Goal: Task Accomplishment & Management: Manage account settings

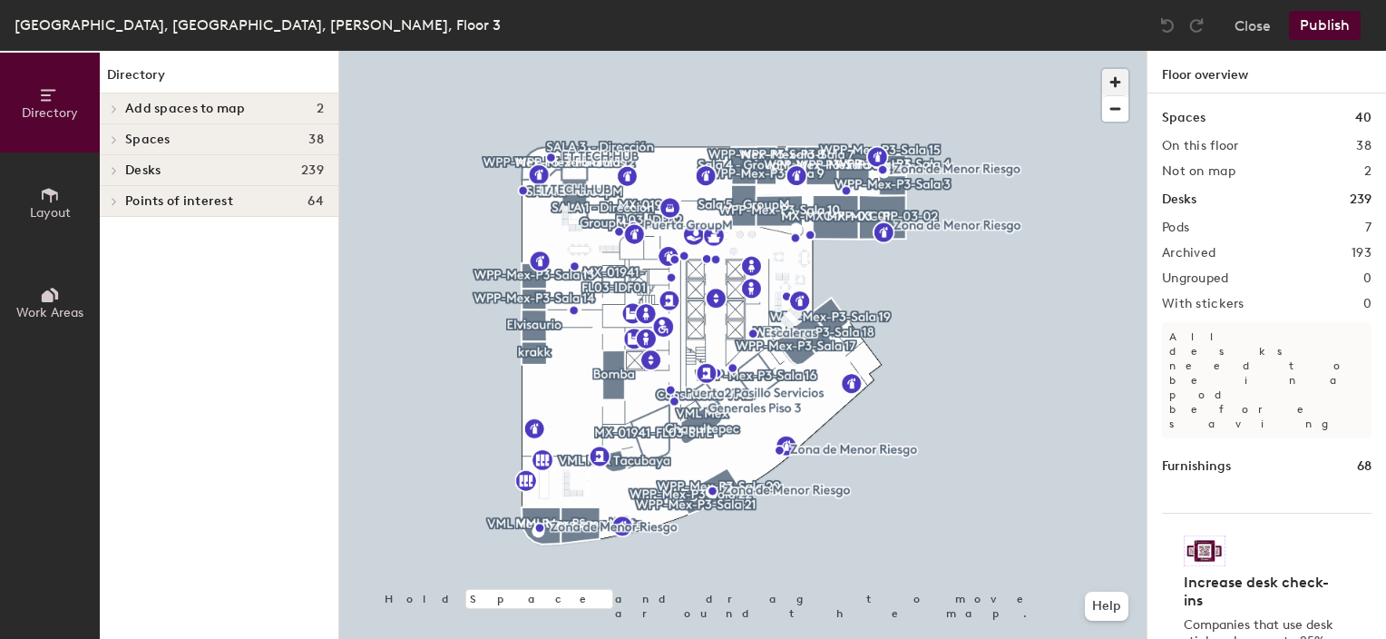
click at [1105, 80] on span "button" at bounding box center [1115, 82] width 26 height 26
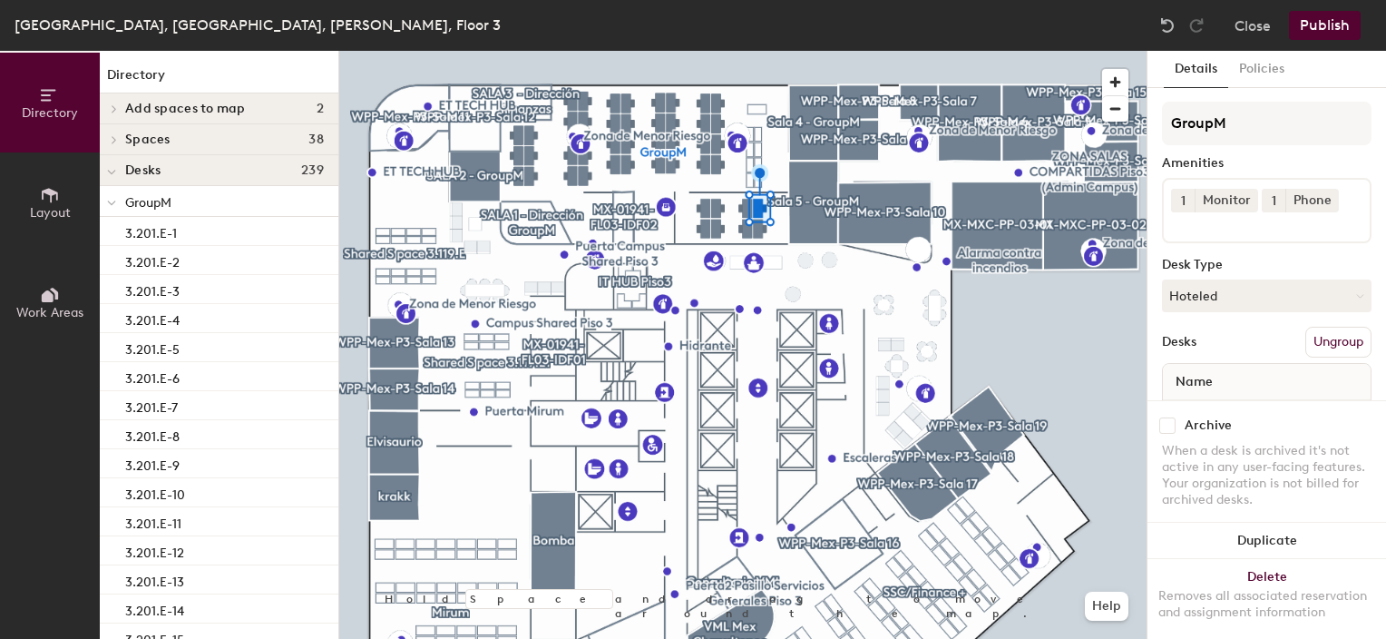
click at [1168, 417] on input "checkbox" at bounding box center [1167, 425] width 16 height 16
checkbox input "true"
click at [1166, 417] on input "checkbox" at bounding box center [1167, 425] width 16 height 16
checkbox input "true"
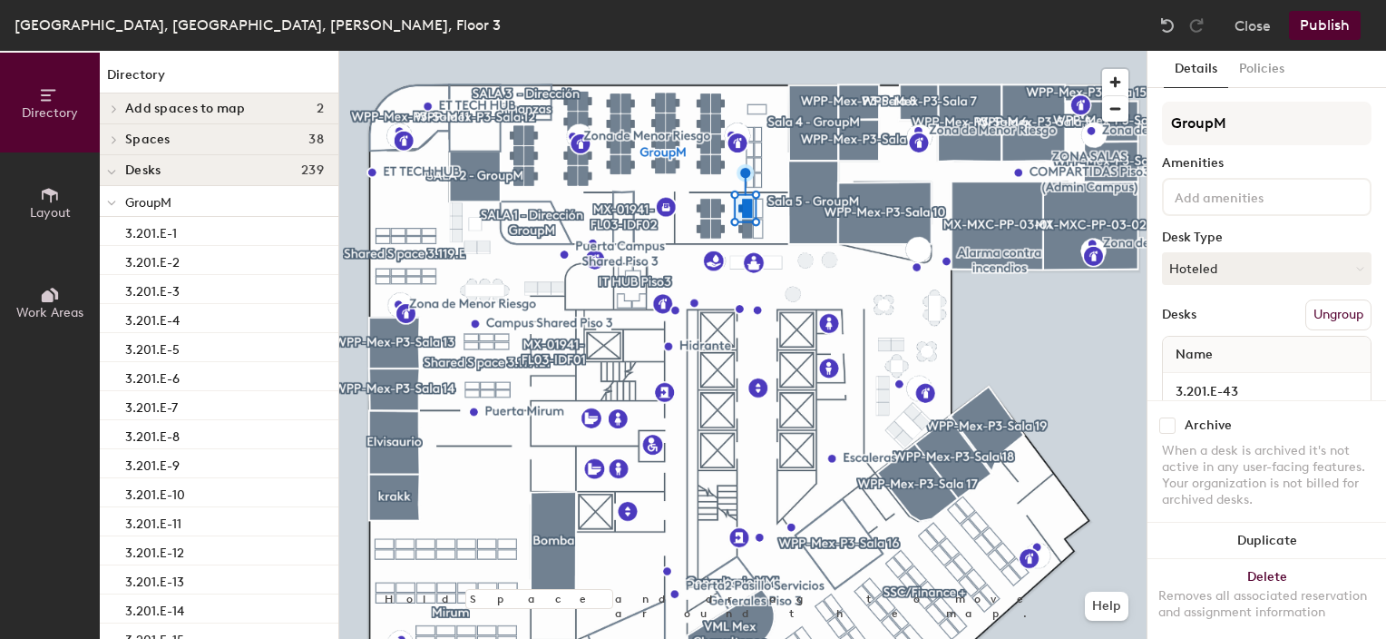
click at [1169, 417] on input "checkbox" at bounding box center [1167, 425] width 16 height 16
checkbox input "true"
click at [1167, 417] on input "checkbox" at bounding box center [1167, 425] width 16 height 16
checkbox input "true"
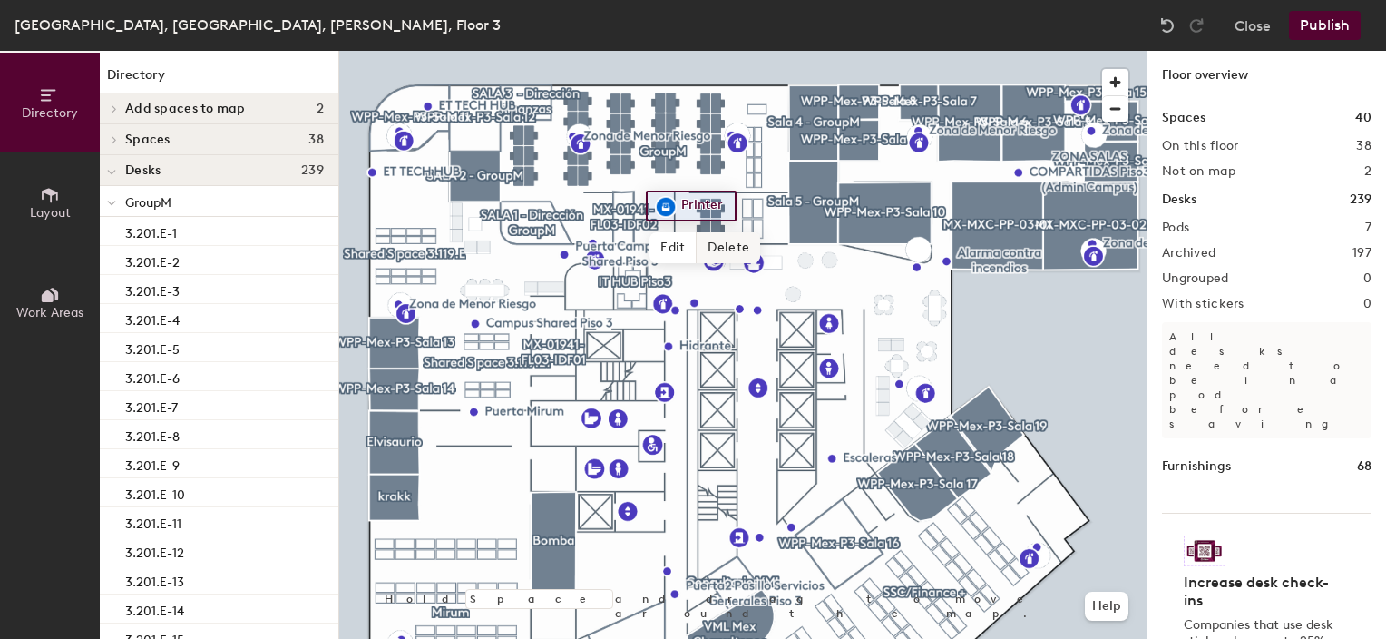
click at [817, 51] on div at bounding box center [742, 51] width 807 height 0
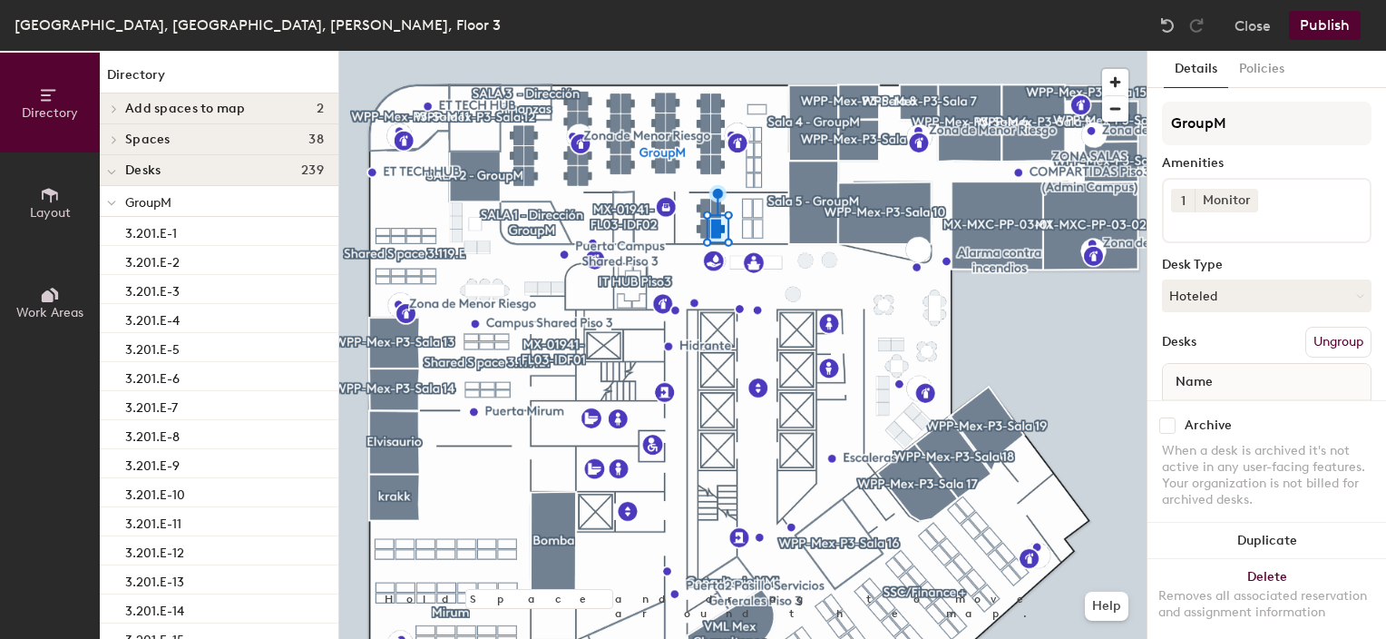
click at [1167, 417] on input "checkbox" at bounding box center [1167, 425] width 16 height 16
checkbox input "true"
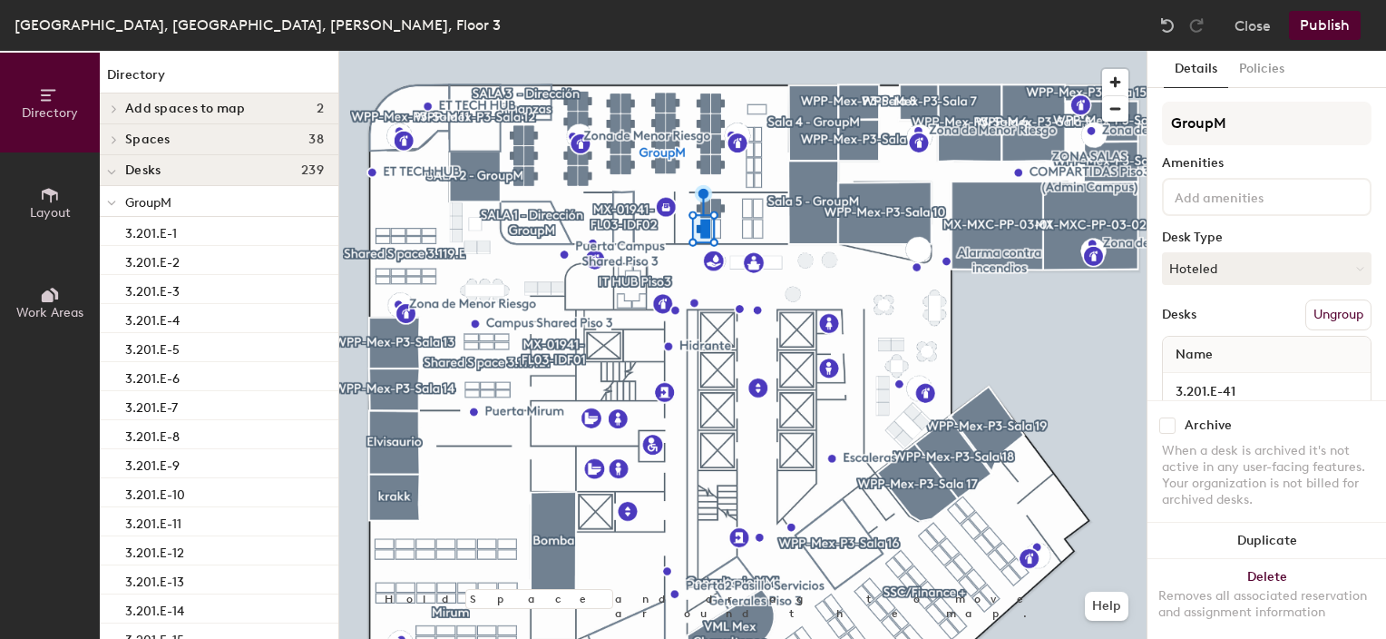
click at [1167, 417] on input "checkbox" at bounding box center [1167, 425] width 16 height 16
checkbox input "true"
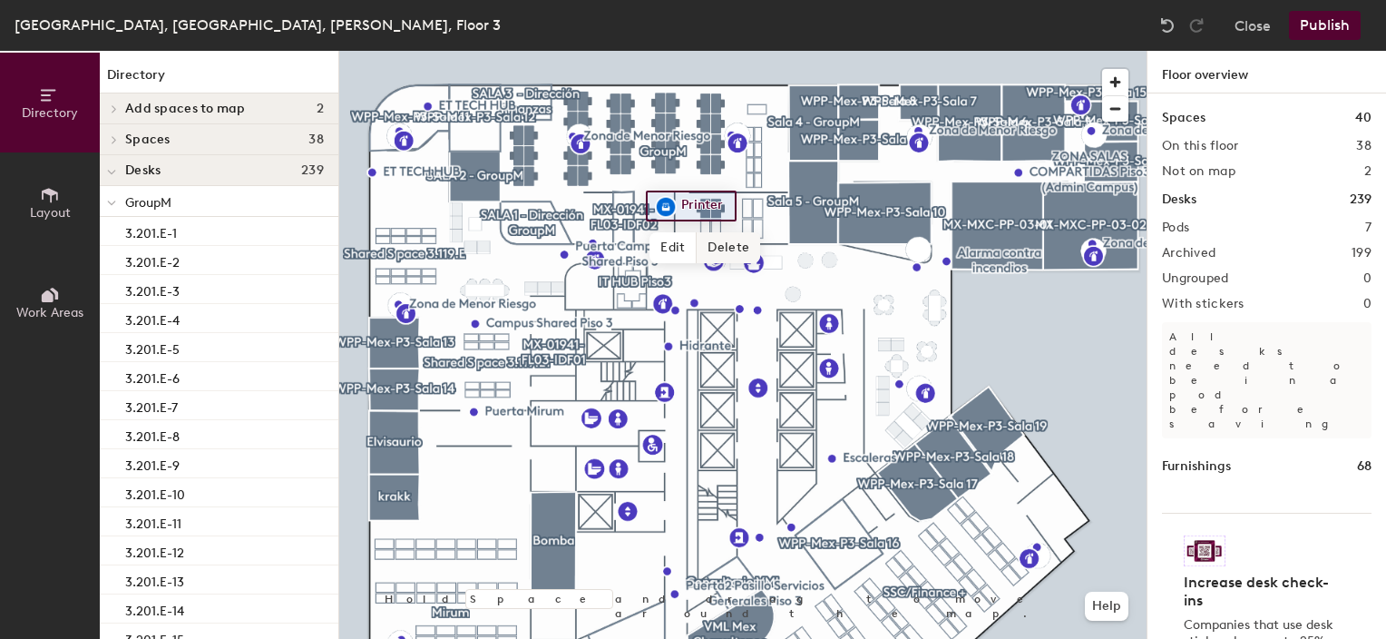
click at [735, 232] on span "Delete" at bounding box center [729, 247] width 64 height 31
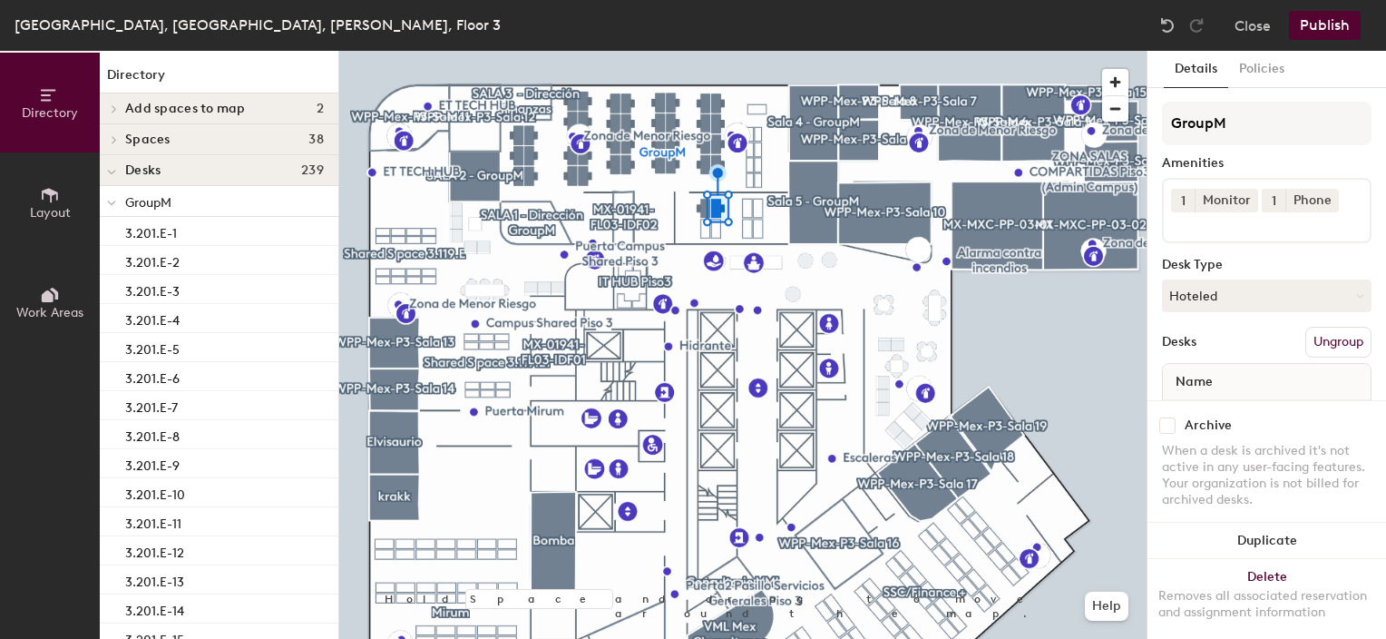
click at [1161, 417] on input "checkbox" at bounding box center [1167, 425] width 16 height 16
checkbox input "true"
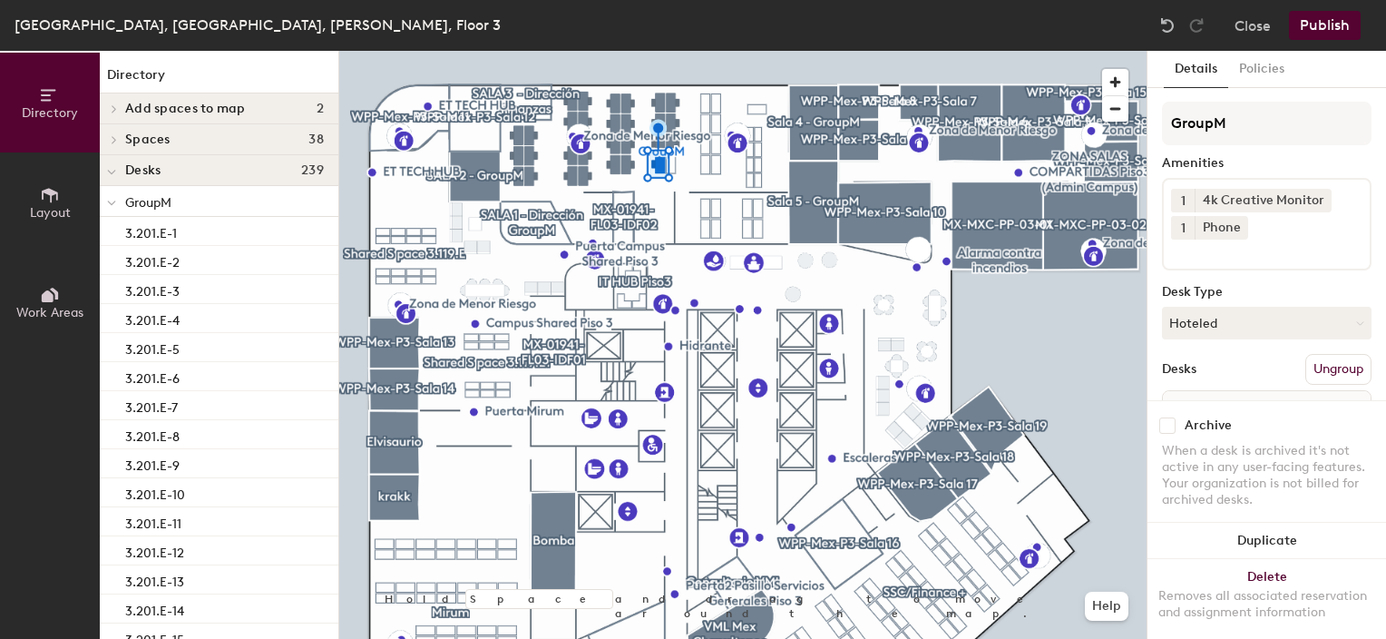
click at [1165, 417] on input "checkbox" at bounding box center [1167, 425] width 16 height 16
checkbox input "true"
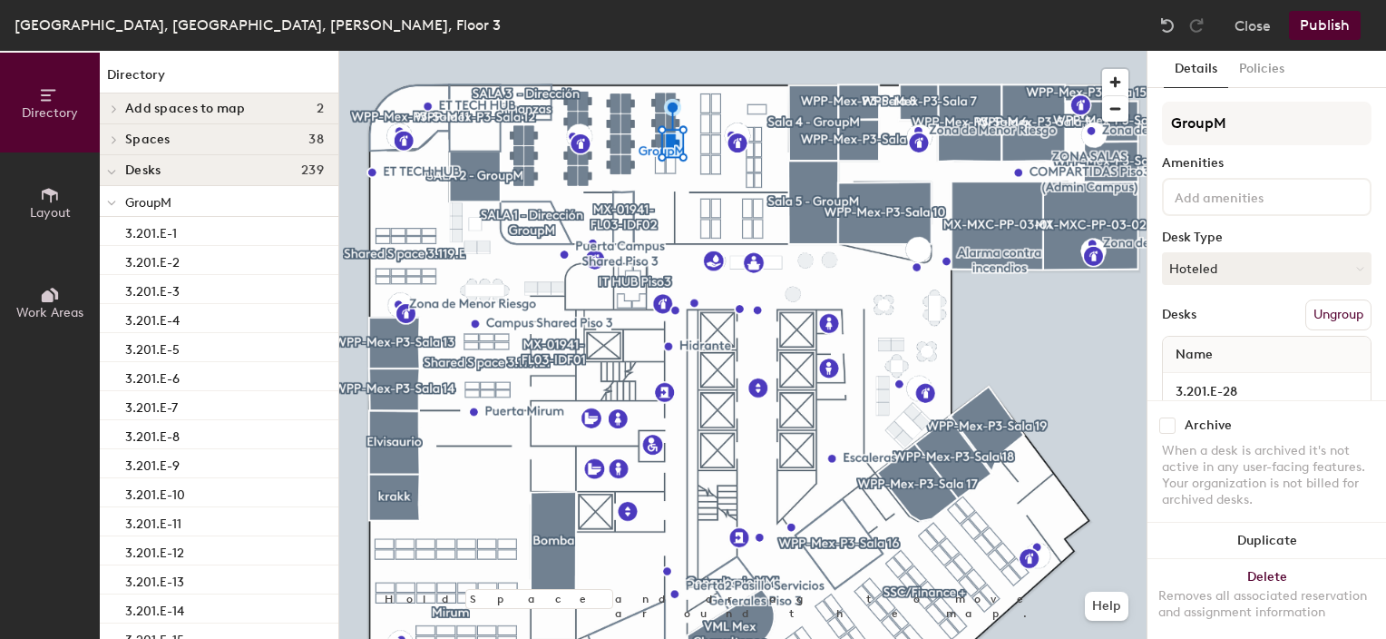
click at [1175, 417] on input "checkbox" at bounding box center [1167, 425] width 16 height 16
checkbox input "true"
click at [1163, 417] on input "checkbox" at bounding box center [1167, 425] width 16 height 16
checkbox input "true"
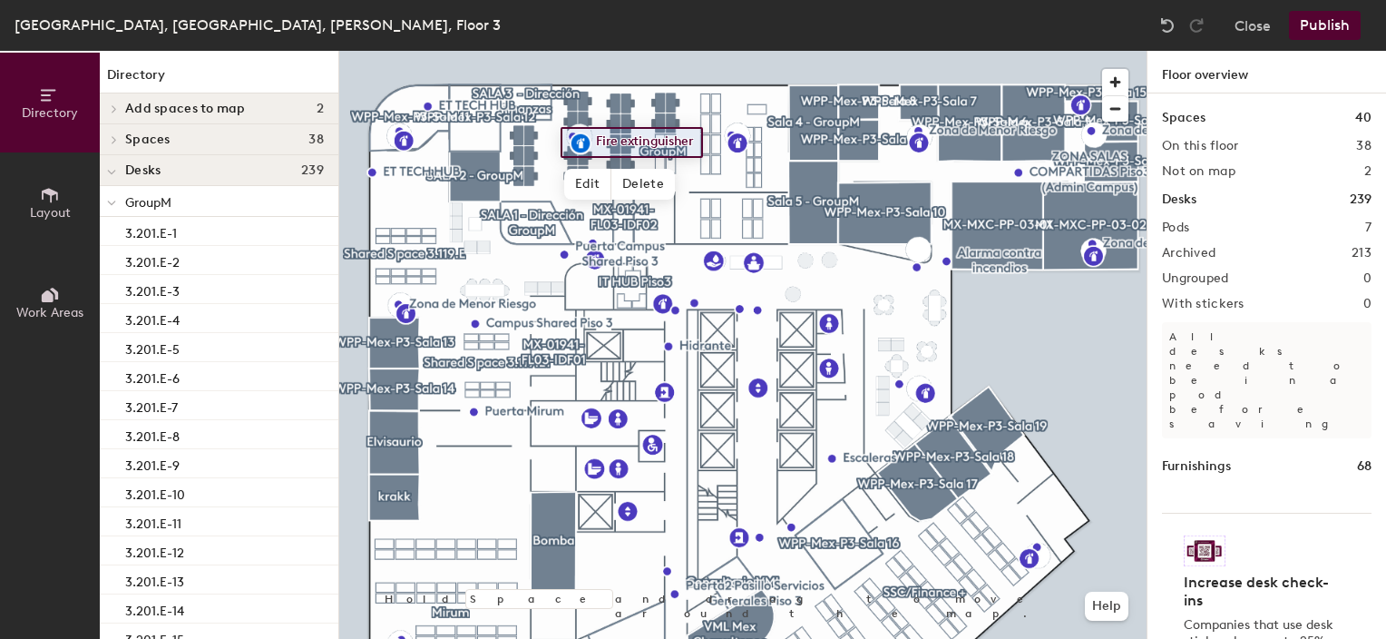
click at [153, 199] on span "GroupM" at bounding box center [148, 202] width 46 height 15
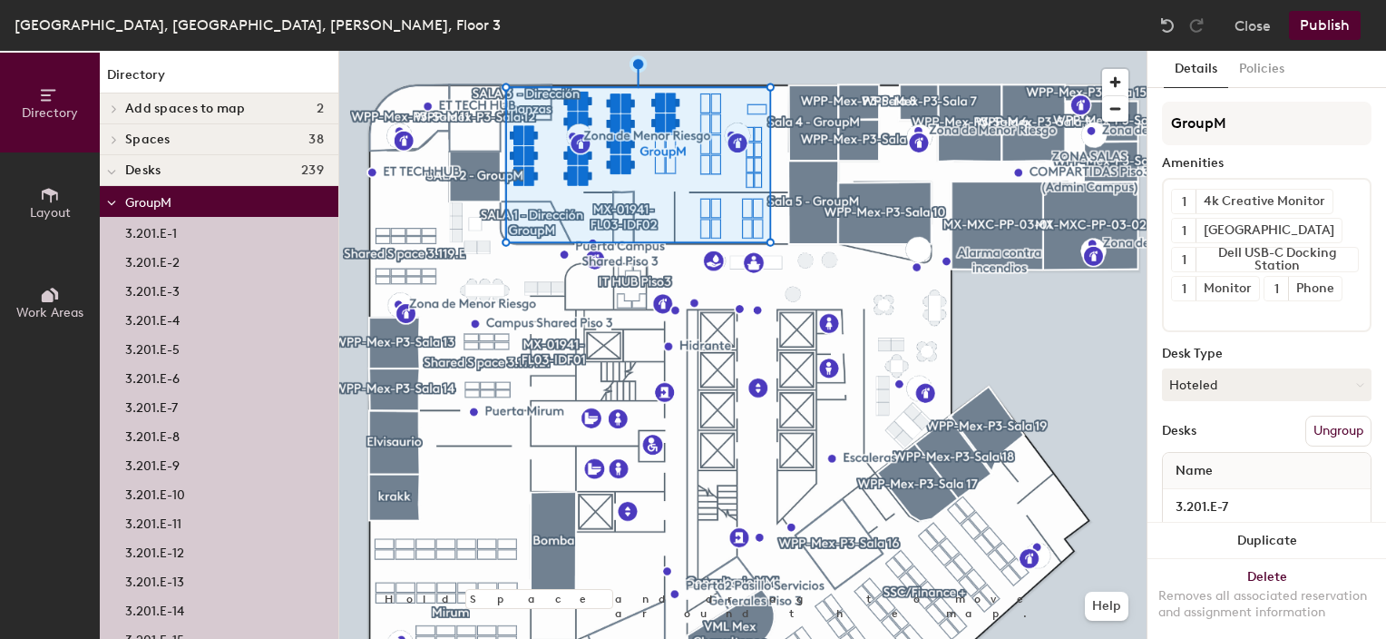
click at [114, 204] on icon at bounding box center [111, 203] width 9 height 7
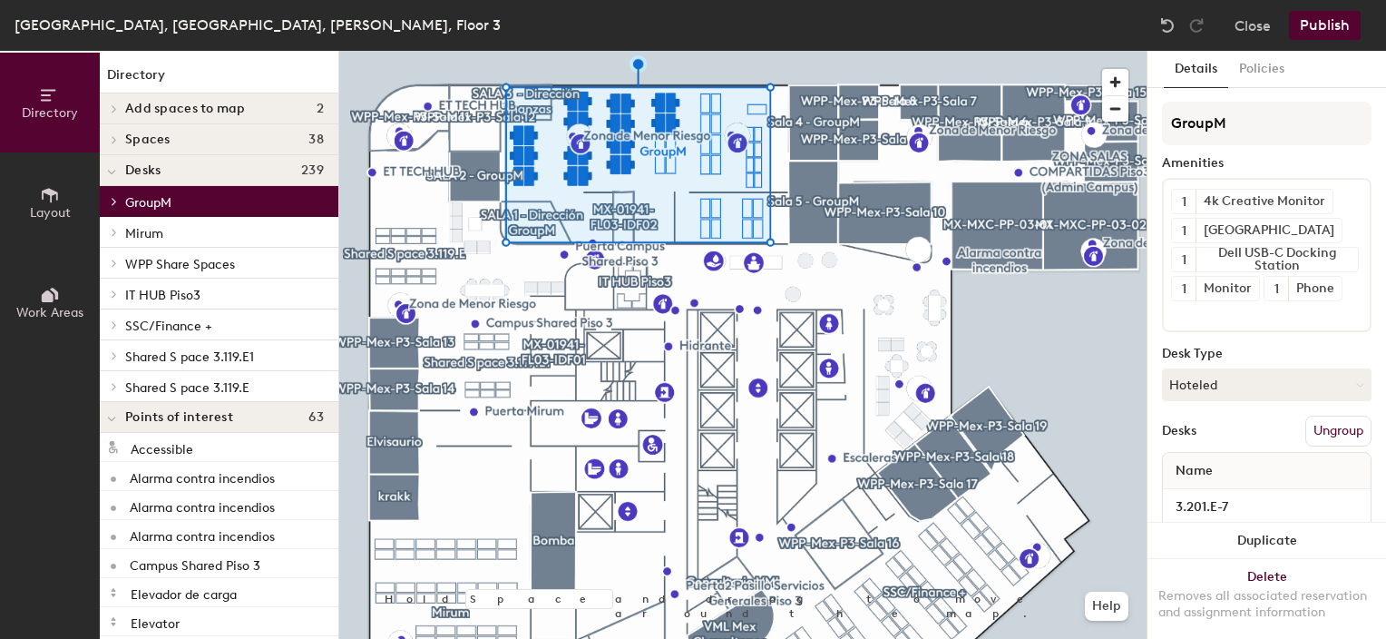
click at [114, 204] on icon at bounding box center [114, 201] width 7 height 9
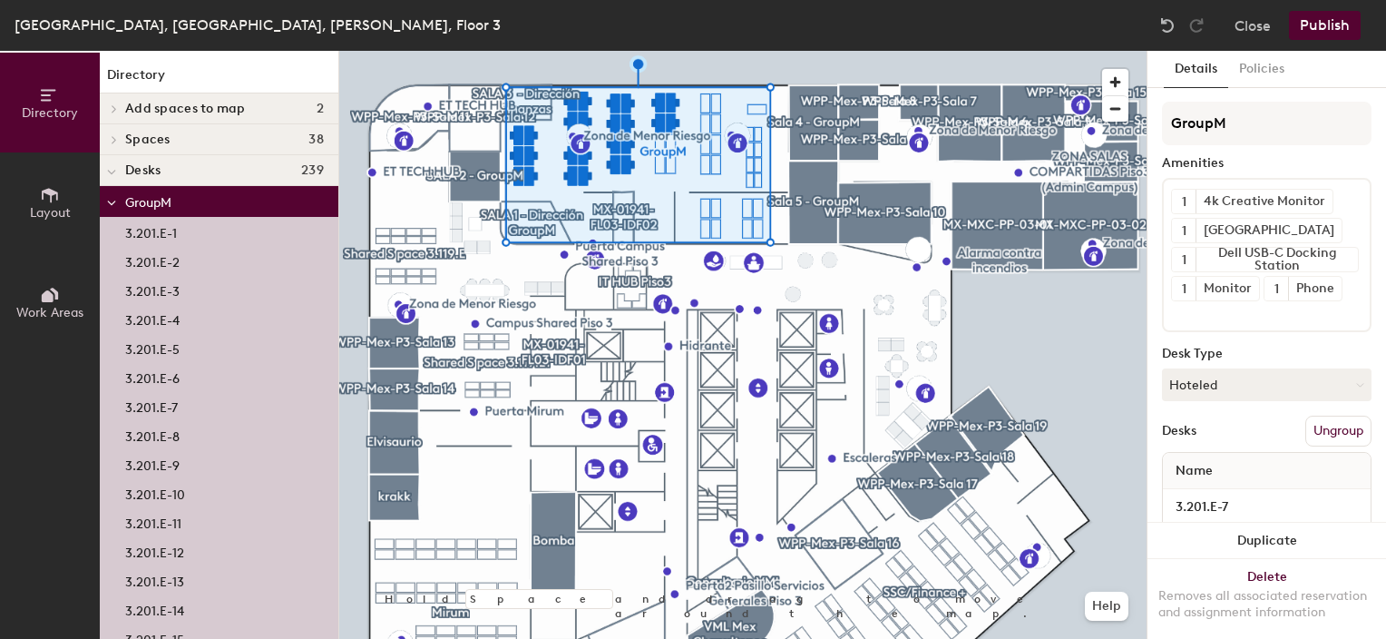
drag, startPoint x: 146, startPoint y: 197, endPoint x: 128, endPoint y: 203, distance: 19.2
click at [128, 203] on span "GroupM" at bounding box center [148, 202] width 46 height 15
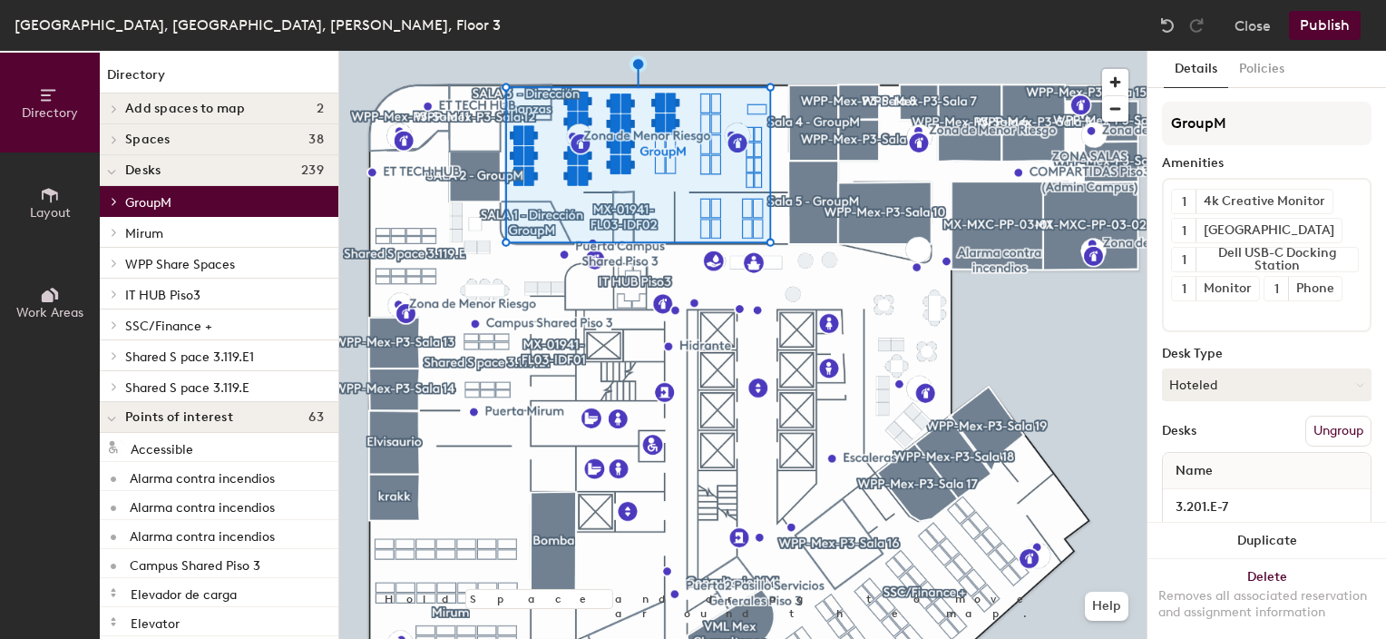
click at [114, 201] on icon at bounding box center [114, 201] width 7 height 9
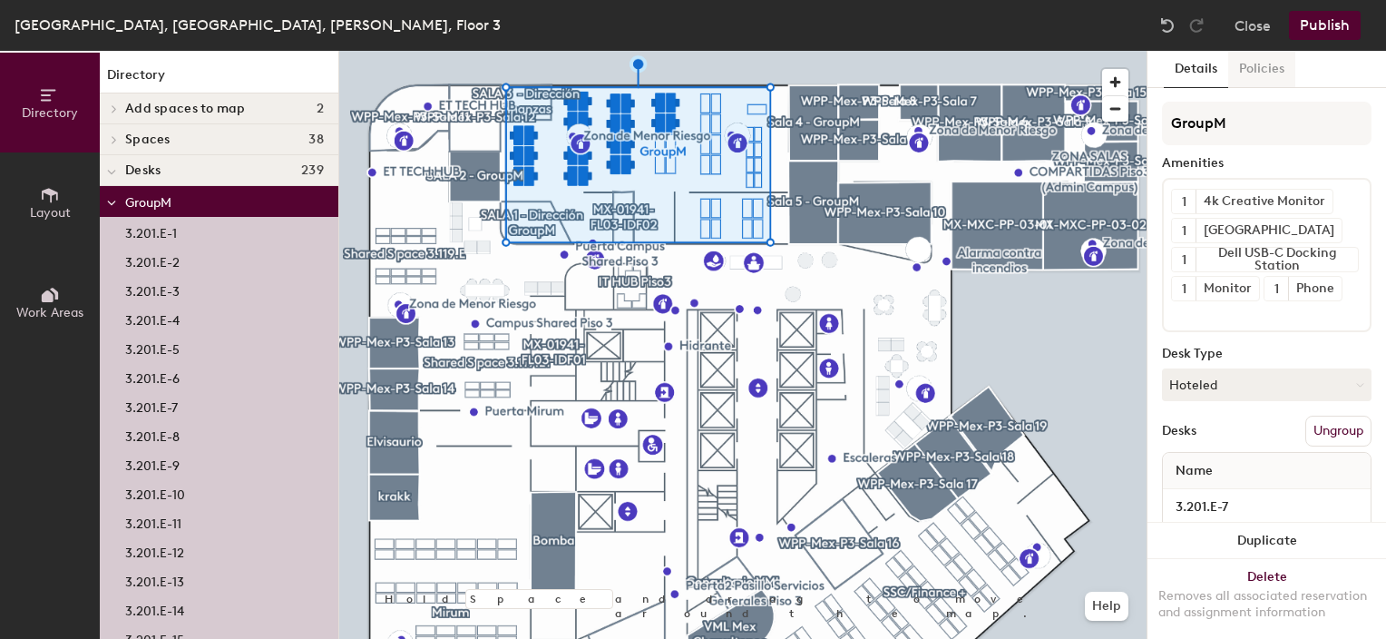
click at [1249, 69] on button "Policies" at bounding box center [1261, 69] width 67 height 37
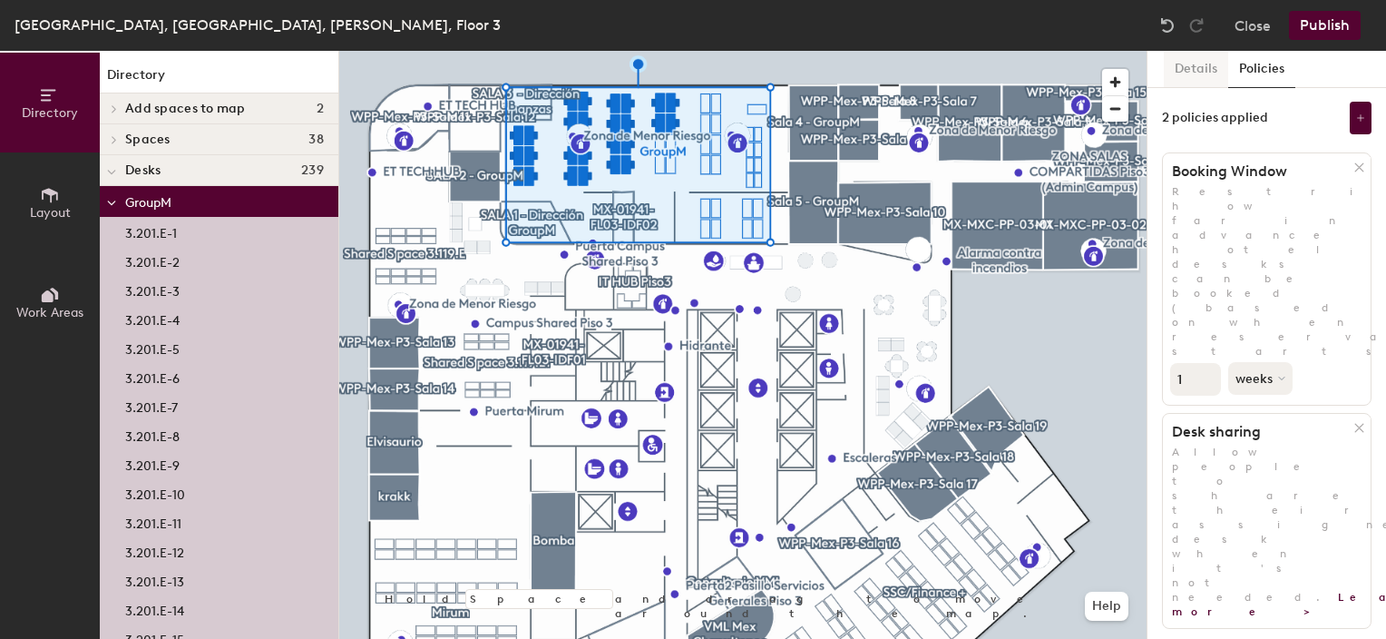
click at [1198, 76] on button "Details" at bounding box center [1196, 69] width 64 height 37
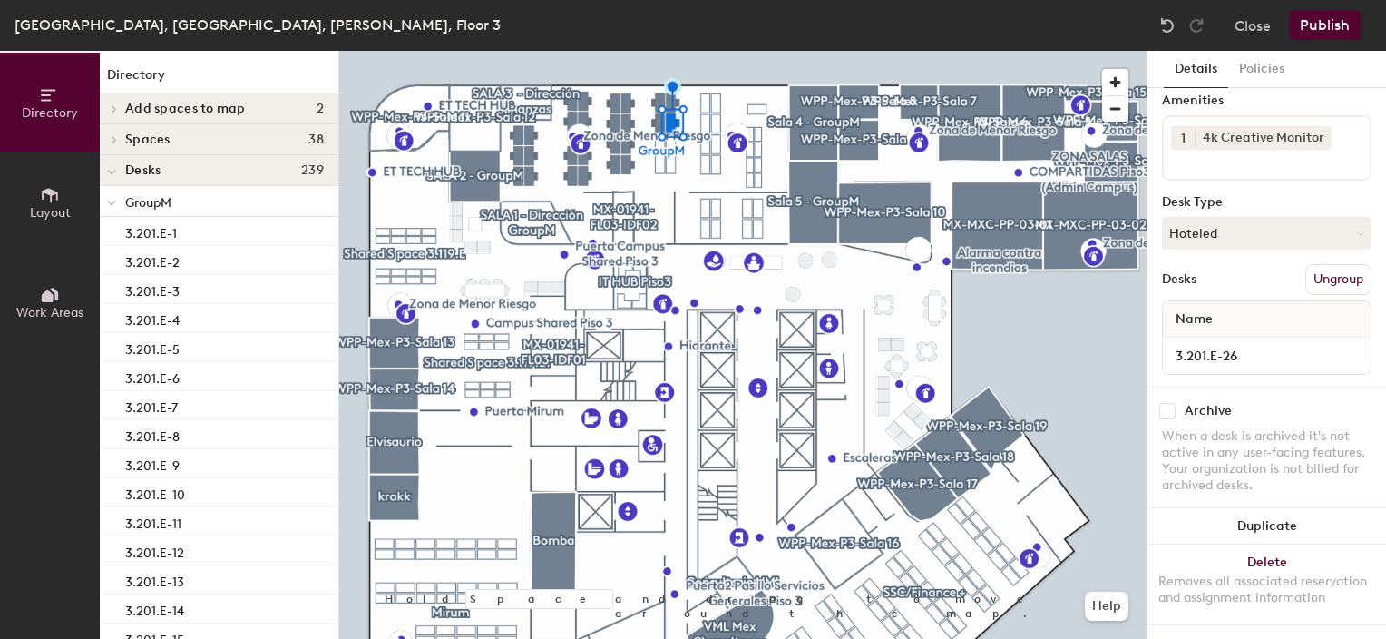
scroll to position [2001, 0]
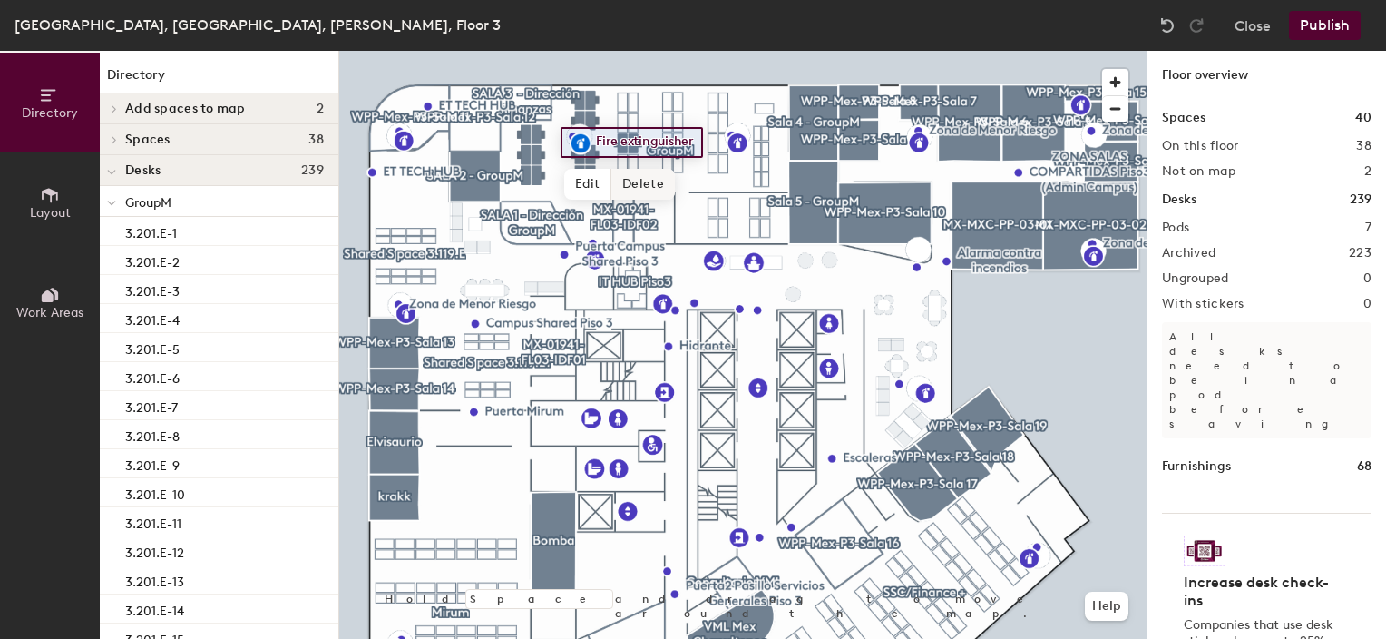
click at [648, 171] on span "Delete" at bounding box center [643, 184] width 64 height 31
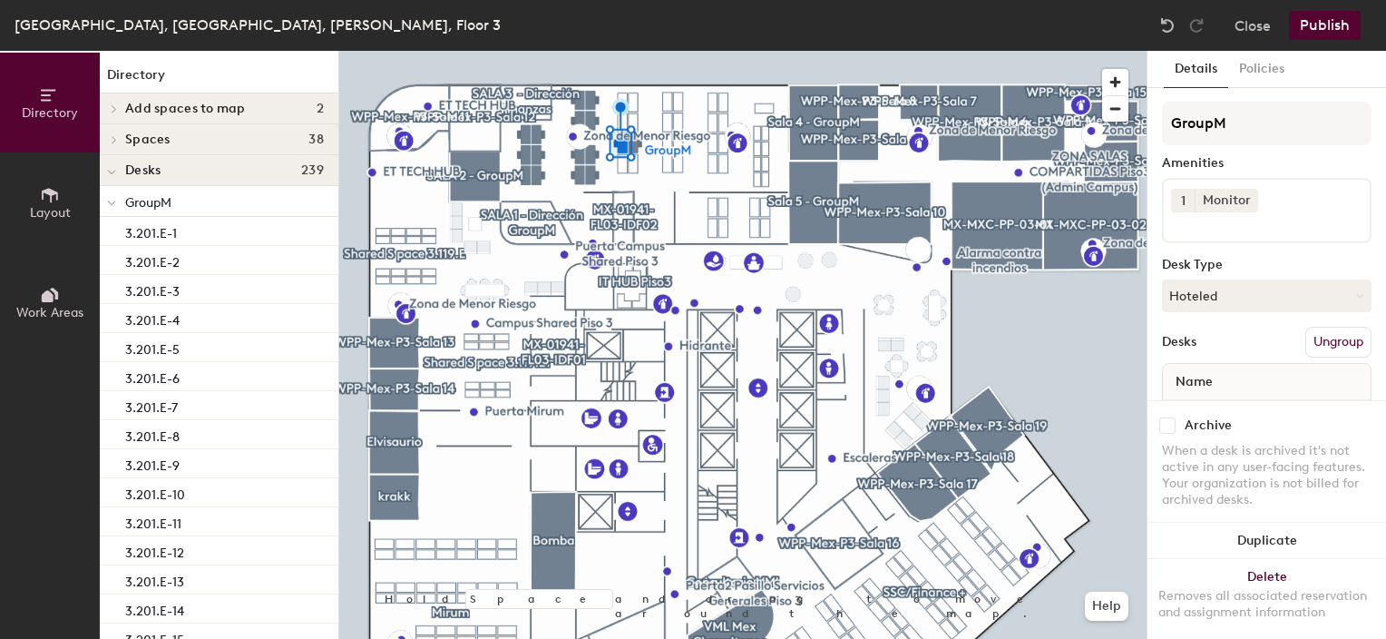
click at [1167, 417] on input "checkbox" at bounding box center [1167, 425] width 16 height 16
checkbox input "true"
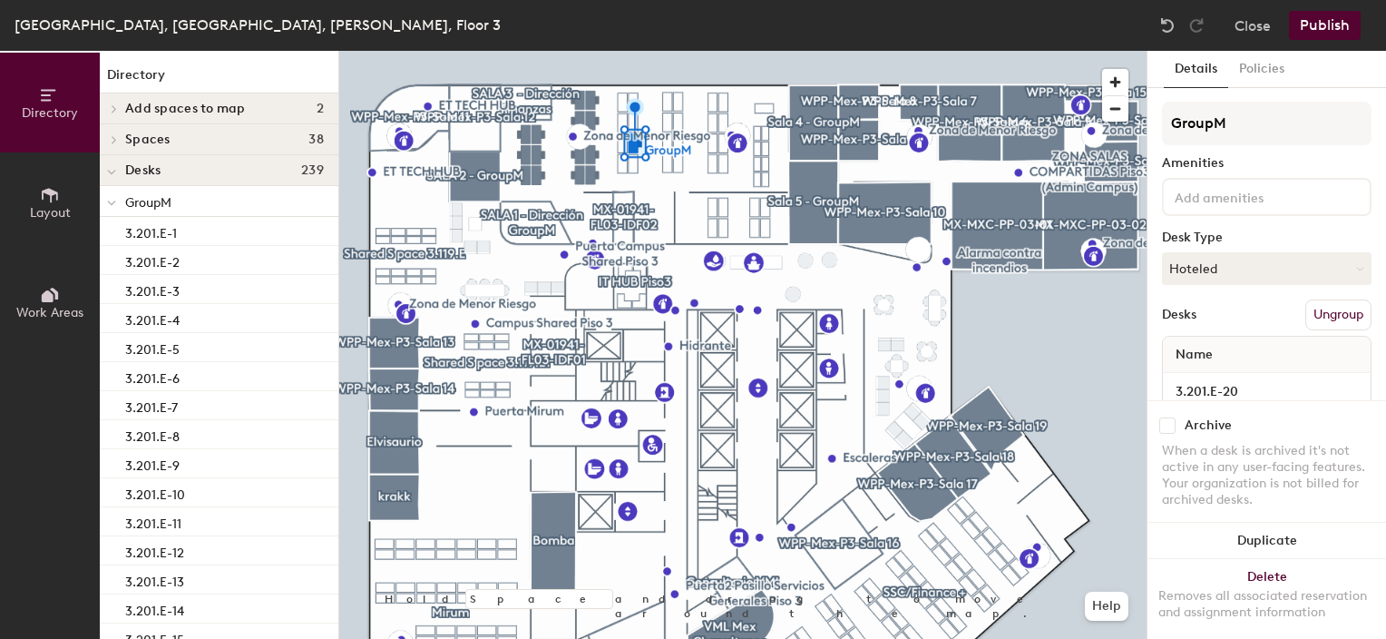
click at [1165, 417] on input "checkbox" at bounding box center [1167, 425] width 16 height 16
checkbox input "true"
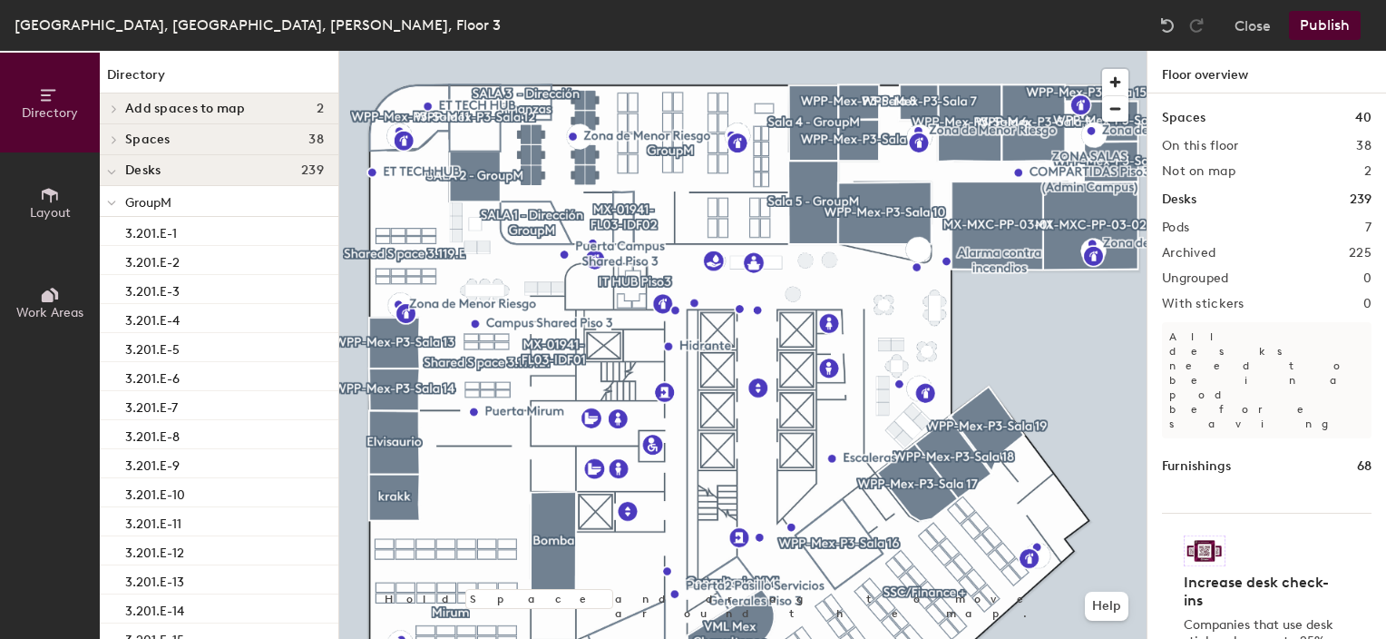
click at [591, 51] on div at bounding box center [742, 51] width 807 height 0
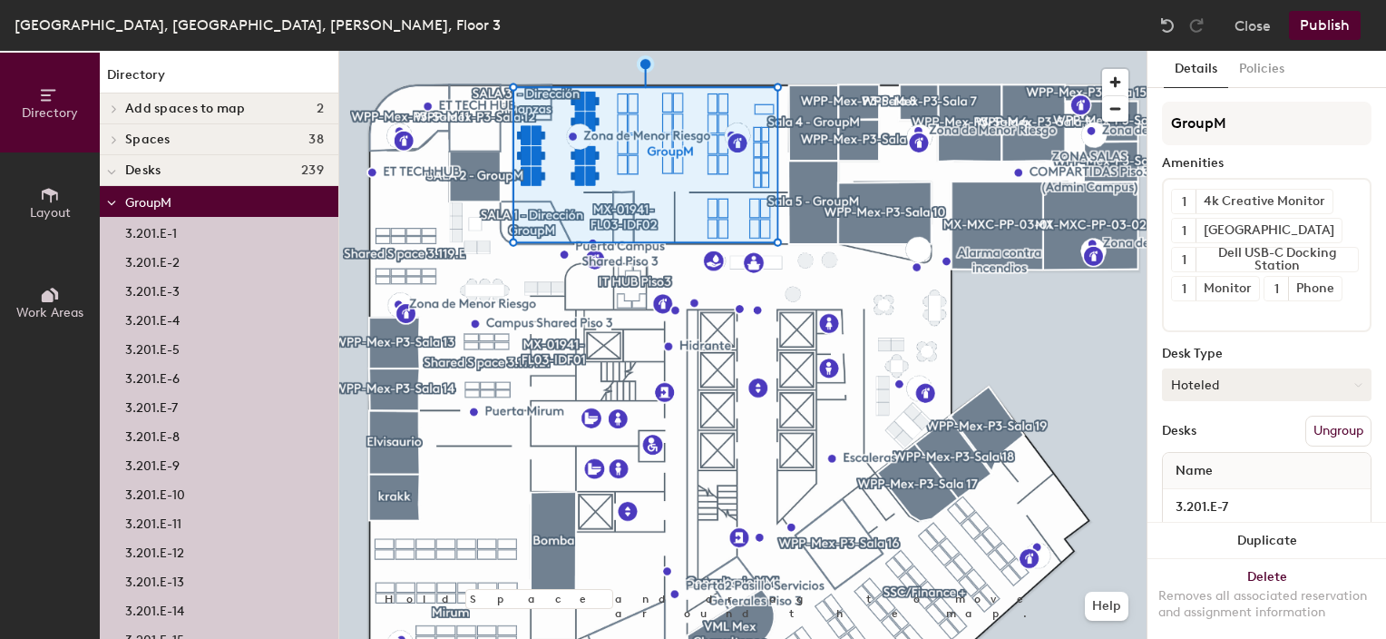
click at [1354, 382] on icon at bounding box center [1358, 385] width 8 height 8
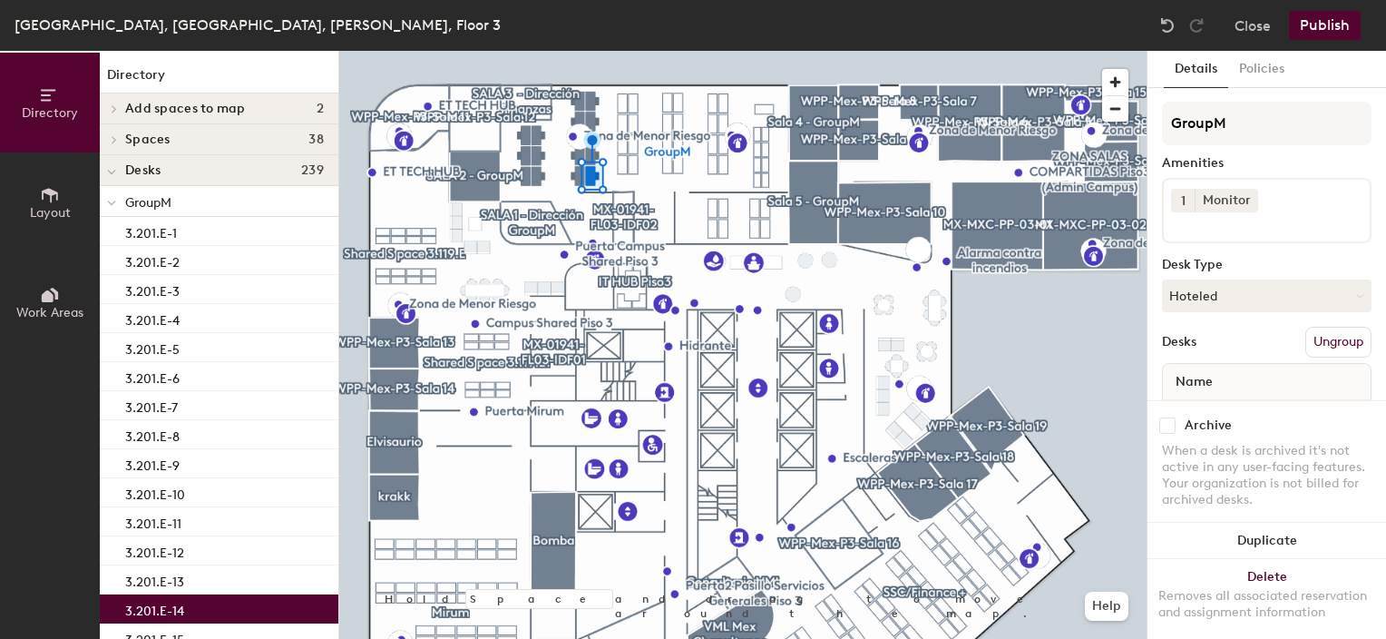
click at [1166, 417] on input "checkbox" at bounding box center [1167, 425] width 16 height 16
checkbox input "true"
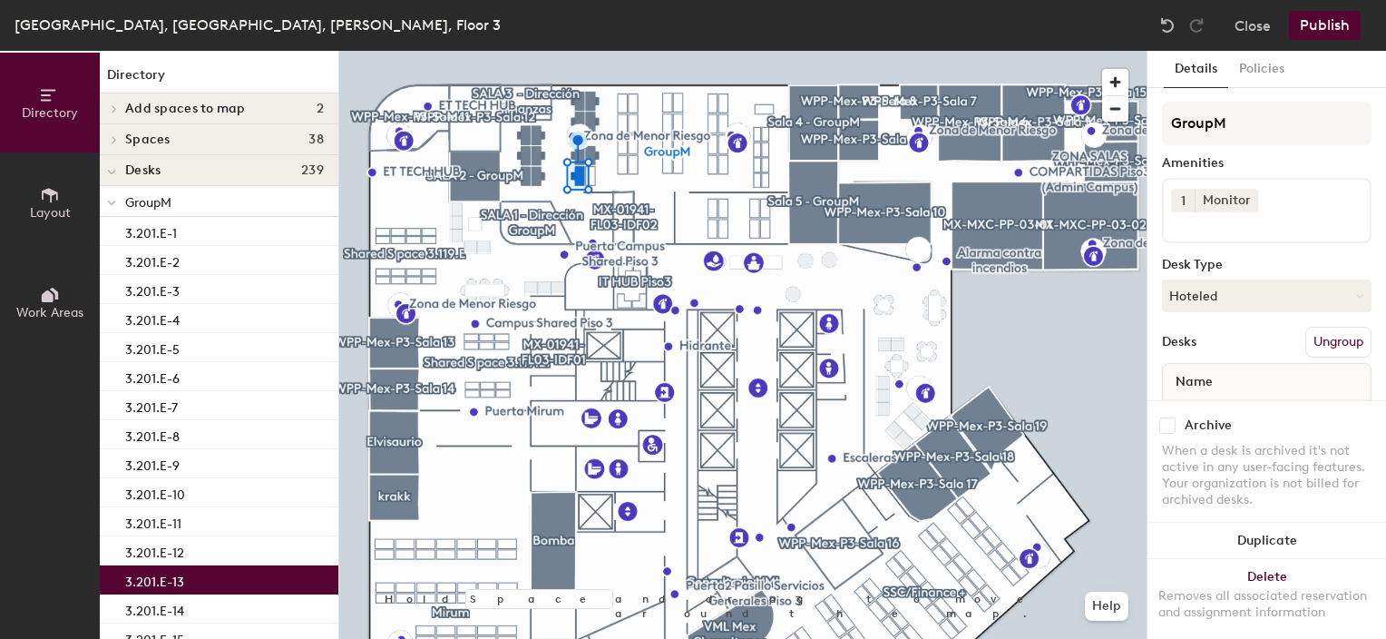
click at [1176, 417] on div "Archive" at bounding box center [1267, 425] width 210 height 16
click at [1172, 417] on input "checkbox" at bounding box center [1167, 425] width 16 height 16
checkbox input "true"
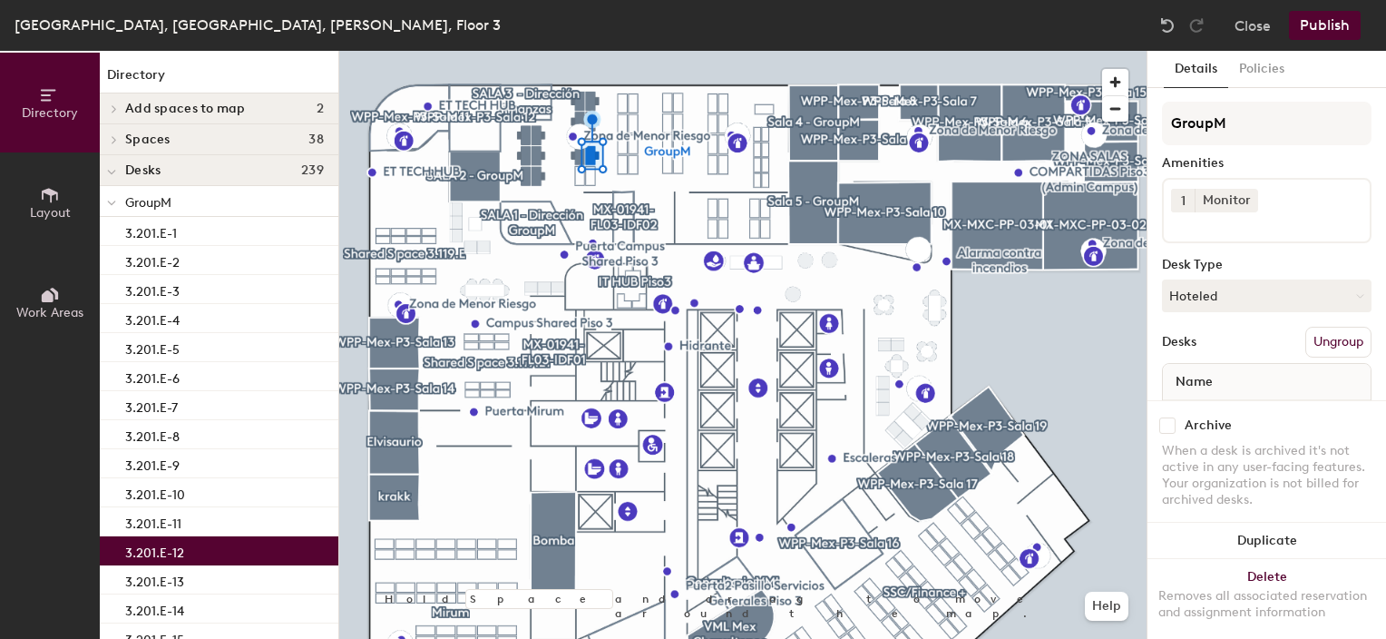
click at [1171, 417] on input "checkbox" at bounding box center [1167, 425] width 16 height 16
checkbox input "true"
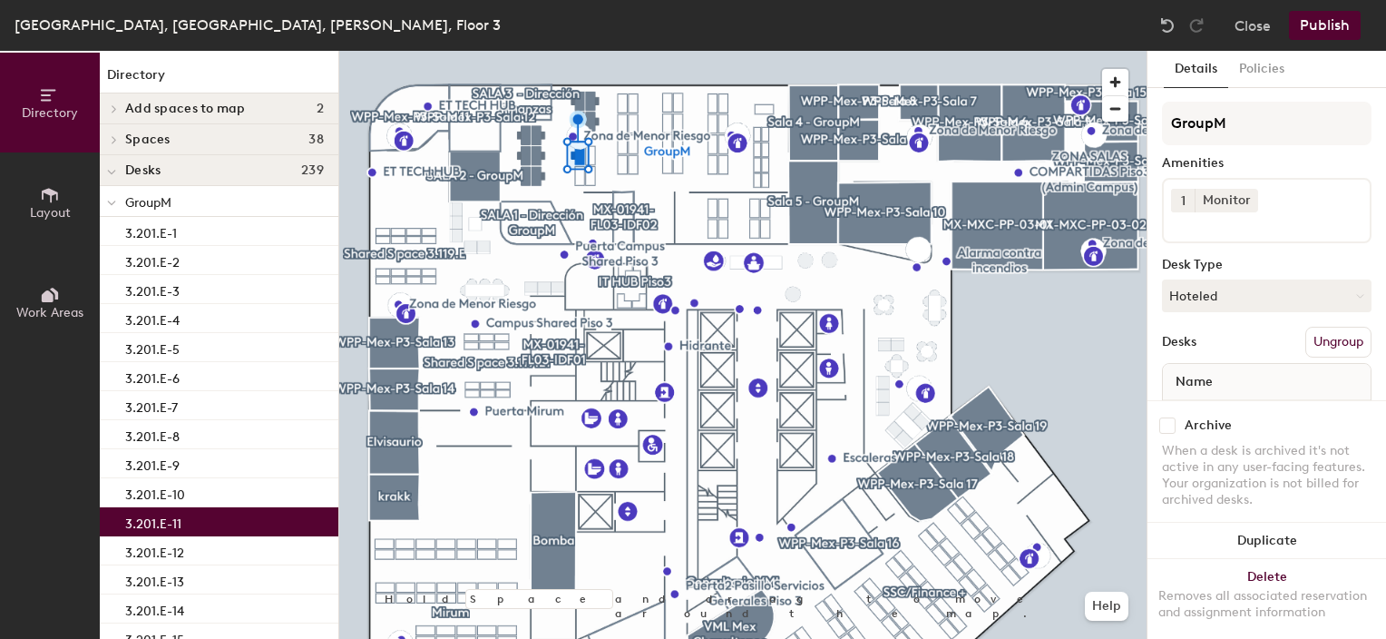
click at [1167, 417] on input "checkbox" at bounding box center [1167, 425] width 16 height 16
checkbox input "true"
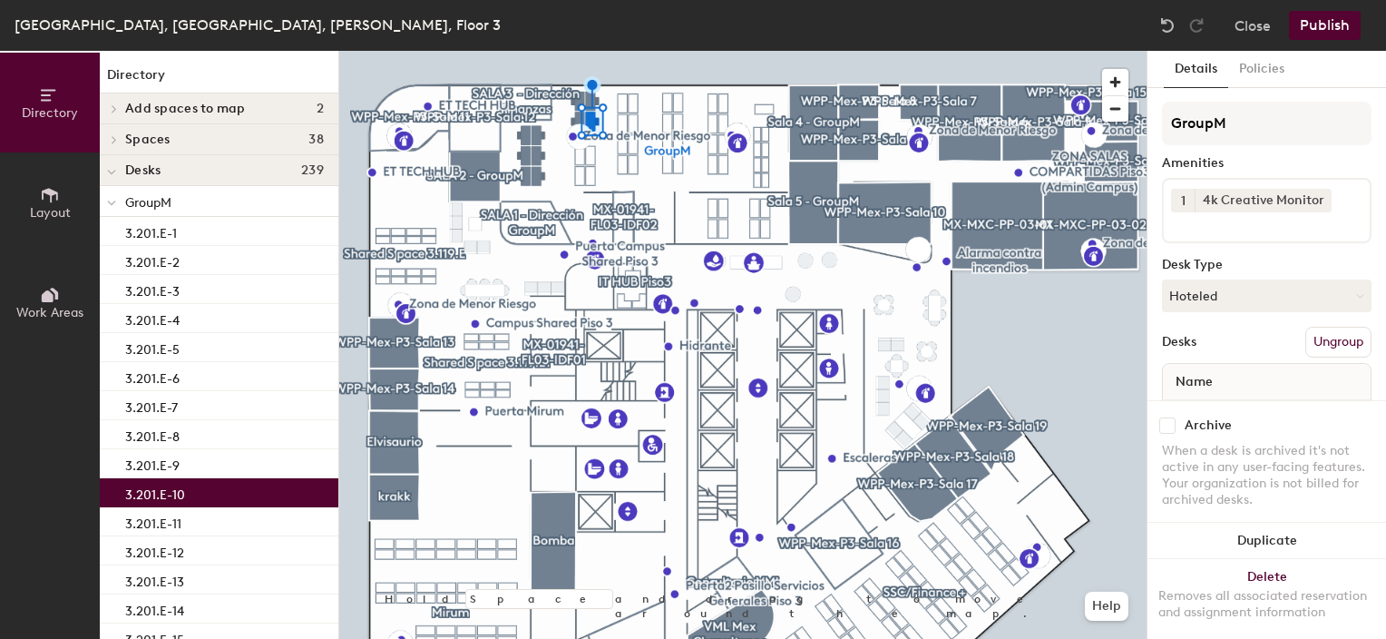
click at [1168, 417] on input "checkbox" at bounding box center [1167, 425] width 16 height 16
checkbox input "true"
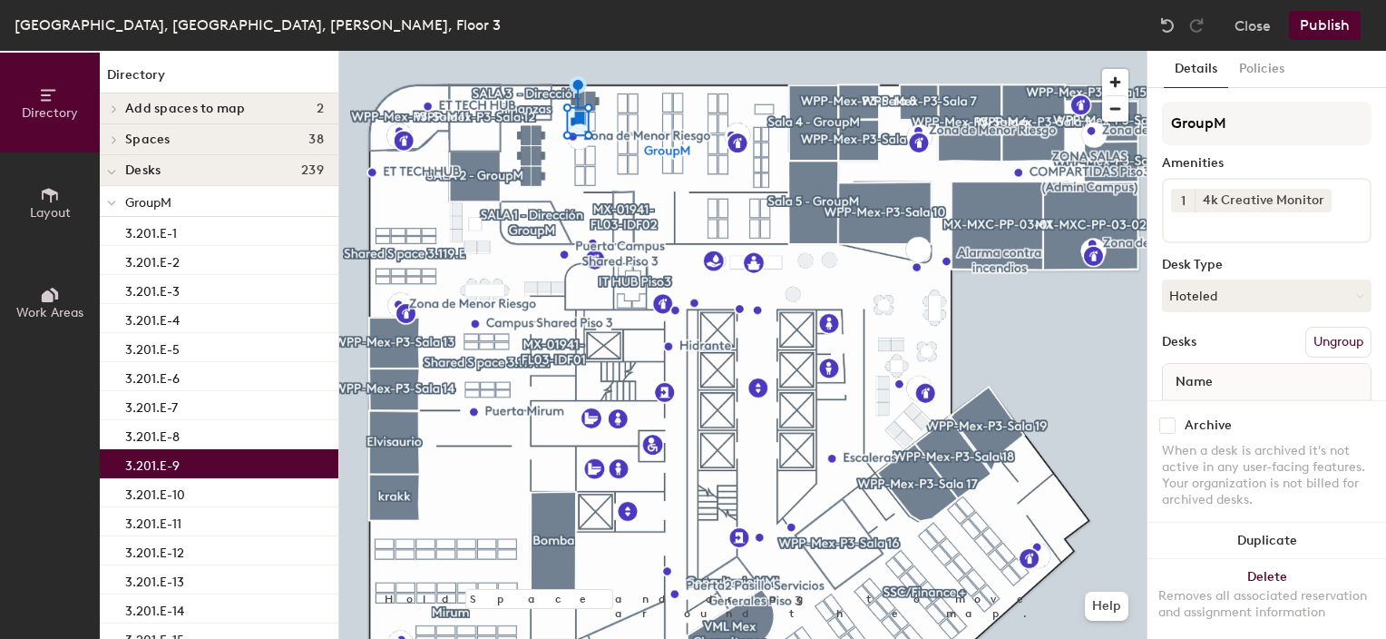
click at [1165, 417] on input "checkbox" at bounding box center [1167, 425] width 16 height 16
checkbox input "true"
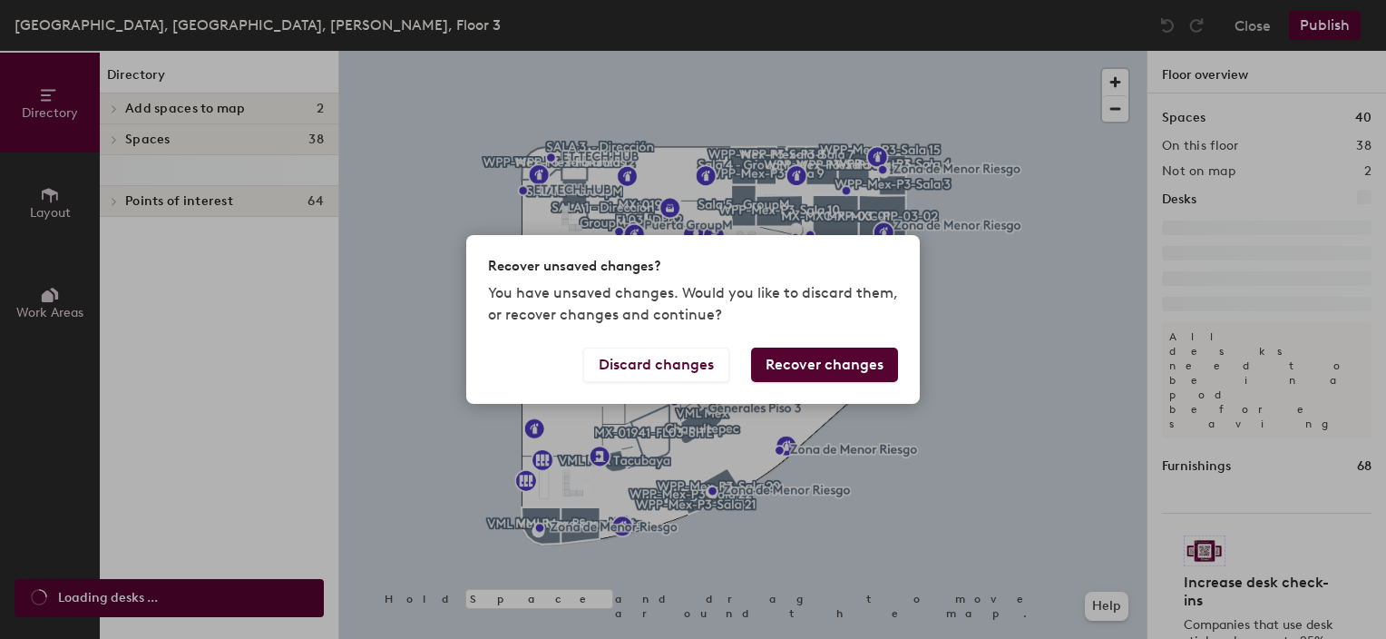
click at [820, 353] on button "Recover changes" at bounding box center [824, 364] width 147 height 34
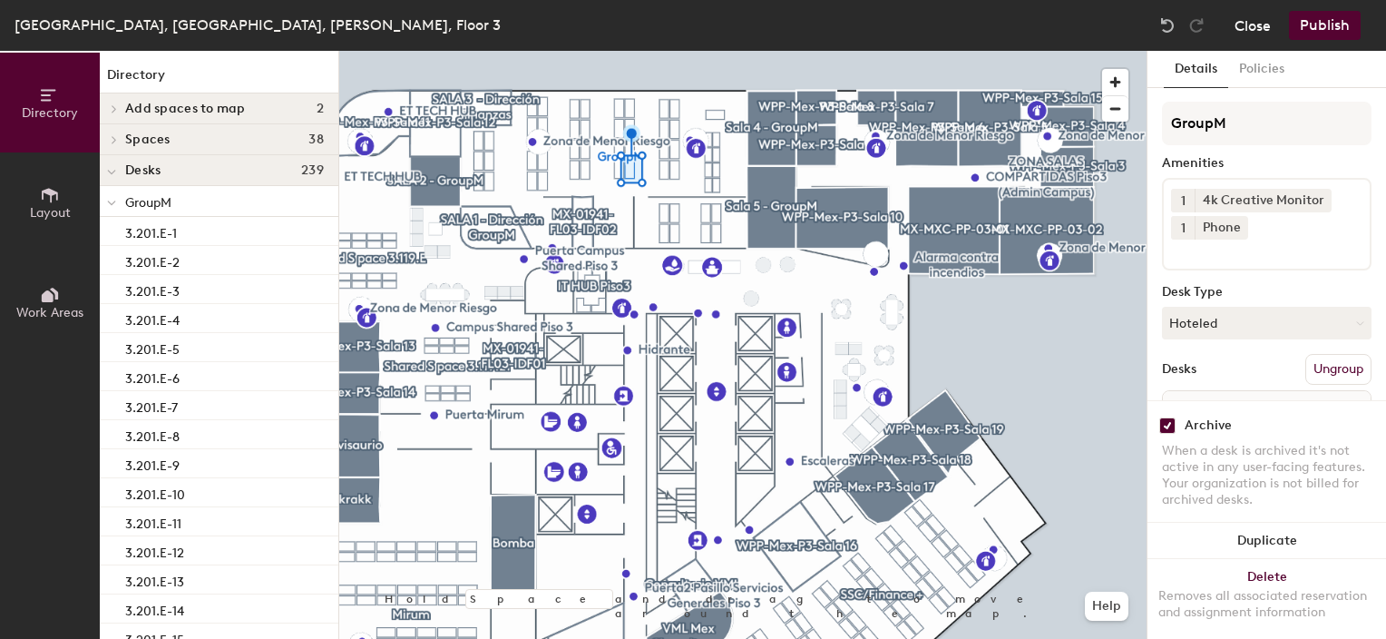
click at [1246, 24] on button "Close" at bounding box center [1253, 25] width 36 height 29
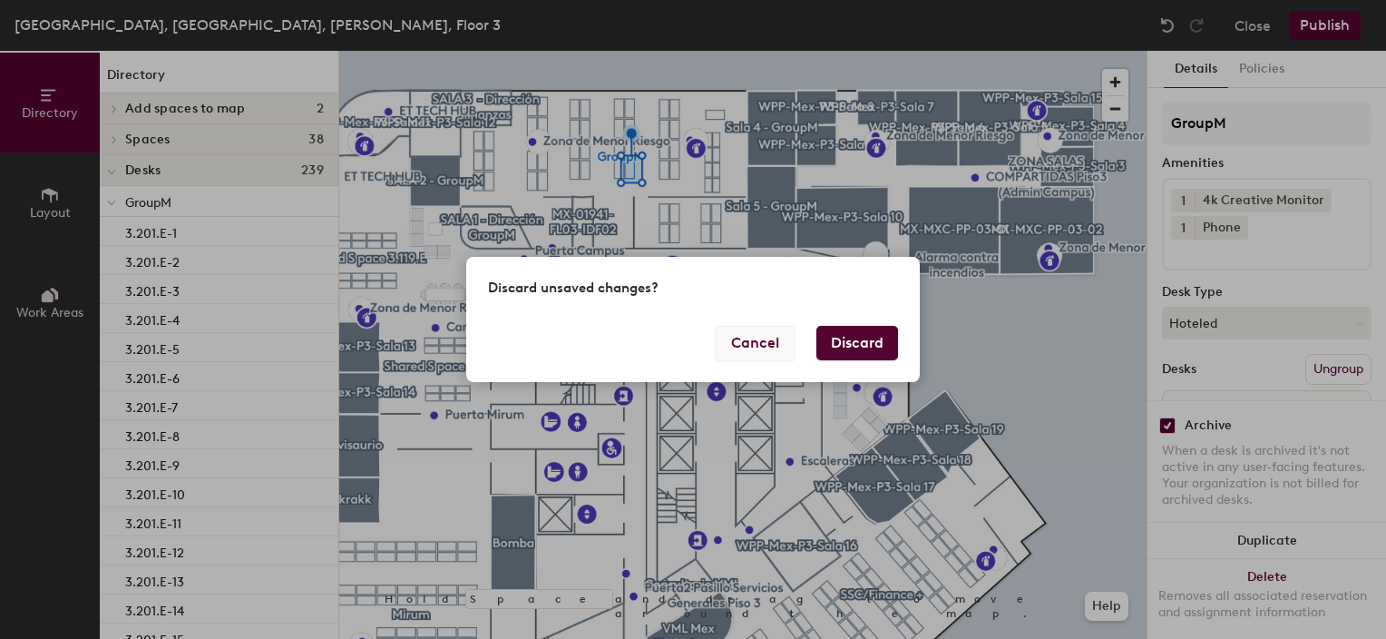
click at [767, 349] on button "Cancel" at bounding box center [755, 343] width 79 height 34
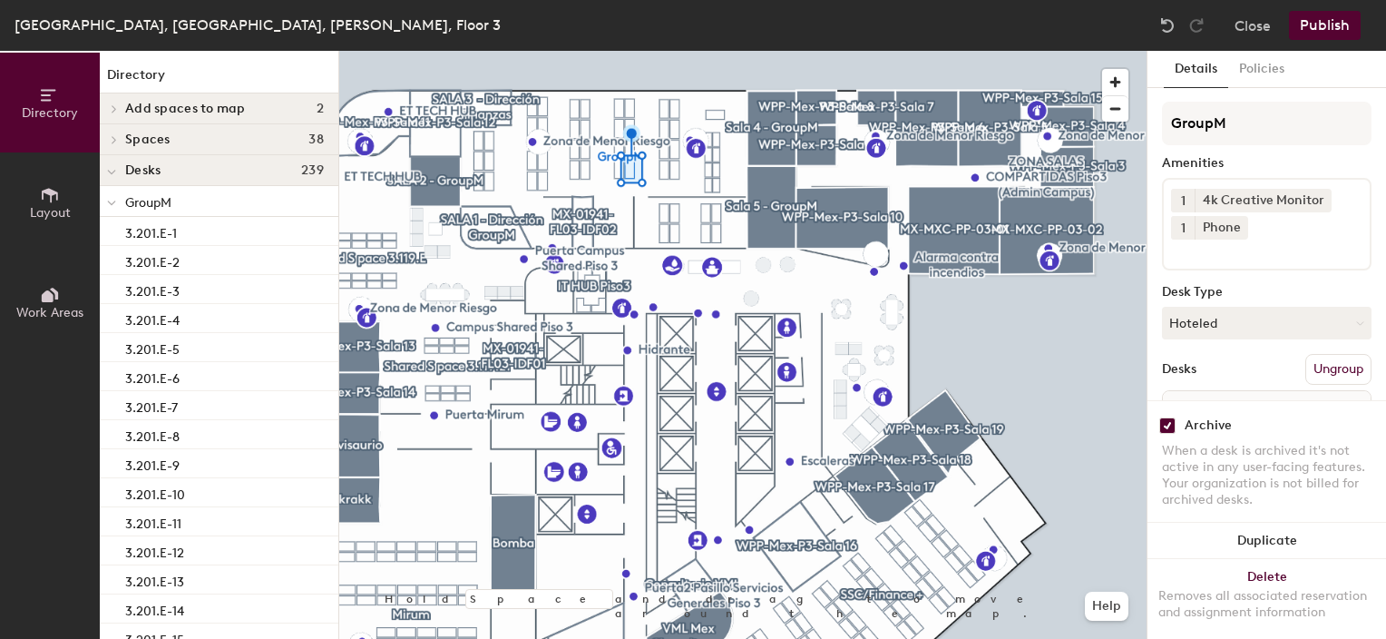
click at [1333, 24] on button "Publish" at bounding box center [1325, 25] width 72 height 29
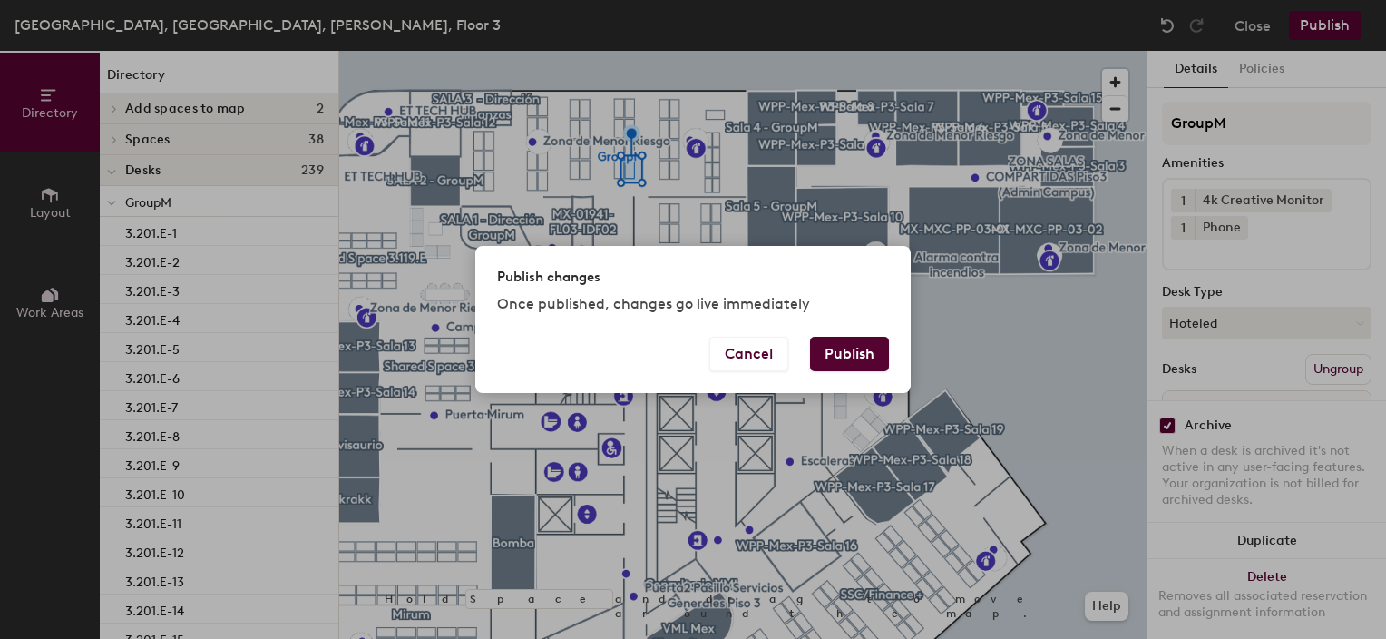
click at [831, 358] on button "Publish" at bounding box center [849, 354] width 79 height 34
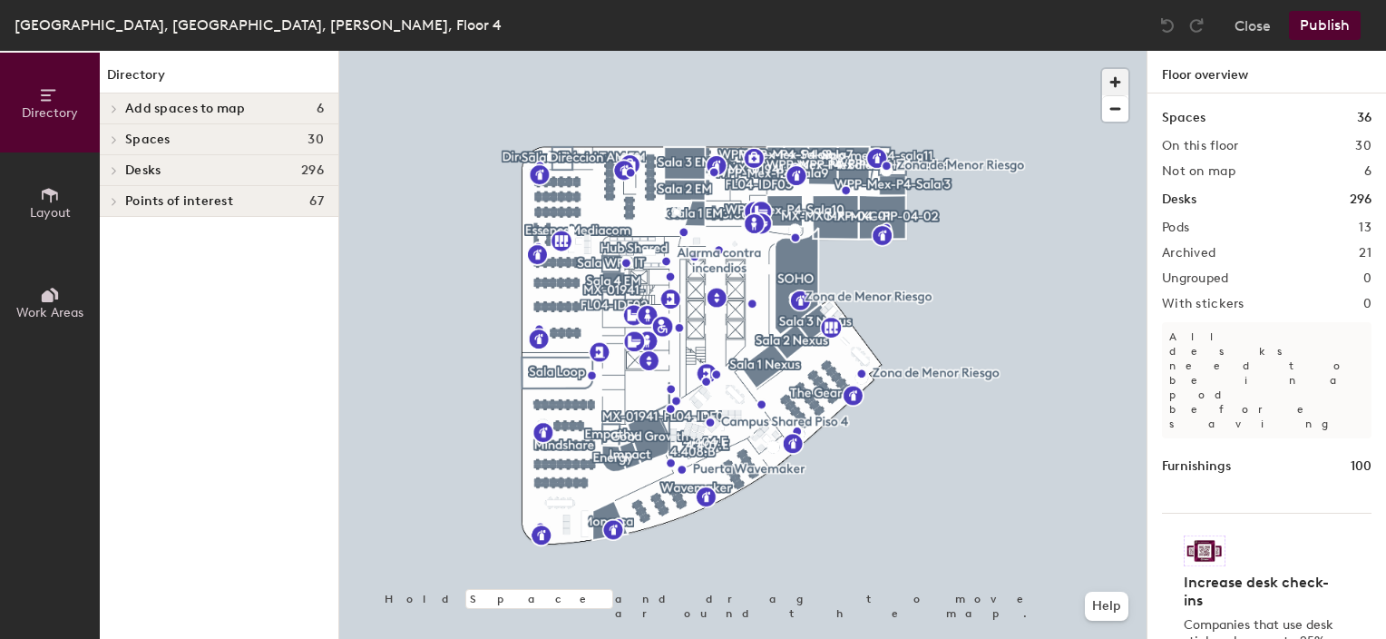
click at [1110, 77] on span "button" at bounding box center [1115, 82] width 26 height 26
click at [1110, 78] on span "button" at bounding box center [1115, 82] width 26 height 26
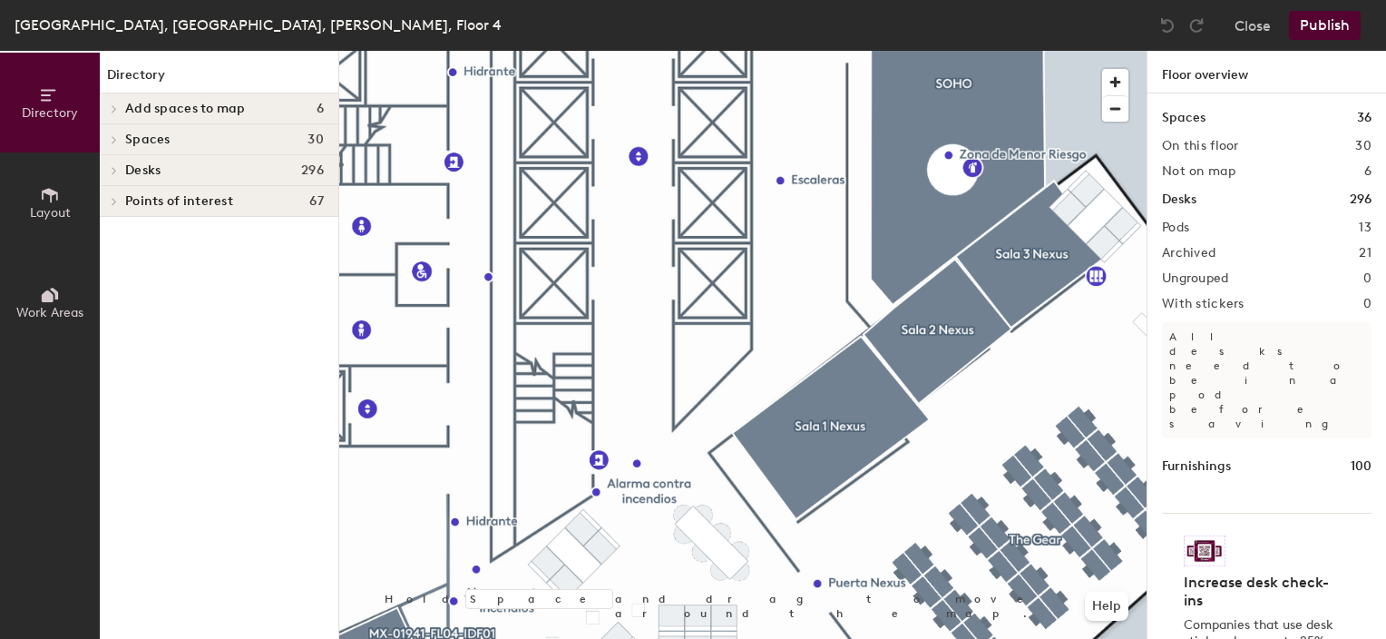
click at [994, 638] on html "Skip navigation Schedule Office People Analytics Visits Deliveries Services Man…" at bounding box center [693, 319] width 1386 height 639
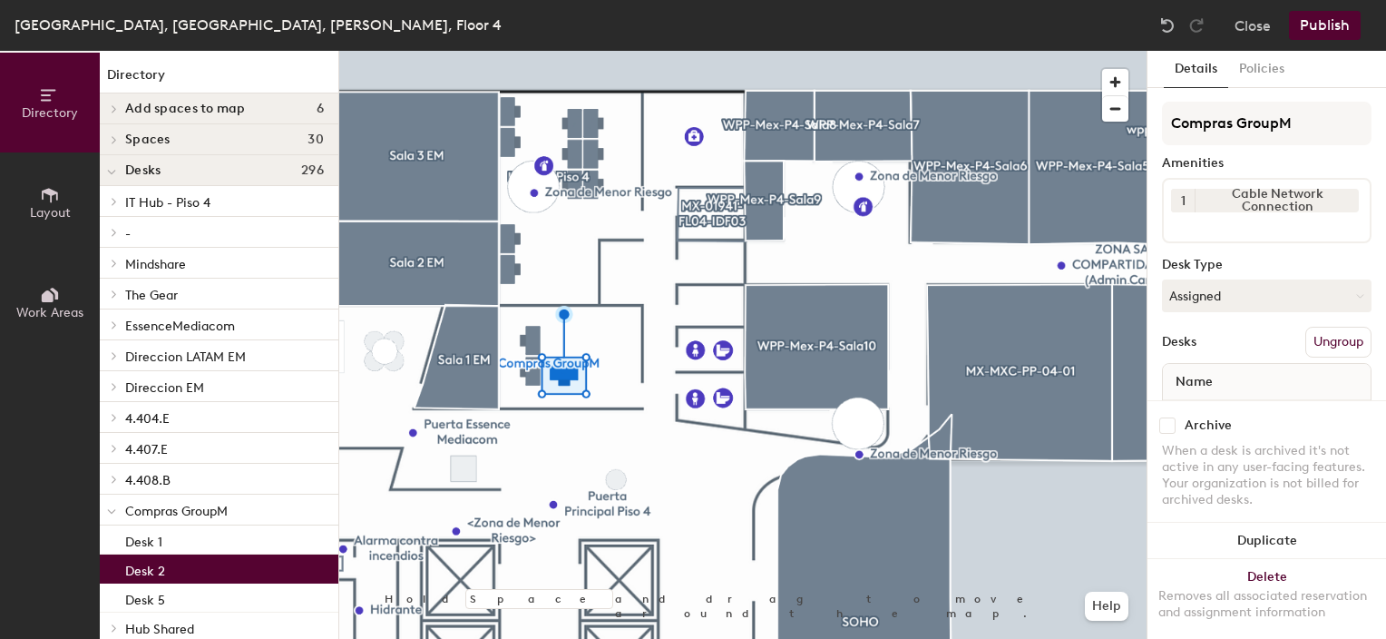
click at [1166, 417] on input "checkbox" at bounding box center [1167, 425] width 16 height 16
checkbox input "true"
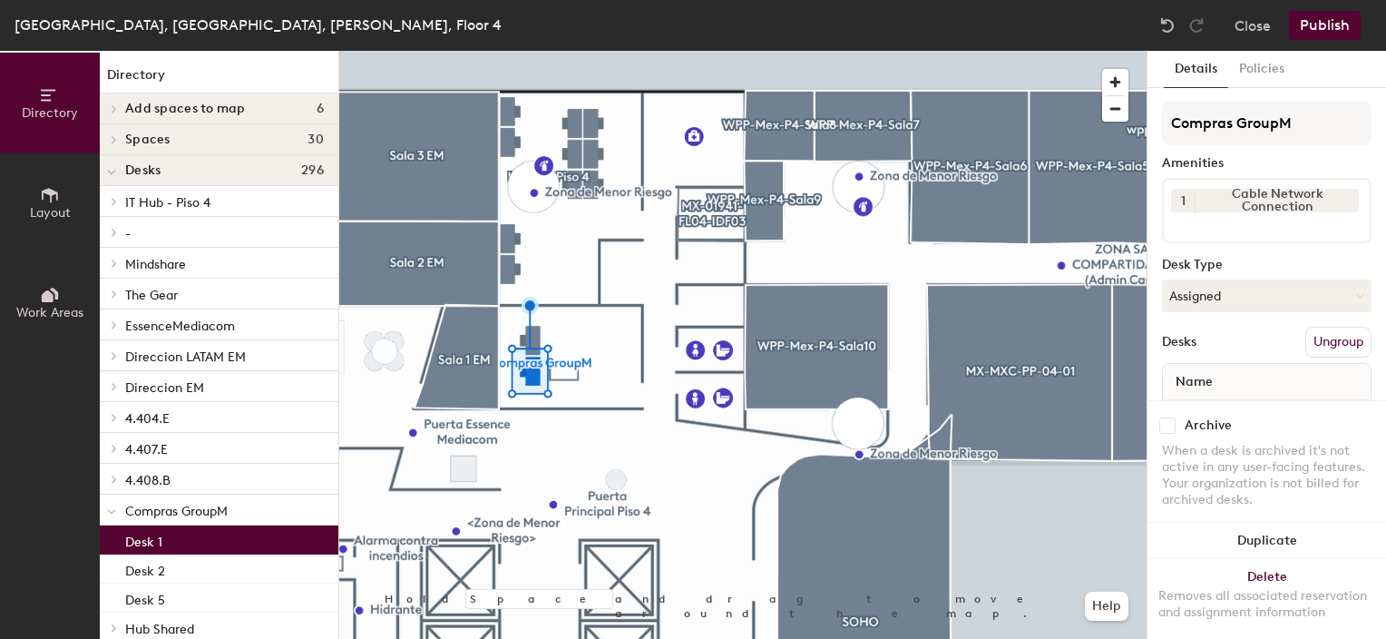
click at [1161, 417] on input "checkbox" at bounding box center [1167, 425] width 16 height 16
checkbox input "true"
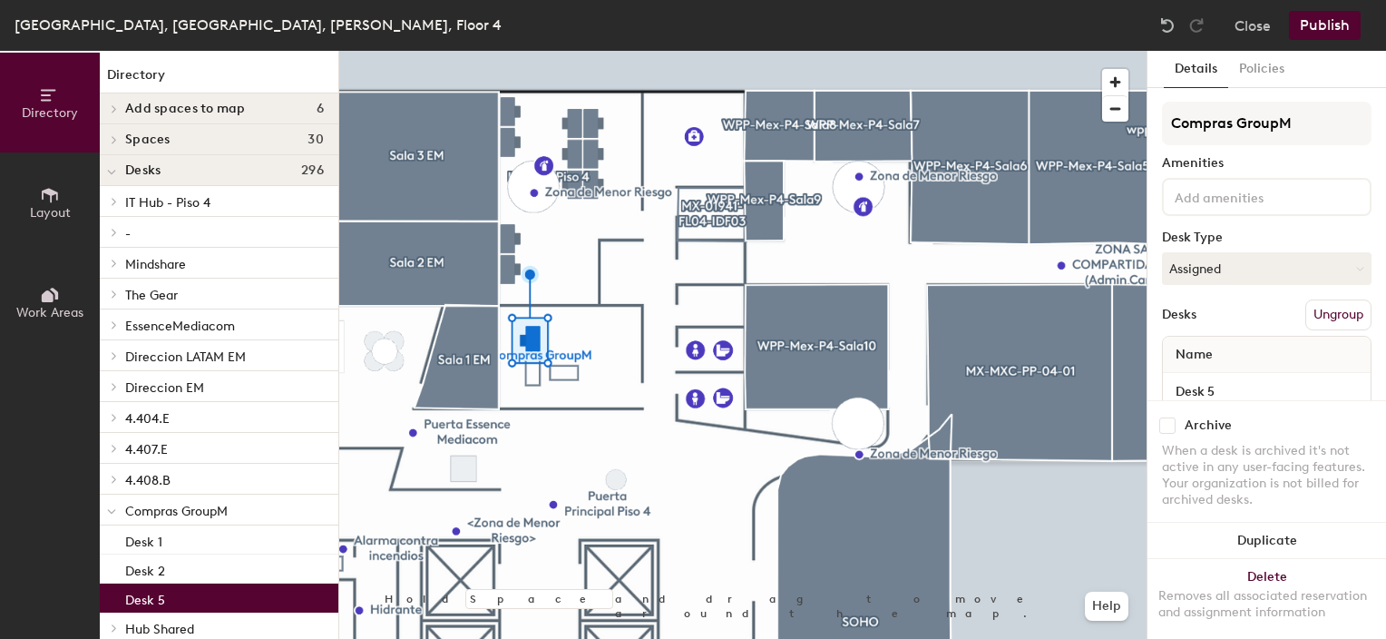
click at [1163, 417] on input "checkbox" at bounding box center [1167, 425] width 16 height 16
checkbox input "true"
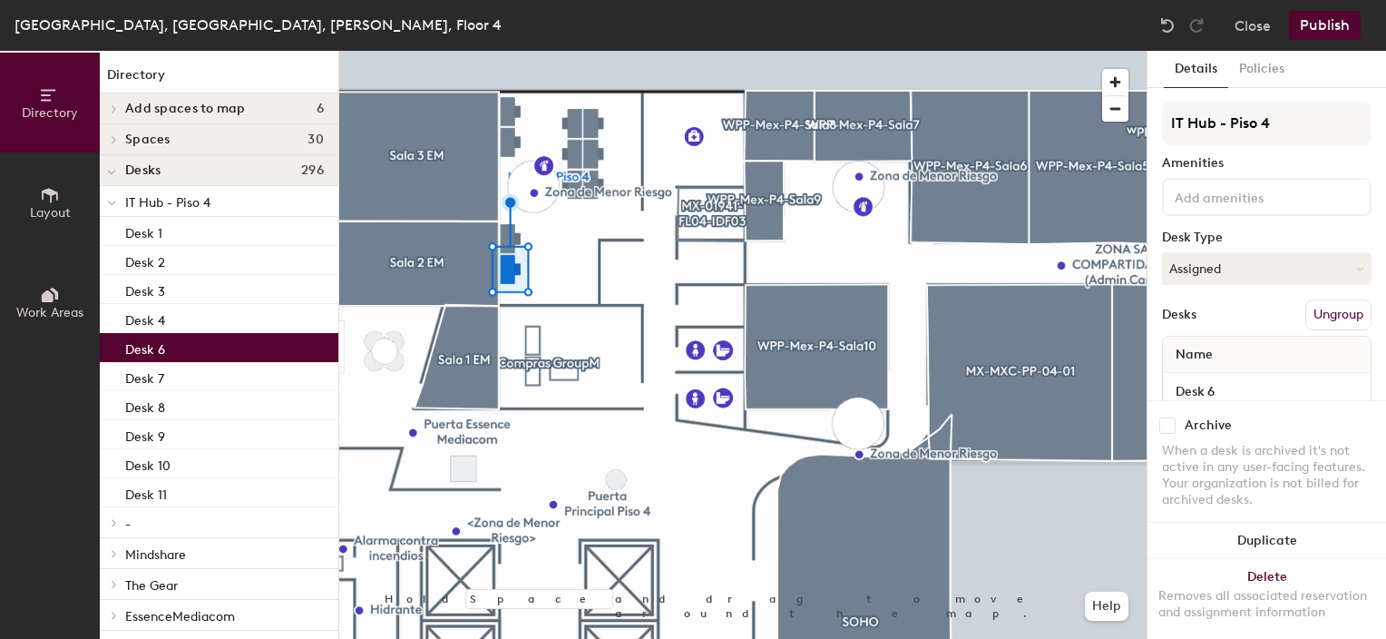
click at [1165, 417] on input "checkbox" at bounding box center [1167, 425] width 16 height 16
checkbox input "true"
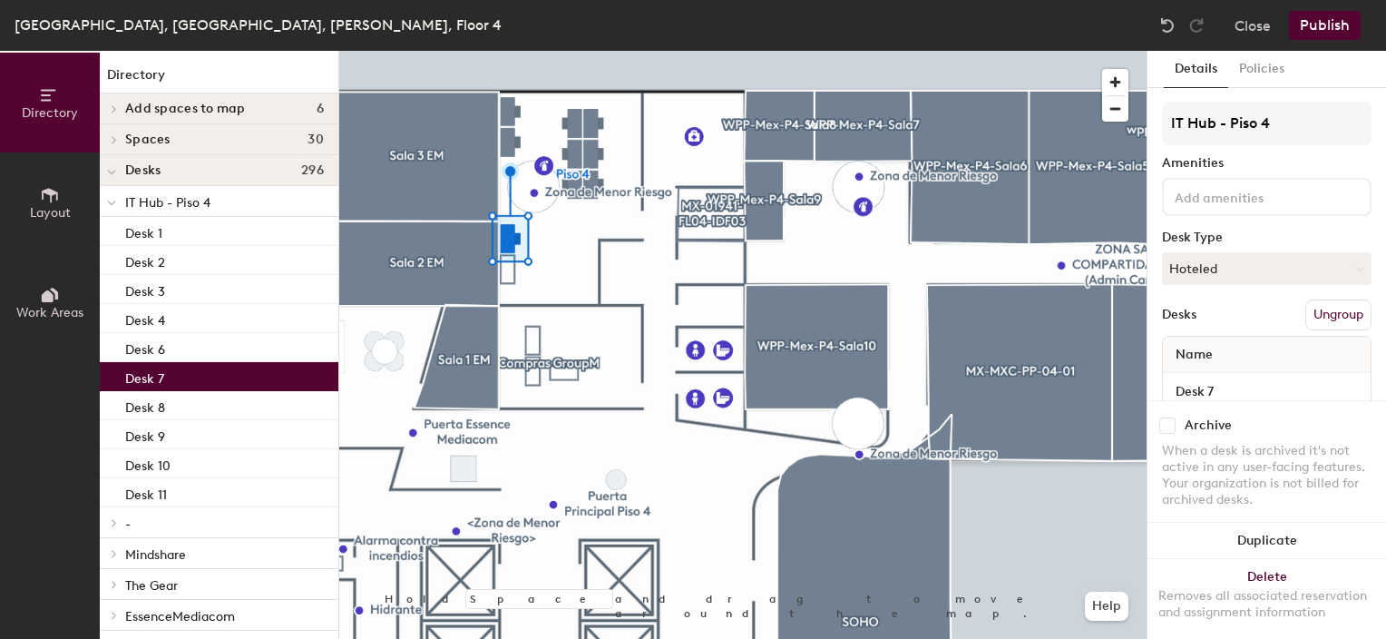
click at [1161, 417] on input "checkbox" at bounding box center [1167, 425] width 16 height 16
checkbox input "true"
click at [504, 51] on div at bounding box center [742, 51] width 807 height 0
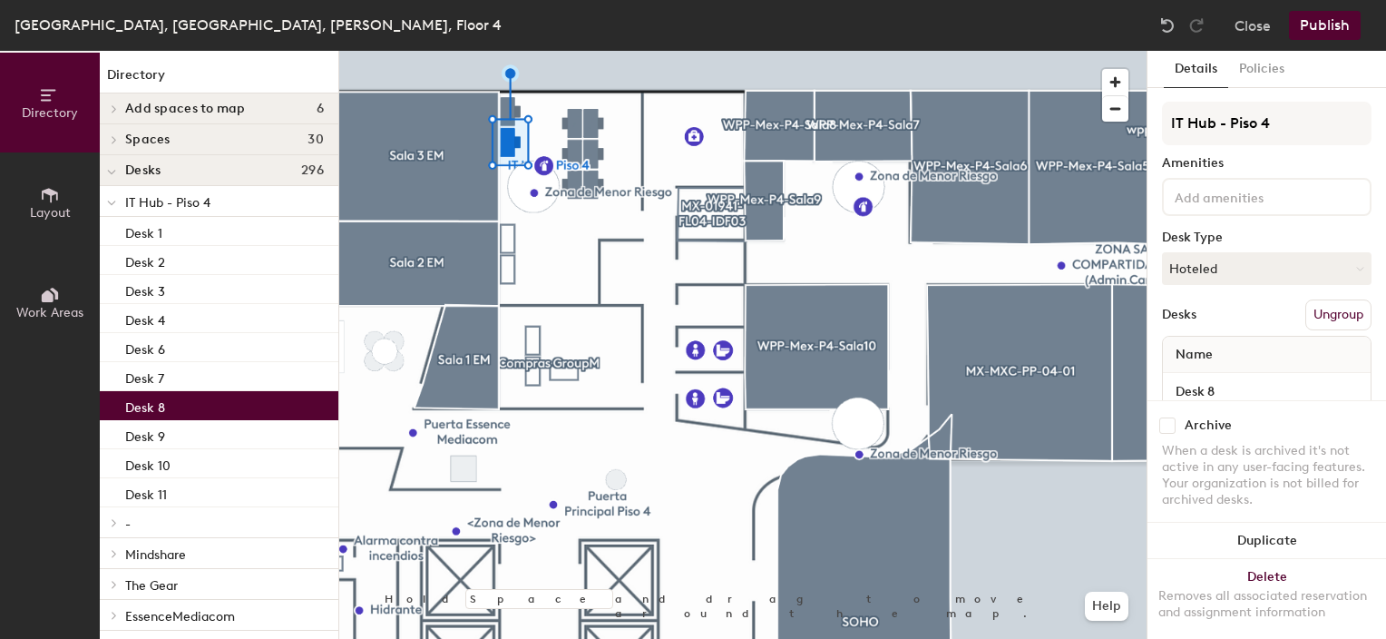
click at [1167, 417] on input "checkbox" at bounding box center [1167, 425] width 16 height 16
checkbox input "true"
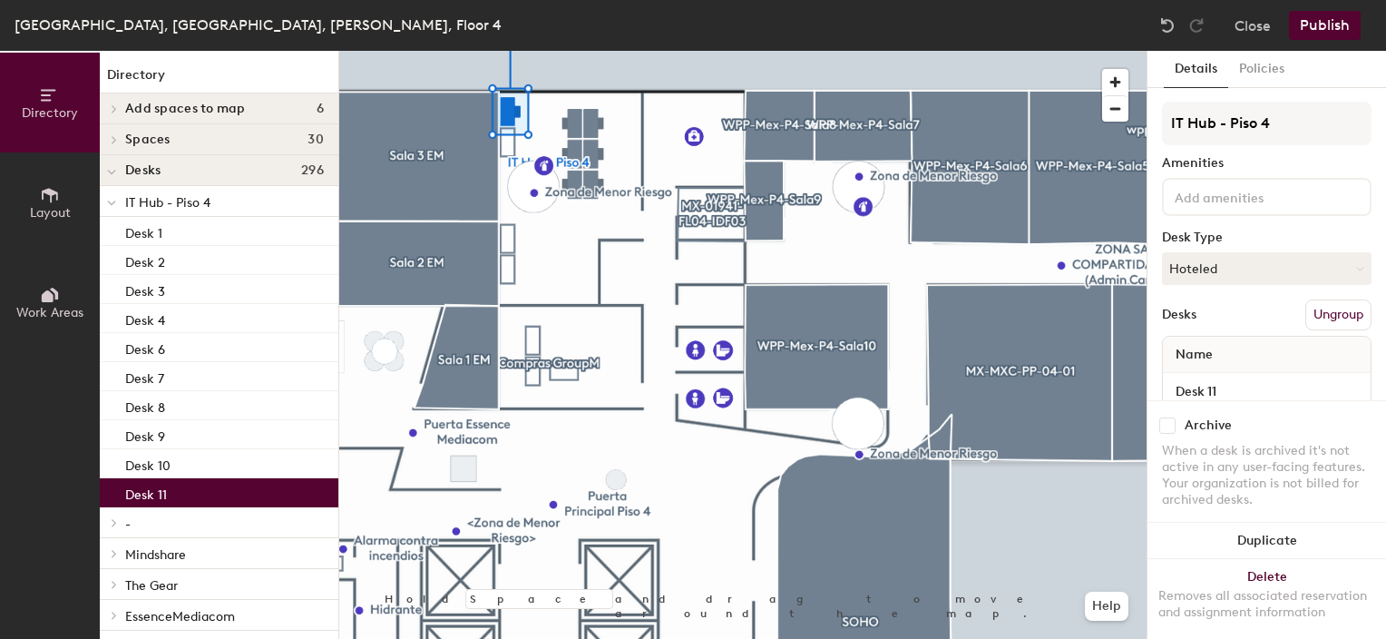
click at [1167, 417] on input "checkbox" at bounding box center [1167, 425] width 16 height 16
checkbox input "true"
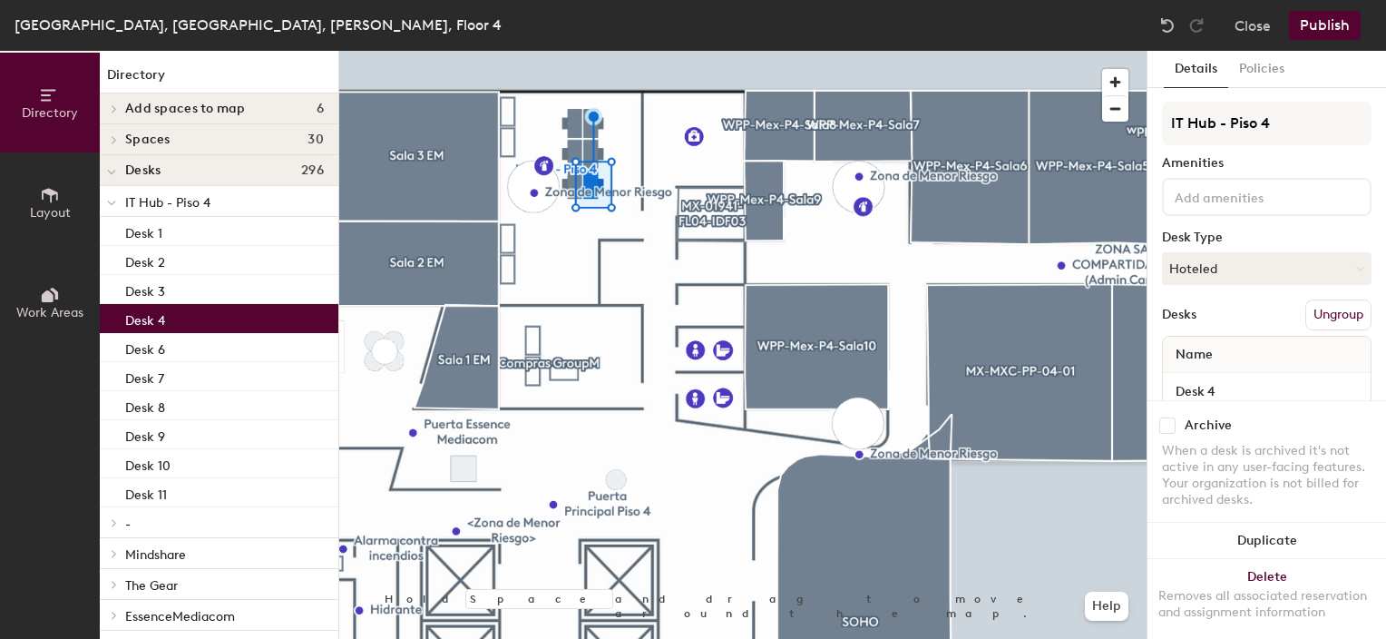
click at [1168, 417] on input "checkbox" at bounding box center [1167, 425] width 16 height 16
checkbox input "true"
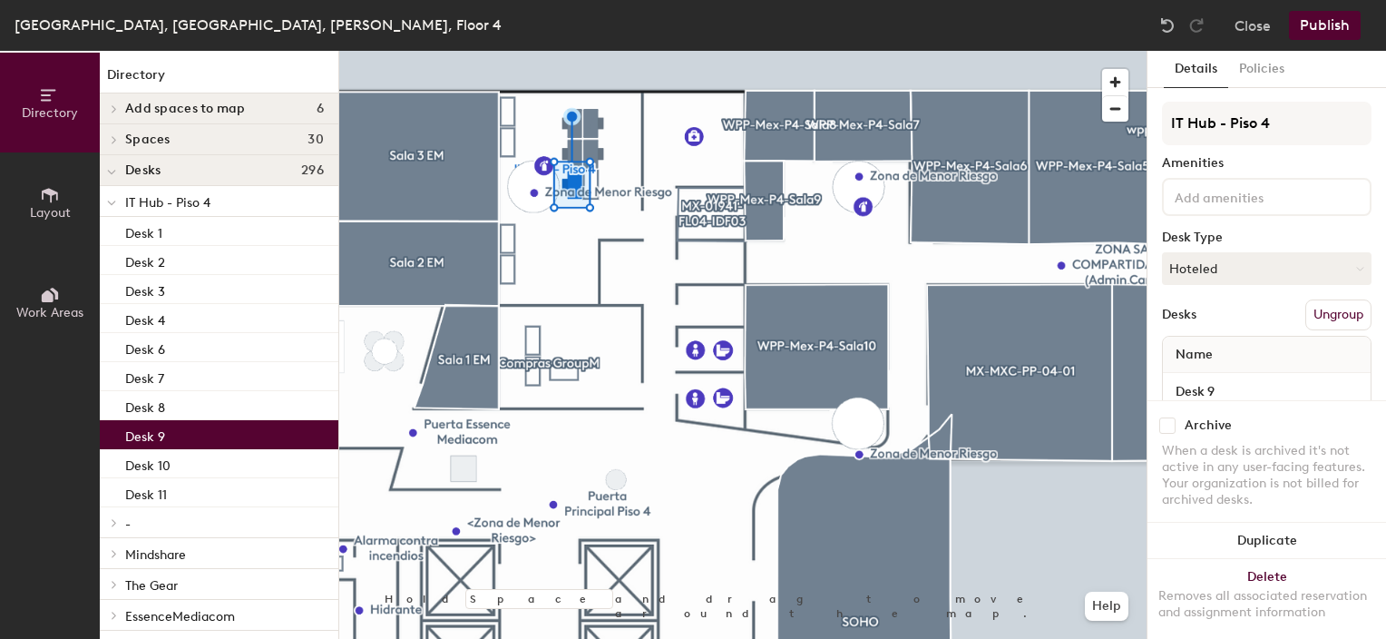
click at [1177, 417] on div "Archive" at bounding box center [1267, 425] width 210 height 16
click at [1172, 417] on input "checkbox" at bounding box center [1167, 425] width 16 height 16
checkbox input "true"
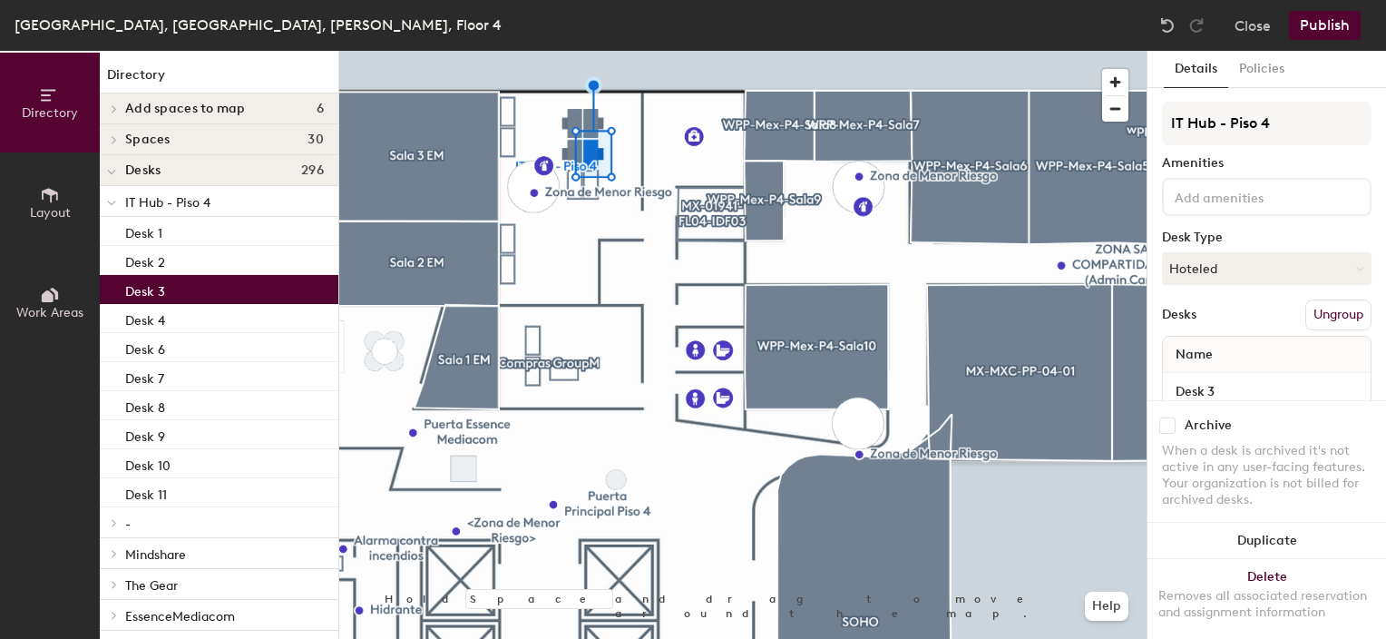
click at [1165, 417] on input "checkbox" at bounding box center [1167, 425] width 16 height 16
checkbox input "true"
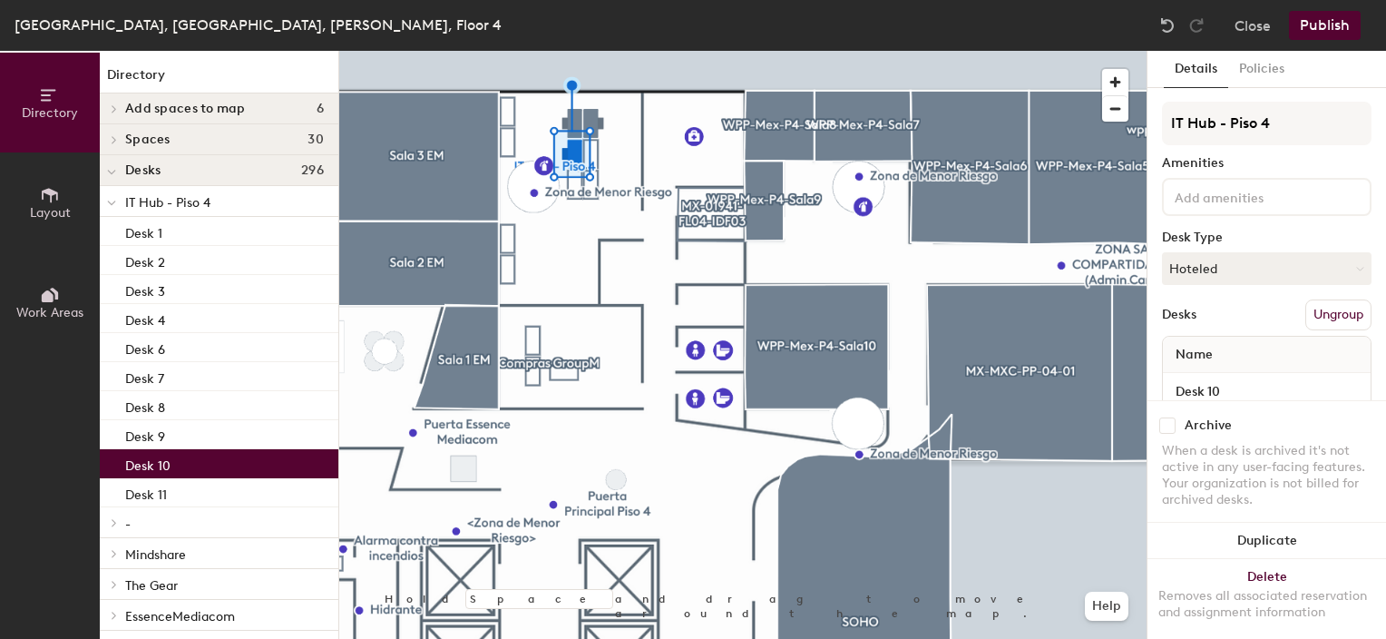
click at [1163, 417] on input "checkbox" at bounding box center [1167, 425] width 16 height 16
checkbox input "true"
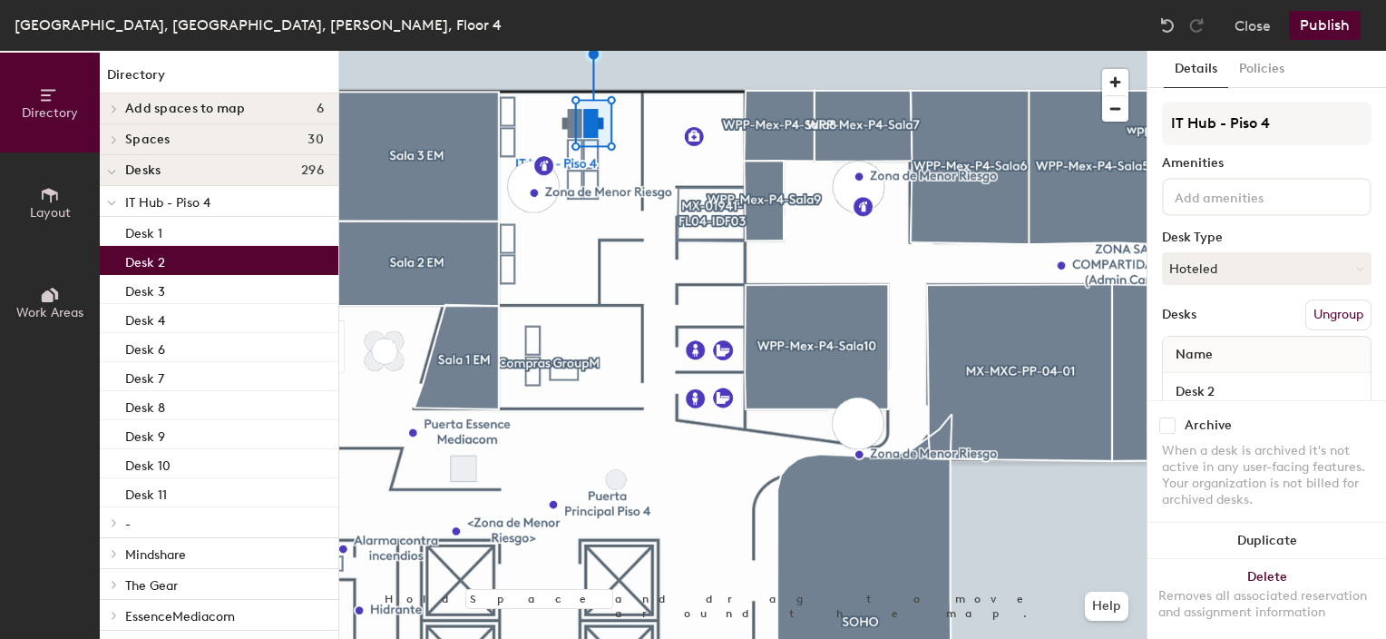
click at [1167, 417] on input "checkbox" at bounding box center [1167, 425] width 16 height 16
checkbox input "true"
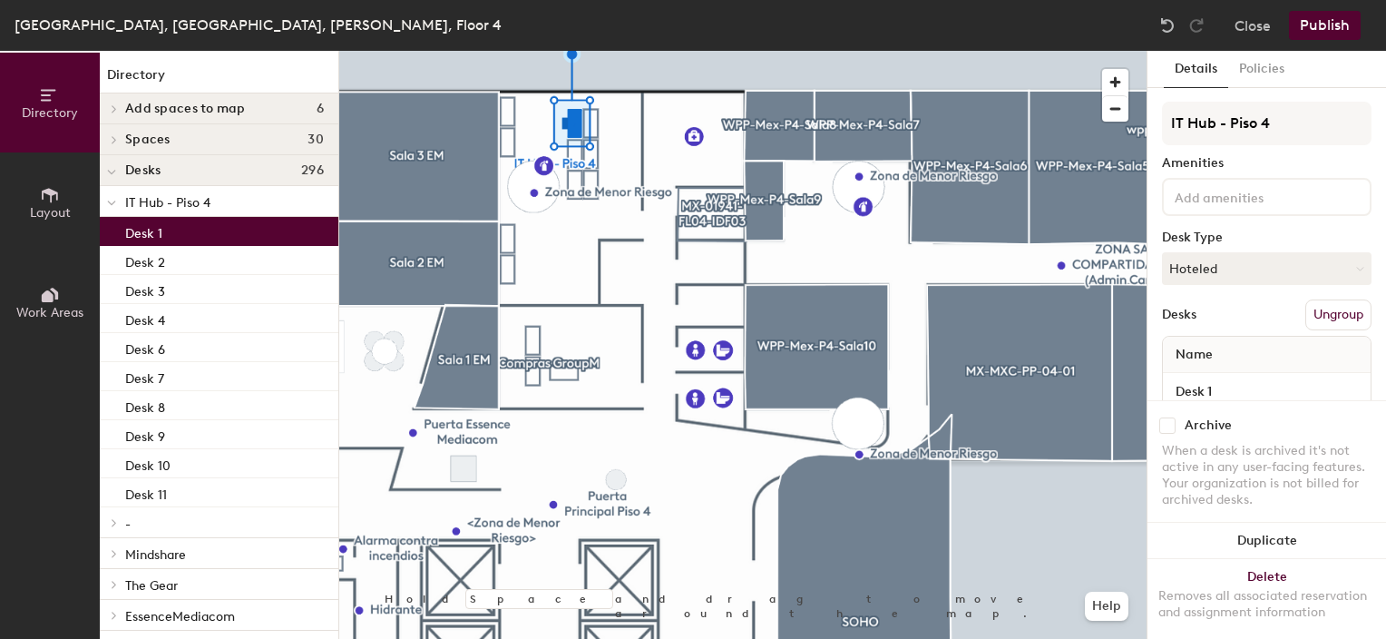
click at [1167, 417] on input "checkbox" at bounding box center [1167, 425] width 16 height 16
checkbox input "true"
click at [1305, 25] on button "Publish" at bounding box center [1325, 25] width 72 height 29
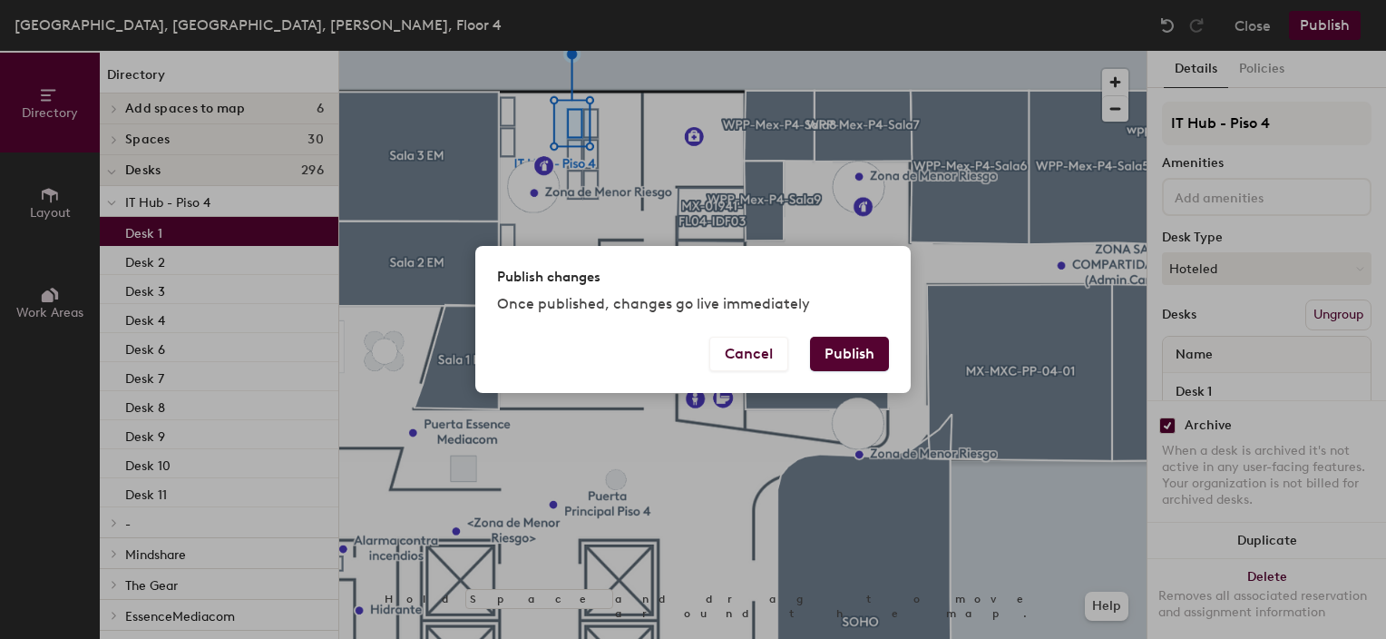
click at [856, 348] on button "Publish" at bounding box center [849, 354] width 79 height 34
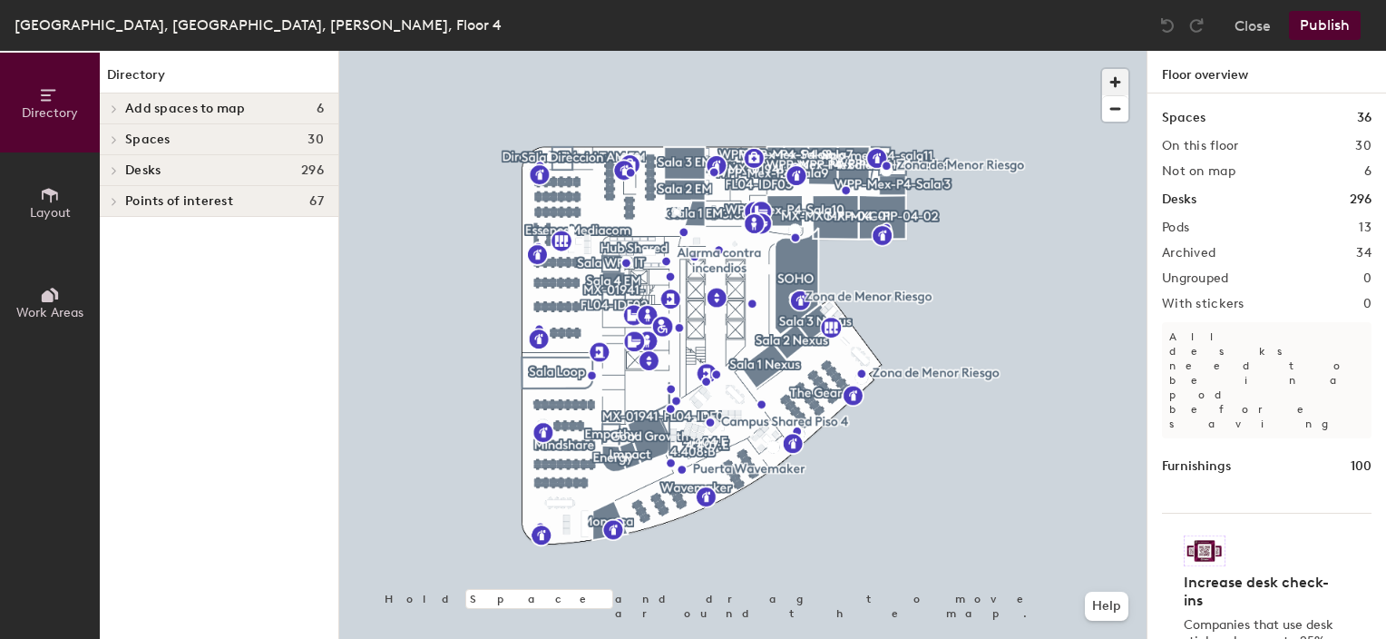
click at [1112, 81] on span "button" at bounding box center [1115, 82] width 26 height 26
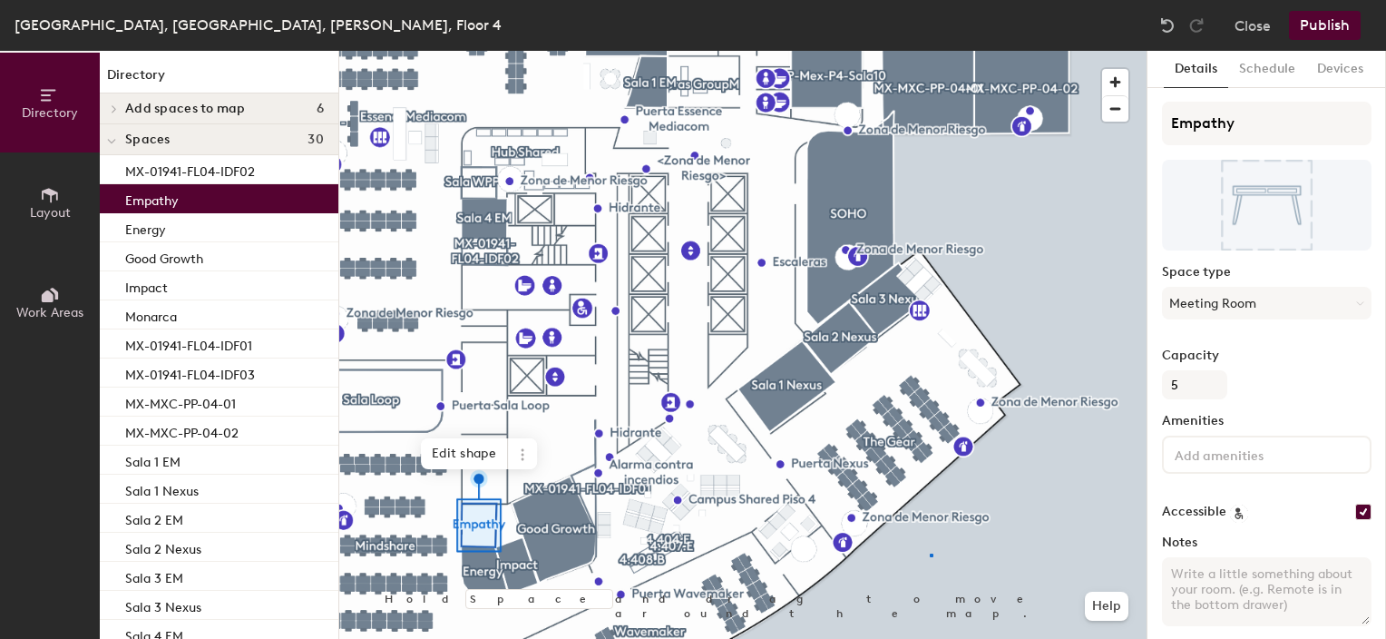
click at [931, 51] on div at bounding box center [742, 51] width 807 height 0
click at [525, 452] on icon at bounding box center [522, 454] width 15 height 15
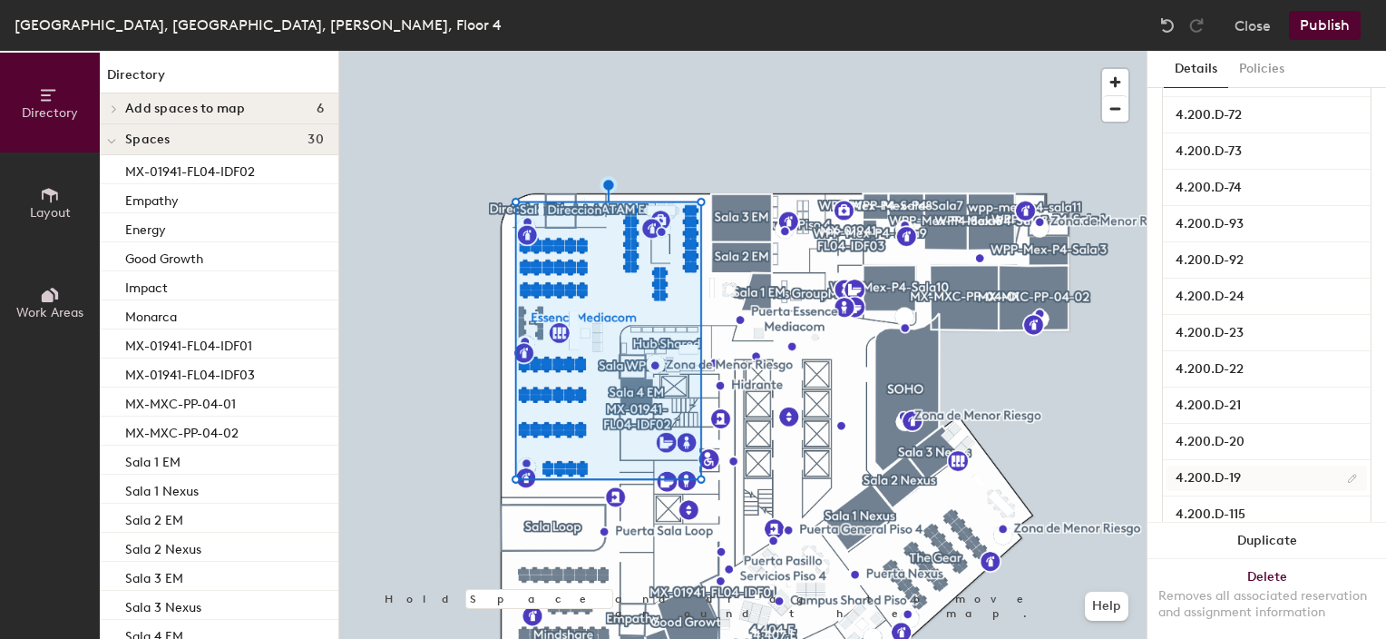
scroll to position [1633, 0]
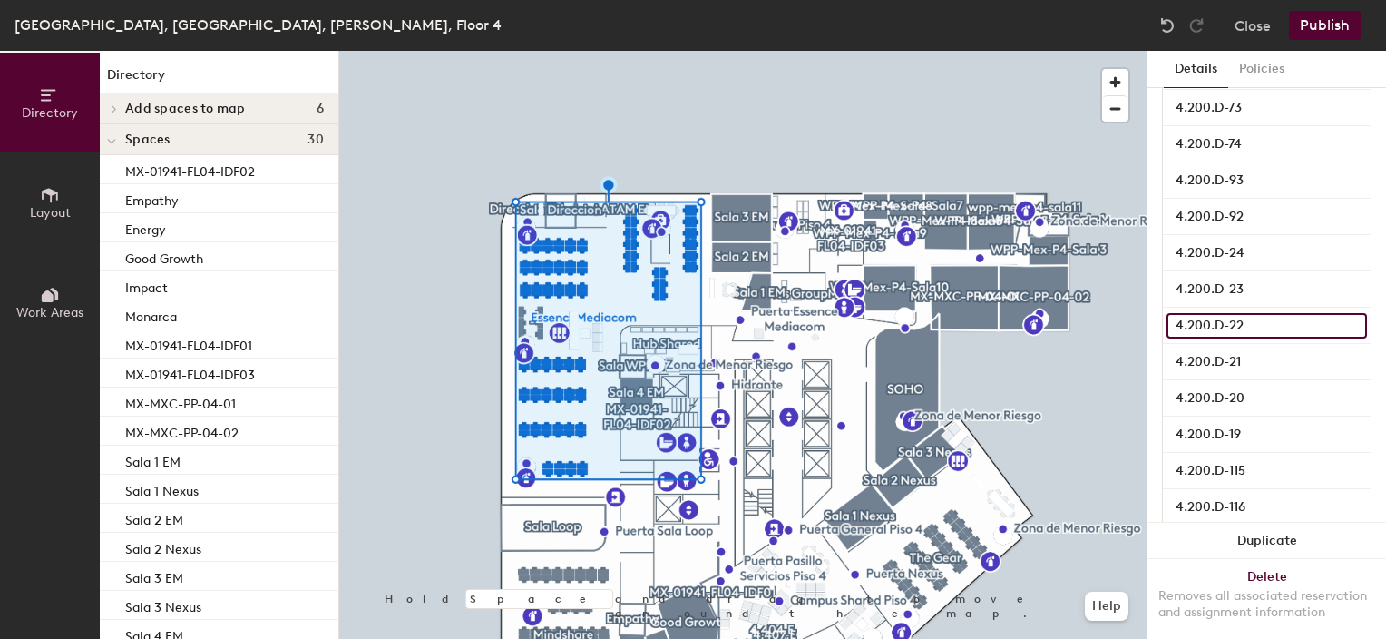
click at [1336, 322] on input "4.200.D-22" at bounding box center [1267, 325] width 200 height 25
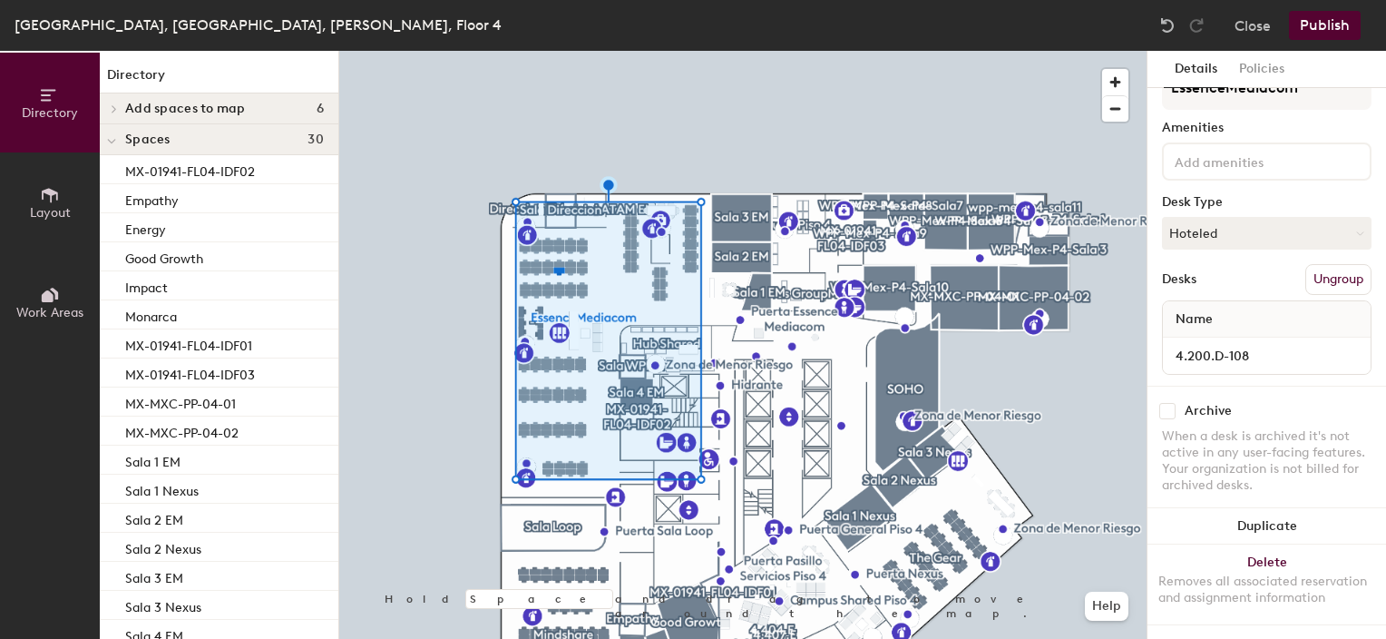
scroll to position [49, 0]
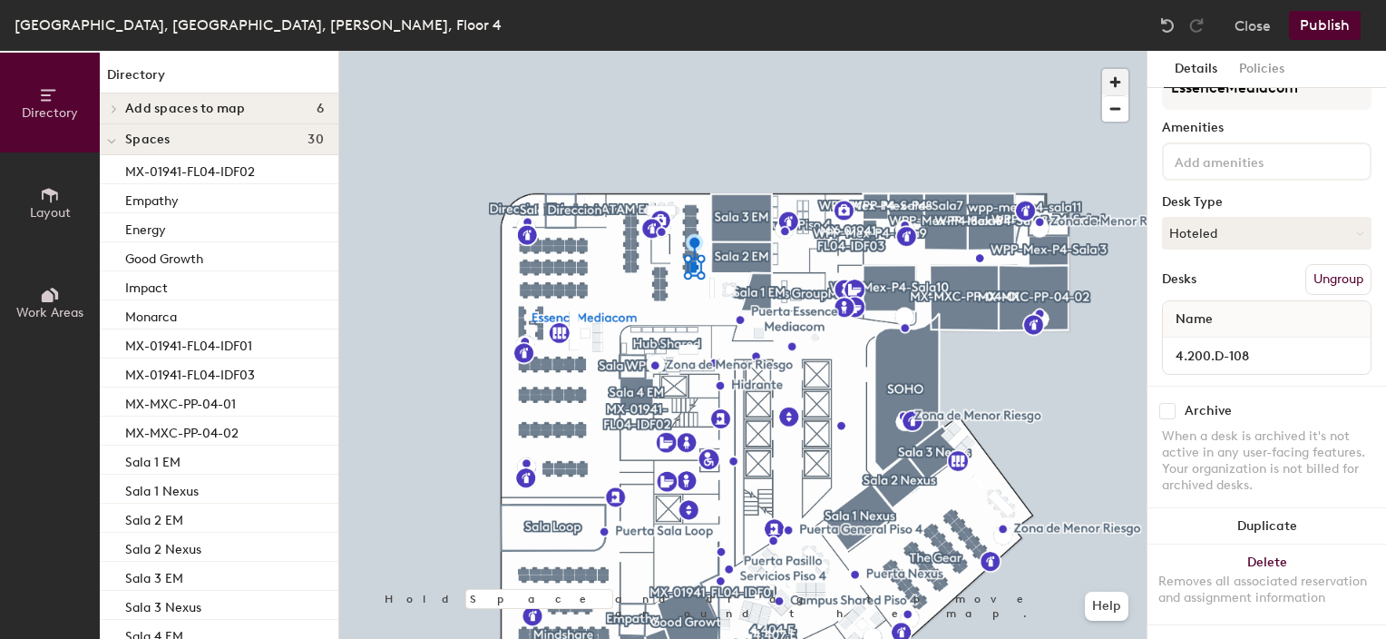
click at [1110, 80] on span "button" at bounding box center [1115, 82] width 26 height 26
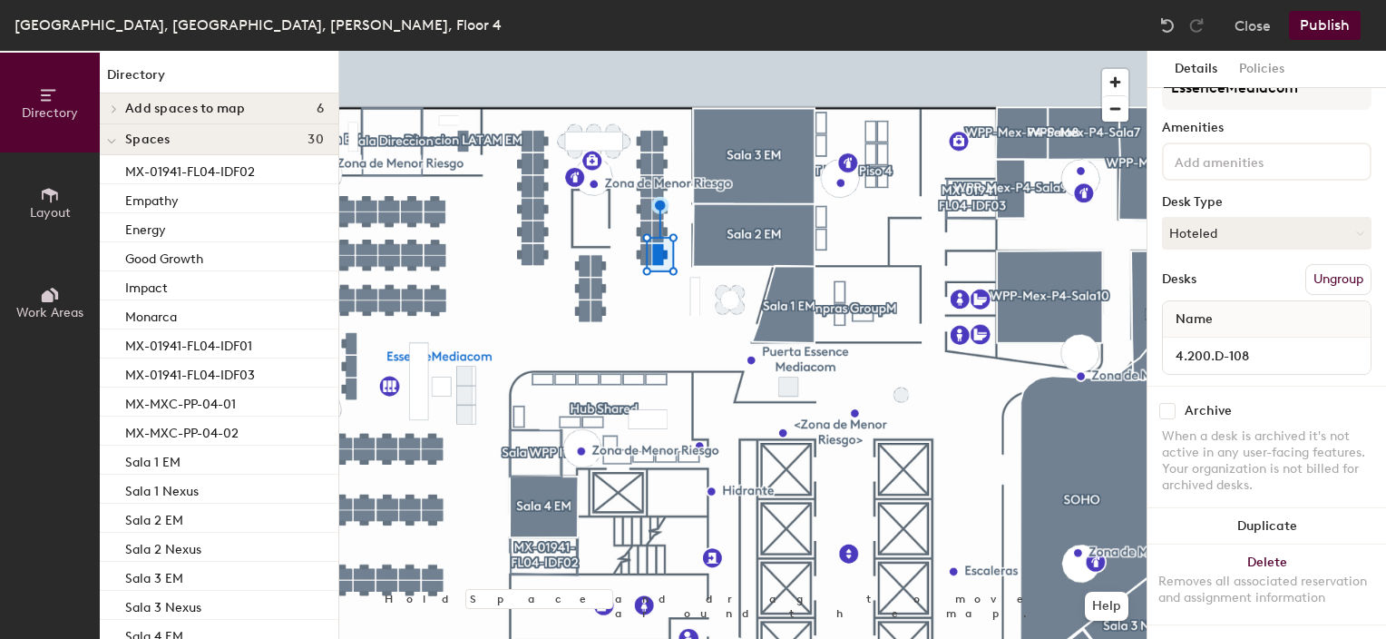
click at [1170, 403] on input "checkbox" at bounding box center [1167, 411] width 16 height 16
checkbox input "true"
click at [1165, 403] on input "checkbox" at bounding box center [1167, 411] width 16 height 16
checkbox input "true"
click at [1167, 403] on input "checkbox" at bounding box center [1167, 411] width 16 height 16
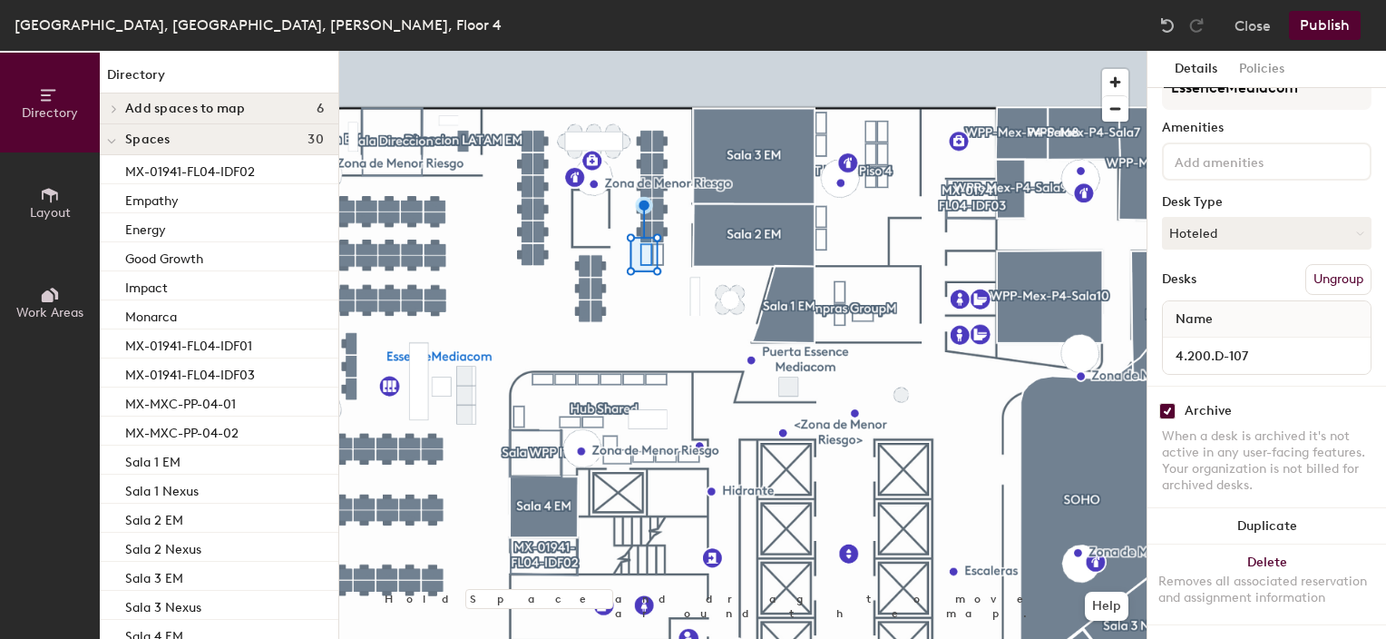
checkbox input "true"
click at [1169, 403] on input "checkbox" at bounding box center [1167, 411] width 16 height 16
checkbox input "true"
click at [1165, 403] on input "checkbox" at bounding box center [1167, 411] width 16 height 16
checkbox input "true"
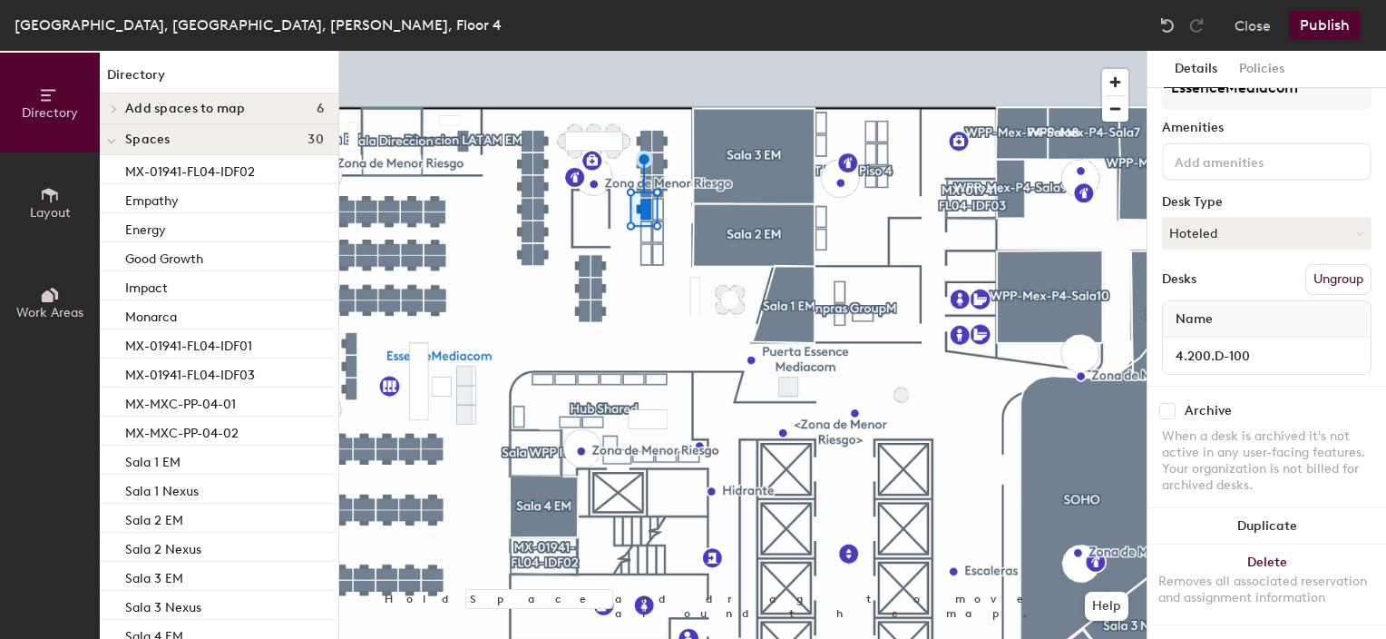
click at [1164, 403] on input "checkbox" at bounding box center [1167, 411] width 16 height 16
checkbox input "true"
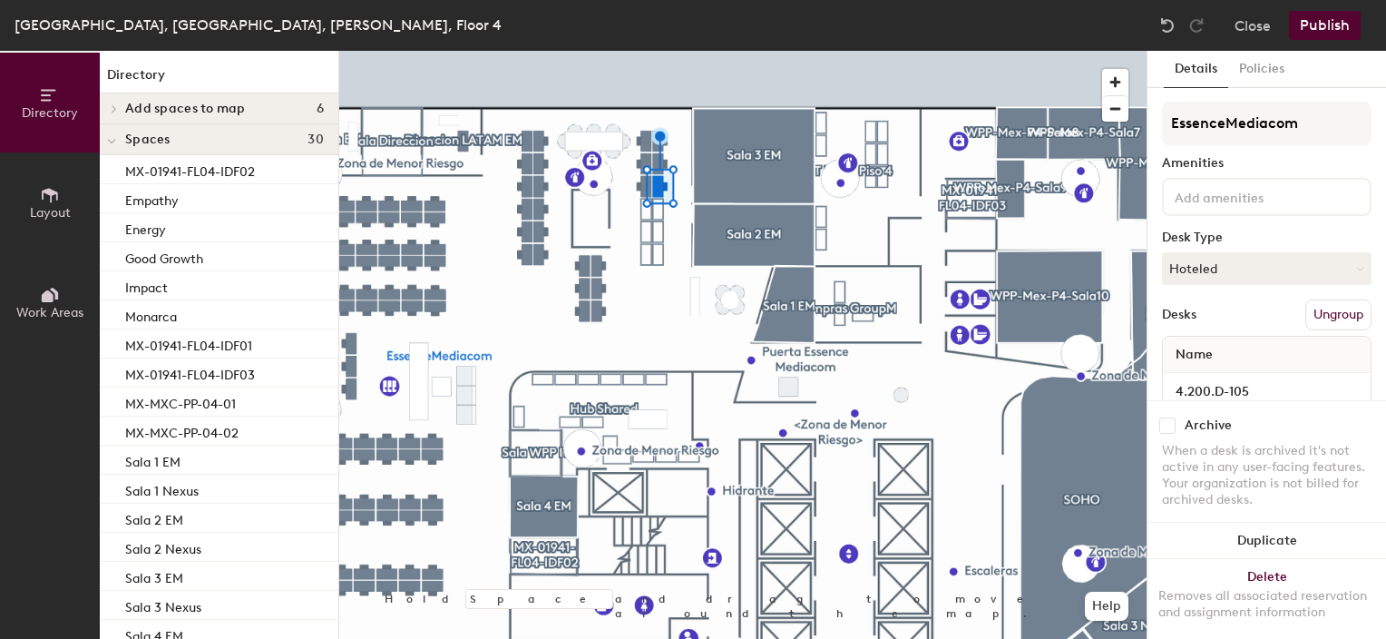
click at [1168, 417] on input "checkbox" at bounding box center [1167, 425] width 16 height 16
checkbox input "true"
click at [1168, 417] on input "checkbox" at bounding box center [1167, 425] width 16 height 16
checkbox input "true"
click at [1165, 417] on input "checkbox" at bounding box center [1167, 425] width 16 height 16
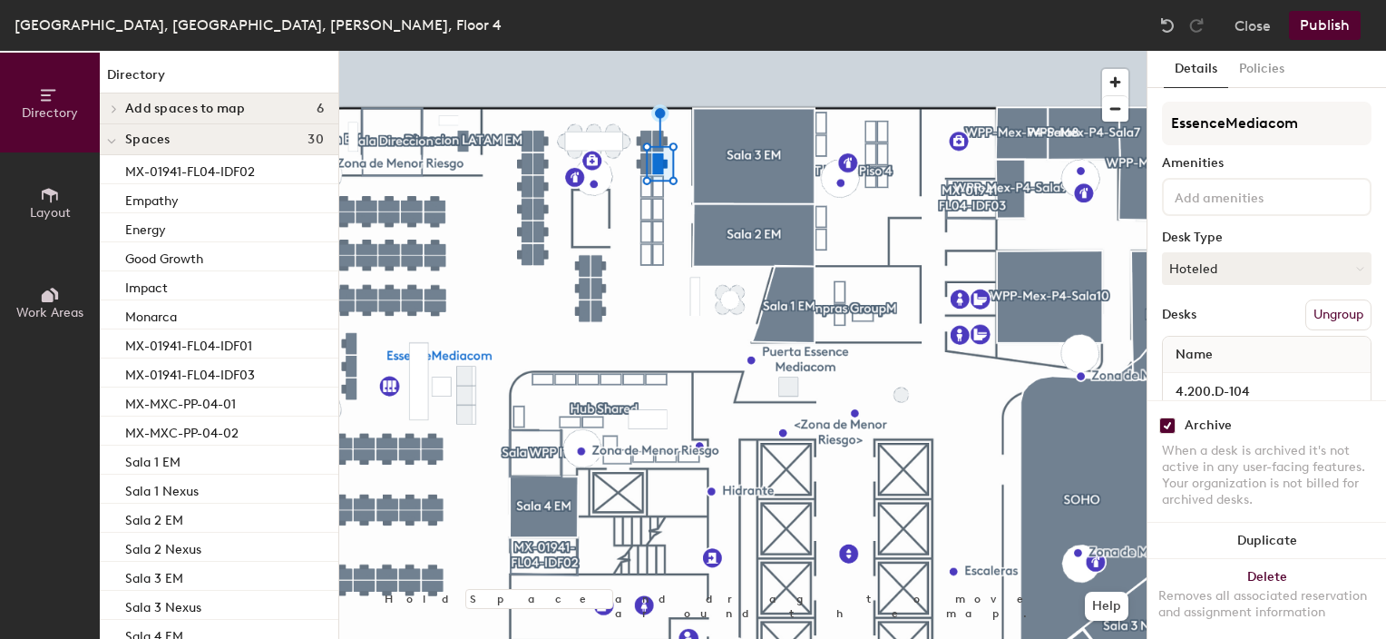
checkbox input "true"
click at [1162, 417] on input "checkbox" at bounding box center [1167, 425] width 16 height 16
checkbox input "true"
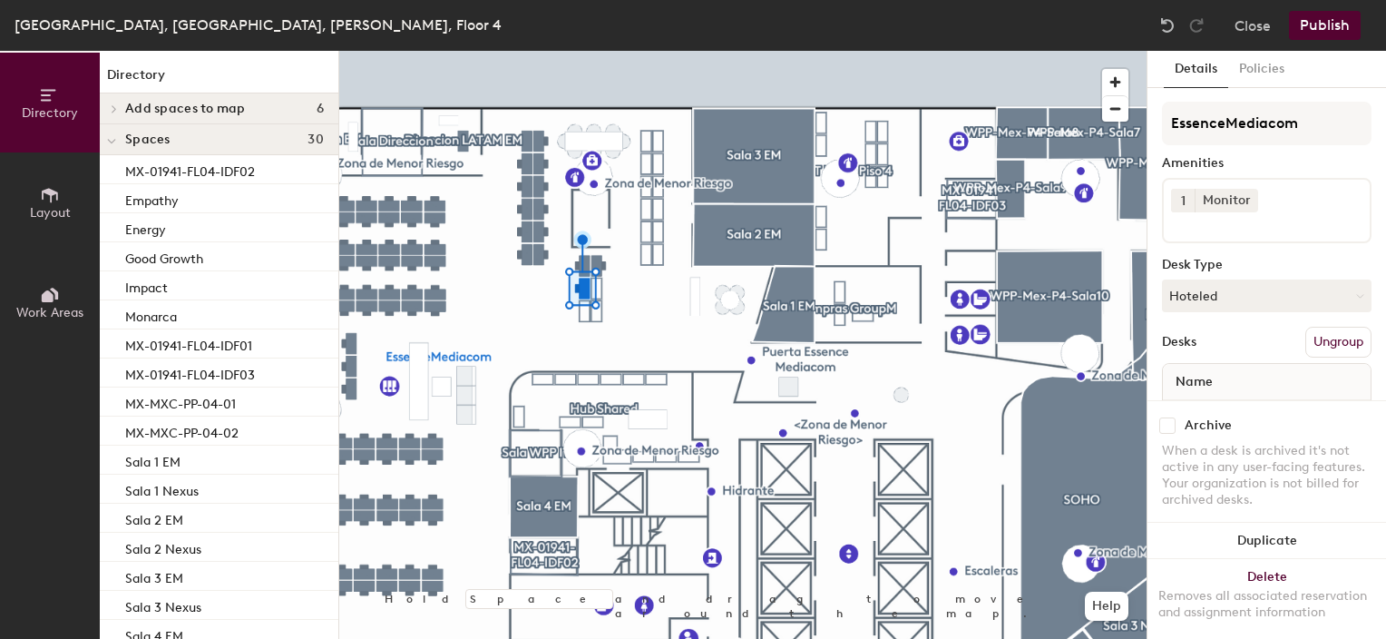
click at [1165, 417] on input "checkbox" at bounding box center [1167, 425] width 16 height 16
checkbox input "true"
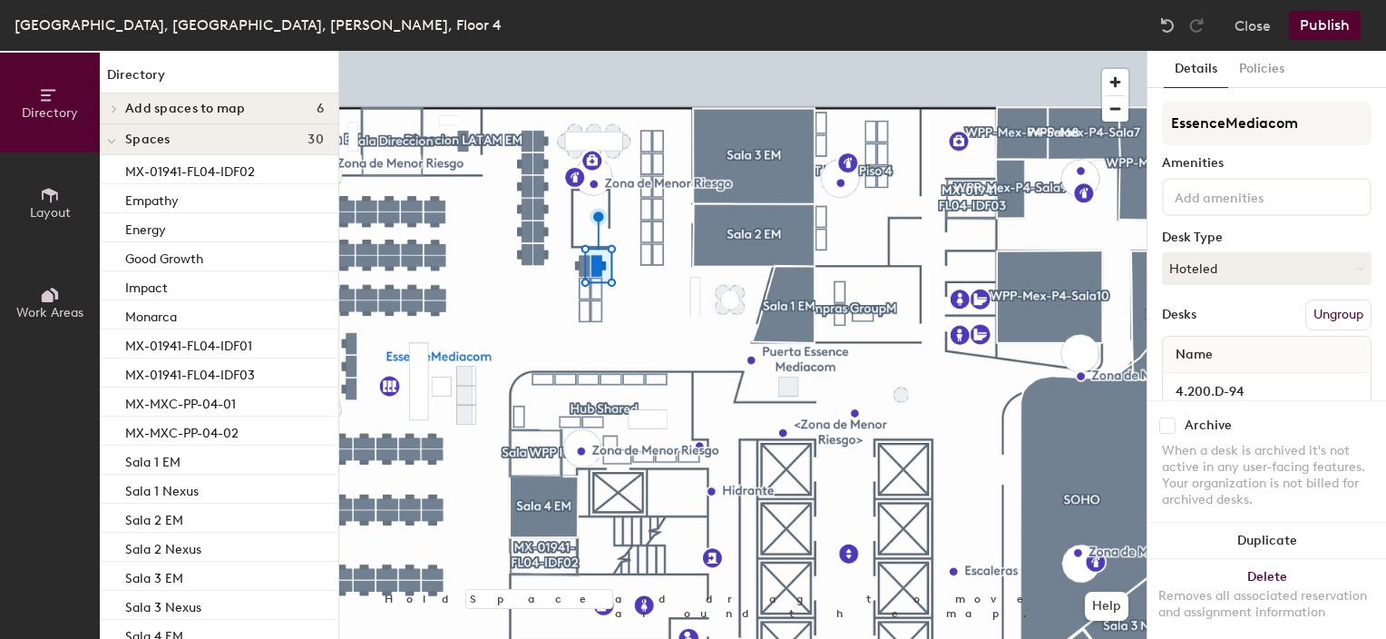
click at [1165, 417] on input "checkbox" at bounding box center [1167, 425] width 16 height 16
checkbox input "true"
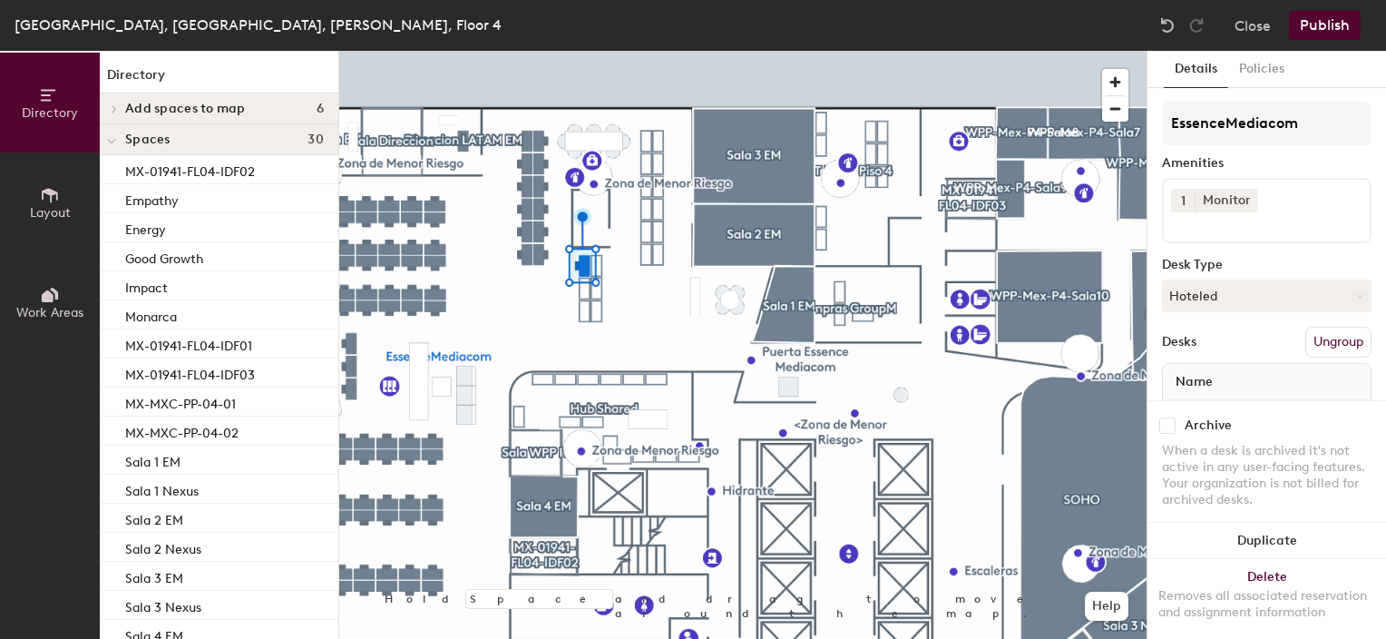
click at [1172, 417] on input "checkbox" at bounding box center [1167, 425] width 16 height 16
checkbox input "true"
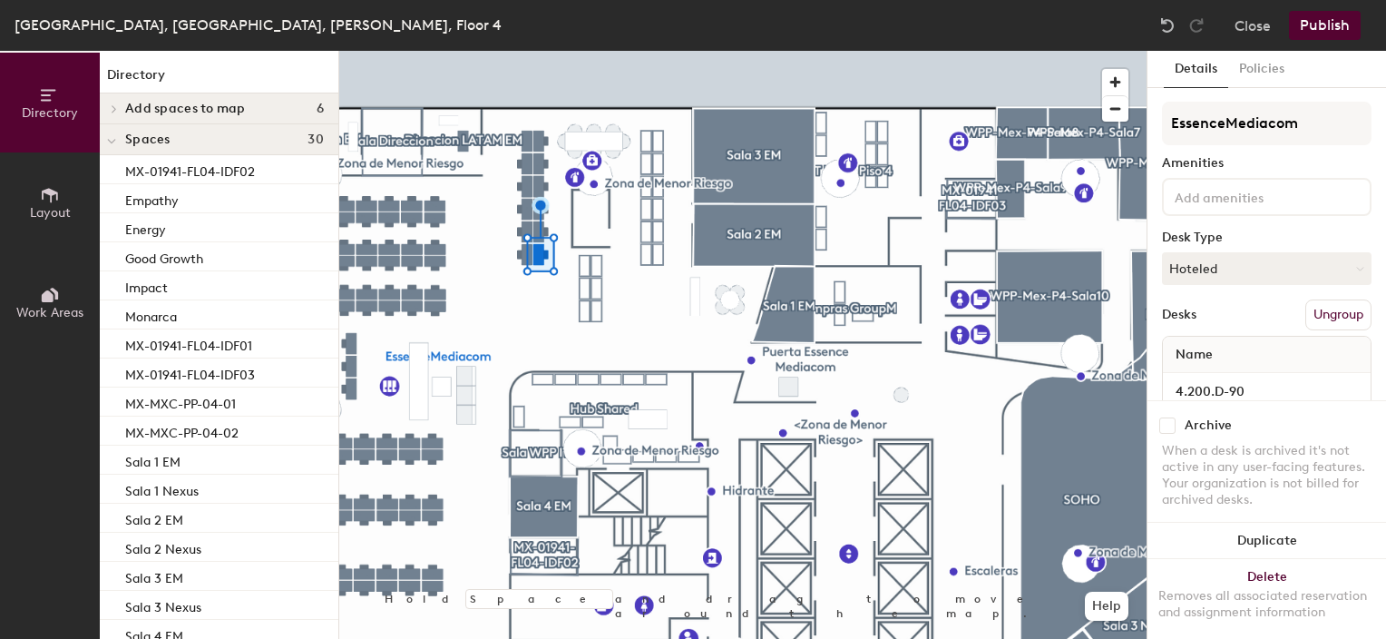
click at [1168, 417] on input "checkbox" at bounding box center [1167, 425] width 16 height 16
checkbox input "true"
click at [1168, 417] on input "checkbox" at bounding box center [1167, 425] width 16 height 16
checkbox input "true"
click at [1166, 417] on input "checkbox" at bounding box center [1167, 425] width 16 height 16
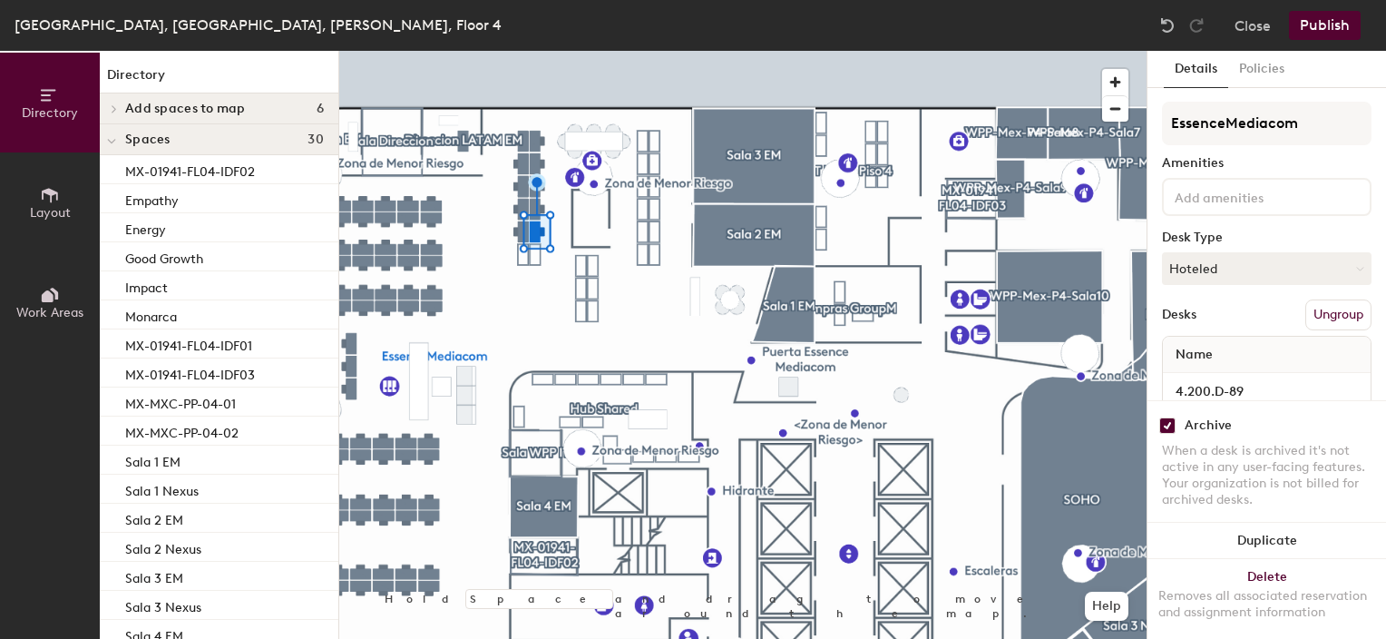
checkbox input "true"
click at [1168, 417] on input "checkbox" at bounding box center [1167, 425] width 16 height 16
checkbox input "true"
click at [1168, 417] on input "checkbox" at bounding box center [1167, 425] width 16 height 16
checkbox input "true"
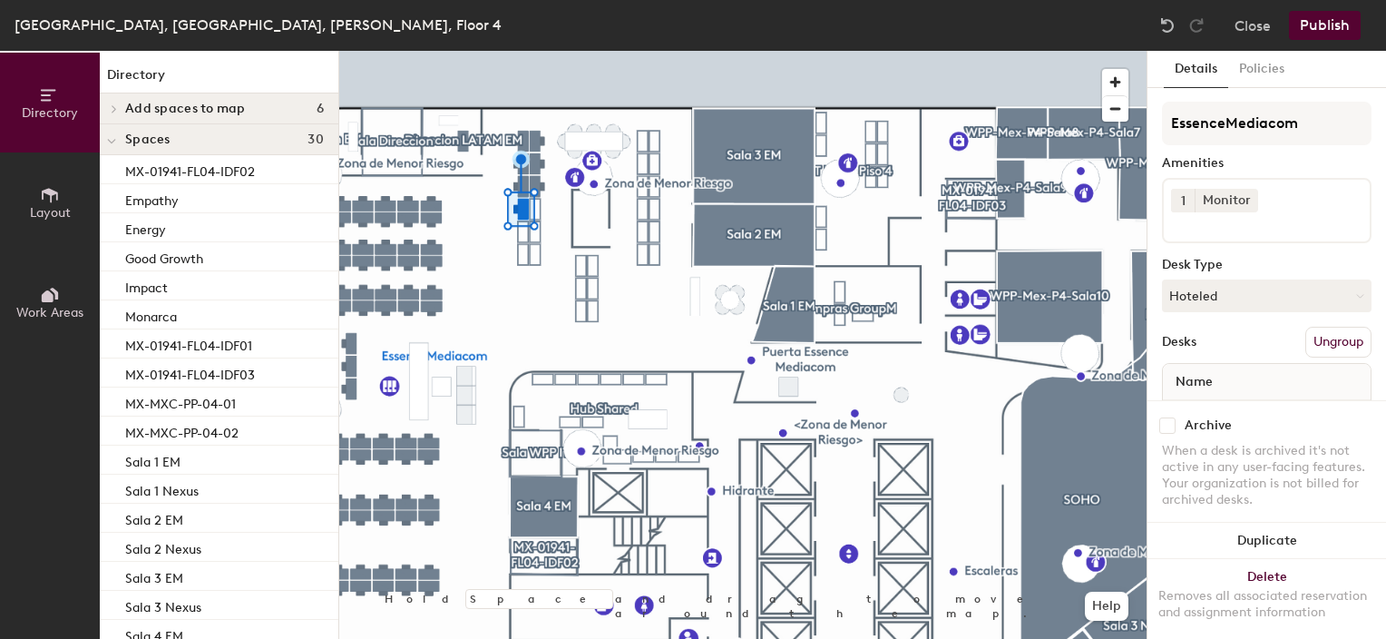
click at [1165, 417] on input "checkbox" at bounding box center [1167, 425] width 16 height 16
checkbox input "true"
click at [1171, 417] on input "checkbox" at bounding box center [1167, 425] width 16 height 16
checkbox input "true"
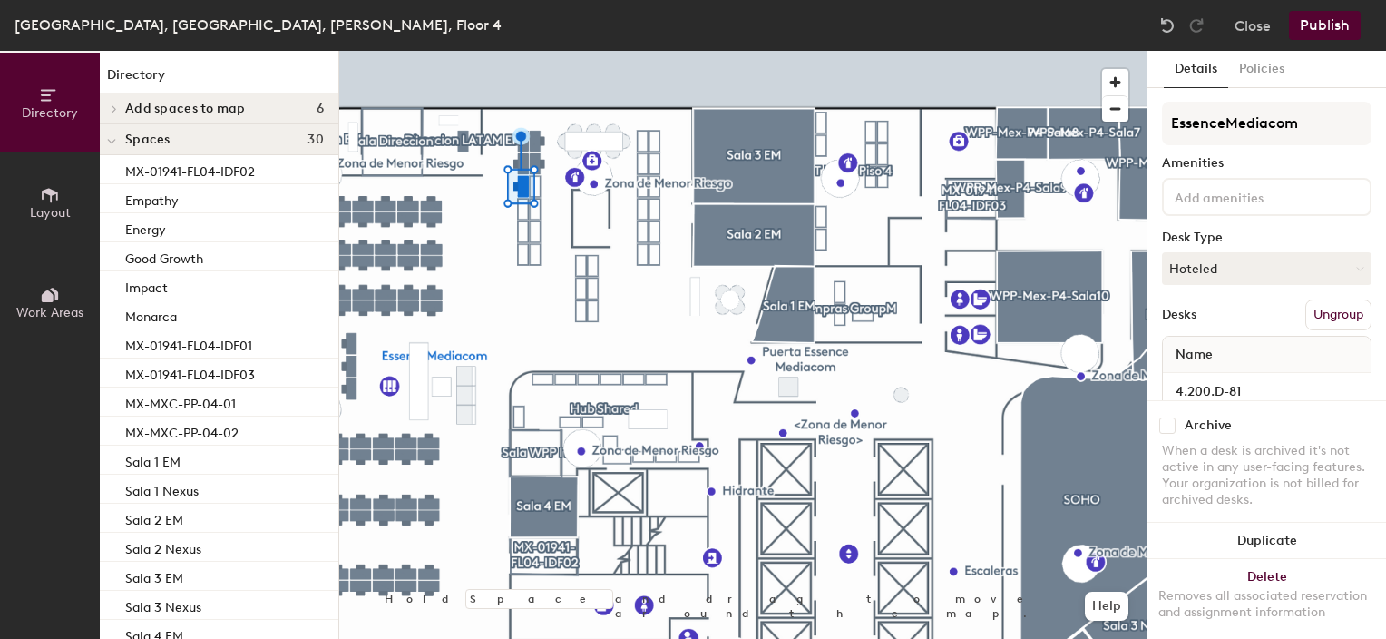
click at [1169, 417] on input "checkbox" at bounding box center [1167, 425] width 16 height 16
checkbox input "true"
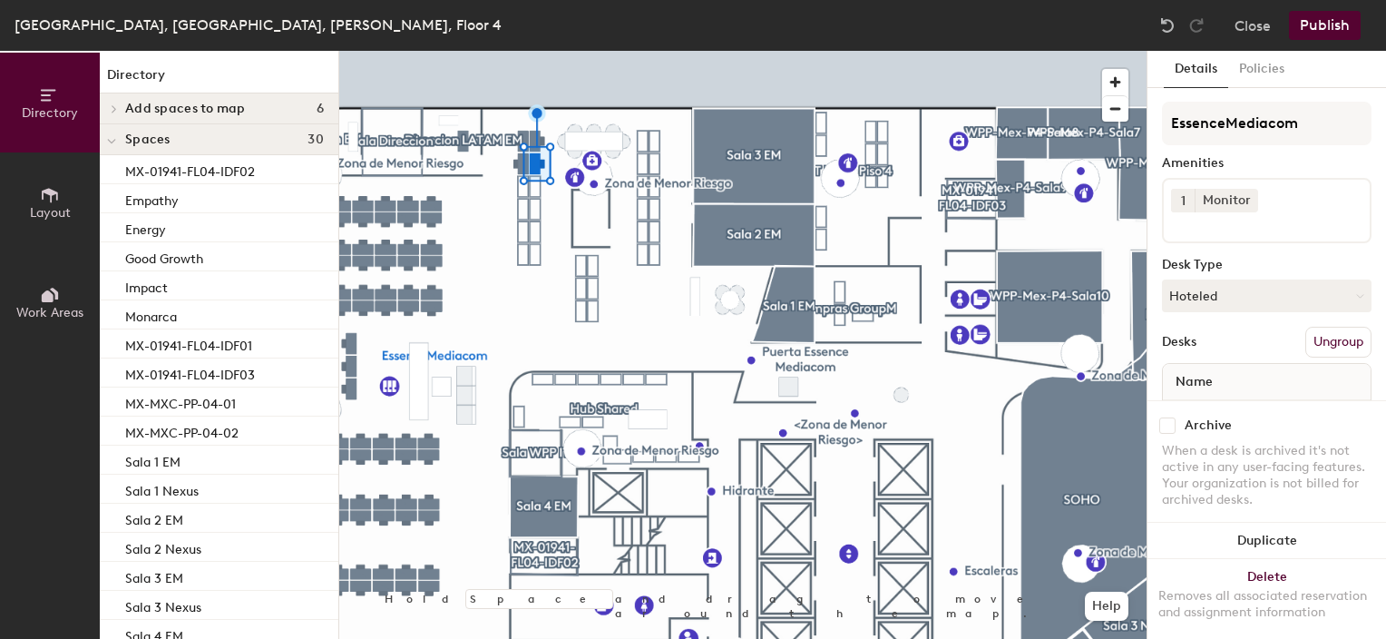
click at [1171, 417] on input "checkbox" at bounding box center [1167, 425] width 16 height 16
checkbox input "true"
click at [1165, 417] on input "checkbox" at bounding box center [1167, 425] width 16 height 16
checkbox input "true"
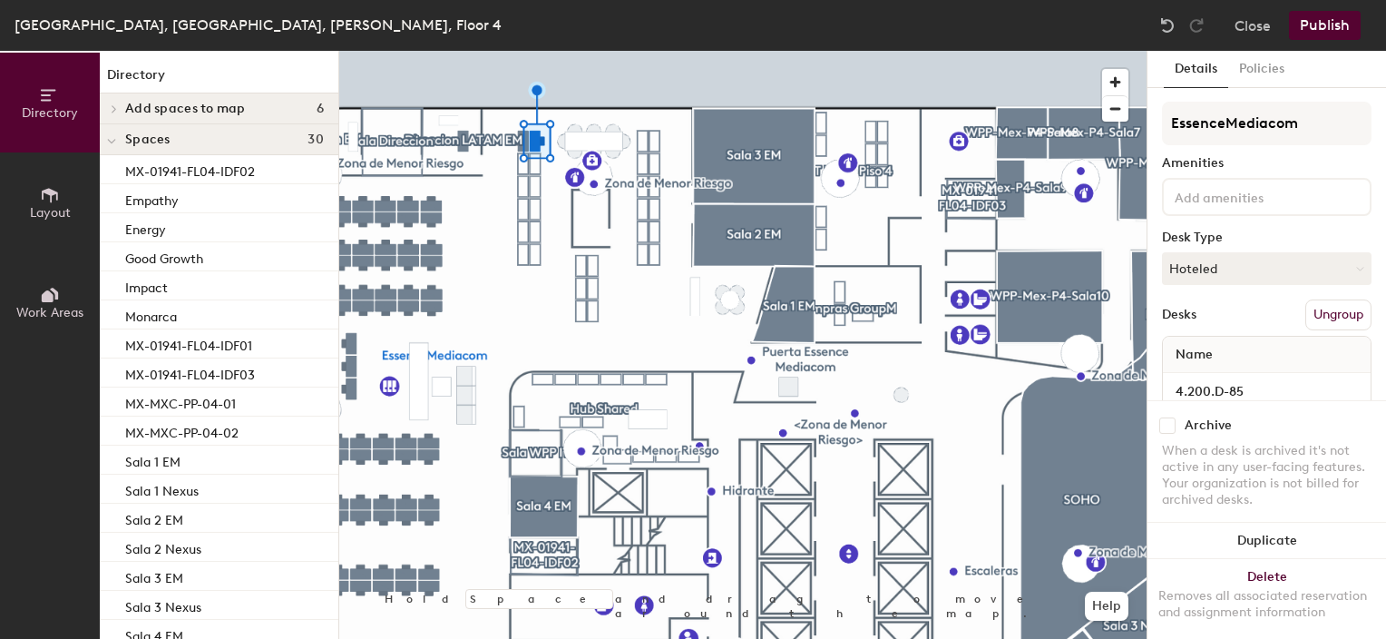
click at [1165, 417] on input "checkbox" at bounding box center [1167, 425] width 16 height 16
checkbox input "true"
click at [1167, 417] on input "checkbox" at bounding box center [1167, 425] width 16 height 16
checkbox input "true"
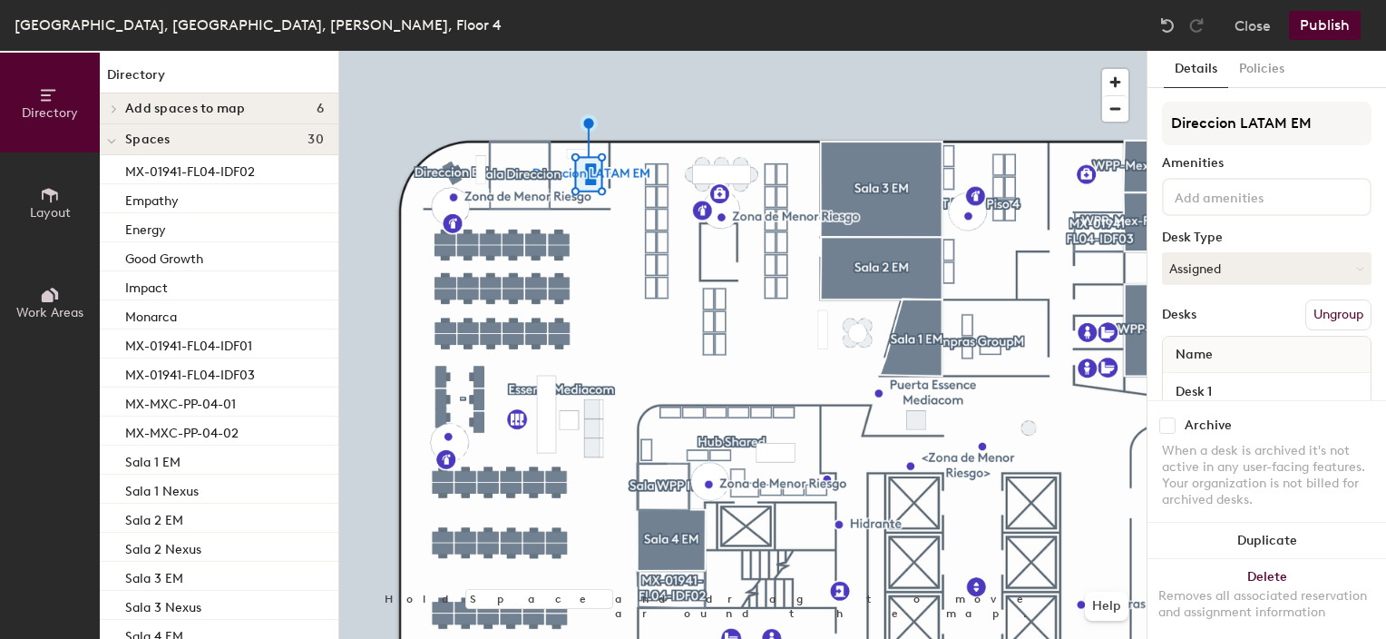
click at [1168, 417] on input "checkbox" at bounding box center [1167, 425] width 16 height 16
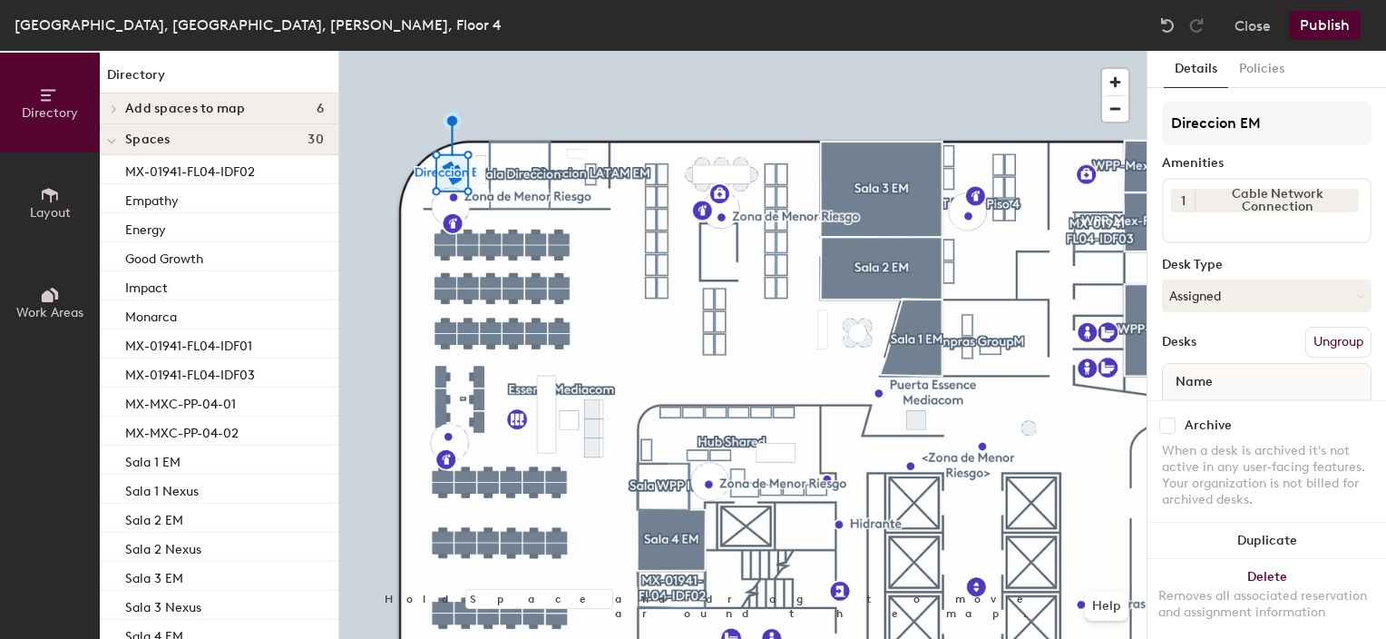
click at [1167, 417] on input "checkbox" at bounding box center [1167, 425] width 16 height 16
checkbox input "true"
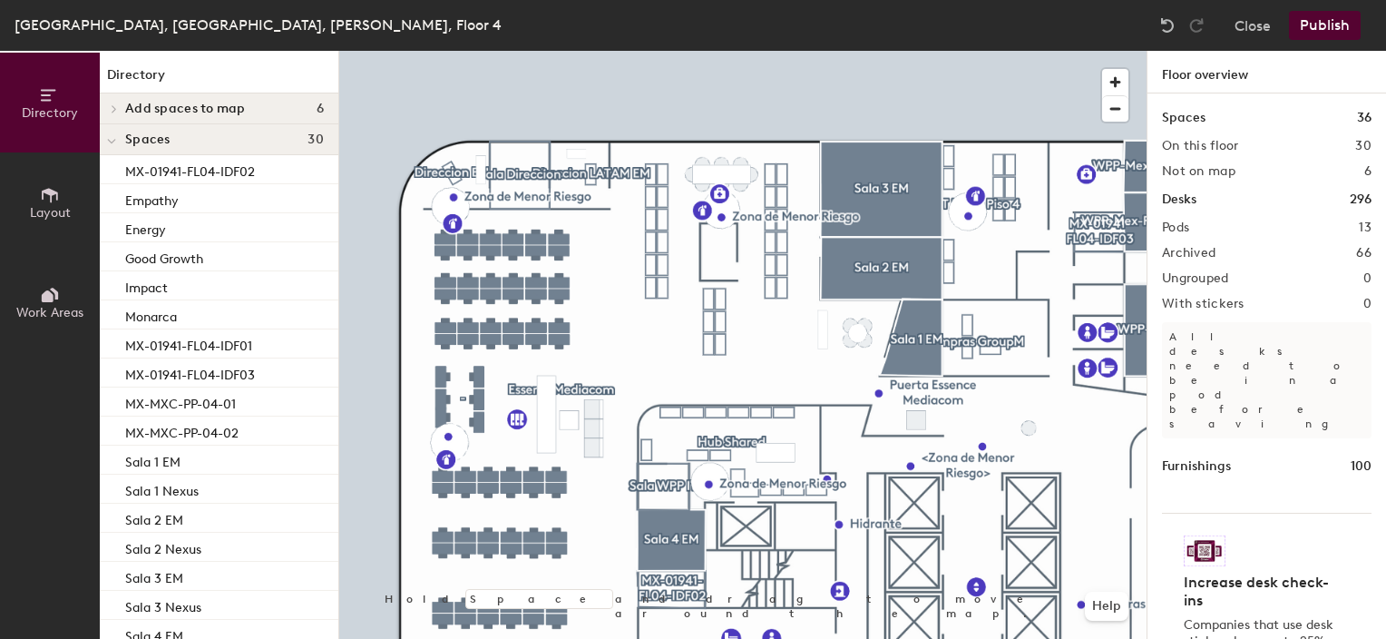
click at [1317, 25] on button "Publish" at bounding box center [1325, 25] width 72 height 29
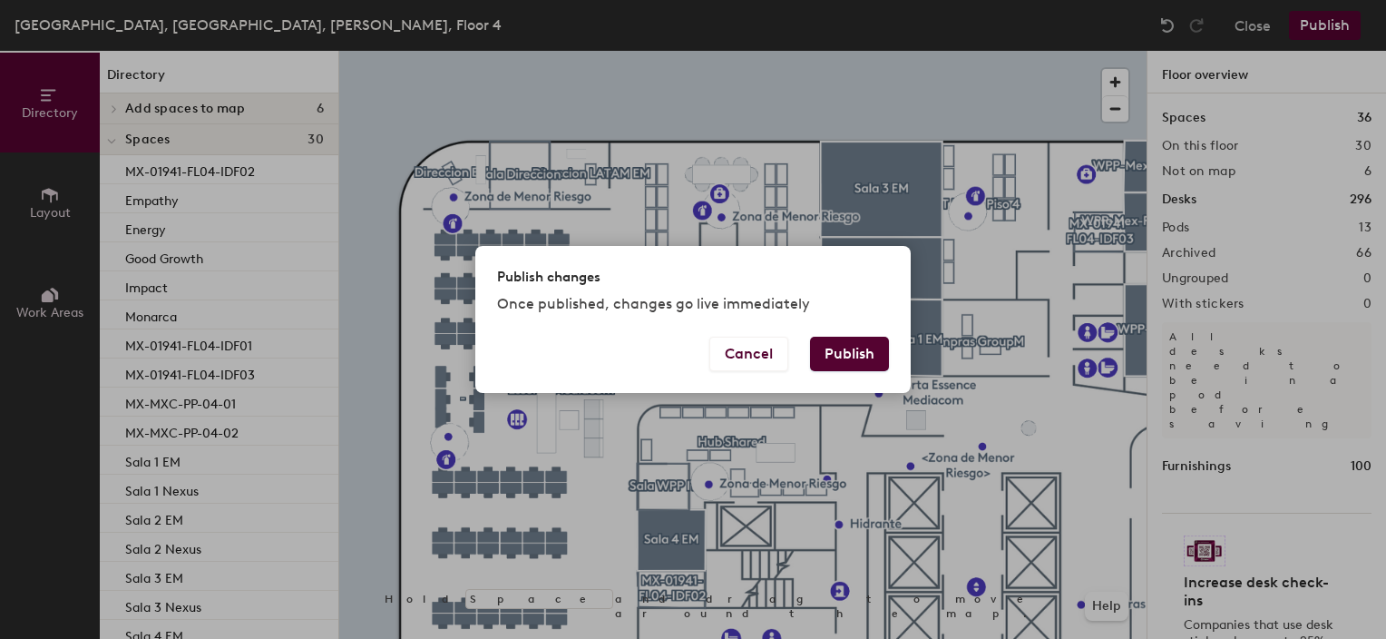
click at [852, 350] on button "Publish" at bounding box center [849, 354] width 79 height 34
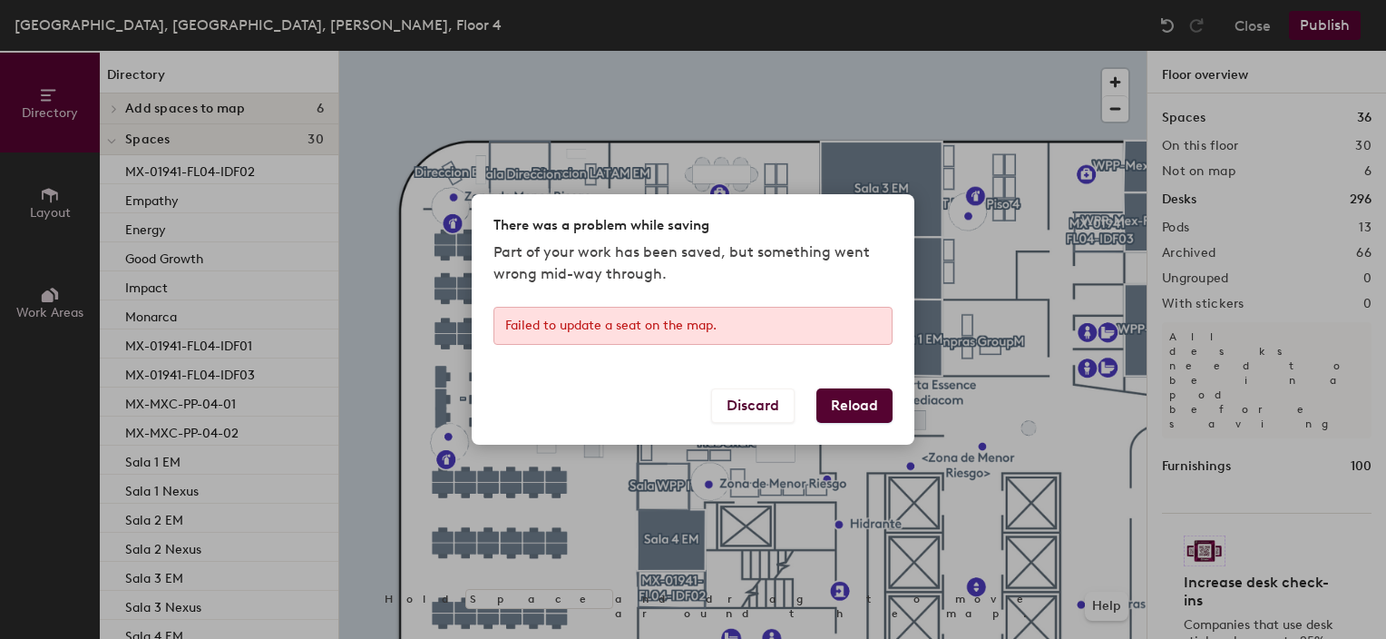
click at [864, 400] on button "Reload" at bounding box center [854, 405] width 76 height 34
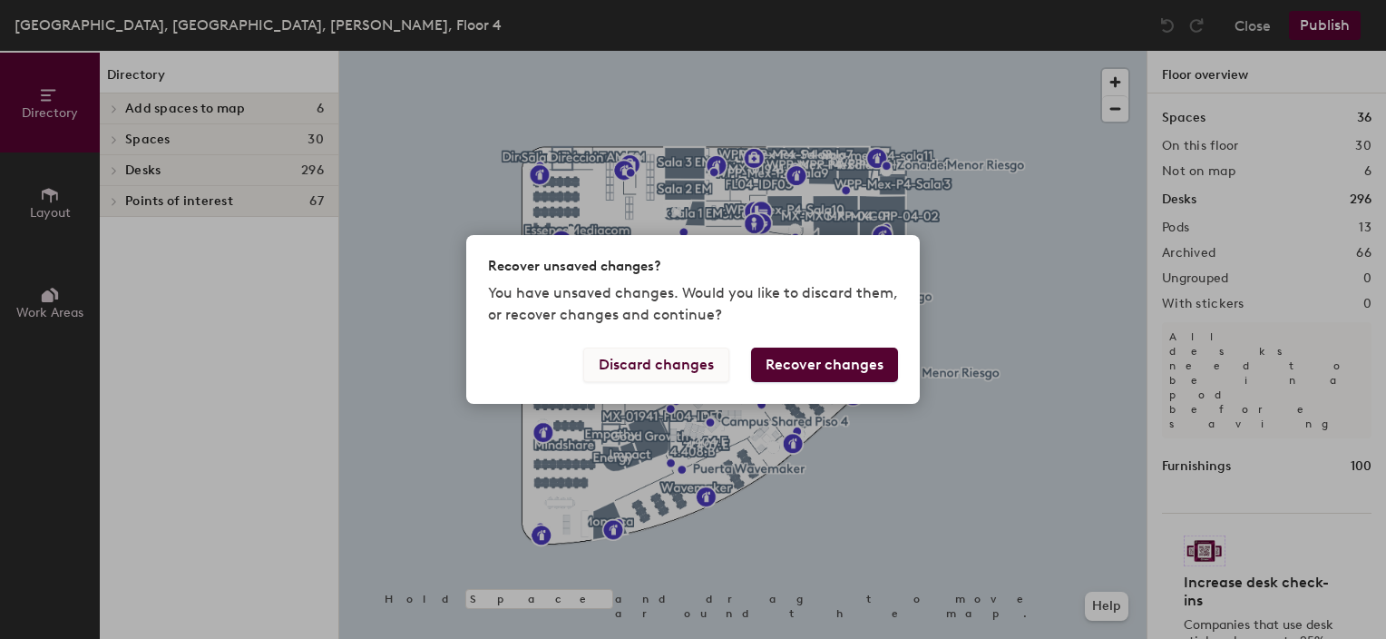
click at [661, 359] on button "Discard changes" at bounding box center [656, 364] width 146 height 34
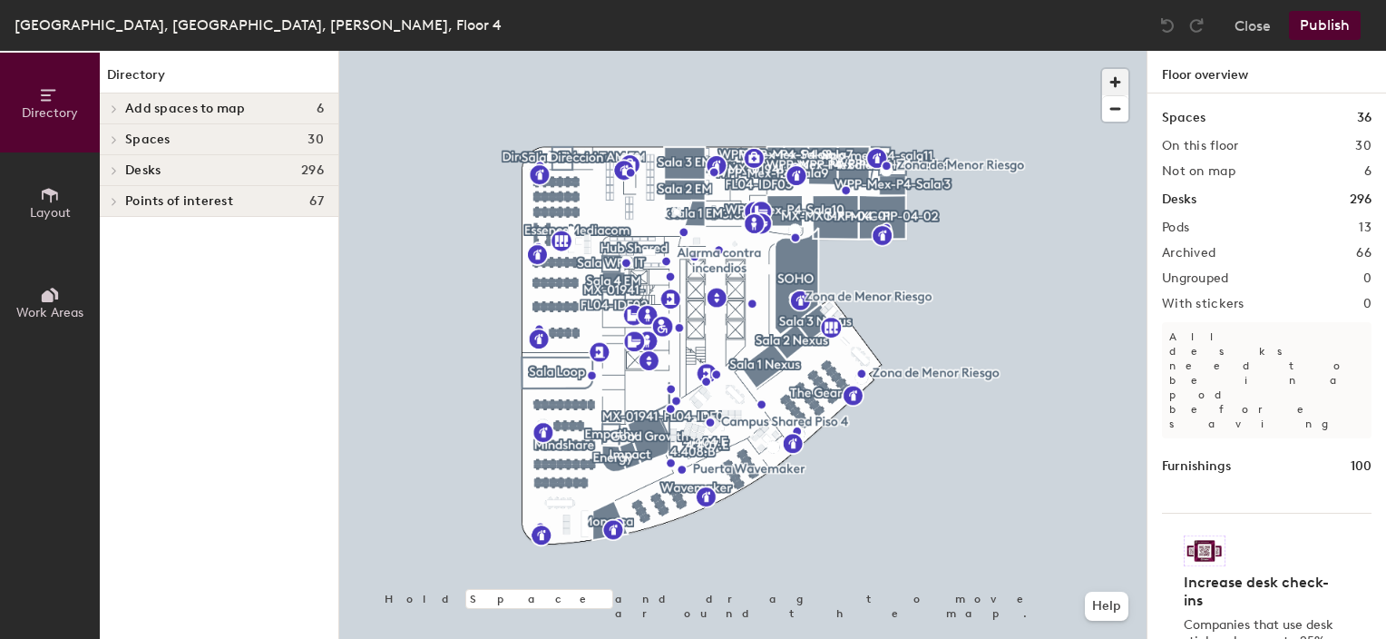
click at [1118, 83] on span "button" at bounding box center [1115, 82] width 26 height 26
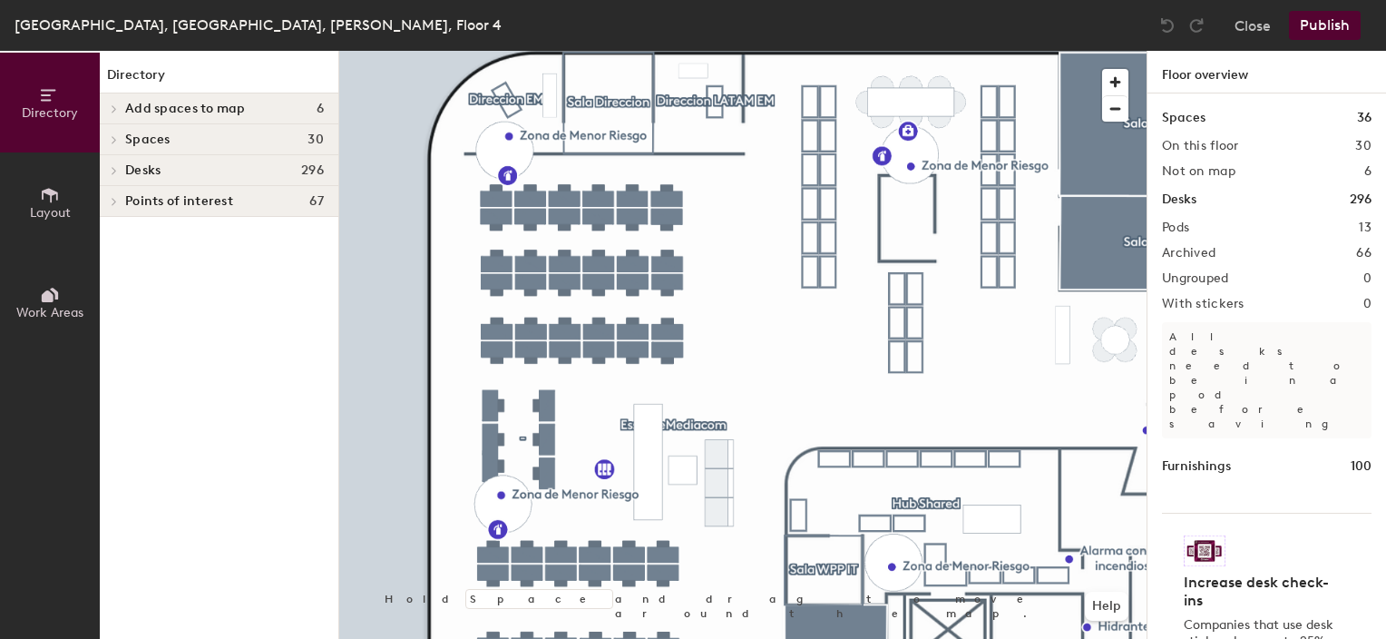
click at [46, 200] on icon at bounding box center [50, 195] width 20 height 20
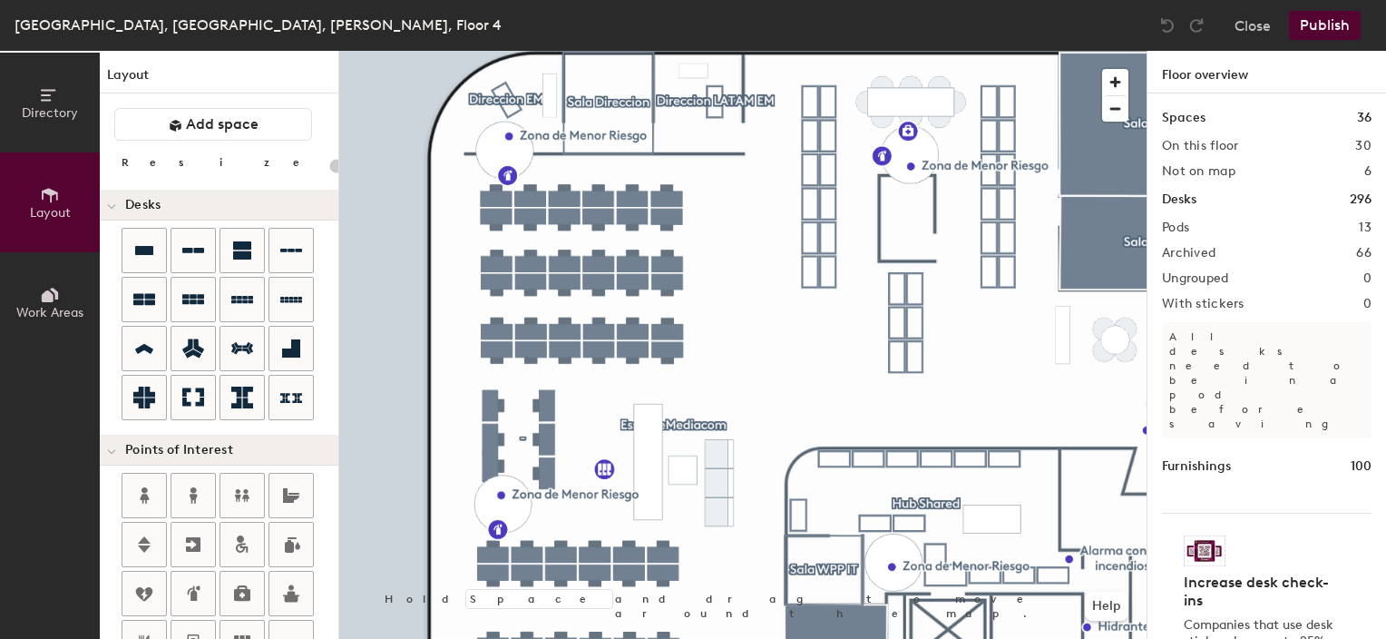
click at [46, 200] on icon at bounding box center [50, 195] width 20 height 20
click at [54, 288] on icon at bounding box center [50, 295] width 20 height 20
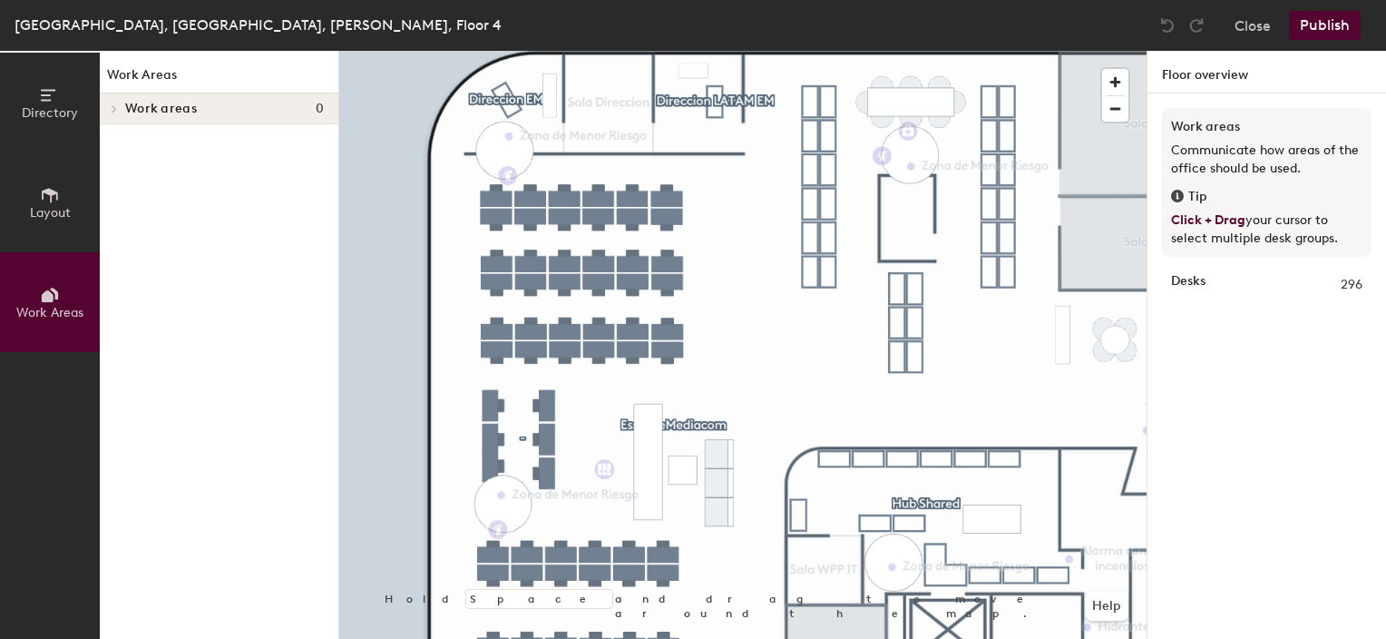
click at [123, 109] on div "Work areas 0" at bounding box center [219, 108] width 239 height 31
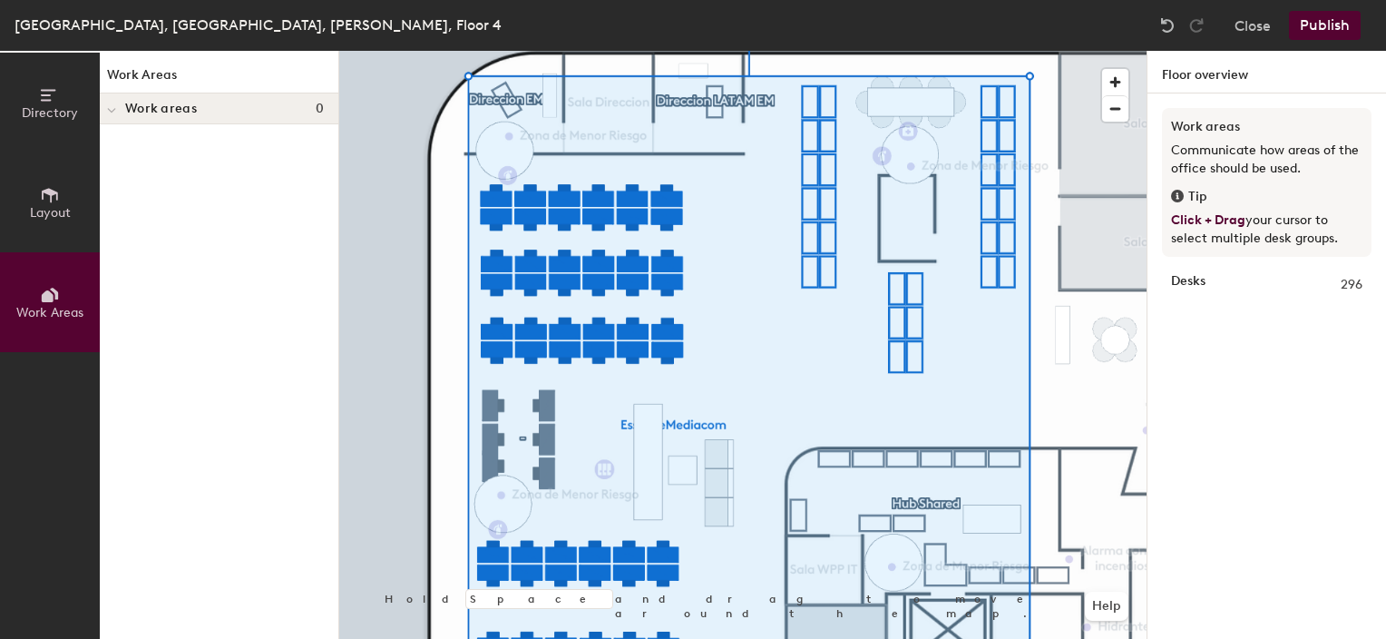
click at [54, 109] on span "Directory" at bounding box center [50, 112] width 56 height 15
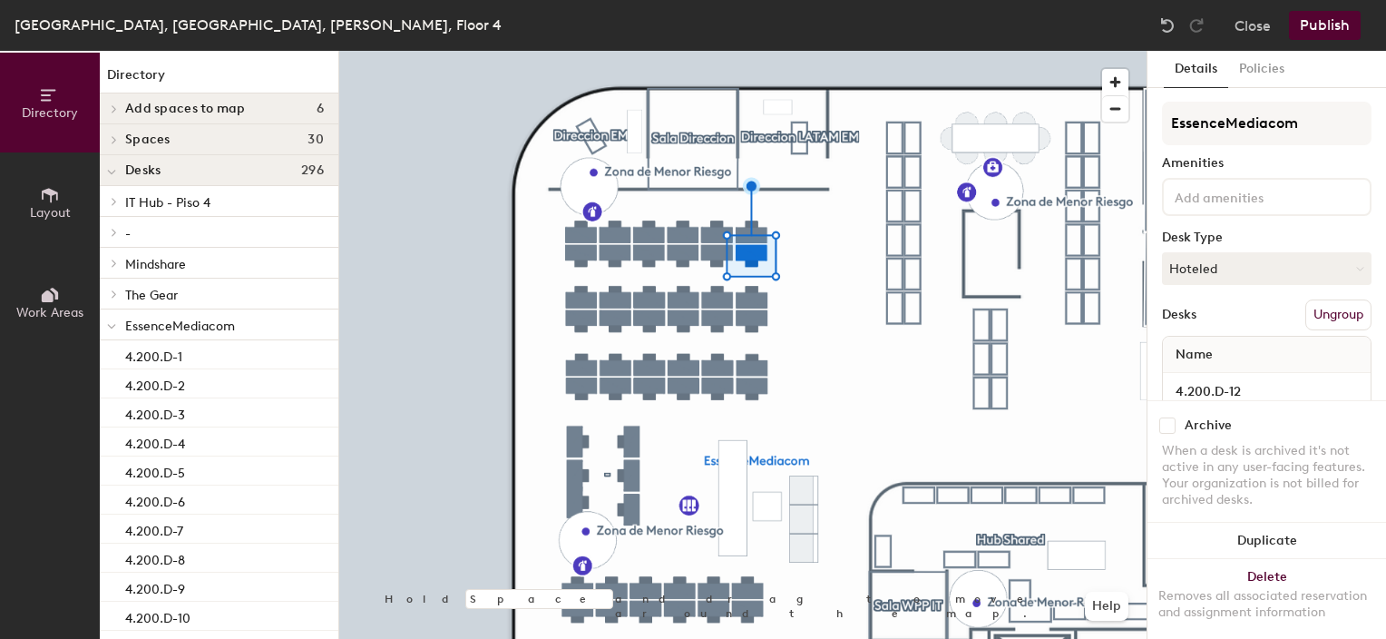
click at [1166, 417] on input "checkbox" at bounding box center [1167, 425] width 16 height 16
checkbox input "true"
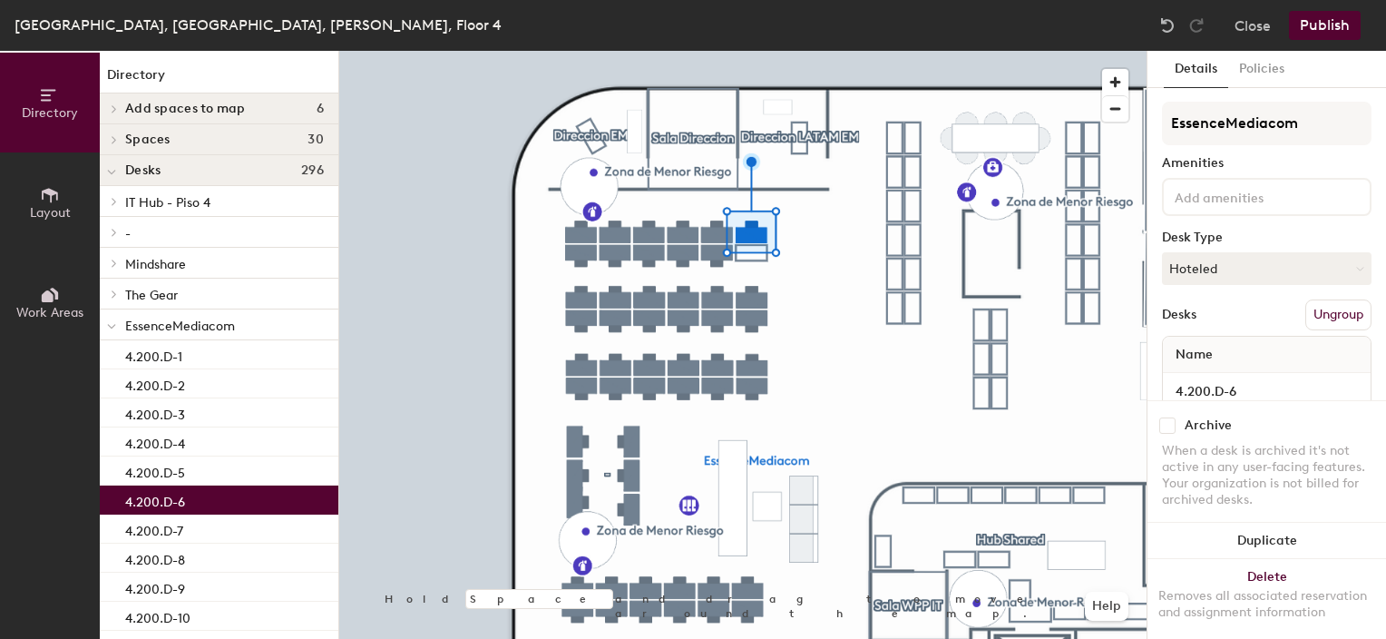
click at [1171, 417] on input "checkbox" at bounding box center [1167, 425] width 16 height 16
checkbox input "true"
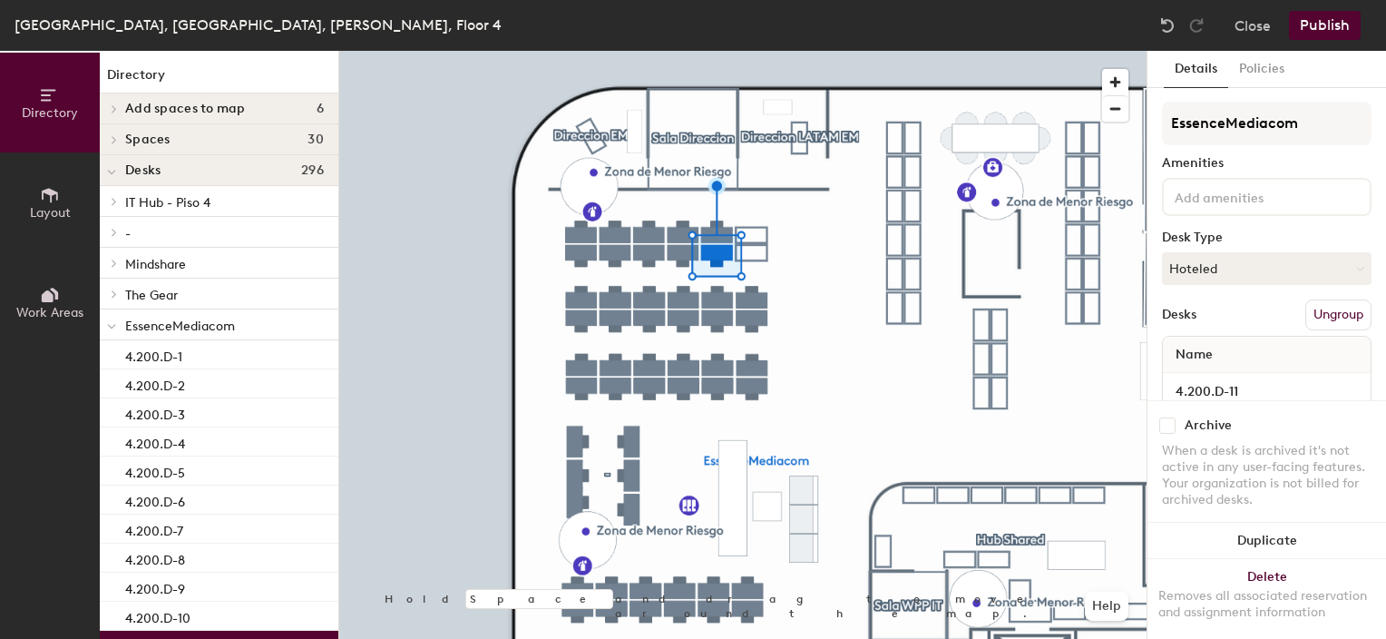
click at [1165, 417] on input "checkbox" at bounding box center [1167, 425] width 16 height 16
checkbox input "true"
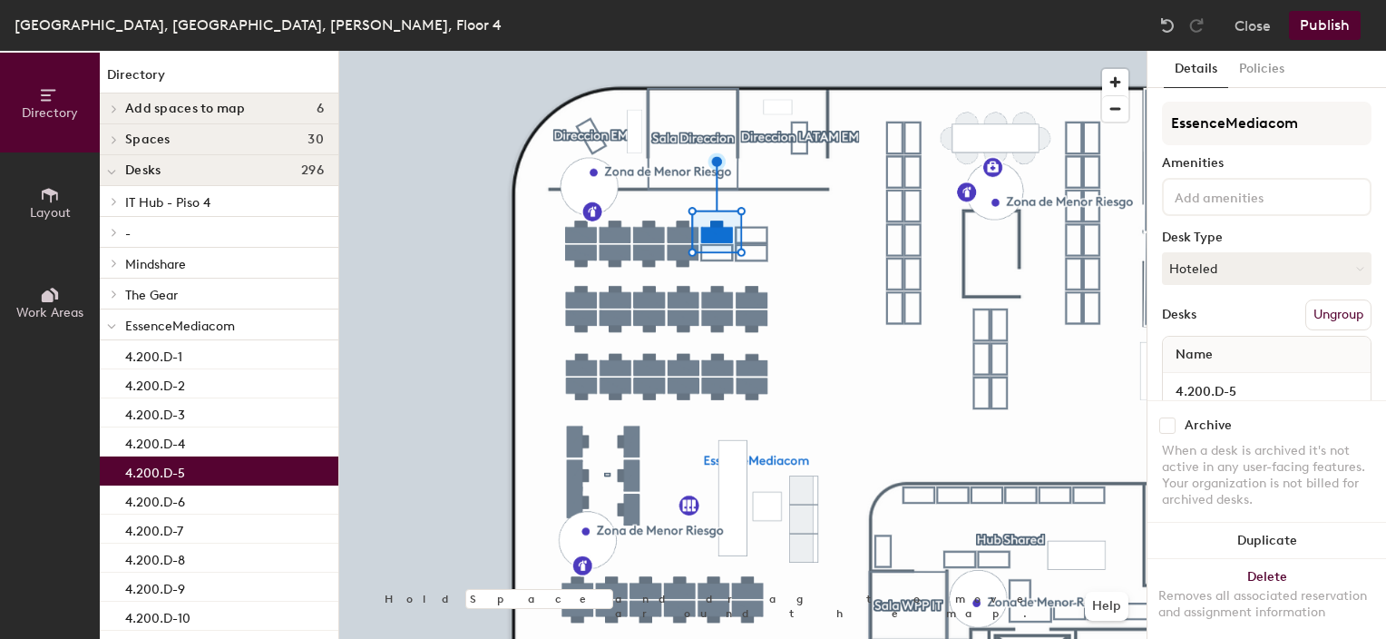
click at [1166, 417] on input "checkbox" at bounding box center [1167, 425] width 16 height 16
checkbox input "true"
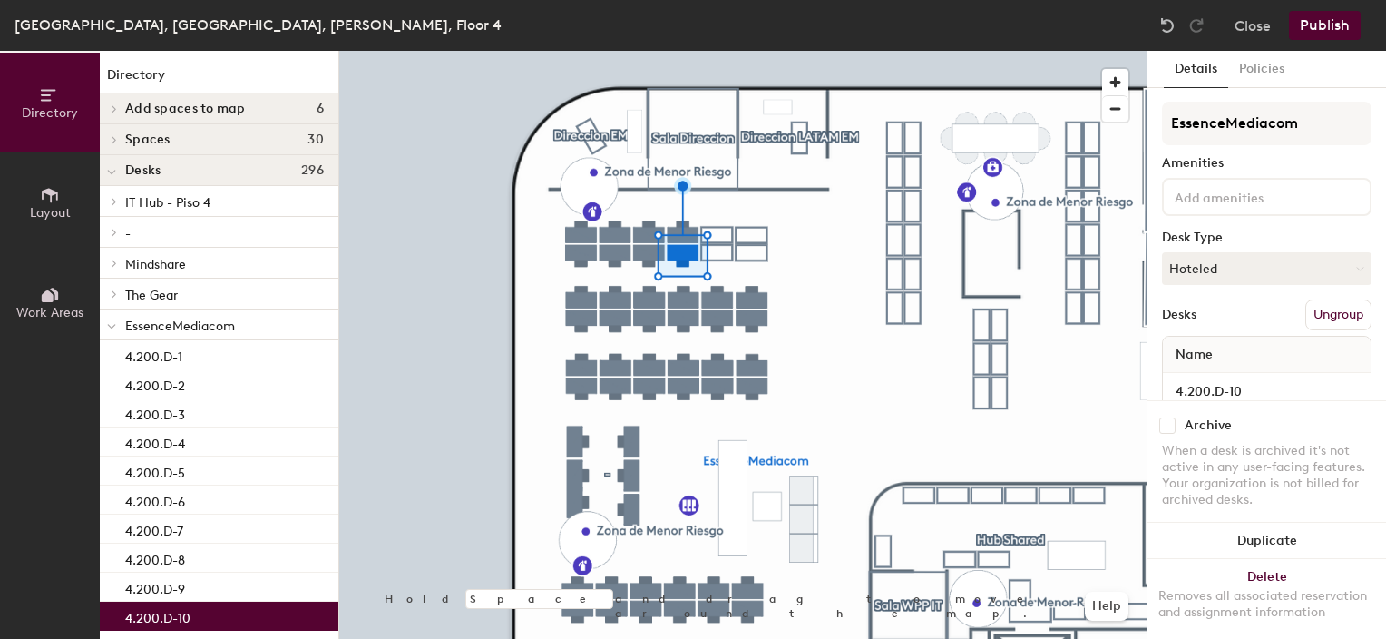
click at [1172, 417] on input "checkbox" at bounding box center [1167, 425] width 16 height 16
checkbox input "true"
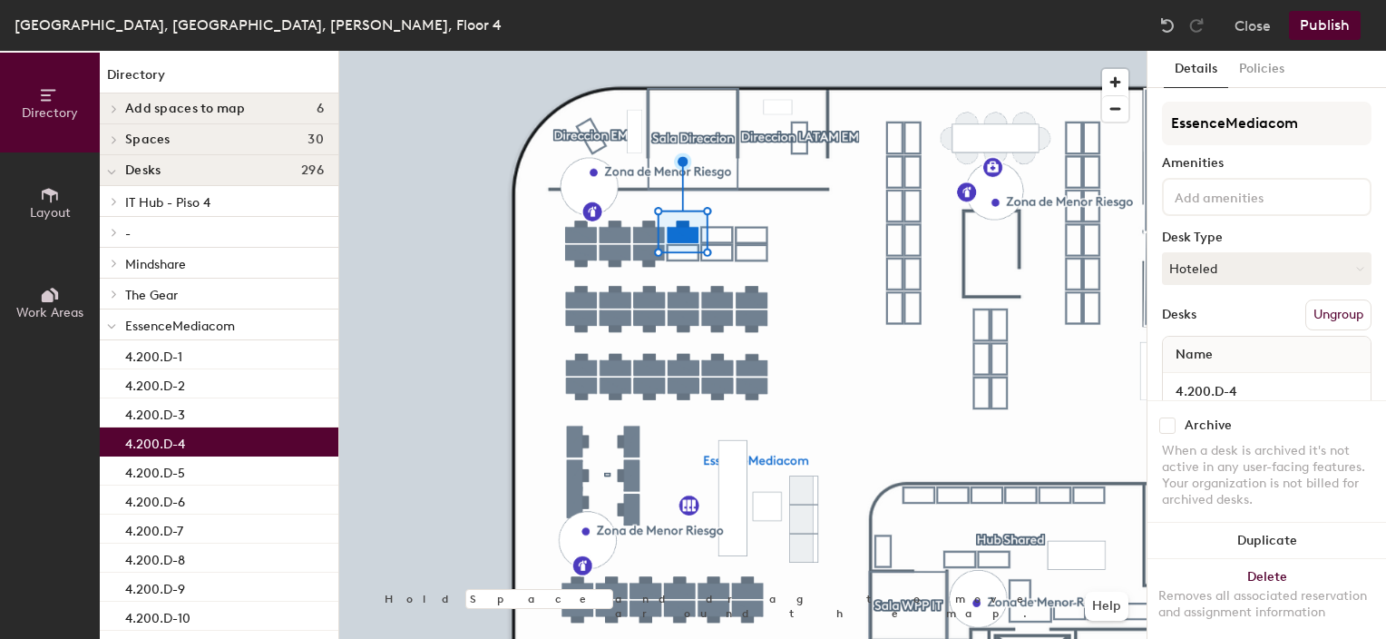
click at [1165, 417] on input "checkbox" at bounding box center [1167, 425] width 16 height 16
checkbox input "true"
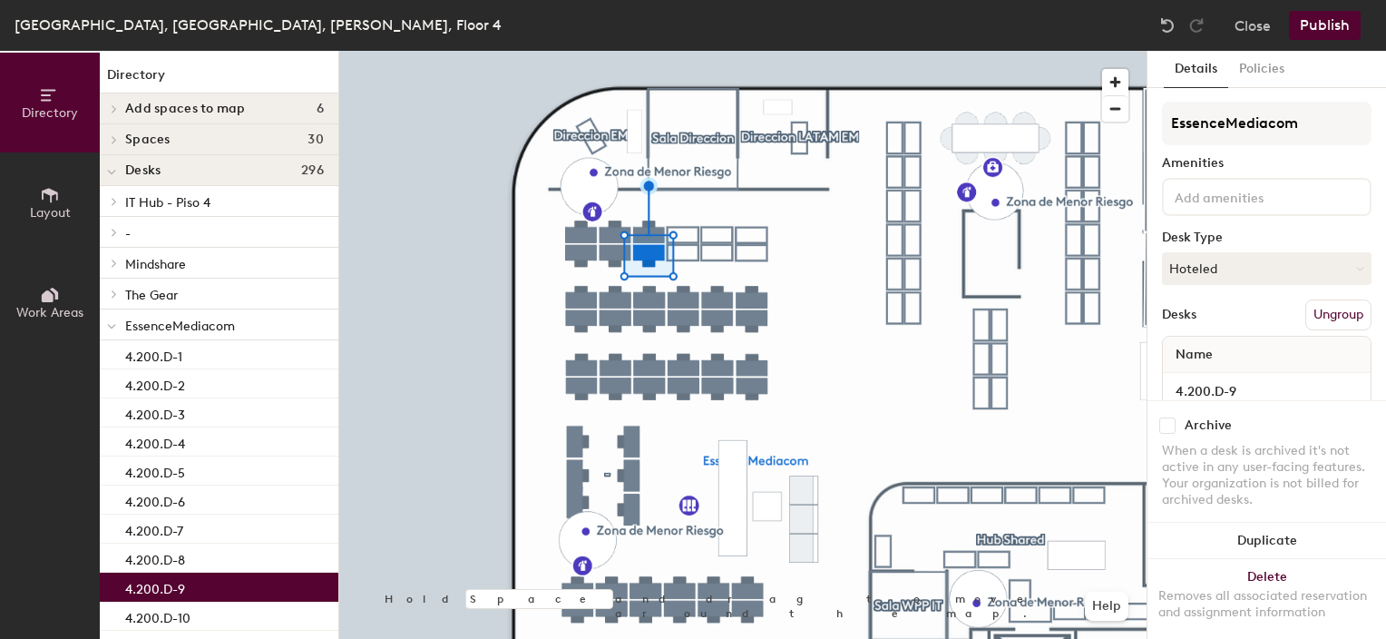
click at [1160, 417] on input "checkbox" at bounding box center [1167, 425] width 16 height 16
checkbox input "true"
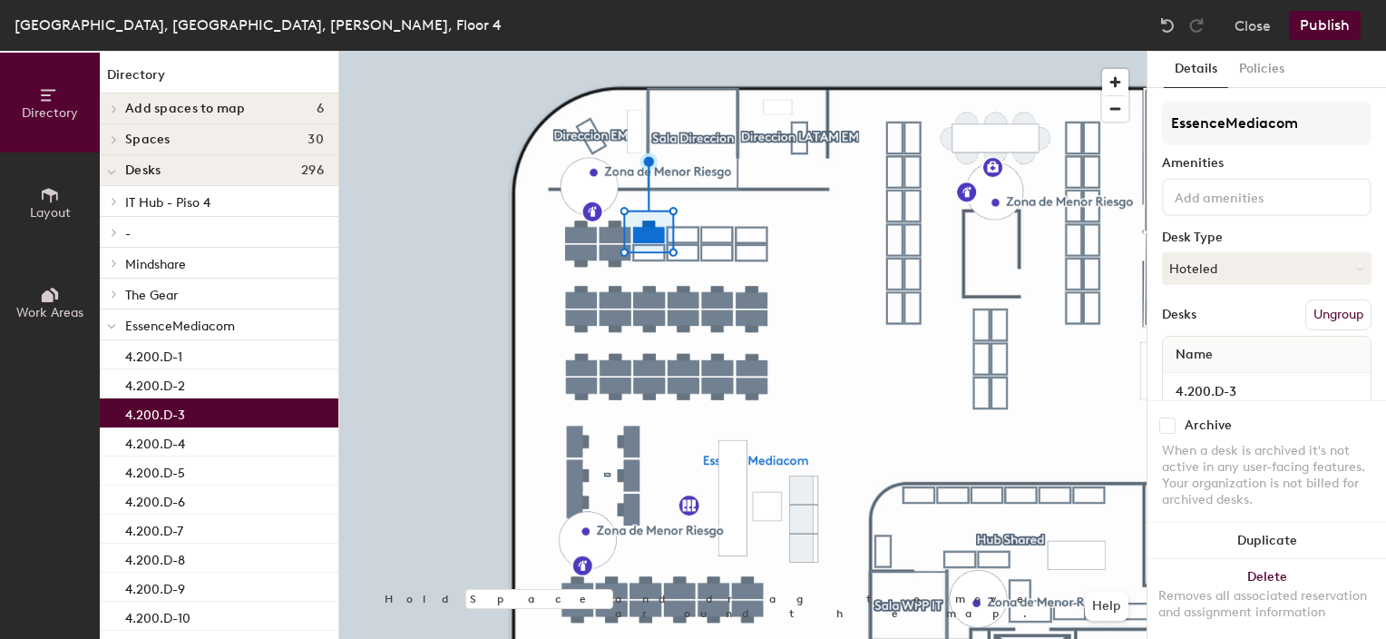
click at [1164, 417] on input "checkbox" at bounding box center [1167, 425] width 16 height 16
checkbox input "true"
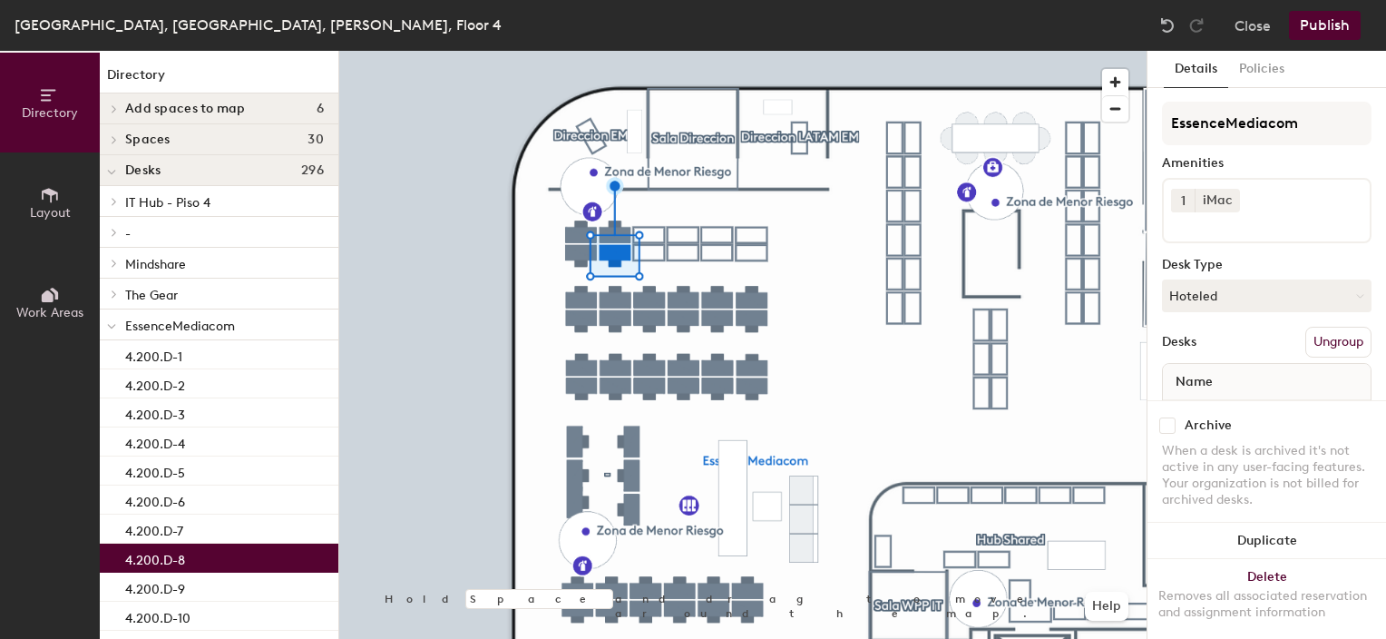
click at [1168, 417] on input "checkbox" at bounding box center [1167, 425] width 16 height 16
checkbox input "true"
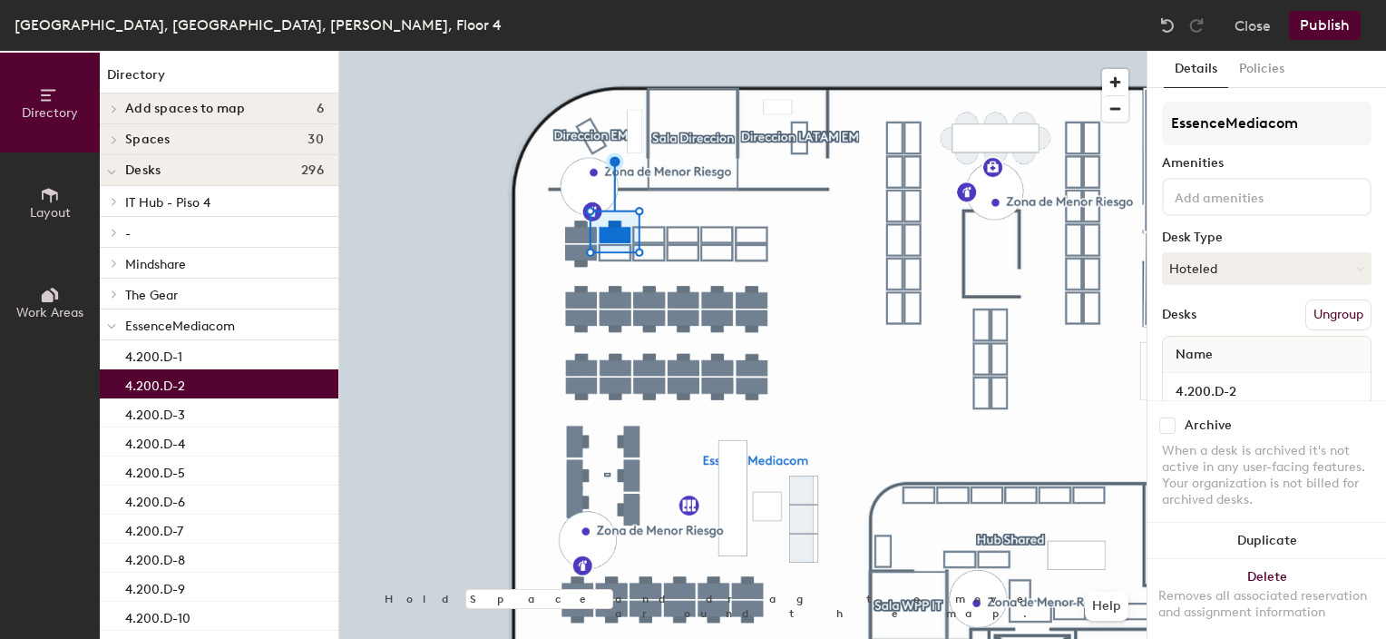
click at [1168, 417] on input "checkbox" at bounding box center [1167, 425] width 16 height 16
checkbox input "true"
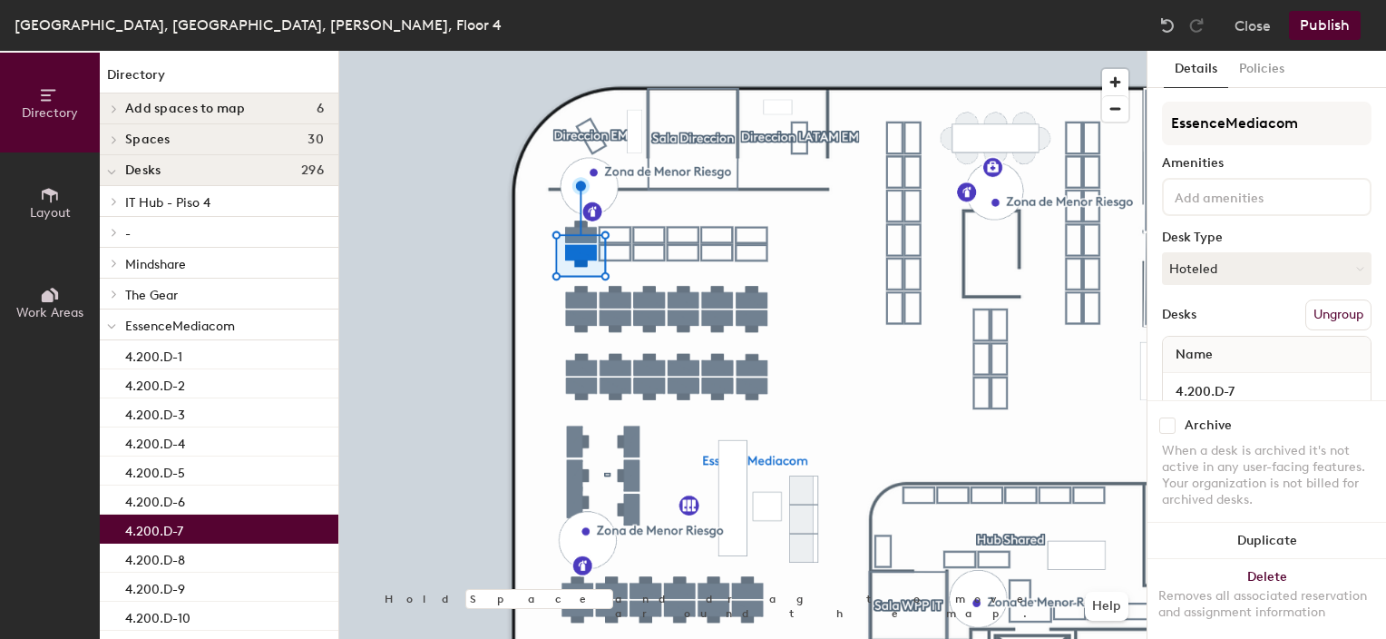
click at [1172, 417] on input "checkbox" at bounding box center [1167, 425] width 16 height 16
checkbox input "true"
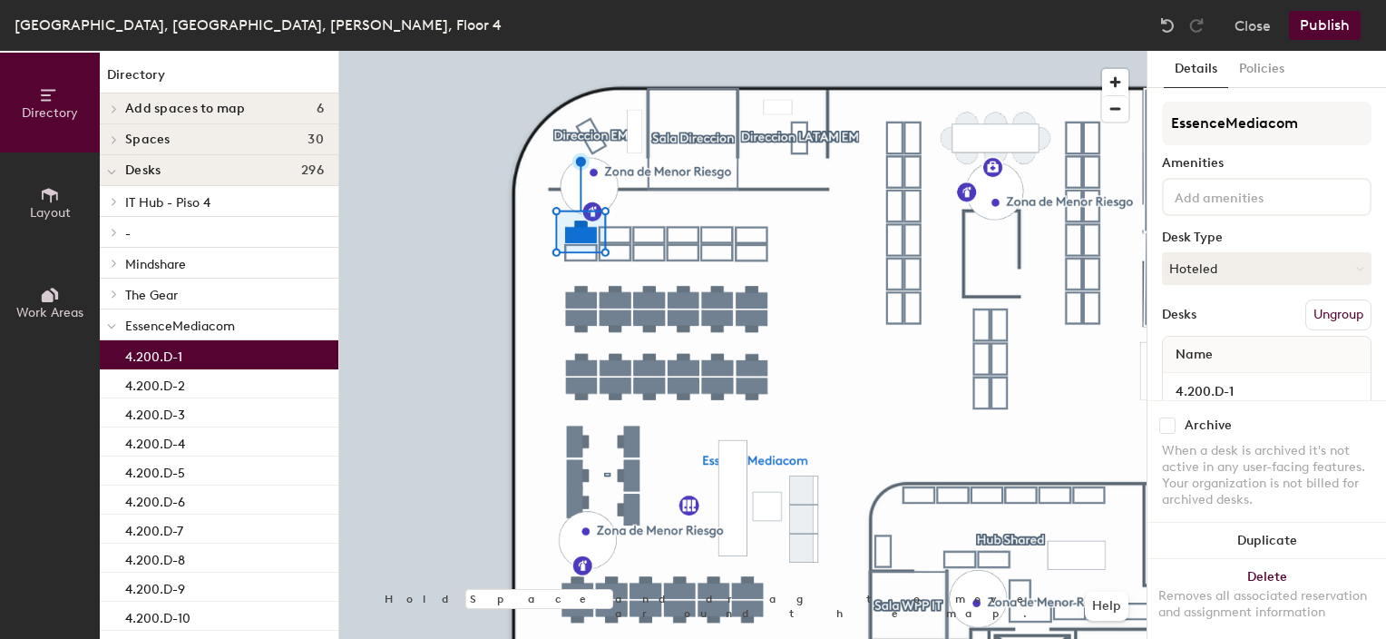
click at [1166, 417] on input "checkbox" at bounding box center [1167, 425] width 16 height 16
checkbox input "true"
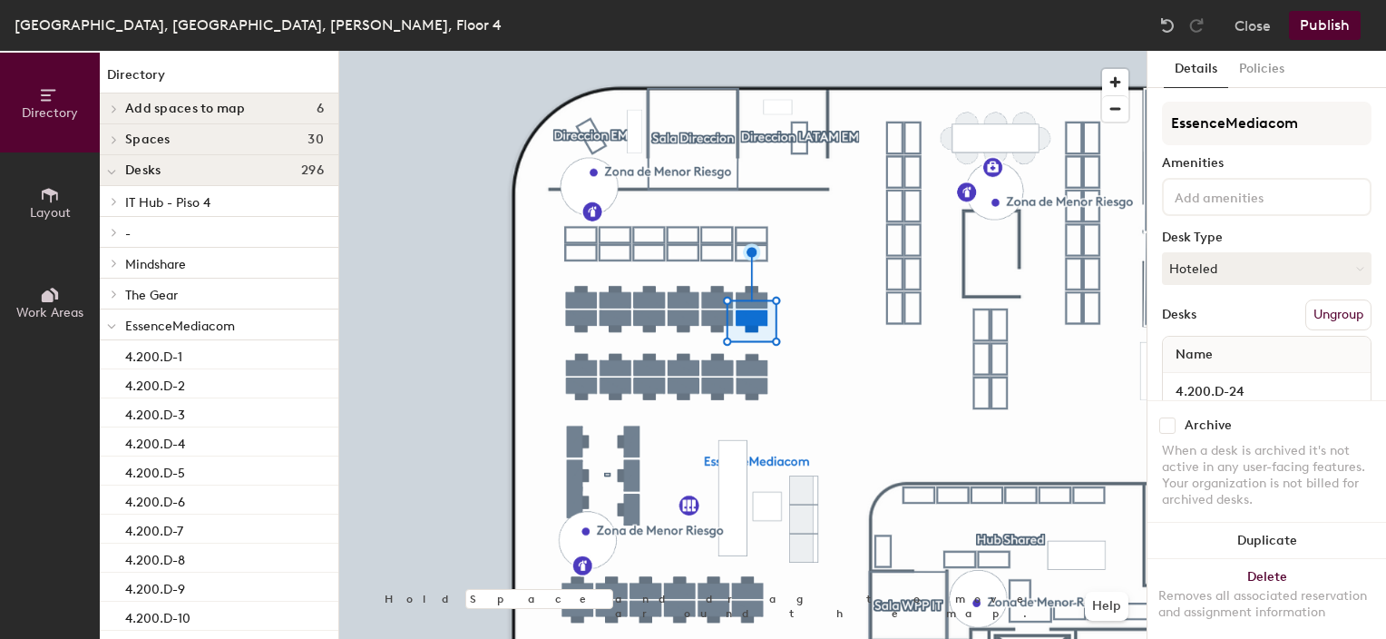
click at [1165, 417] on input "checkbox" at bounding box center [1167, 425] width 16 height 16
checkbox input "true"
click at [1167, 417] on input "checkbox" at bounding box center [1167, 425] width 16 height 16
checkbox input "true"
click at [1164, 417] on input "checkbox" at bounding box center [1167, 425] width 16 height 16
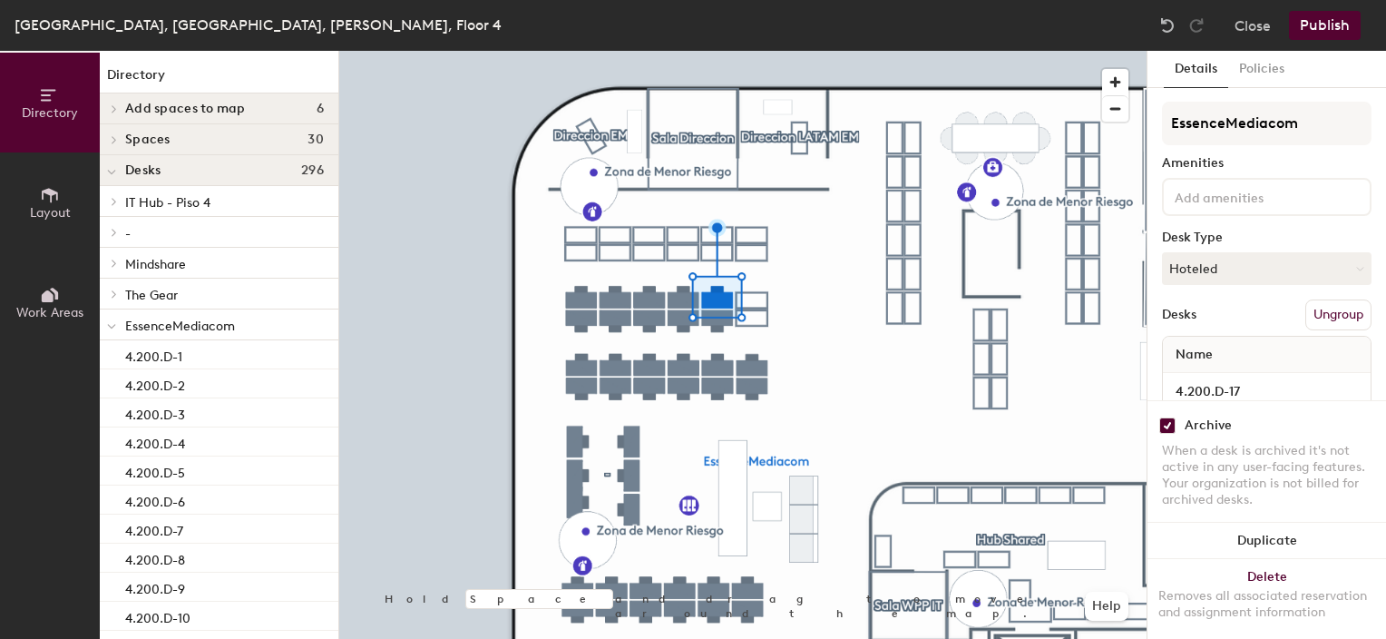
checkbox input "true"
click at [1167, 417] on input "checkbox" at bounding box center [1167, 425] width 16 height 16
checkbox input "true"
click at [1165, 417] on input "checkbox" at bounding box center [1167, 425] width 16 height 16
checkbox input "true"
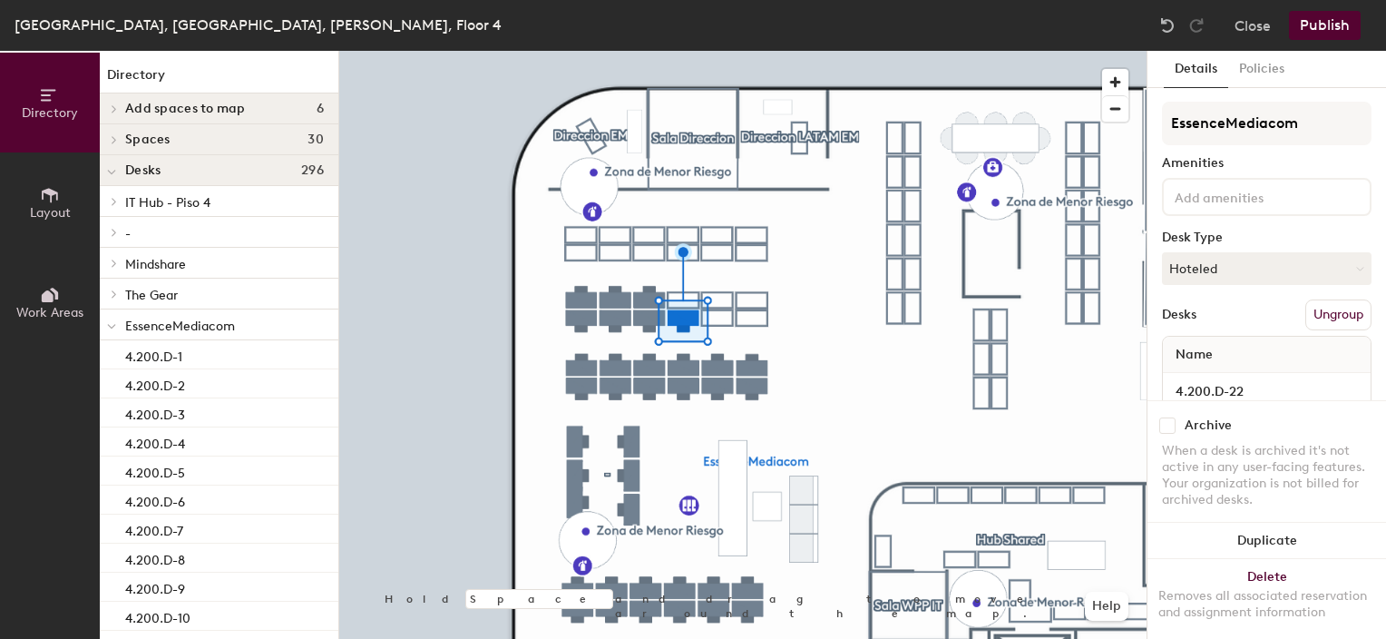
click at [1167, 417] on input "checkbox" at bounding box center [1167, 425] width 16 height 16
checkbox input "true"
click at [1168, 417] on input "checkbox" at bounding box center [1167, 425] width 16 height 16
checkbox input "true"
click at [1172, 417] on input "checkbox" at bounding box center [1167, 425] width 16 height 16
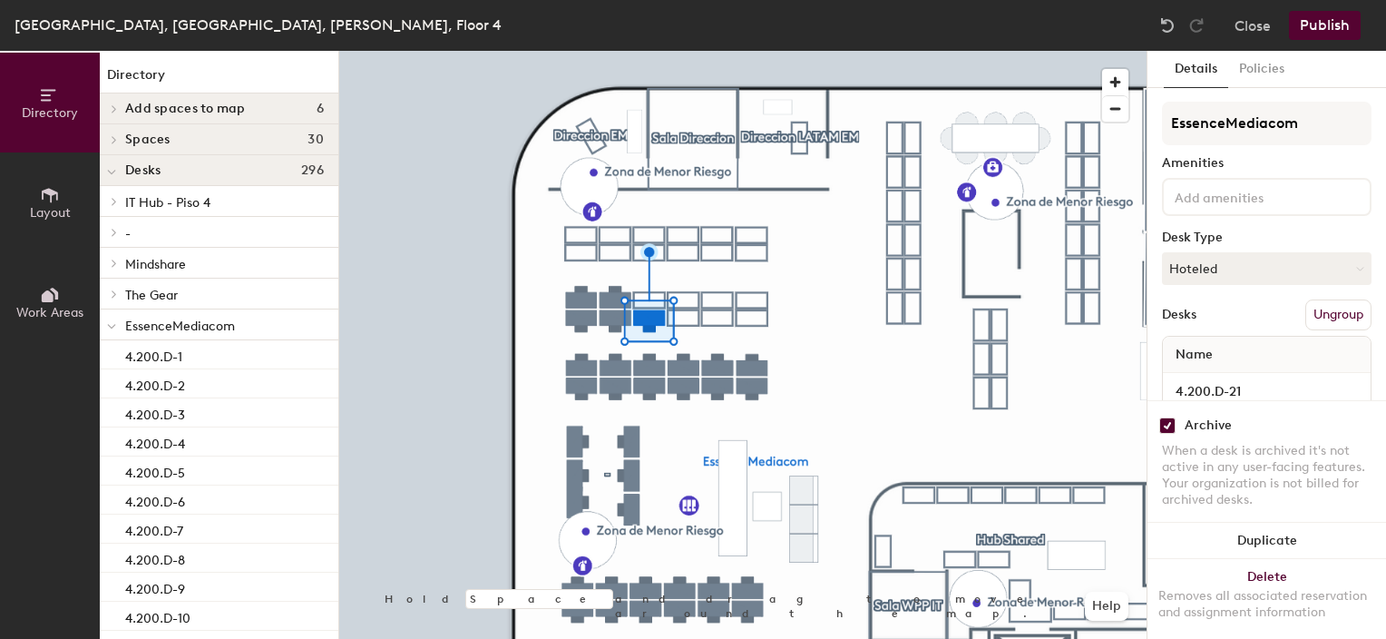
checkbox input "true"
click at [1165, 417] on input "checkbox" at bounding box center [1167, 425] width 16 height 16
checkbox input "true"
click at [609, 51] on div at bounding box center [742, 51] width 807 height 0
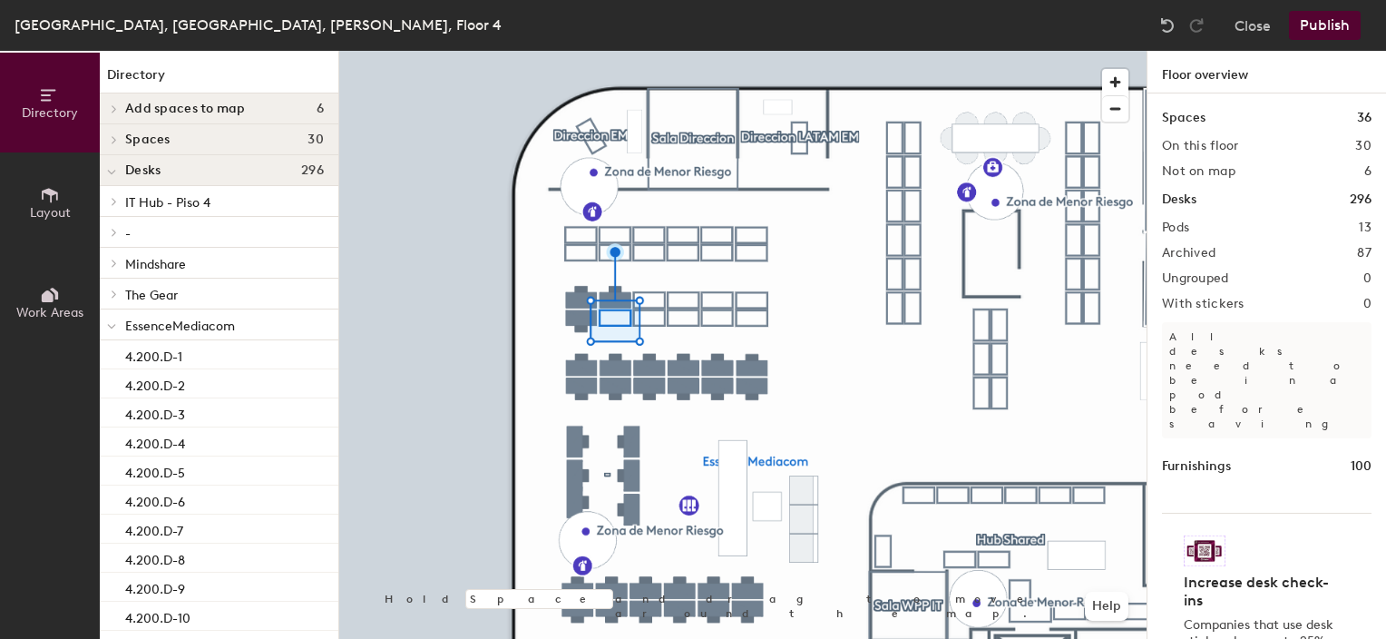
click at [609, 291] on div at bounding box center [611, 293] width 4 height 4
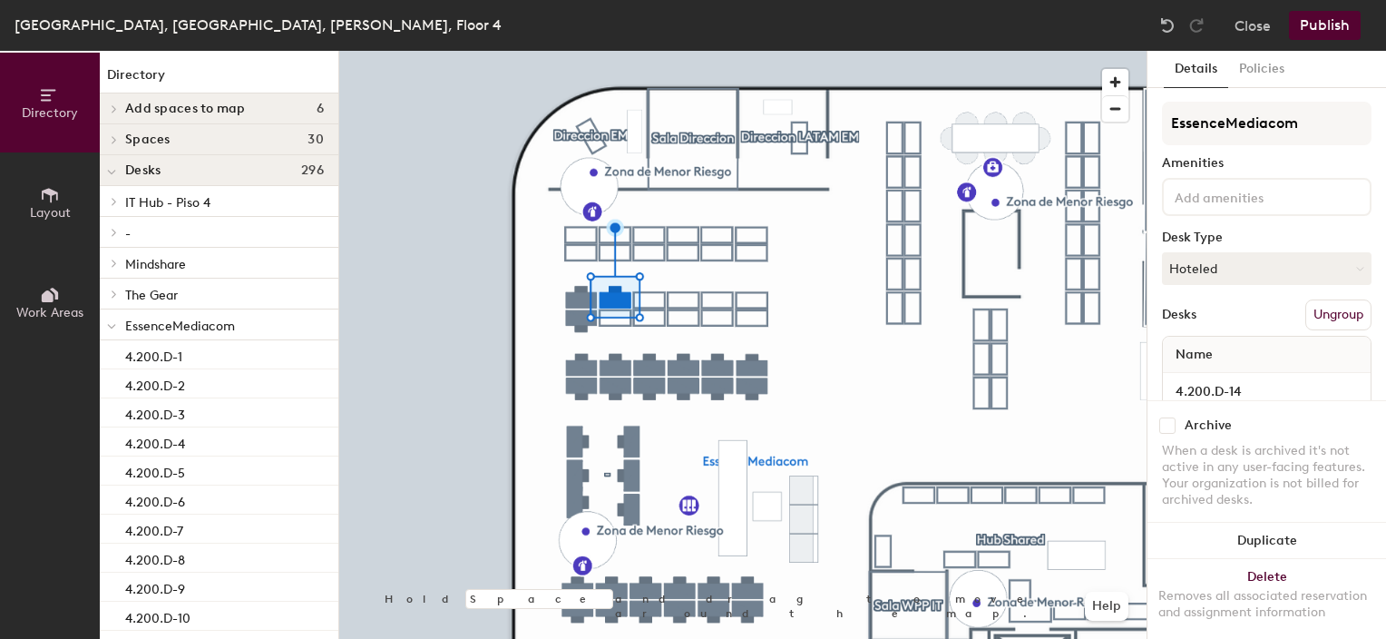
click at [1162, 417] on input "checkbox" at bounding box center [1167, 425] width 16 height 16
checkbox input "true"
click at [1168, 417] on input "checkbox" at bounding box center [1167, 425] width 16 height 16
checkbox input "true"
click at [1161, 417] on input "checkbox" at bounding box center [1167, 425] width 16 height 16
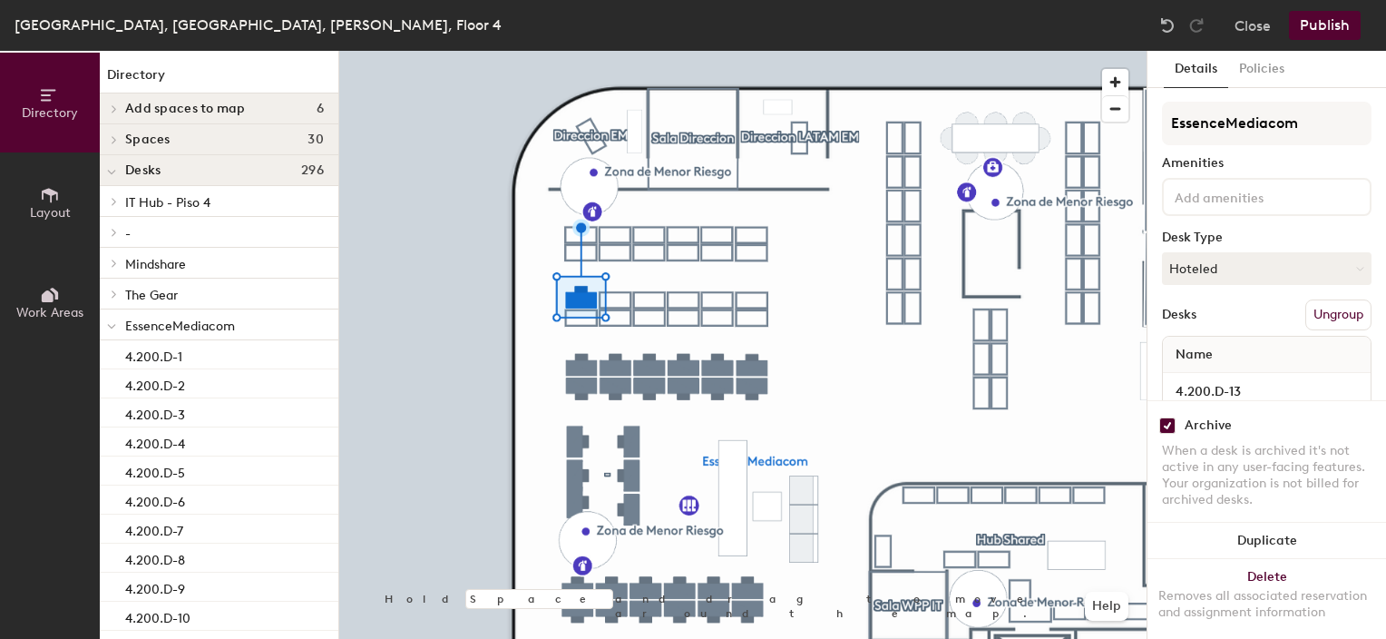
checkbox input "true"
click at [1168, 417] on input "checkbox" at bounding box center [1167, 425] width 16 height 16
checkbox input "true"
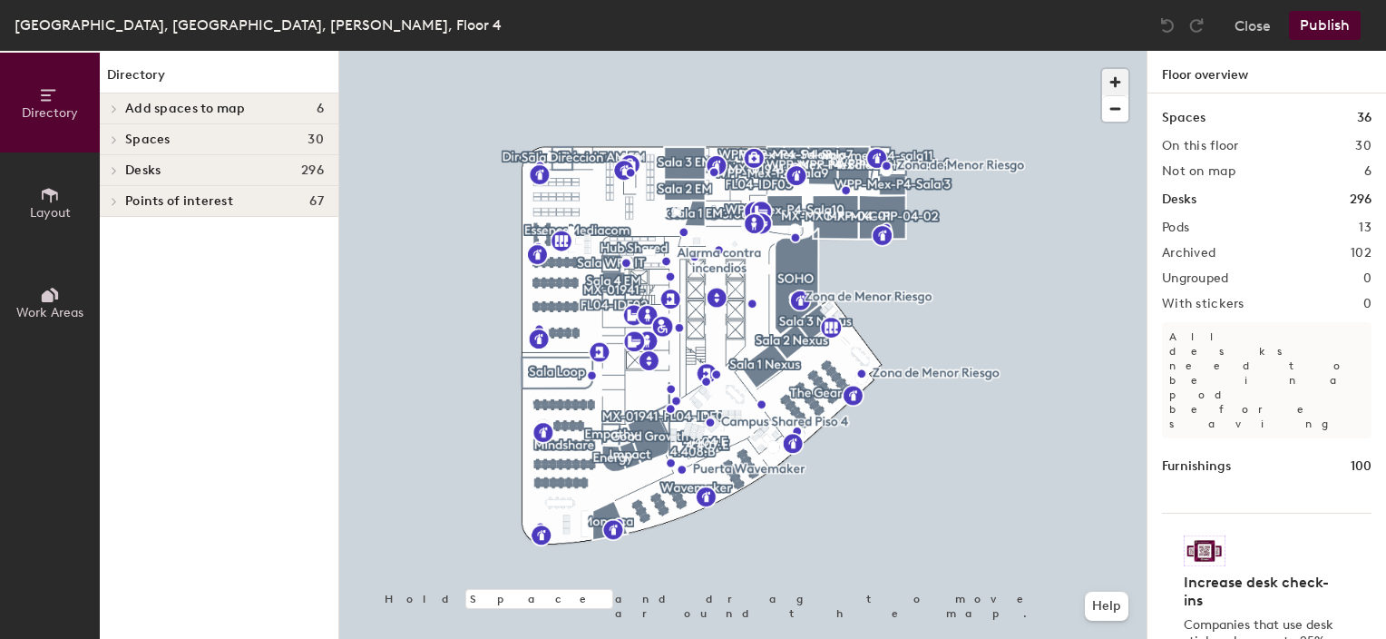
click at [1110, 76] on span "button" at bounding box center [1115, 82] width 26 height 26
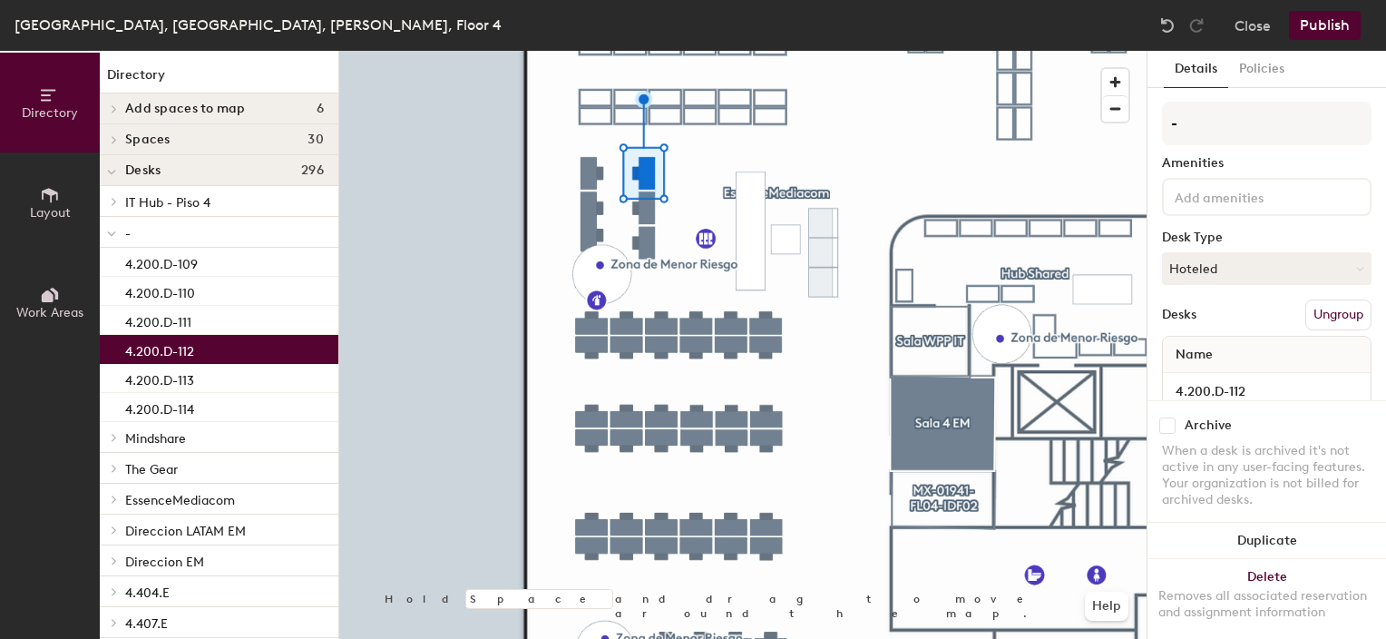
click at [1165, 417] on input "checkbox" at bounding box center [1167, 425] width 16 height 16
checkbox input "true"
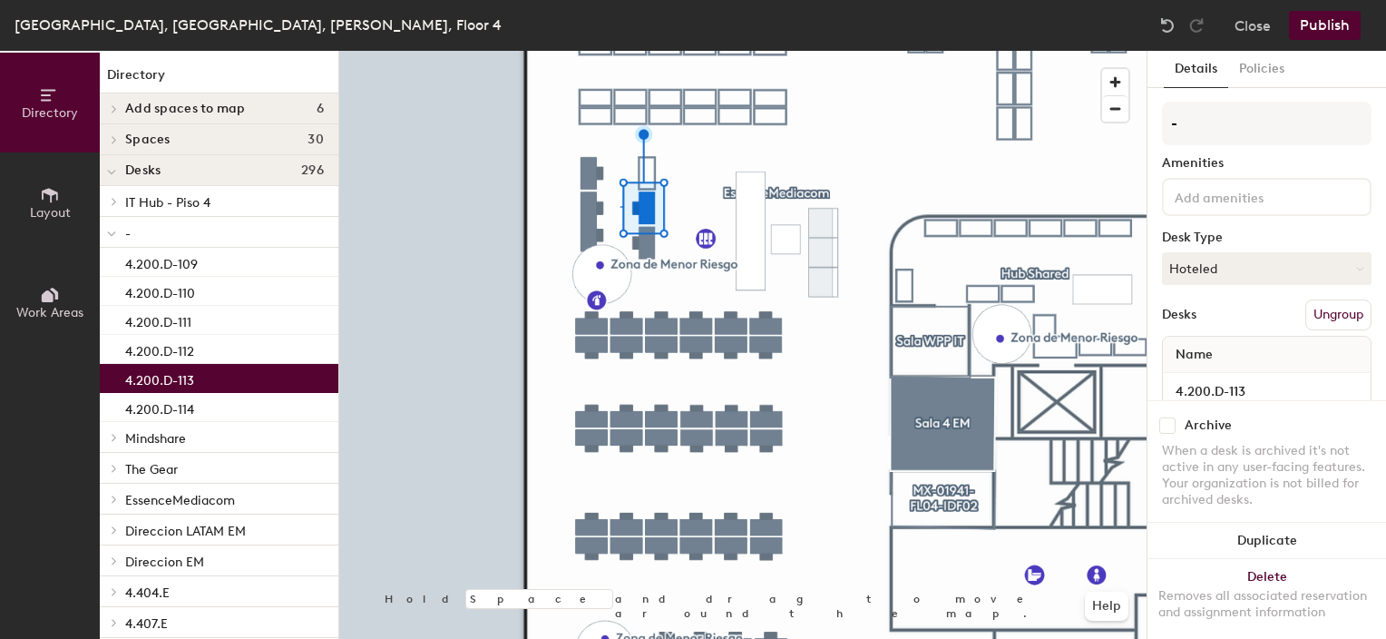
click at [1168, 417] on input "checkbox" at bounding box center [1167, 425] width 16 height 16
checkbox input "true"
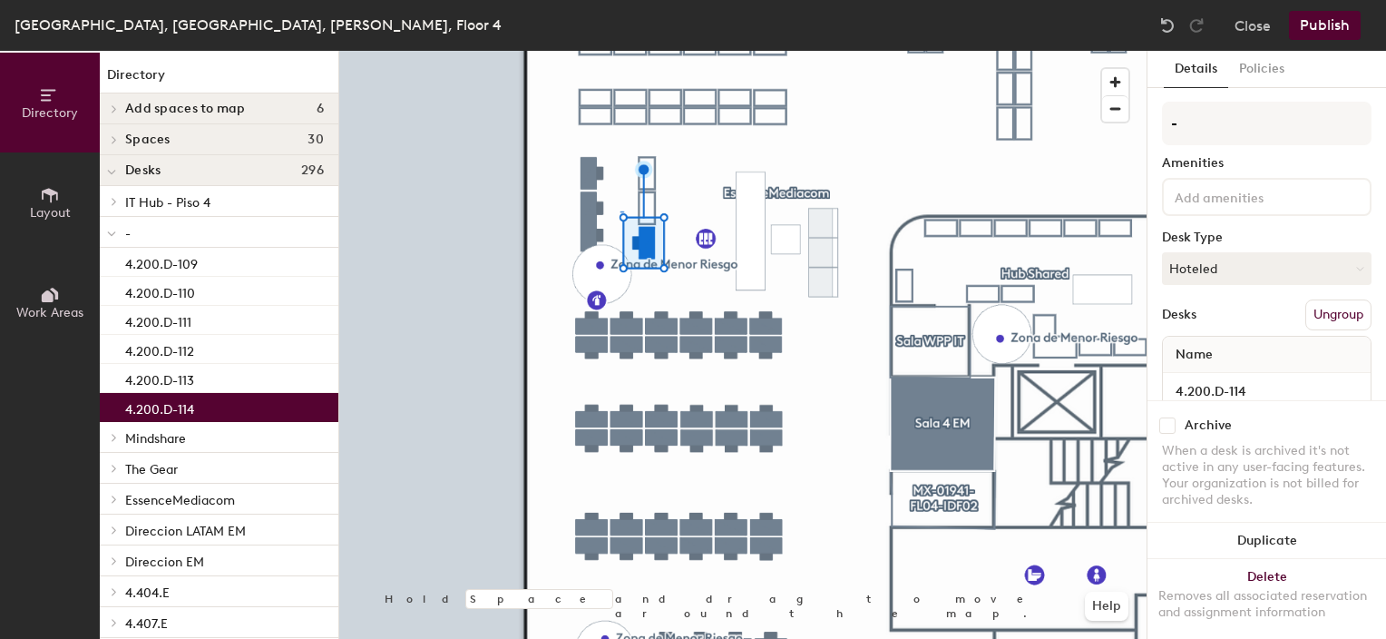
click at [1162, 417] on input "checkbox" at bounding box center [1167, 425] width 16 height 16
checkbox input "true"
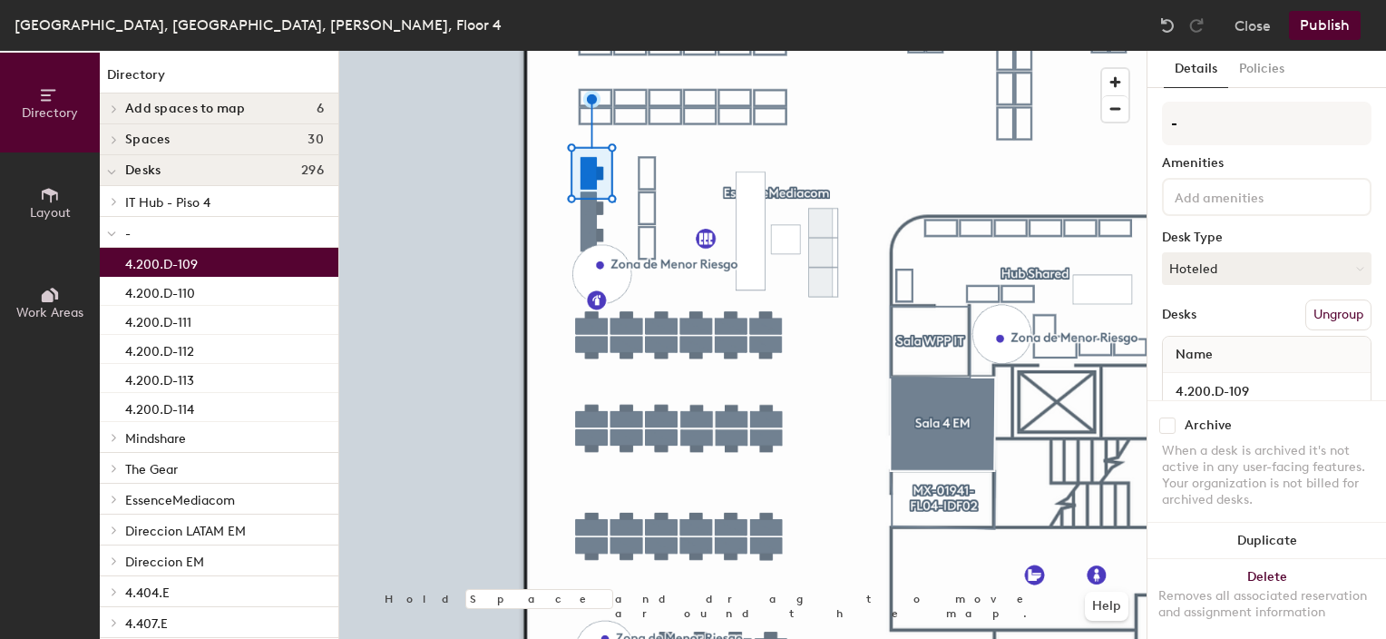
click at [1168, 417] on input "checkbox" at bounding box center [1167, 425] width 16 height 16
checkbox input "true"
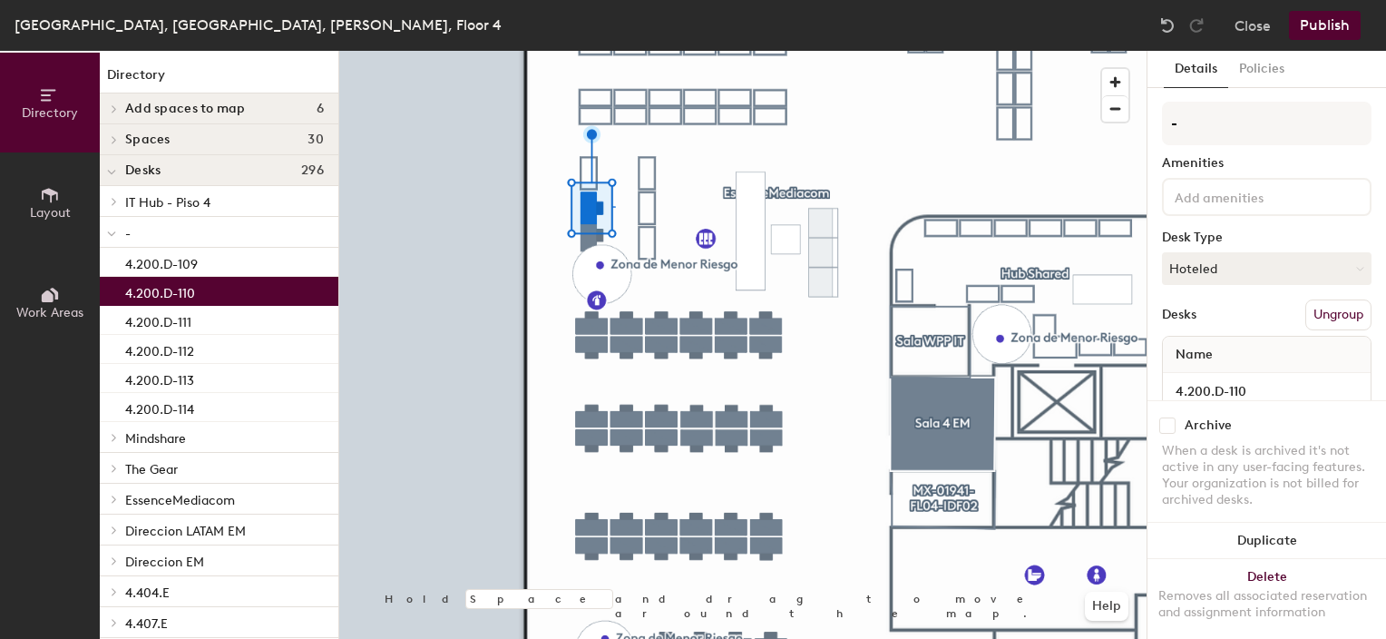
click at [1170, 417] on input "checkbox" at bounding box center [1167, 425] width 16 height 16
checkbox input "true"
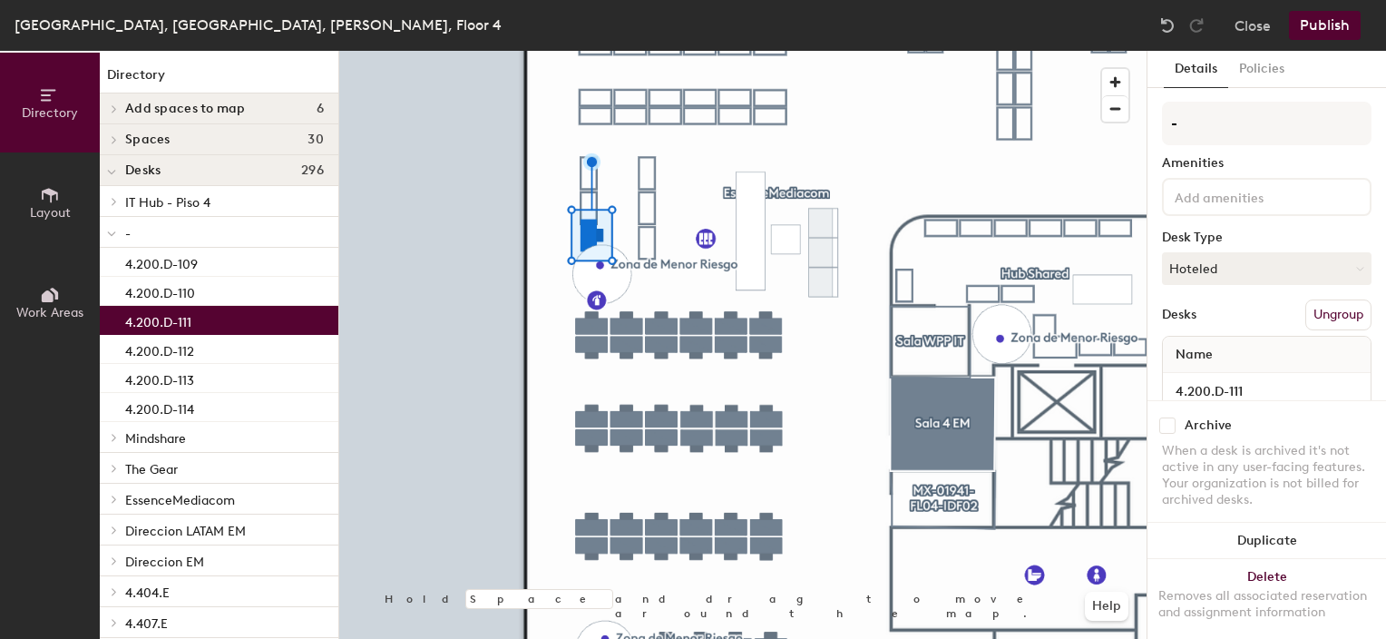
click at [1168, 417] on input "checkbox" at bounding box center [1167, 425] width 16 height 16
checkbox input "true"
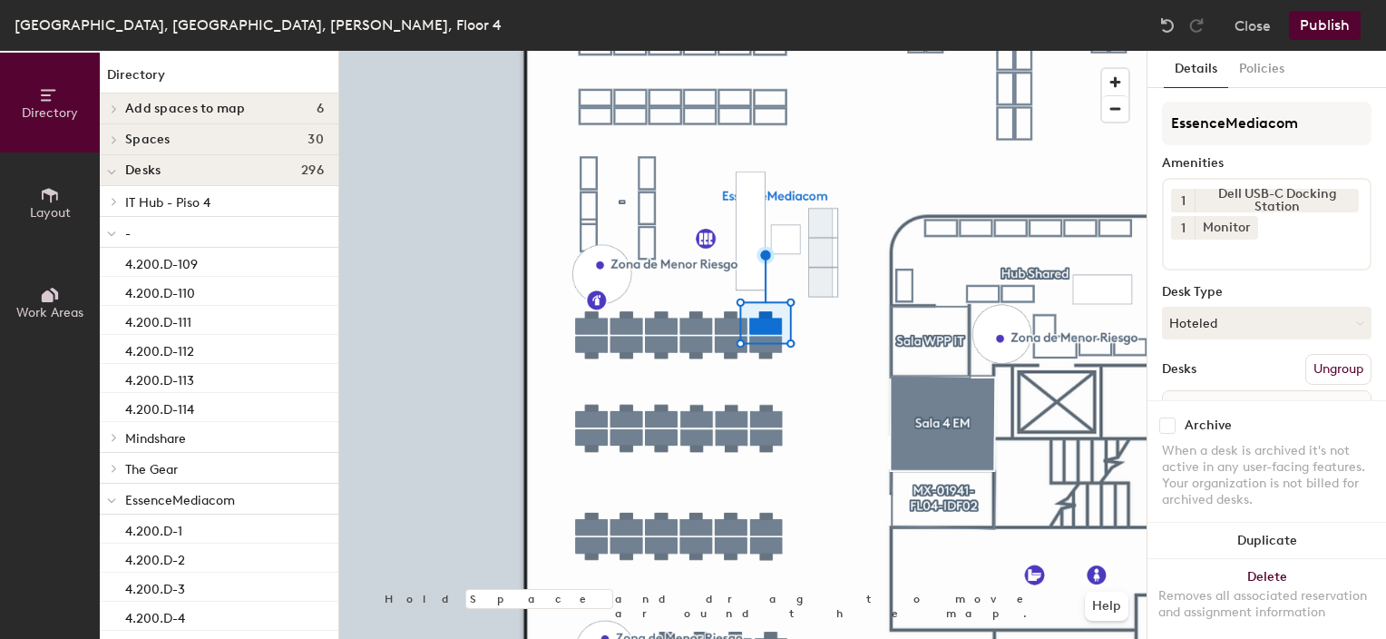
click at [1170, 417] on input "checkbox" at bounding box center [1167, 425] width 16 height 16
checkbox input "true"
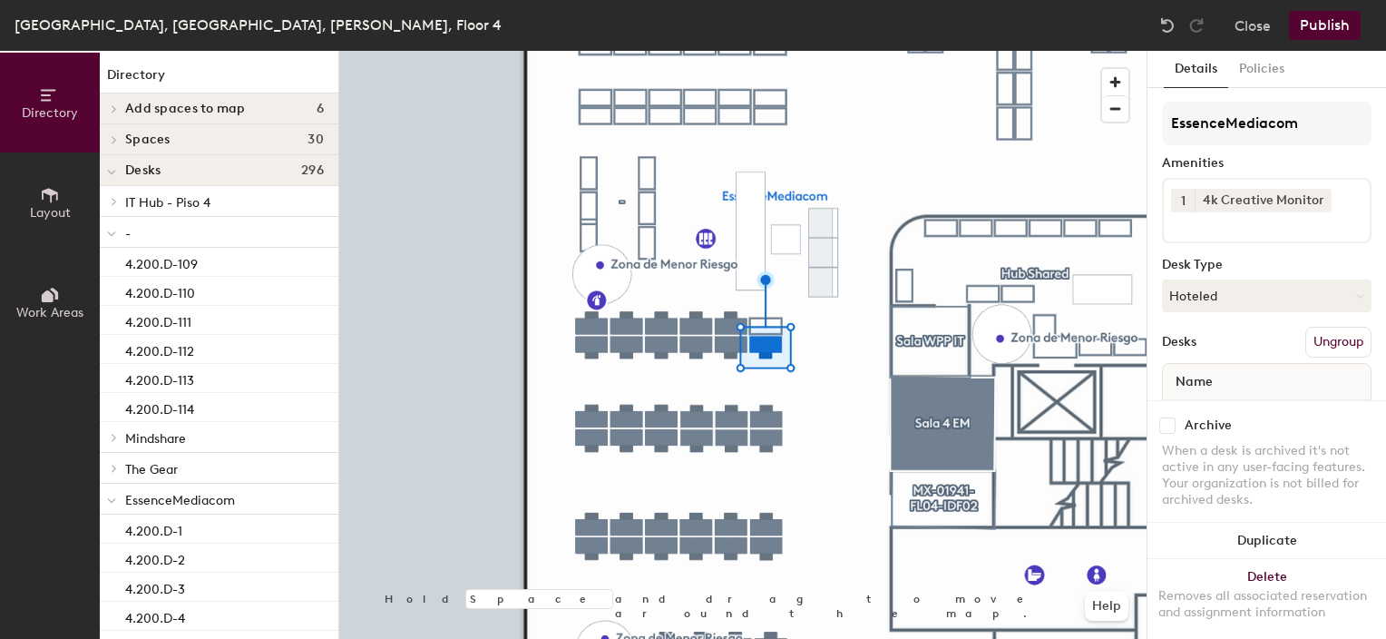
click at [1168, 417] on input "checkbox" at bounding box center [1167, 425] width 16 height 16
checkbox input "true"
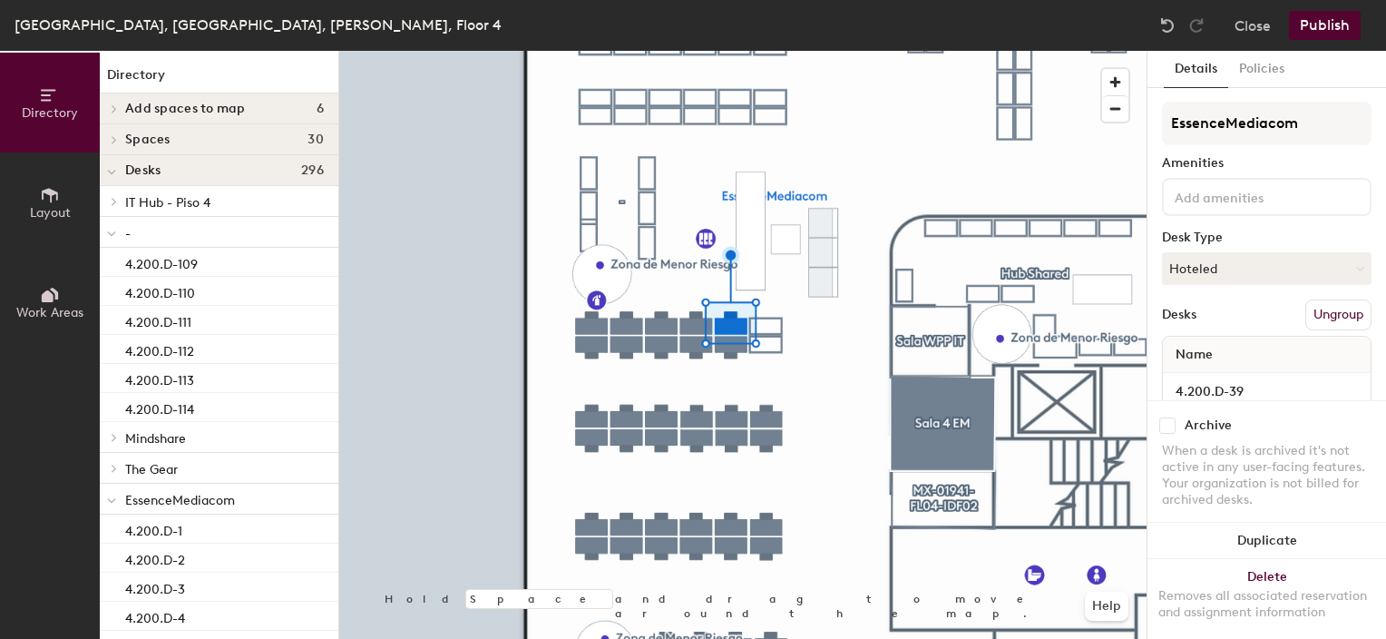
click at [1168, 417] on input "checkbox" at bounding box center [1167, 425] width 16 height 16
checkbox input "true"
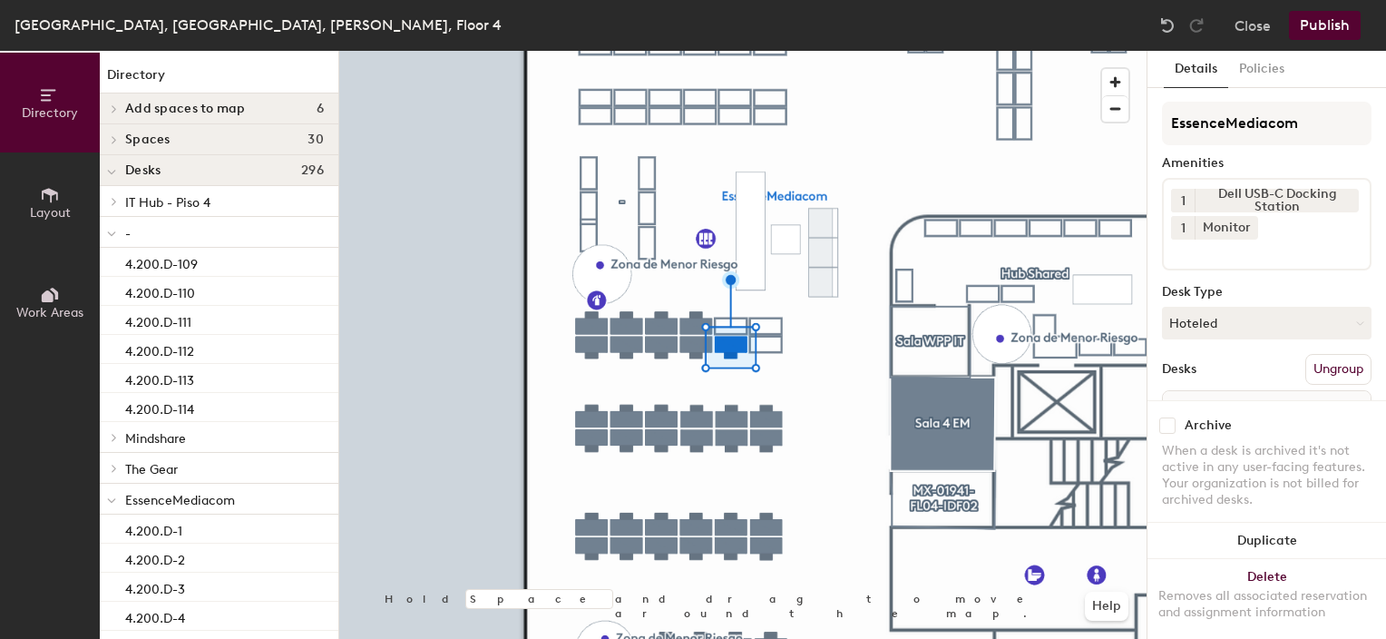
click at [1166, 417] on input "checkbox" at bounding box center [1167, 425] width 16 height 16
checkbox input "true"
click at [1167, 417] on input "checkbox" at bounding box center [1167, 425] width 16 height 16
checkbox input "true"
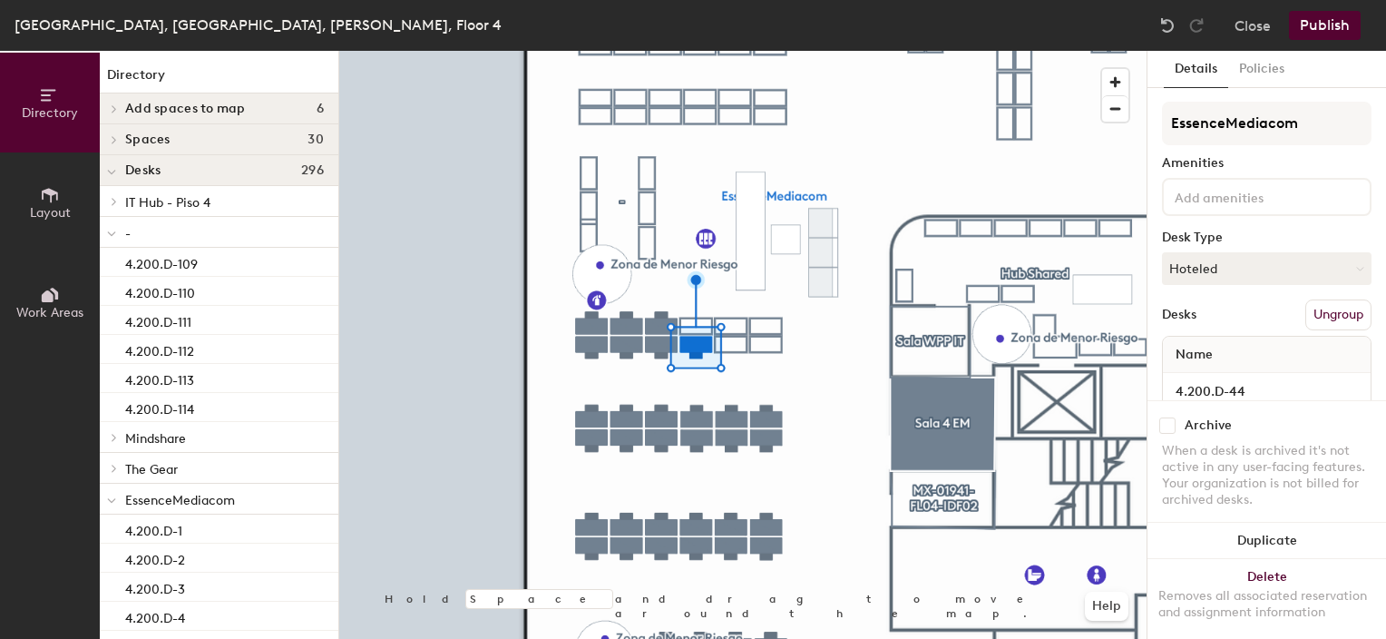
click at [1168, 417] on input "checkbox" at bounding box center [1167, 425] width 16 height 16
checkbox input "true"
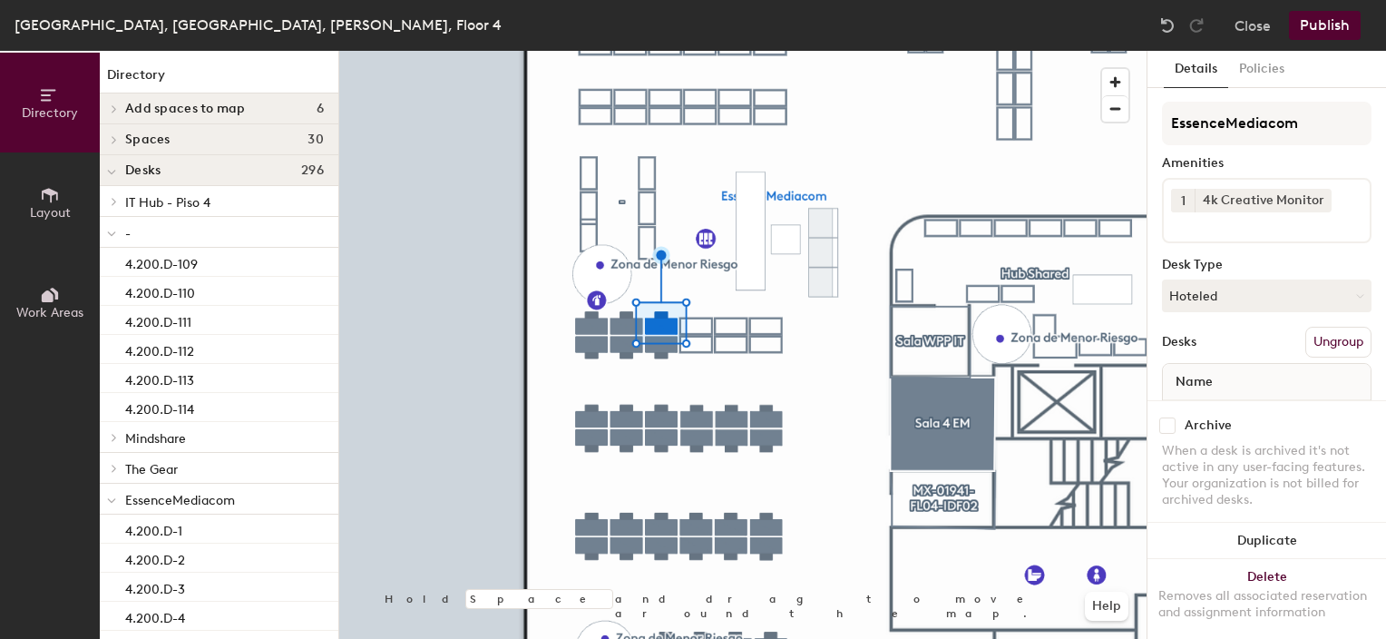
click at [1167, 417] on input "checkbox" at bounding box center [1167, 425] width 16 height 16
checkbox input "true"
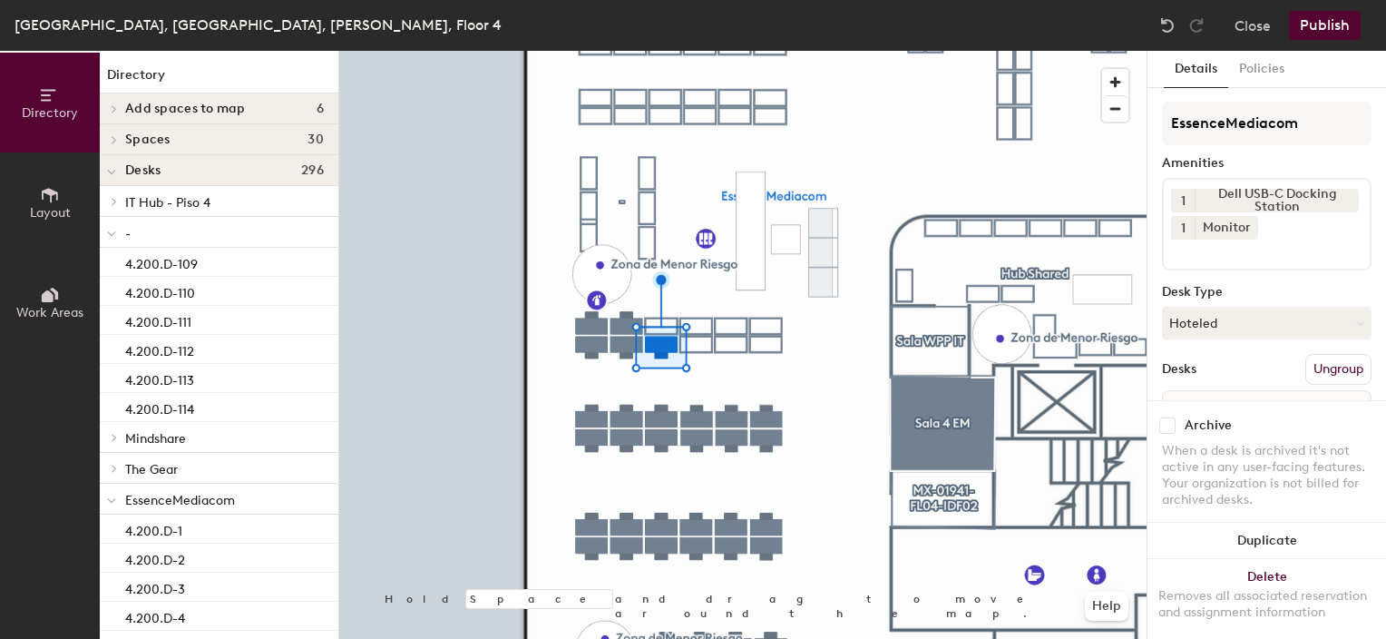
click at [1172, 417] on input "checkbox" at bounding box center [1167, 425] width 16 height 16
checkbox input "true"
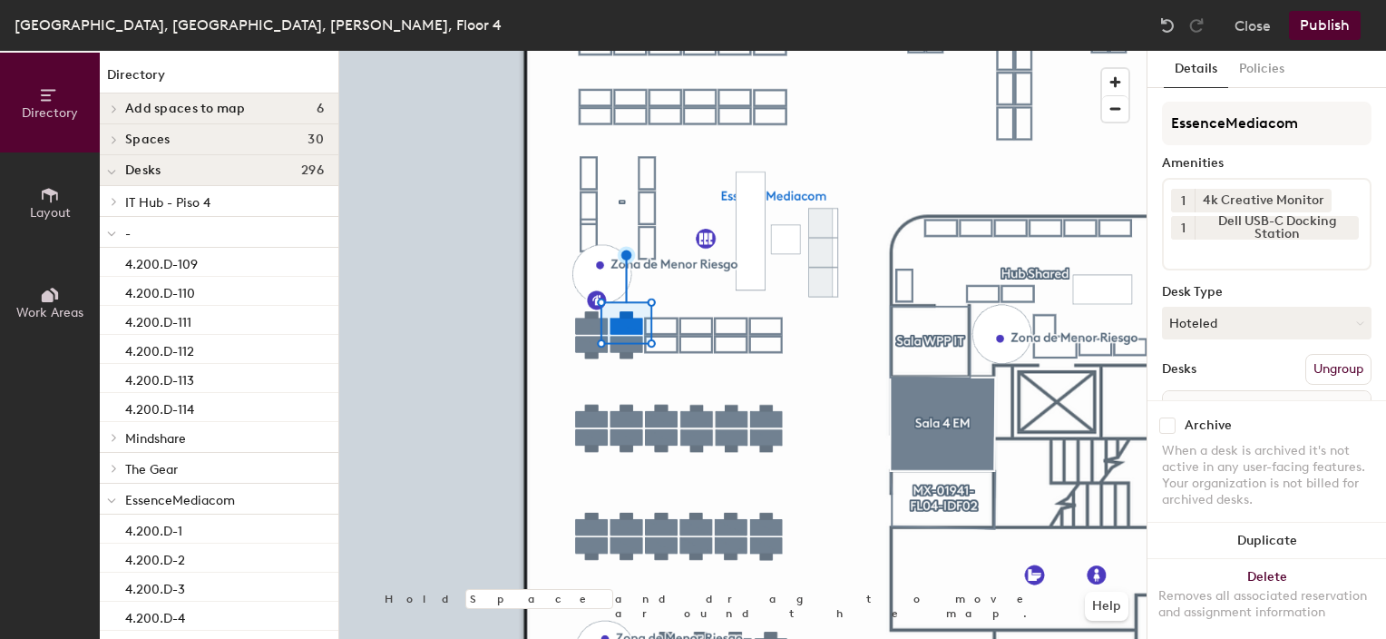
click at [1166, 417] on input "checkbox" at bounding box center [1167, 425] width 16 height 16
checkbox input "true"
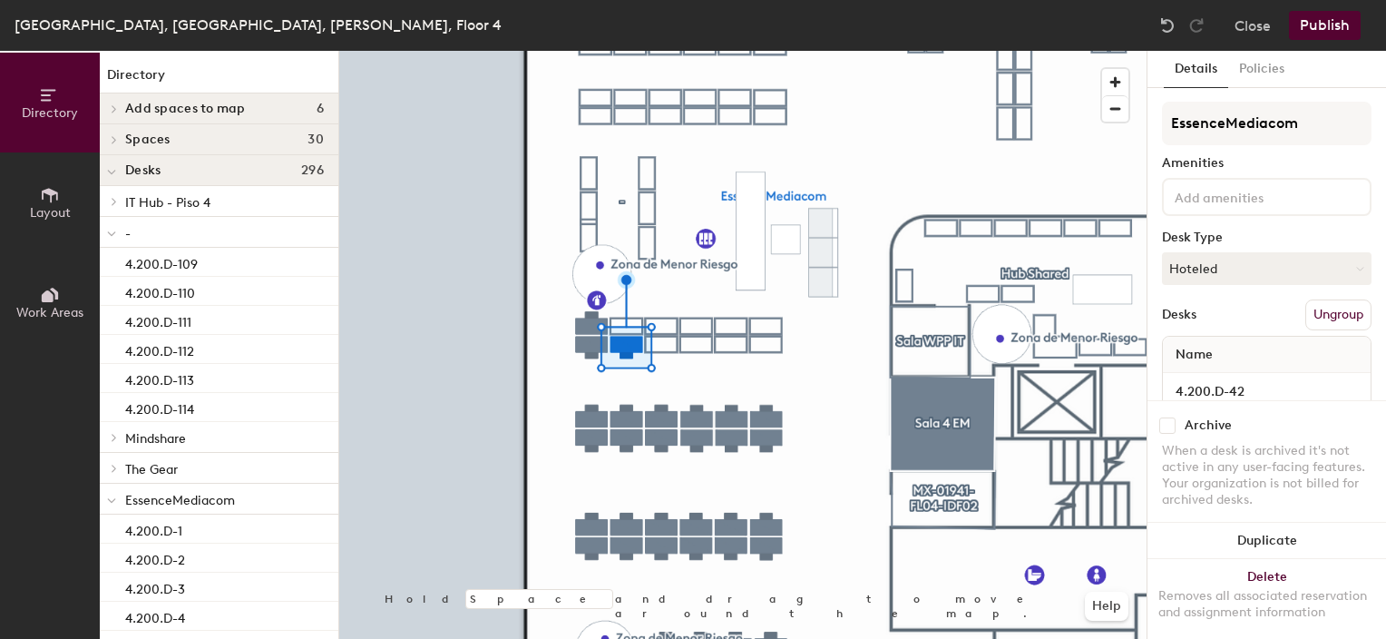
click at [1168, 417] on input "checkbox" at bounding box center [1167, 425] width 16 height 16
checkbox input "true"
click at [1166, 417] on input "checkbox" at bounding box center [1167, 425] width 16 height 16
checkbox input "true"
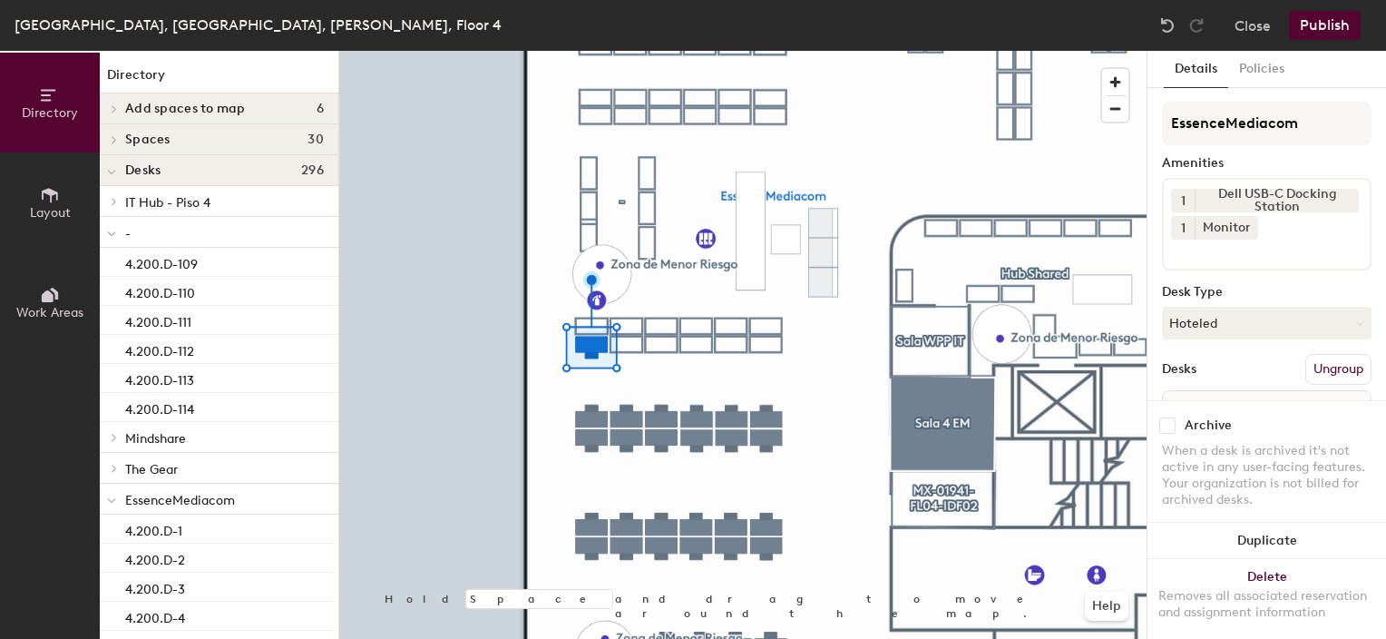
click at [1171, 417] on input "checkbox" at bounding box center [1167, 425] width 16 height 16
checkbox input "true"
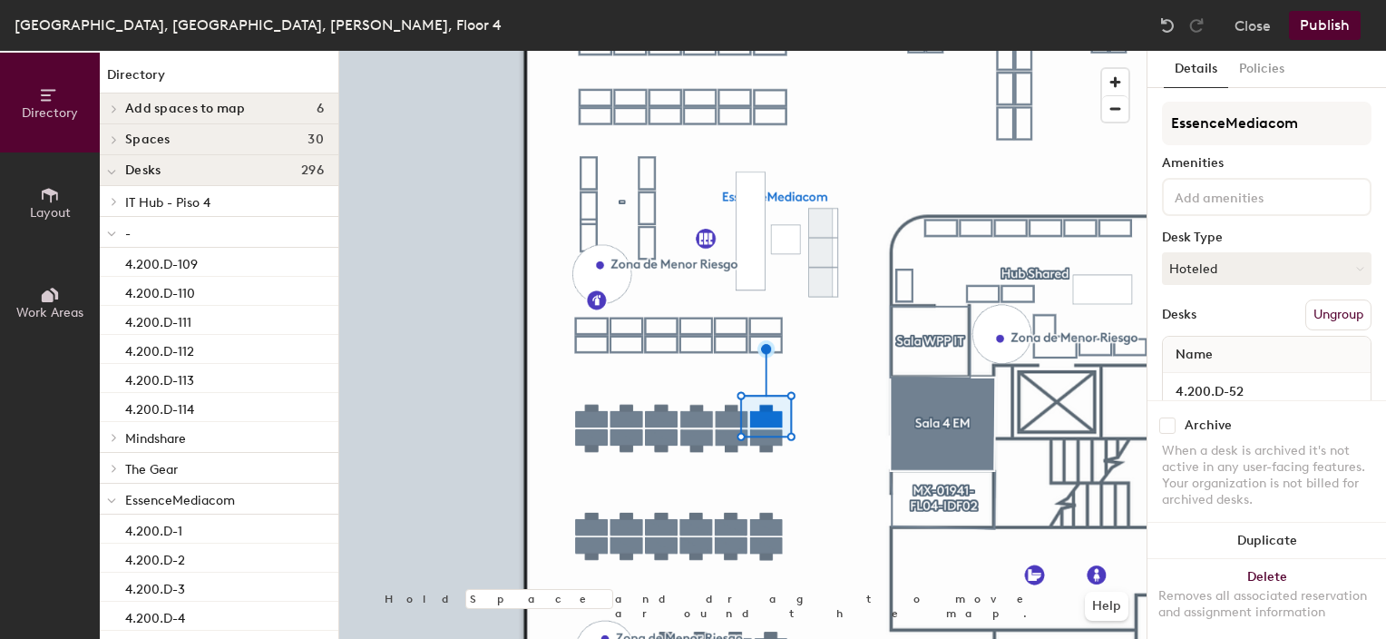
click at [1166, 417] on input "checkbox" at bounding box center [1167, 425] width 16 height 16
checkbox input "true"
click at [1166, 417] on input "checkbox" at bounding box center [1167, 425] width 16 height 16
checkbox input "true"
click at [1168, 417] on input "checkbox" at bounding box center [1167, 425] width 16 height 16
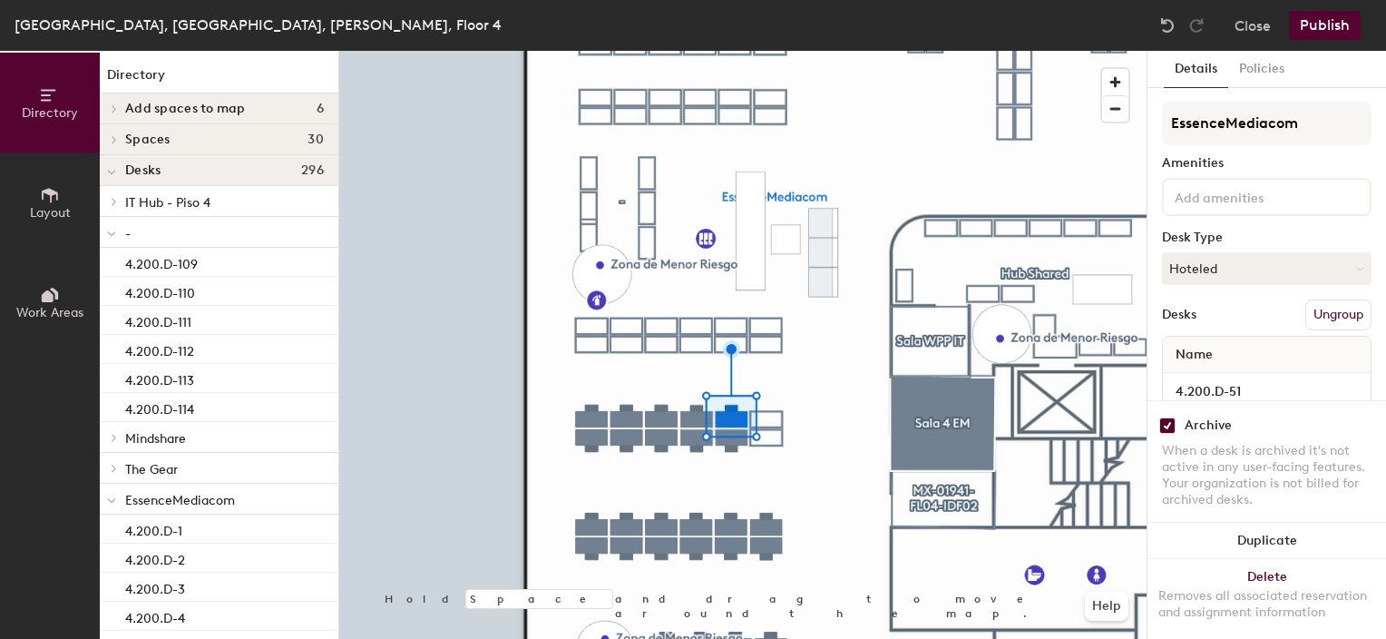
checkbox input "true"
click at [1167, 417] on input "checkbox" at bounding box center [1167, 425] width 16 height 16
checkbox input "true"
click at [1169, 417] on input "checkbox" at bounding box center [1167, 425] width 16 height 16
checkbox input "true"
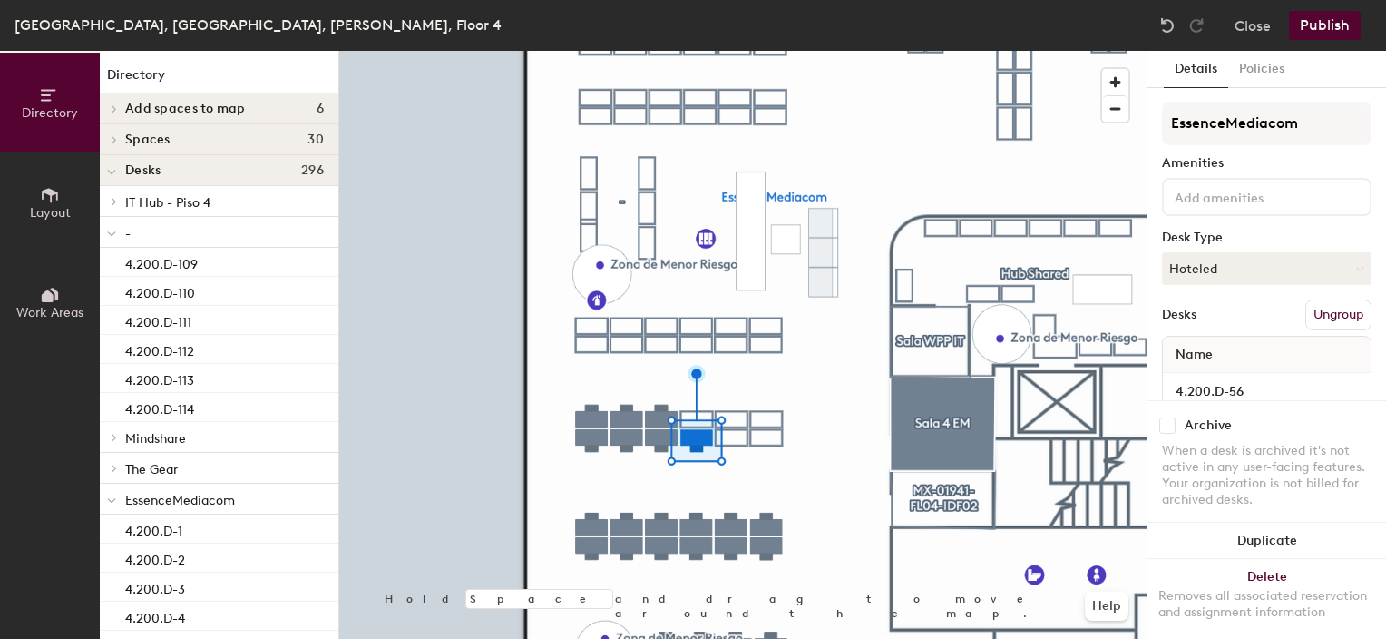
click at [1166, 417] on input "checkbox" at bounding box center [1167, 425] width 16 height 16
checkbox input "true"
click at [1168, 417] on input "checkbox" at bounding box center [1167, 425] width 16 height 16
checkbox input "true"
click at [1166, 417] on input "checkbox" at bounding box center [1167, 425] width 16 height 16
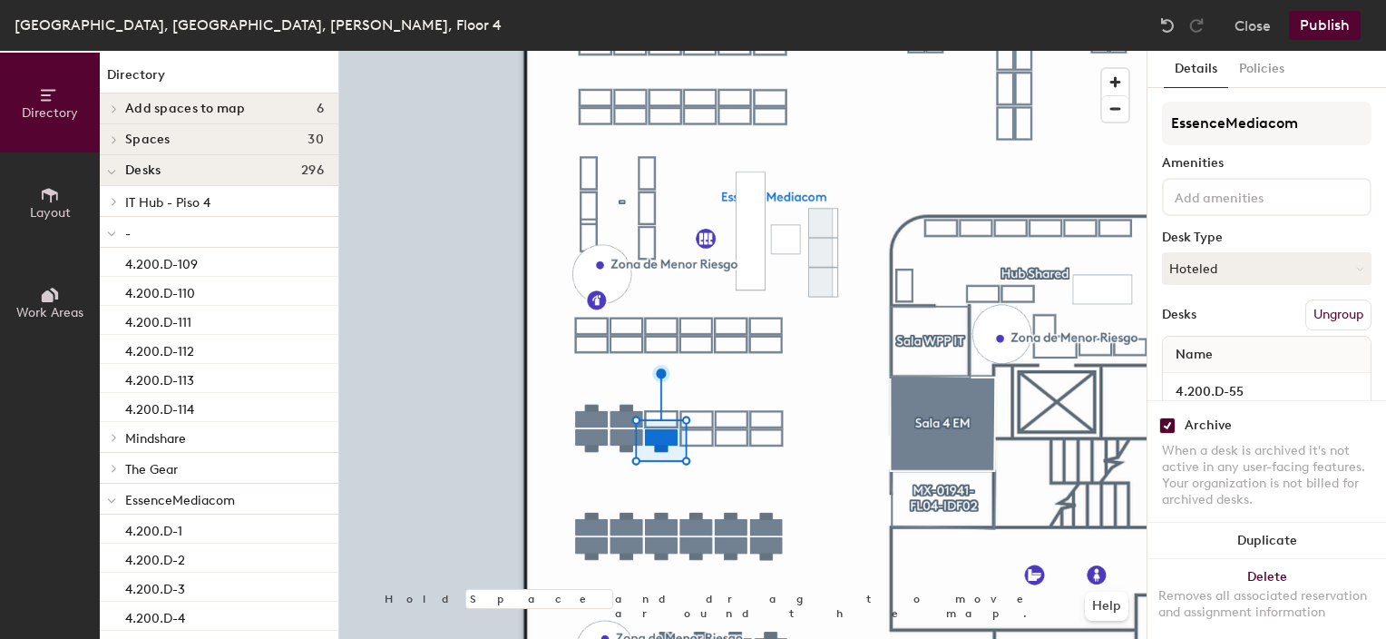
checkbox input "true"
click at [1165, 417] on input "checkbox" at bounding box center [1167, 425] width 16 height 16
checkbox input "true"
click at [1170, 417] on input "checkbox" at bounding box center [1167, 425] width 16 height 16
checkbox input "true"
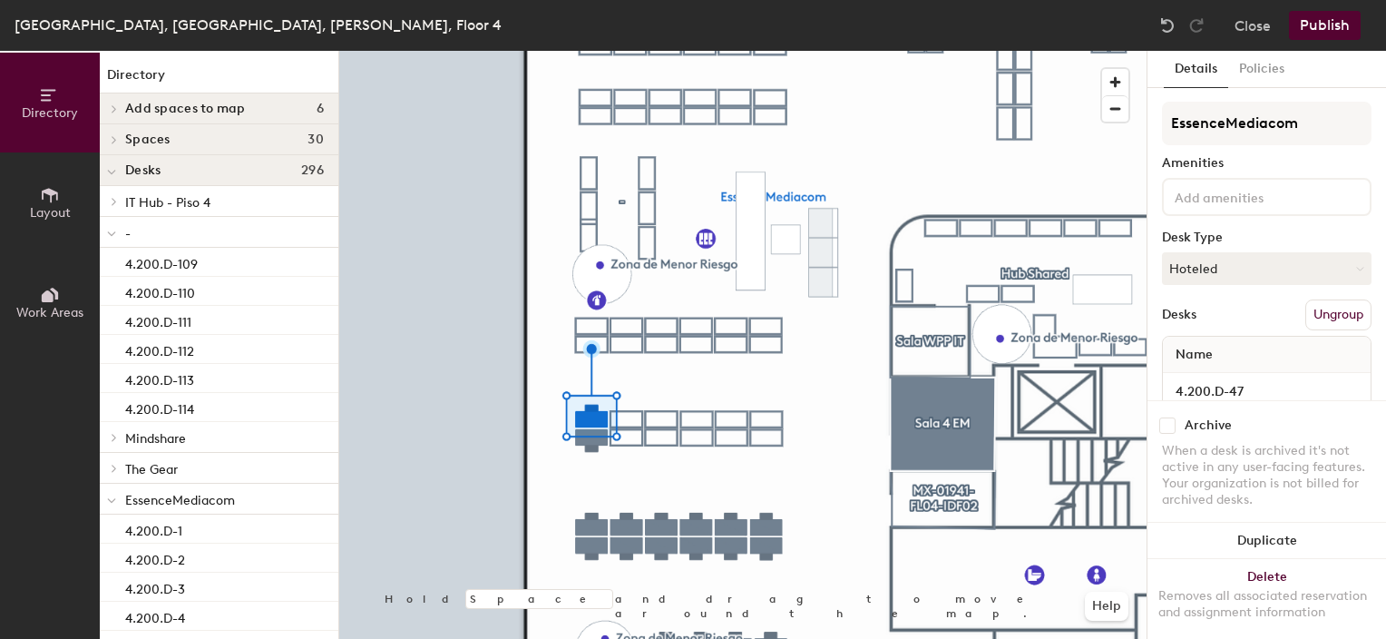
click at [1172, 417] on input "checkbox" at bounding box center [1167, 425] width 16 height 16
checkbox input "true"
click at [1168, 417] on input "checkbox" at bounding box center [1167, 425] width 16 height 16
checkbox input "true"
click at [1164, 417] on input "checkbox" at bounding box center [1167, 425] width 16 height 16
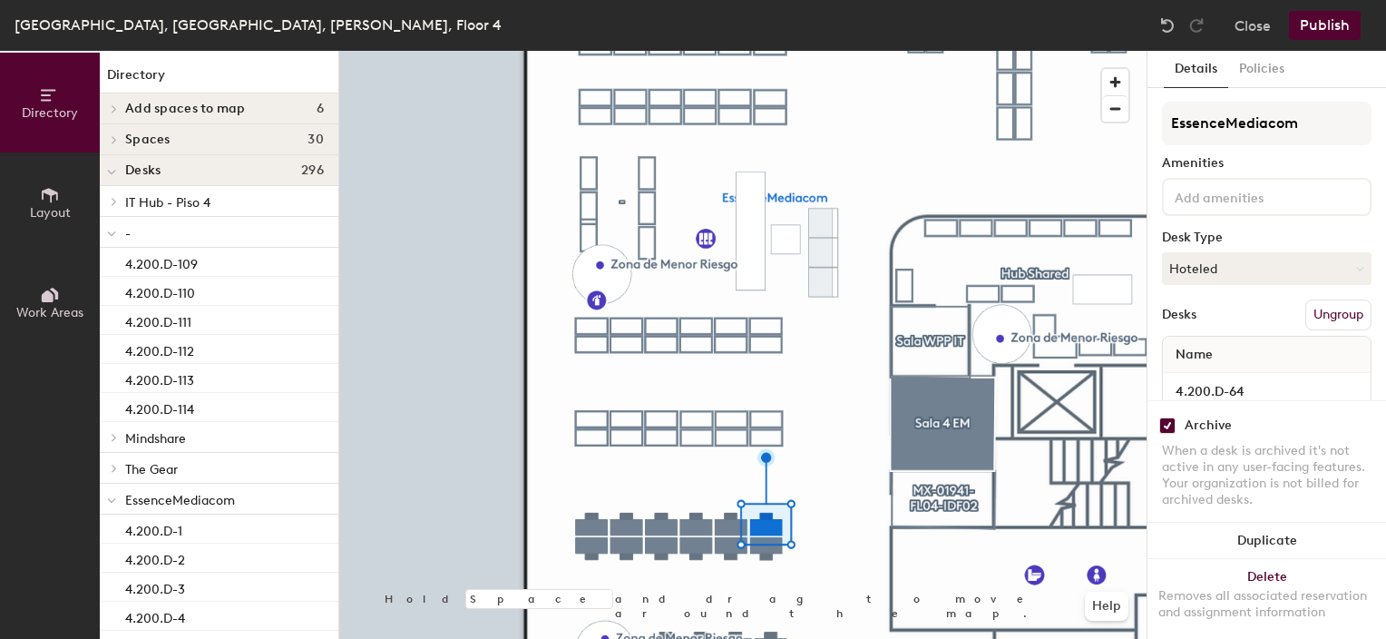
checkbox input "true"
click at [1165, 417] on input "checkbox" at bounding box center [1167, 425] width 16 height 16
checkbox input "true"
click at [1168, 417] on input "checkbox" at bounding box center [1167, 425] width 16 height 16
checkbox input "true"
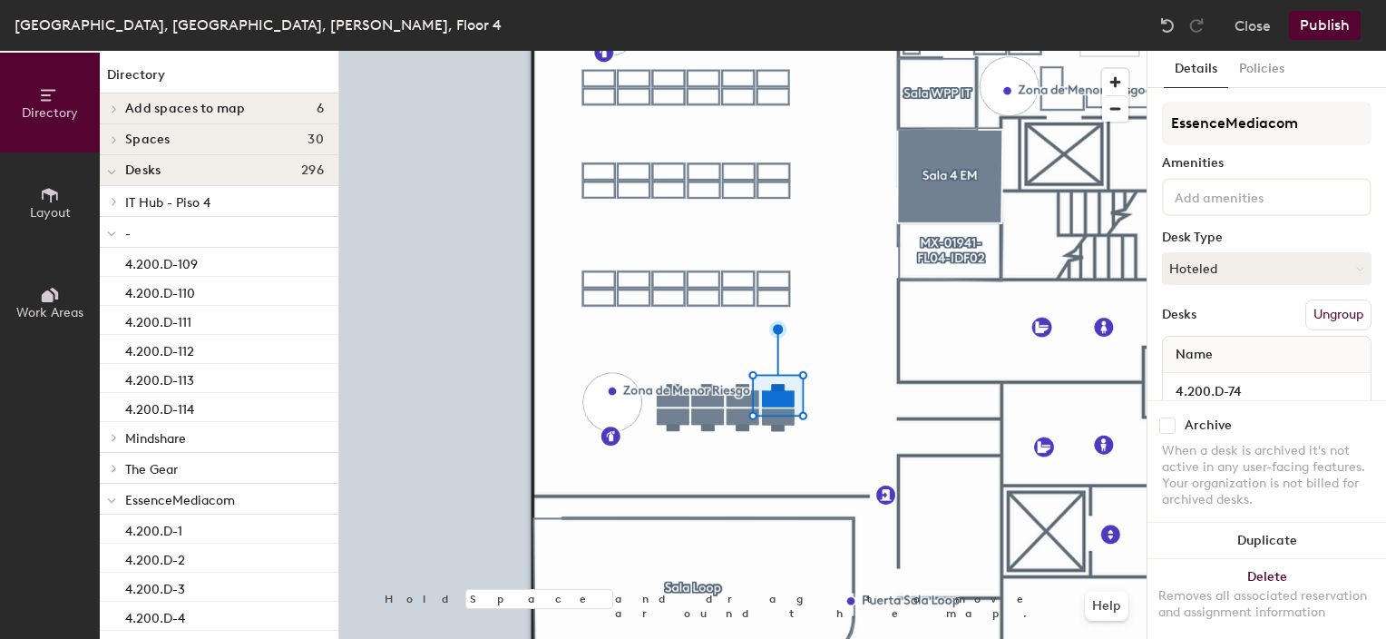
click at [1168, 417] on input "checkbox" at bounding box center [1167, 425] width 16 height 16
checkbox input "true"
click at [1167, 417] on input "checkbox" at bounding box center [1167, 425] width 16 height 16
checkbox input "true"
click at [1168, 417] on input "checkbox" at bounding box center [1167, 425] width 16 height 16
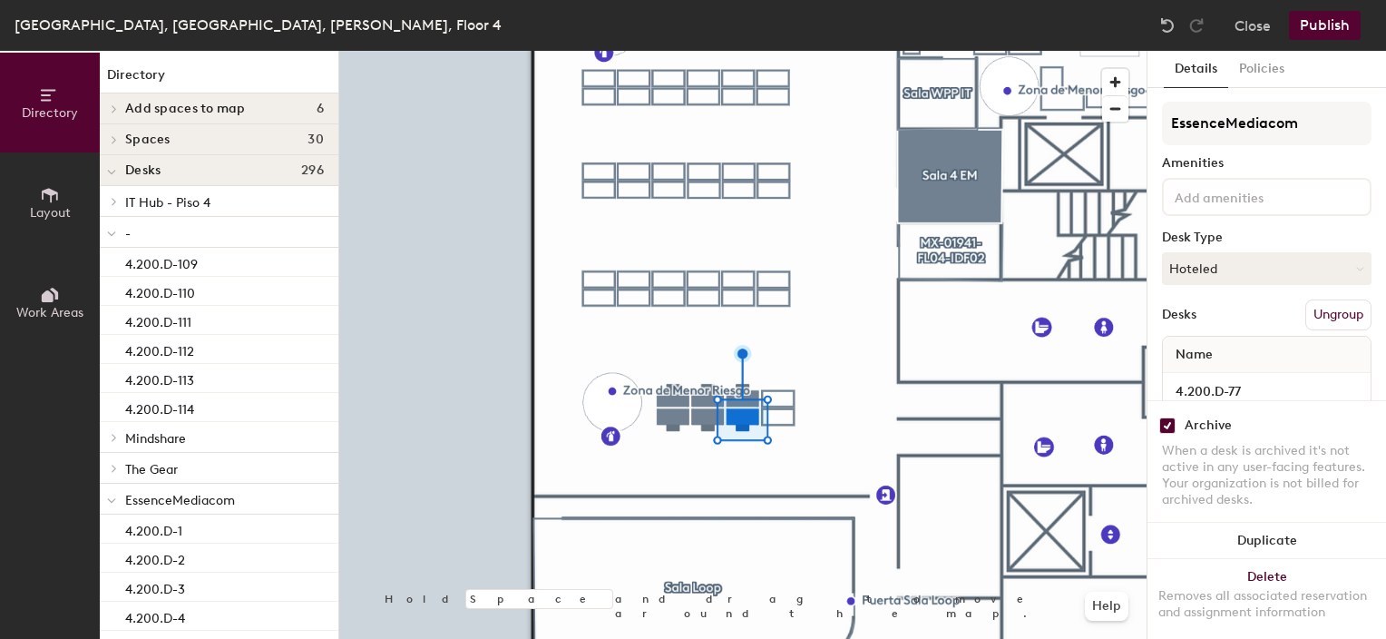
checkbox input "true"
click at [1170, 417] on input "checkbox" at bounding box center [1167, 425] width 16 height 16
checkbox input "true"
click at [1161, 417] on input "checkbox" at bounding box center [1167, 425] width 16 height 16
checkbox input "true"
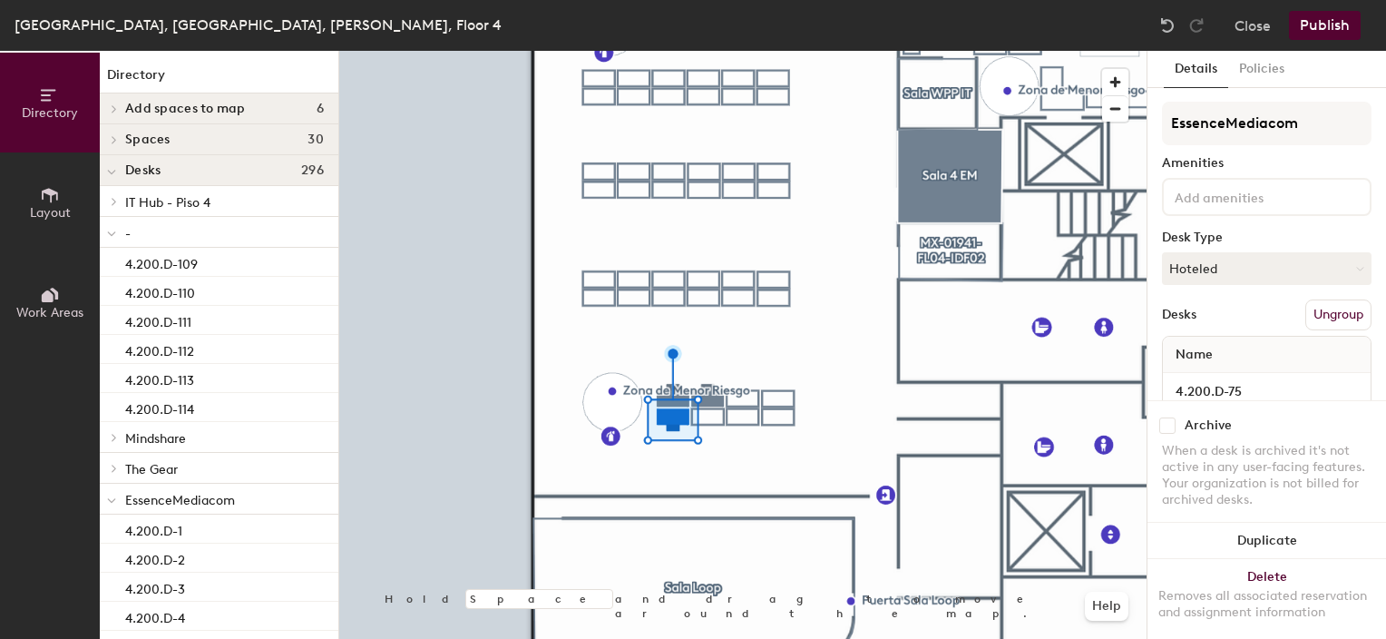
click at [1165, 417] on input "checkbox" at bounding box center [1167, 425] width 16 height 16
checkbox input "true"
click at [1168, 417] on input "checkbox" at bounding box center [1167, 425] width 16 height 16
checkbox input "true"
click at [1171, 417] on input "checkbox" at bounding box center [1167, 425] width 16 height 16
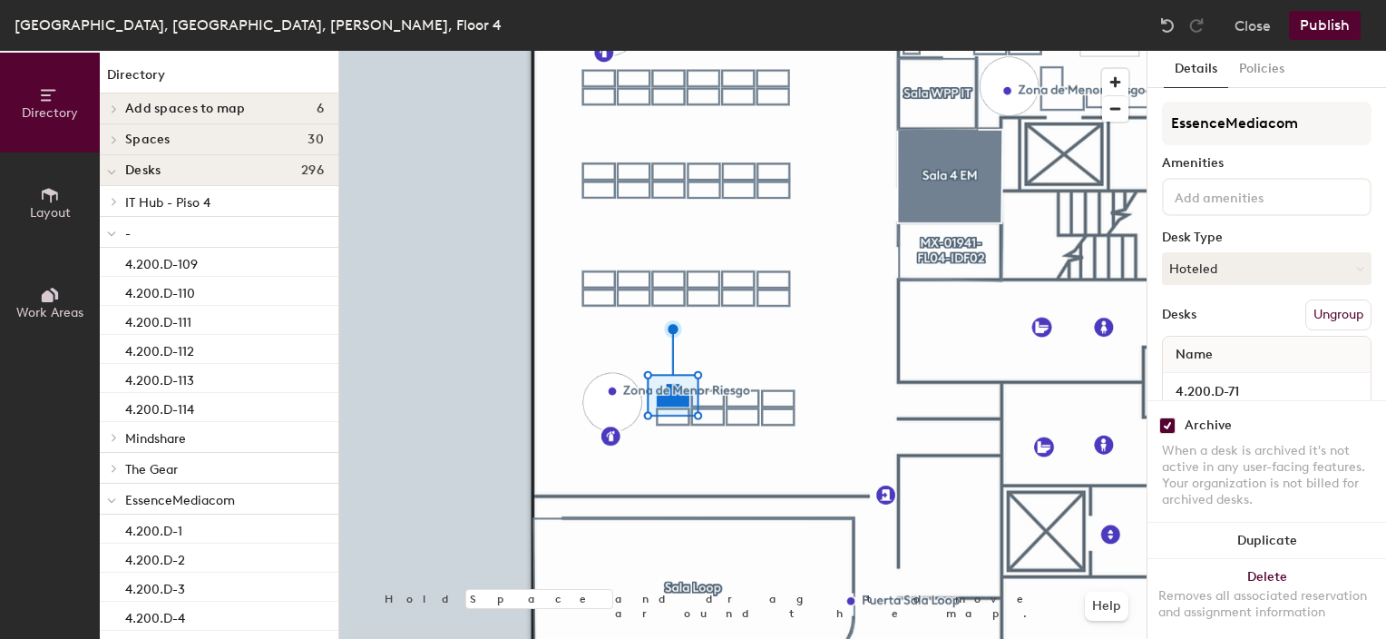
checkbox input "true"
click at [1317, 22] on button "Publish" at bounding box center [1325, 25] width 72 height 29
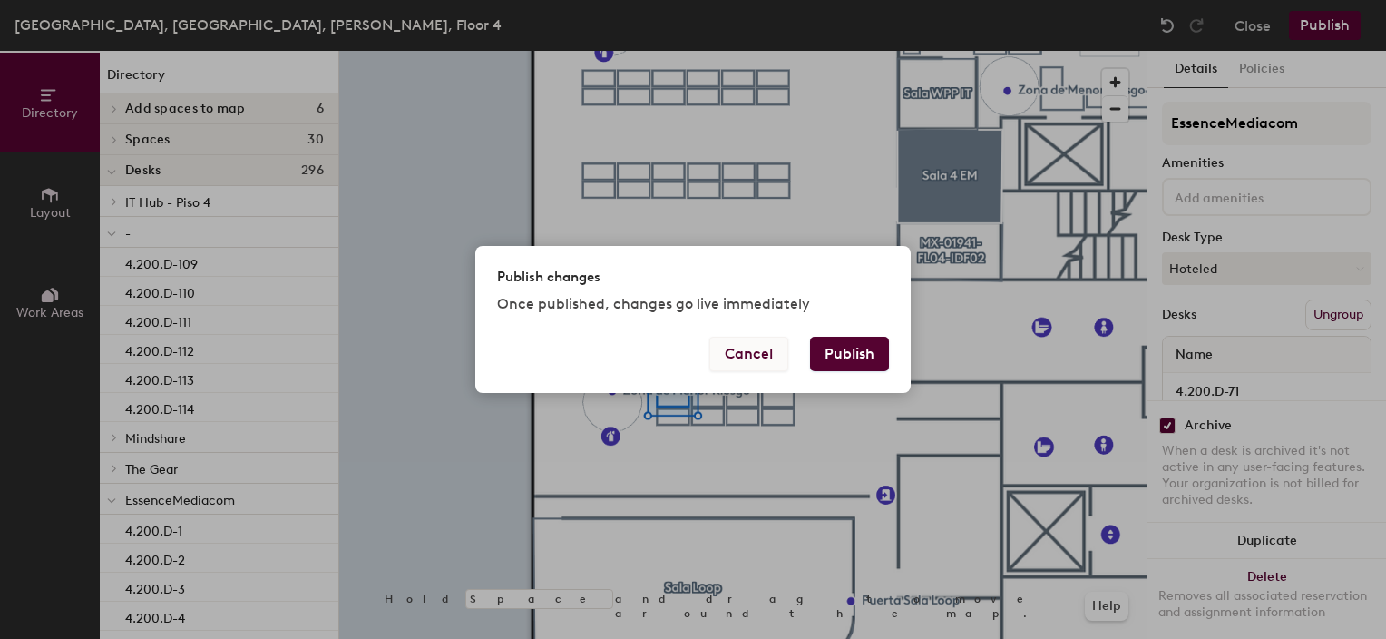
click at [759, 346] on button "Cancel" at bounding box center [748, 354] width 79 height 34
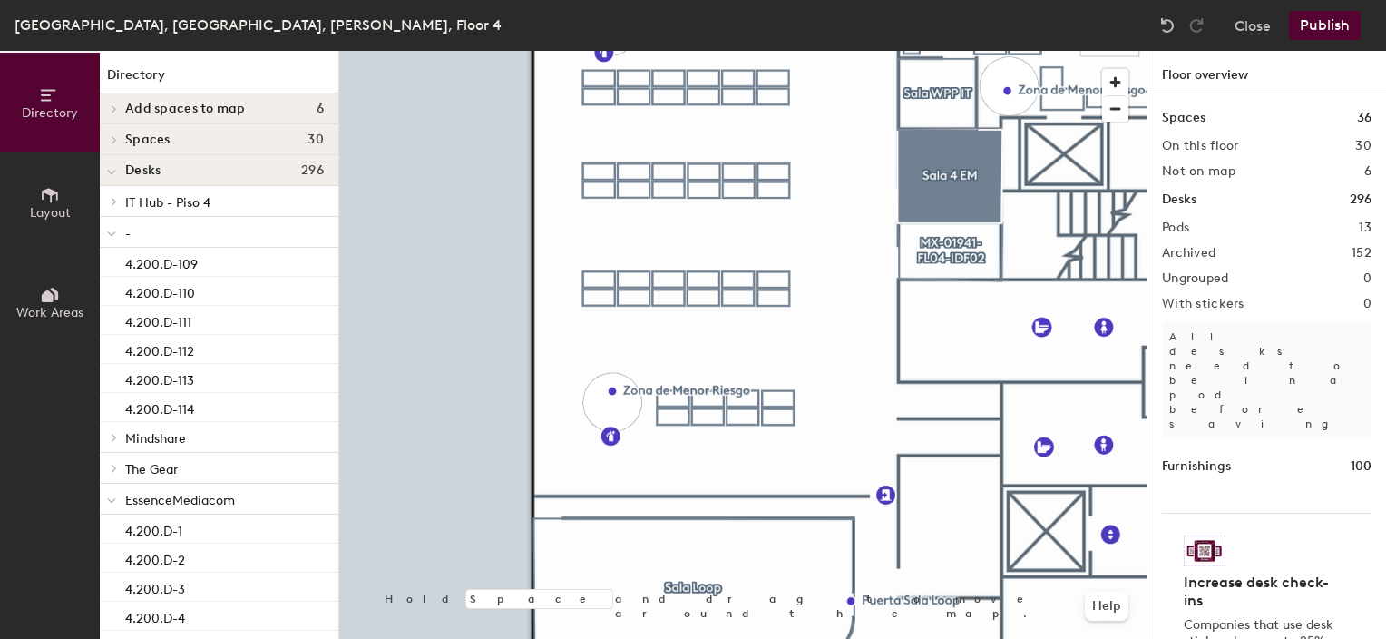
click at [1317, 24] on button "Publish" at bounding box center [1325, 25] width 72 height 29
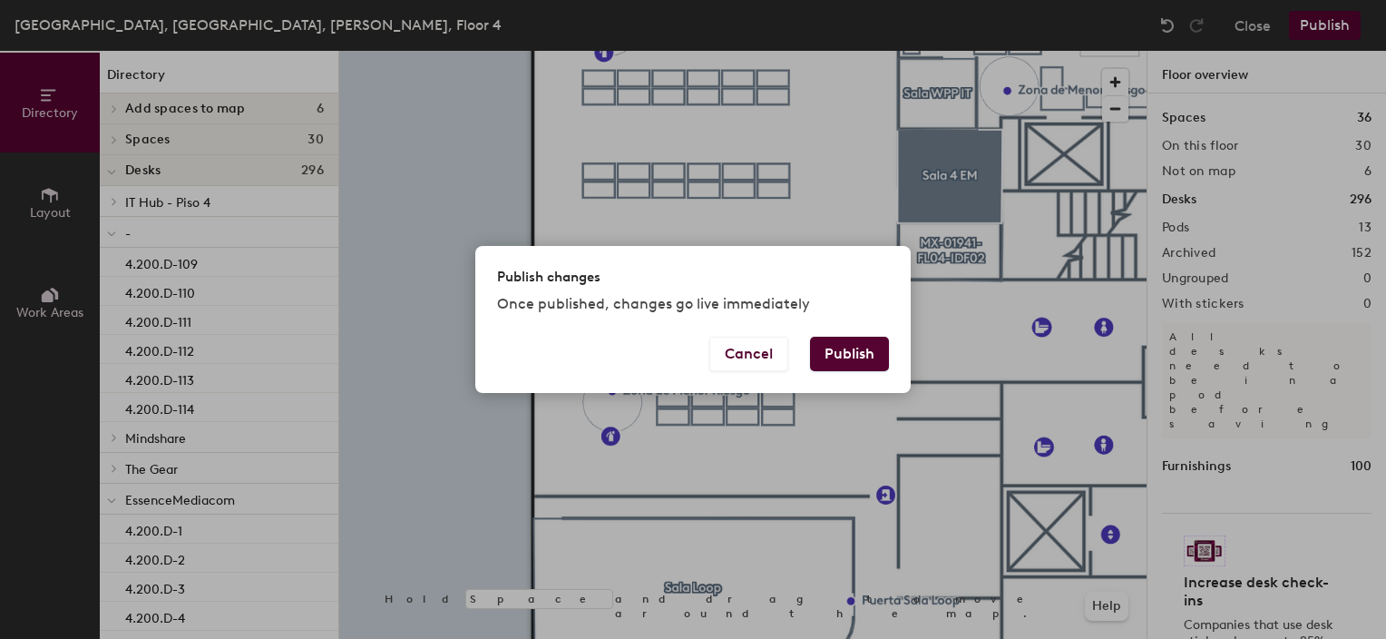
click at [846, 352] on button "Publish" at bounding box center [849, 354] width 79 height 34
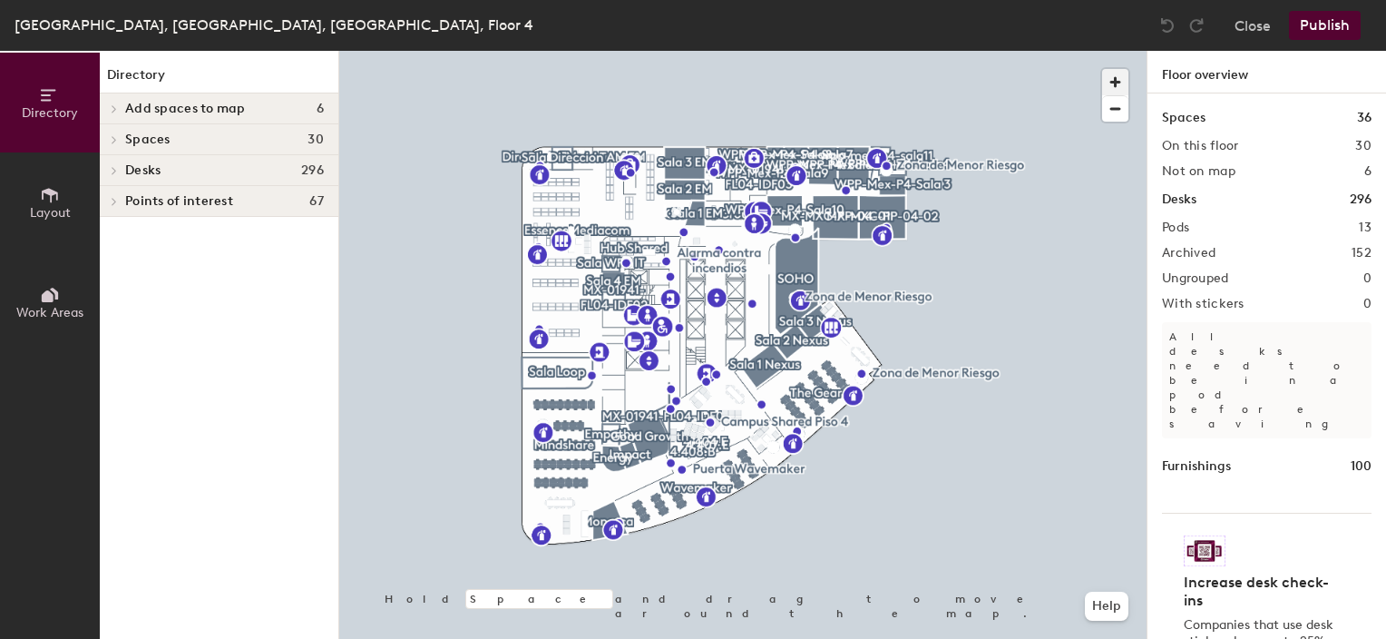
click at [1106, 78] on span "button" at bounding box center [1115, 82] width 26 height 26
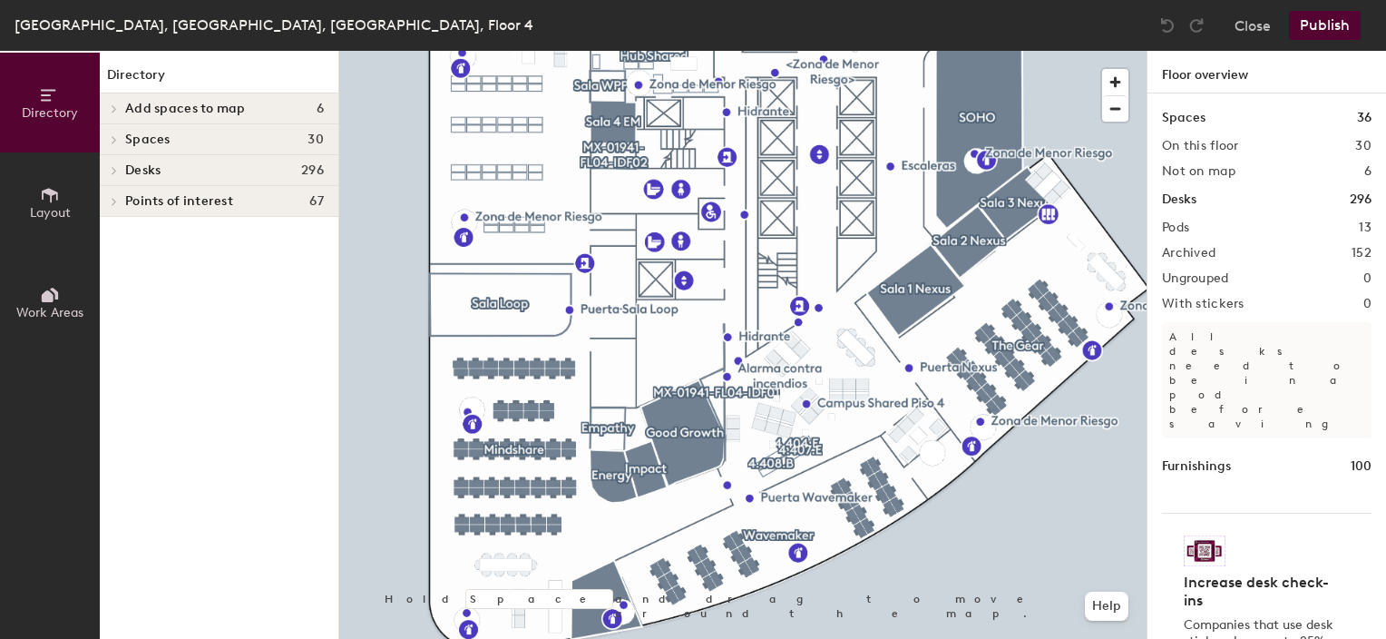
click at [1156, 152] on div "Directory Layout Work Areas Directory Add spaces to map 6 Campus Shared CERRADO…" at bounding box center [693, 345] width 1386 height 588
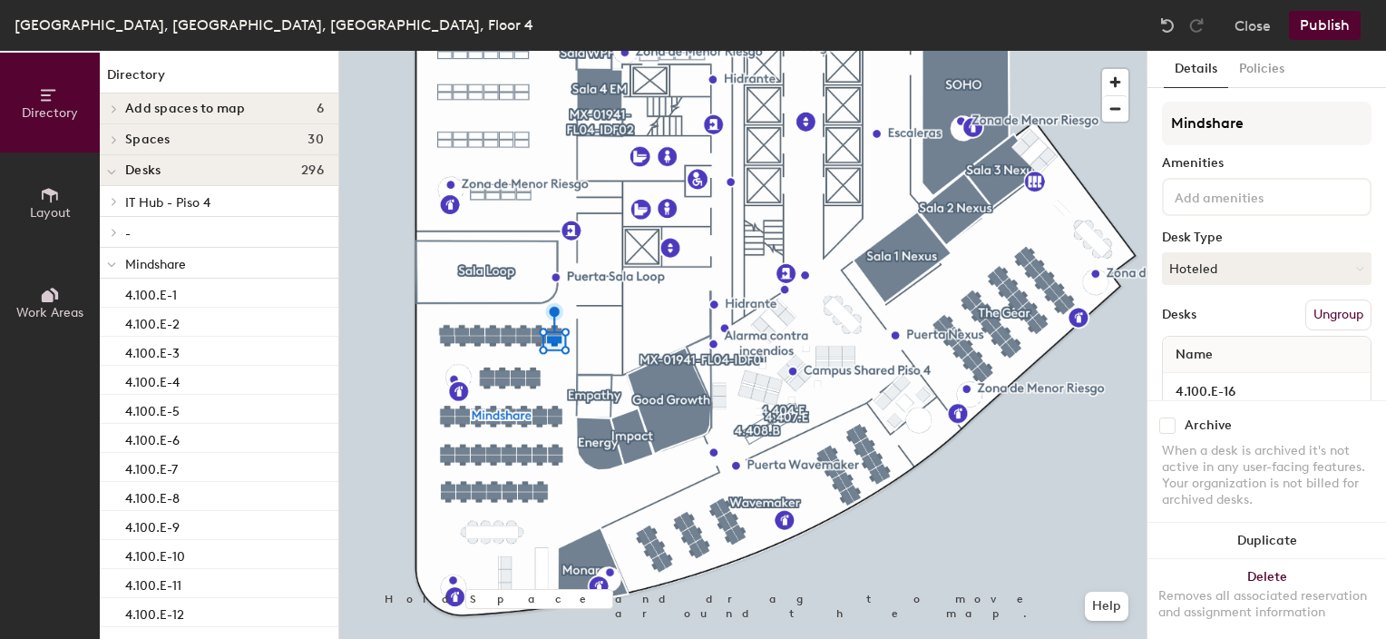
click at [1168, 417] on input "checkbox" at bounding box center [1167, 425] width 16 height 16
checkbox input "true"
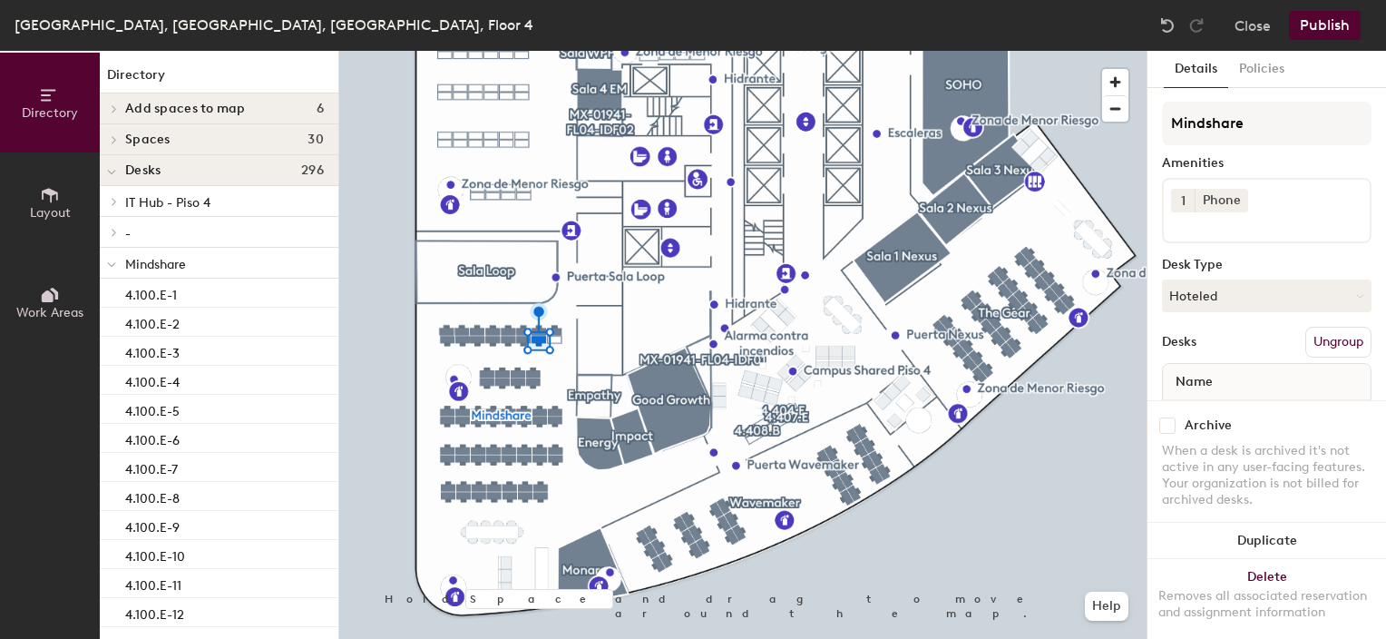
click at [1166, 417] on input "checkbox" at bounding box center [1167, 425] width 16 height 16
checkbox input "true"
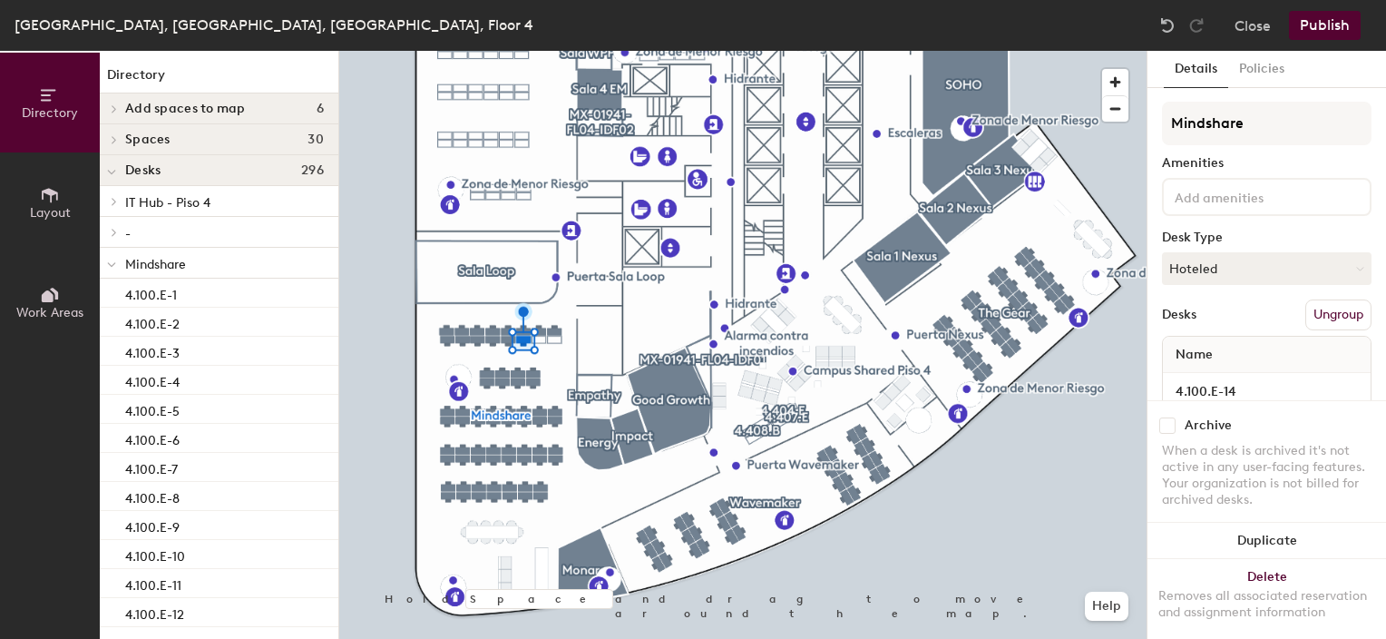
click at [1169, 417] on input "checkbox" at bounding box center [1167, 425] width 16 height 16
checkbox input "true"
click at [508, 51] on div at bounding box center [742, 51] width 807 height 0
click at [1165, 417] on input "checkbox" at bounding box center [1167, 425] width 16 height 16
checkbox input "true"
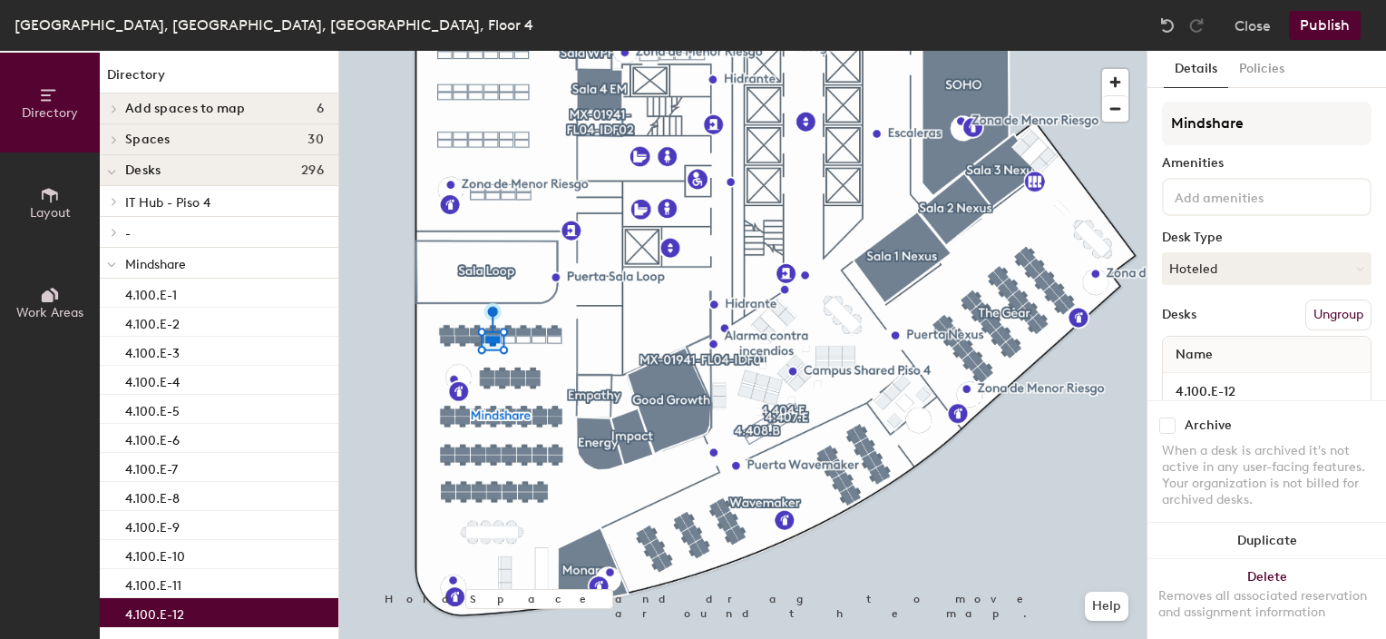
click at [1163, 417] on input "checkbox" at bounding box center [1167, 425] width 16 height 16
checkbox input "true"
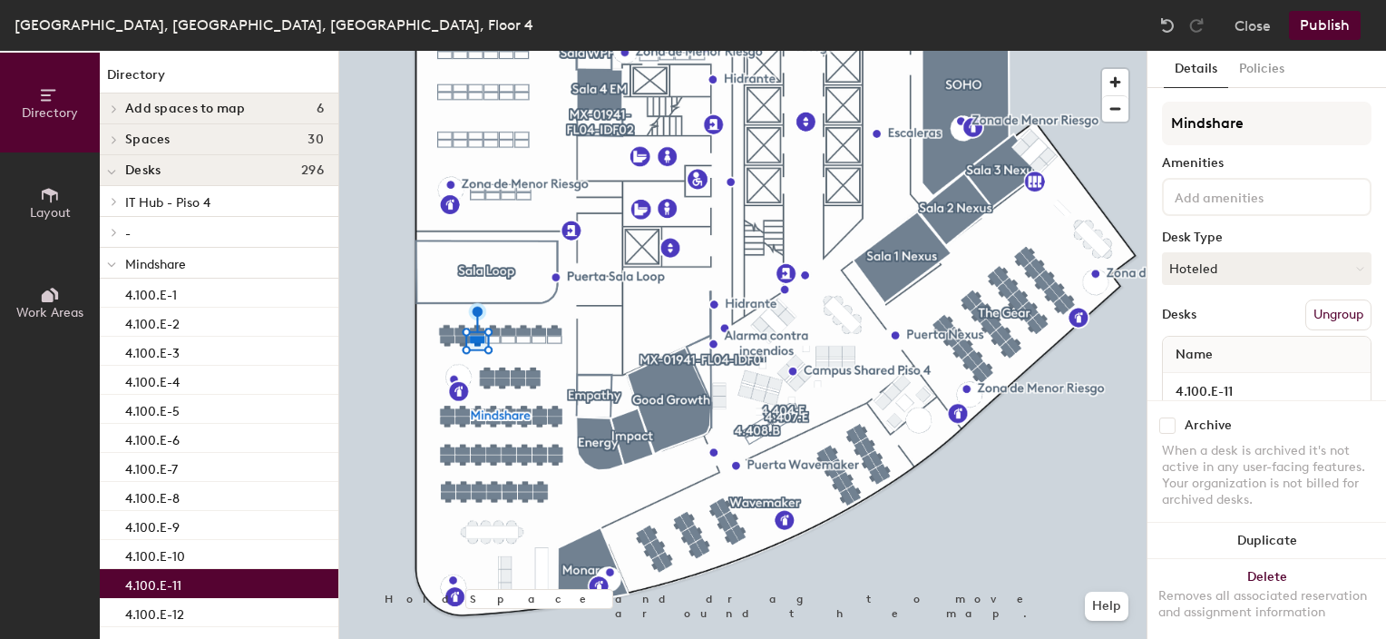
click at [1164, 417] on input "checkbox" at bounding box center [1167, 425] width 16 height 16
checkbox input "true"
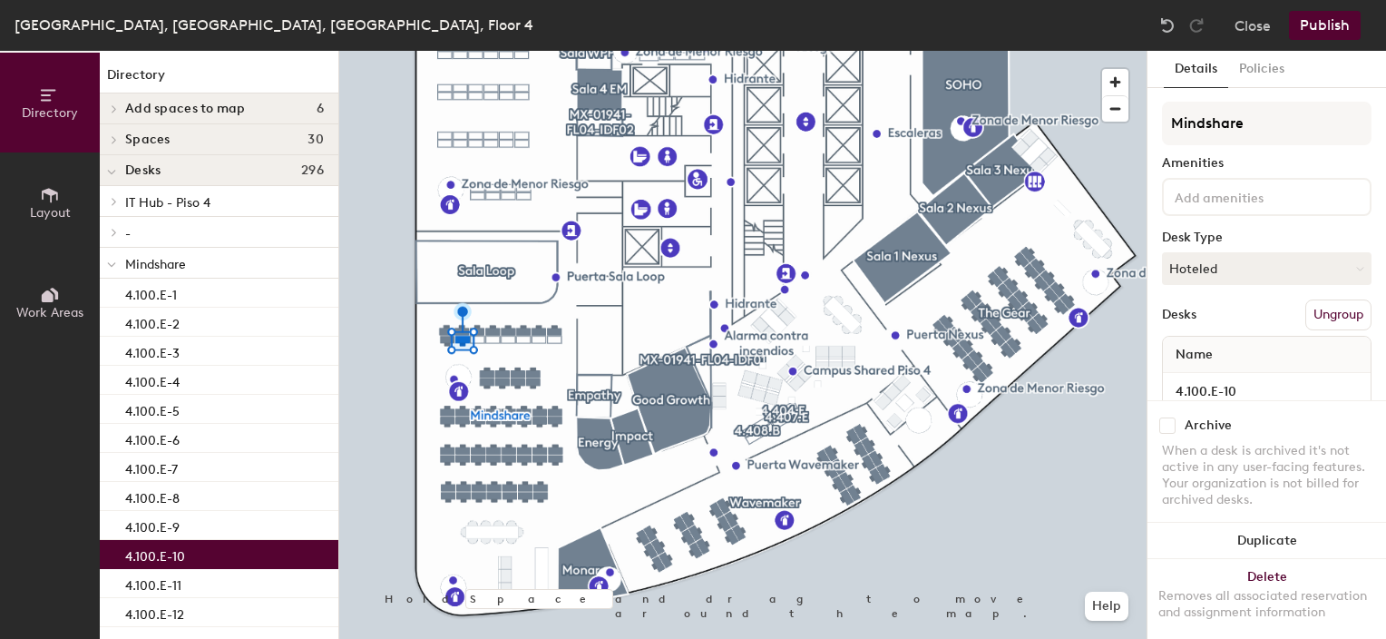
click at [1168, 417] on input "checkbox" at bounding box center [1167, 425] width 16 height 16
checkbox input "true"
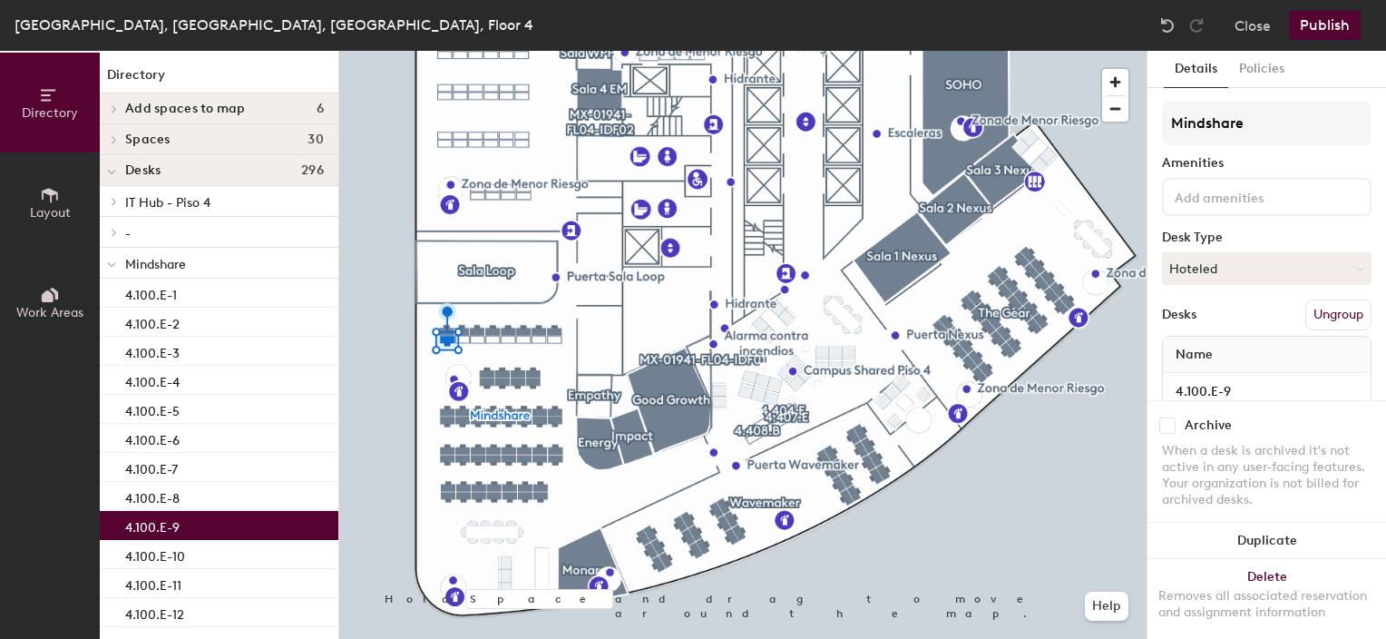
click at [1166, 417] on input "checkbox" at bounding box center [1167, 425] width 16 height 16
checkbox input "true"
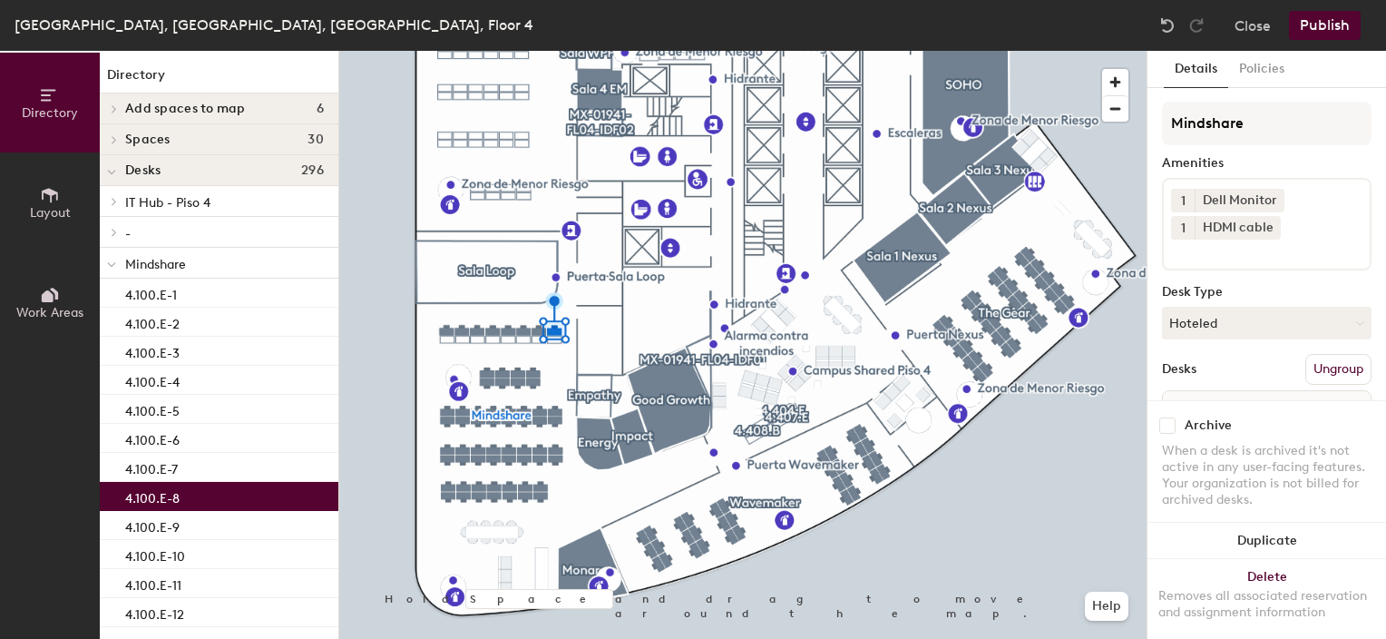
click at [1168, 417] on input "checkbox" at bounding box center [1167, 425] width 16 height 16
checkbox input "true"
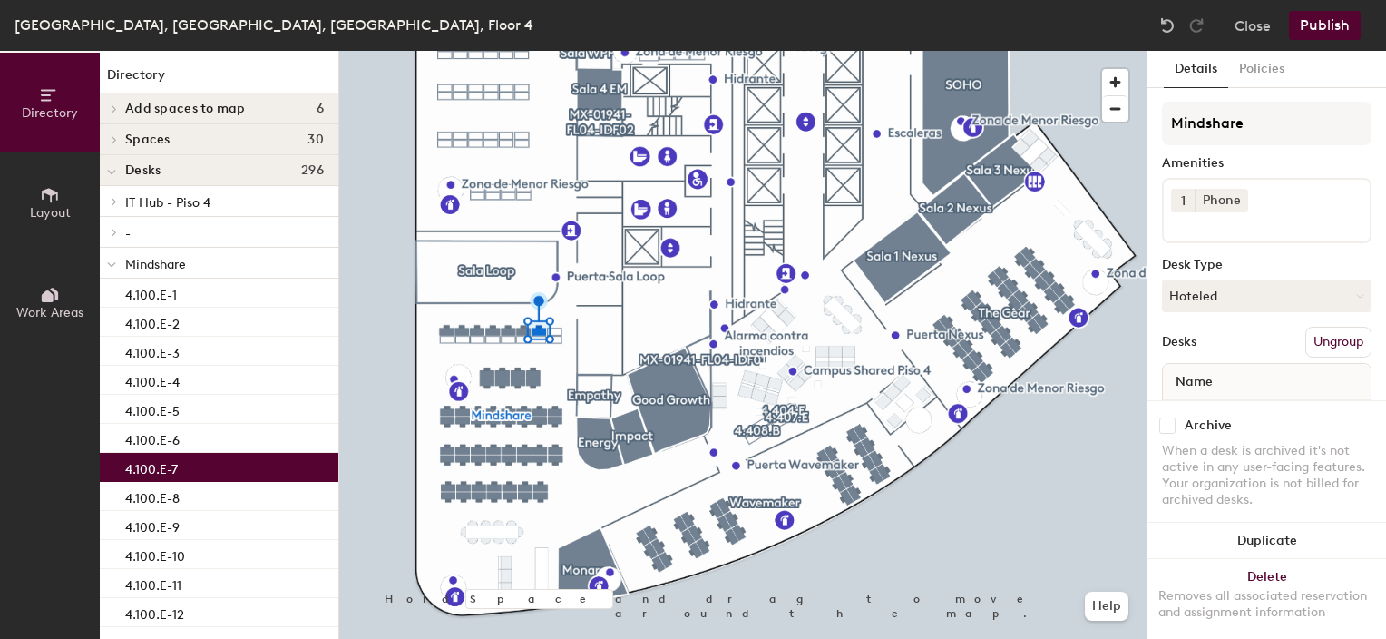
click at [1166, 417] on input "checkbox" at bounding box center [1167, 425] width 16 height 16
checkbox input "true"
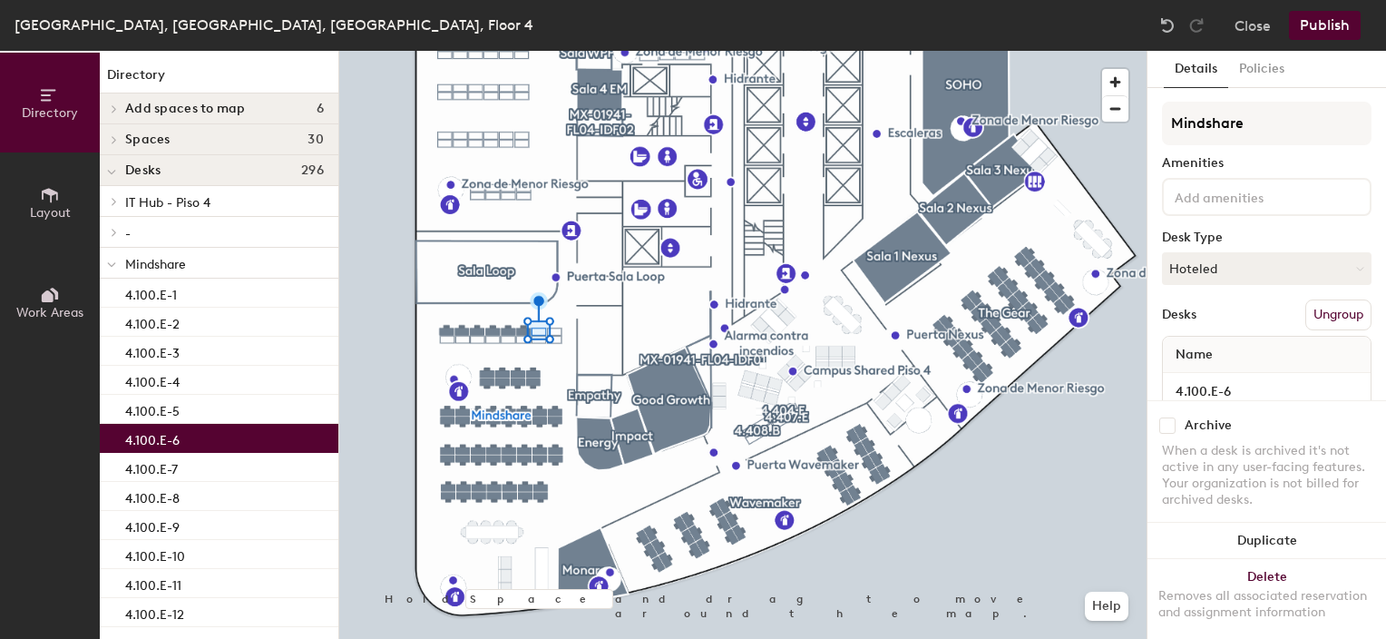
click at [1165, 417] on input "checkbox" at bounding box center [1167, 425] width 16 height 16
checkbox input "true"
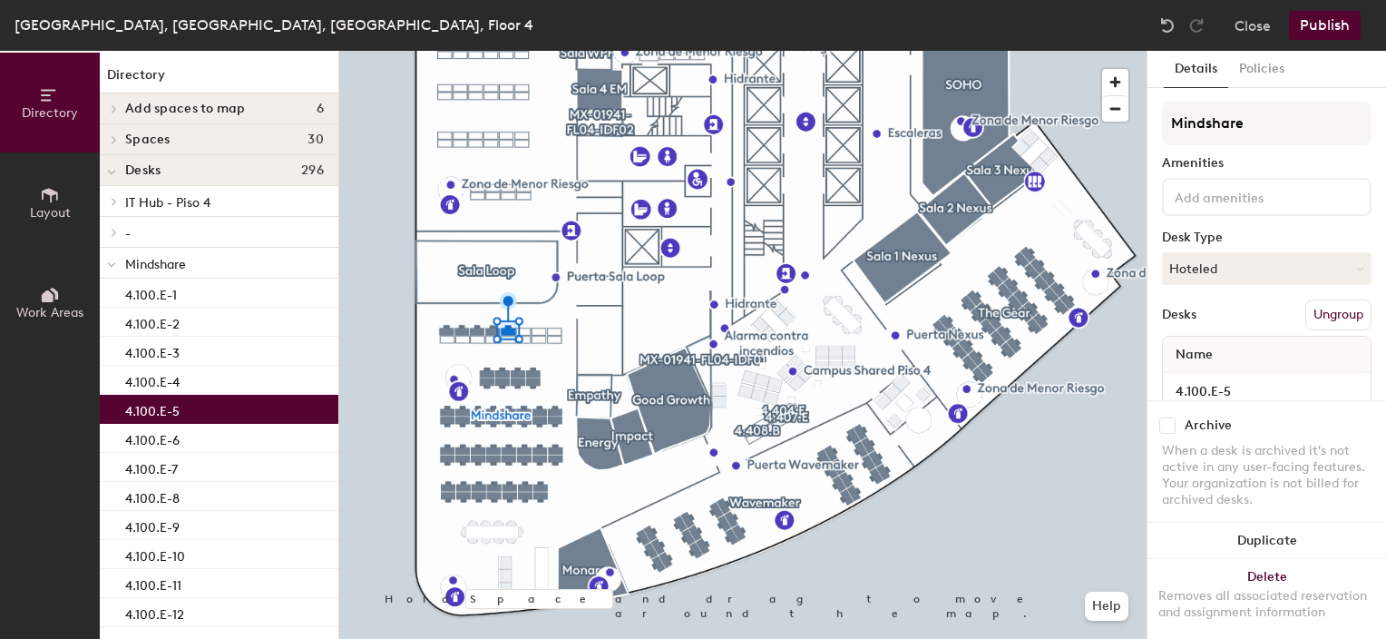
click at [1167, 417] on input "checkbox" at bounding box center [1167, 425] width 16 height 16
checkbox input "true"
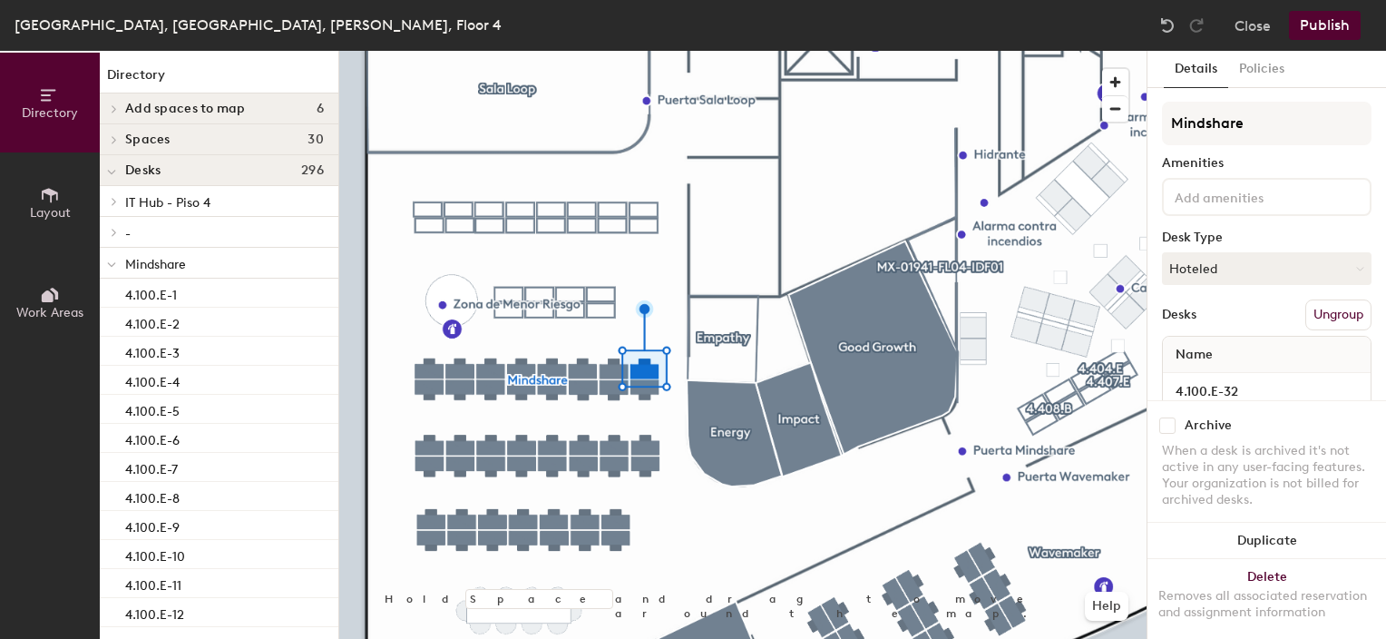
click at [1172, 417] on input "checkbox" at bounding box center [1167, 425] width 16 height 16
checkbox input "true"
click at [1168, 417] on input "checkbox" at bounding box center [1167, 425] width 16 height 16
checkbox input "true"
click at [1165, 417] on input "checkbox" at bounding box center [1167, 425] width 16 height 16
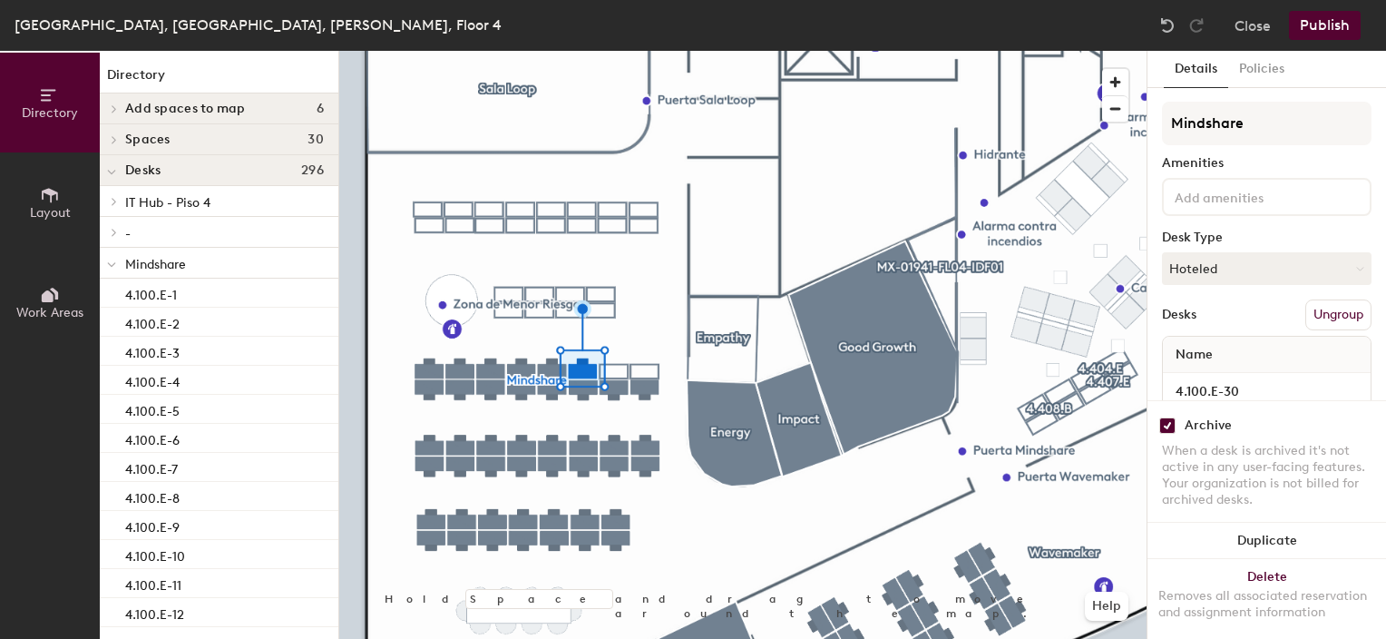
checkbox input "true"
click at [1165, 417] on input "checkbox" at bounding box center [1167, 425] width 16 height 16
checkbox input "true"
click at [1164, 417] on input "checkbox" at bounding box center [1167, 425] width 16 height 16
checkbox input "true"
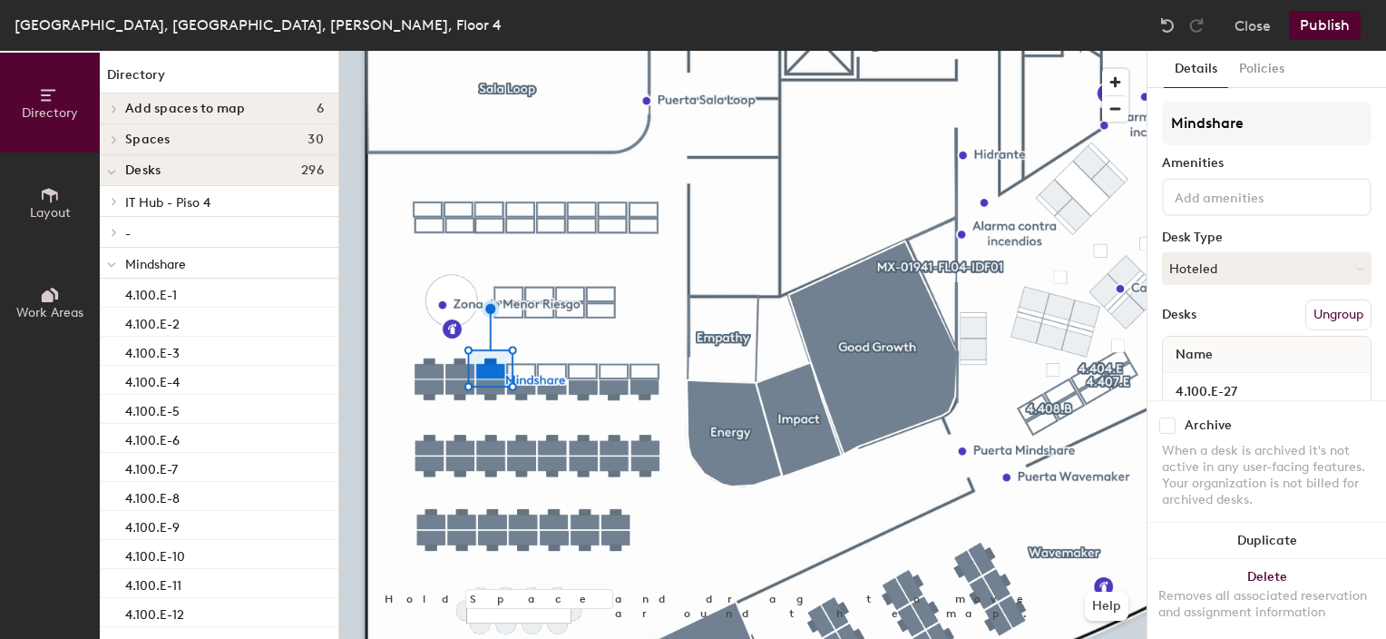
click at [1168, 417] on input "checkbox" at bounding box center [1167, 425] width 16 height 16
checkbox input "true"
click at [1165, 417] on input "checkbox" at bounding box center [1167, 425] width 16 height 16
checkbox input "true"
click at [1167, 417] on input "checkbox" at bounding box center [1167, 425] width 16 height 16
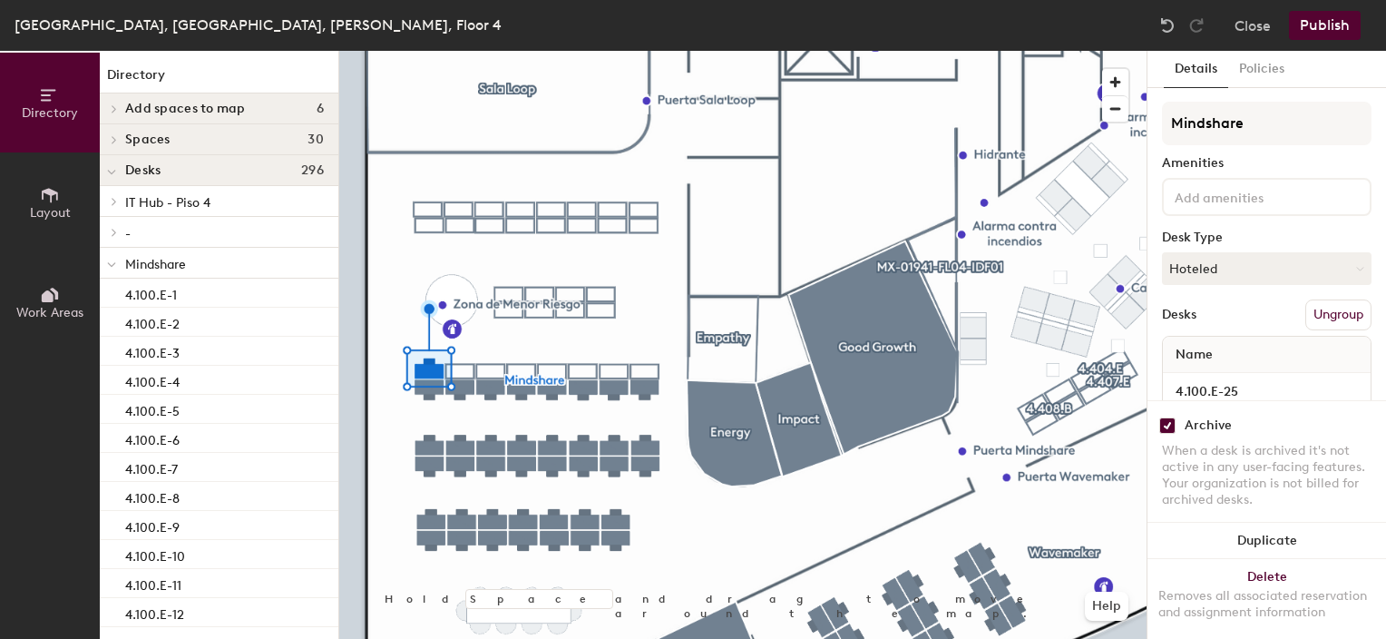
checkbox input "true"
click at [1171, 417] on input "checkbox" at bounding box center [1167, 425] width 16 height 16
checkbox input "true"
click at [1164, 417] on input "checkbox" at bounding box center [1167, 425] width 16 height 16
checkbox input "true"
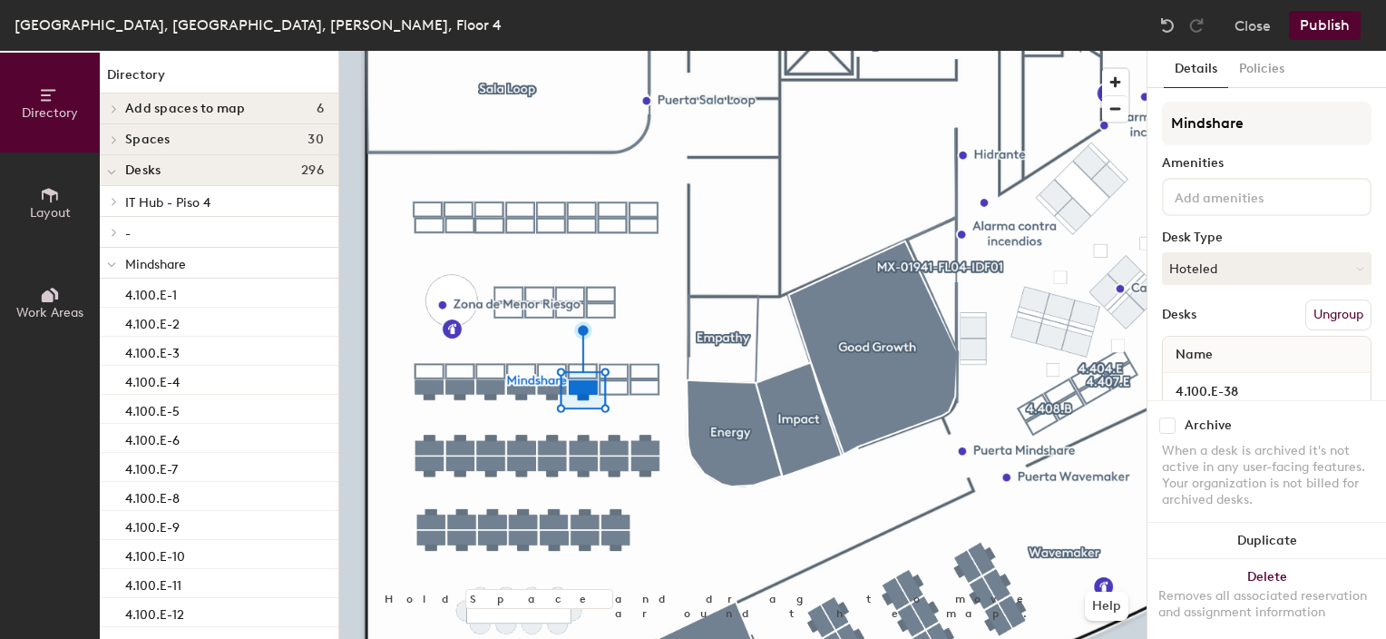
click at [1169, 417] on input "checkbox" at bounding box center [1167, 425] width 16 height 16
checkbox input "true"
click at [1165, 417] on input "checkbox" at bounding box center [1167, 425] width 16 height 16
checkbox input "true"
click at [1171, 417] on input "checkbox" at bounding box center [1167, 425] width 16 height 16
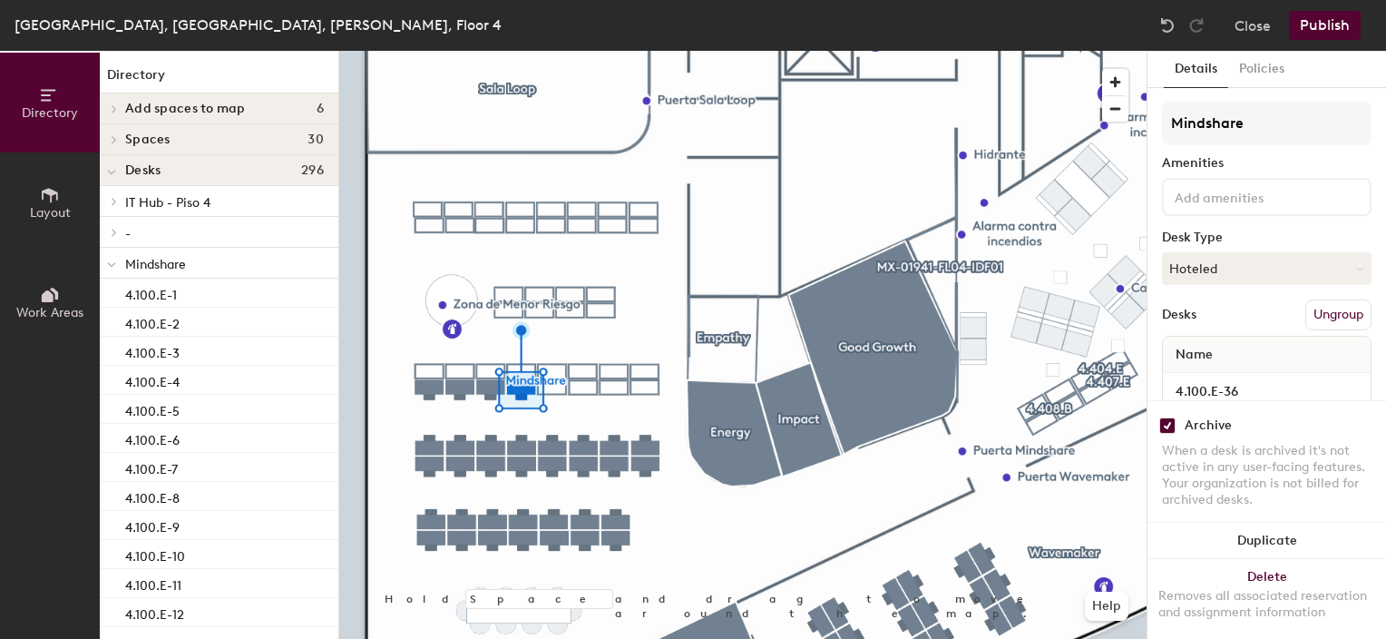
checkbox input "true"
click at [1172, 417] on input "checkbox" at bounding box center [1167, 425] width 16 height 16
checkbox input "true"
click at [1167, 417] on input "checkbox" at bounding box center [1167, 425] width 16 height 16
checkbox input "true"
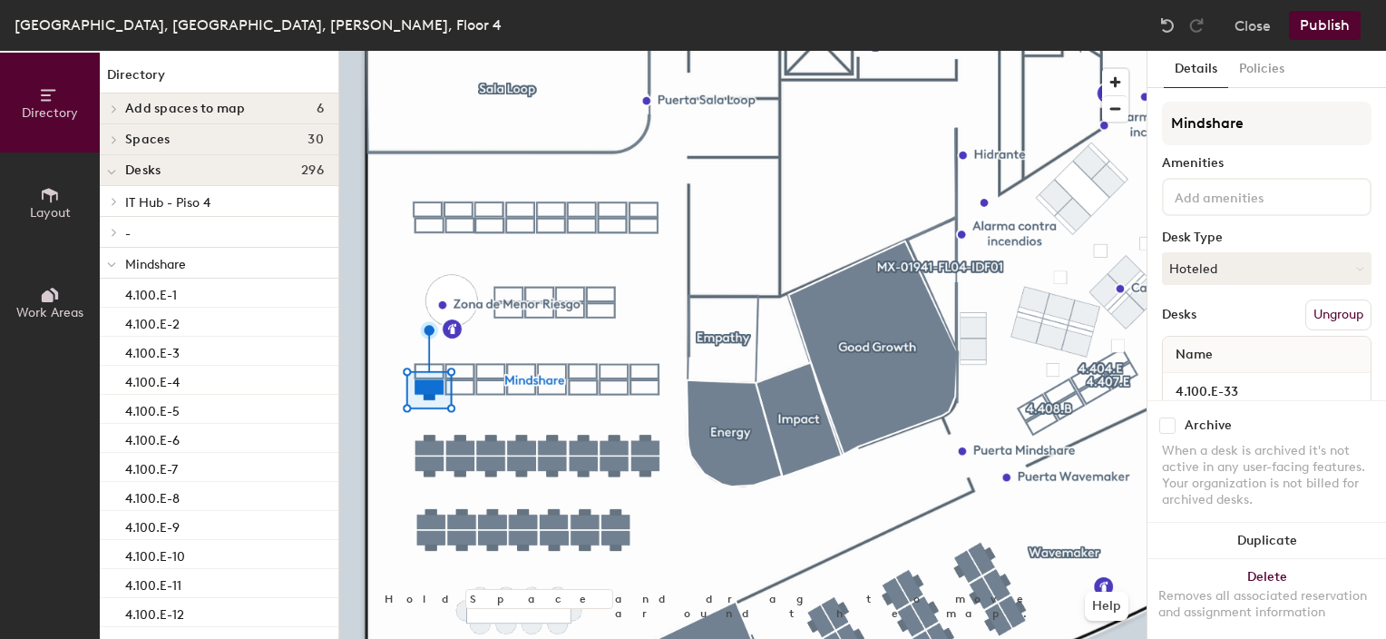
click at [1175, 417] on input "checkbox" at bounding box center [1167, 425] width 16 height 16
checkbox input "true"
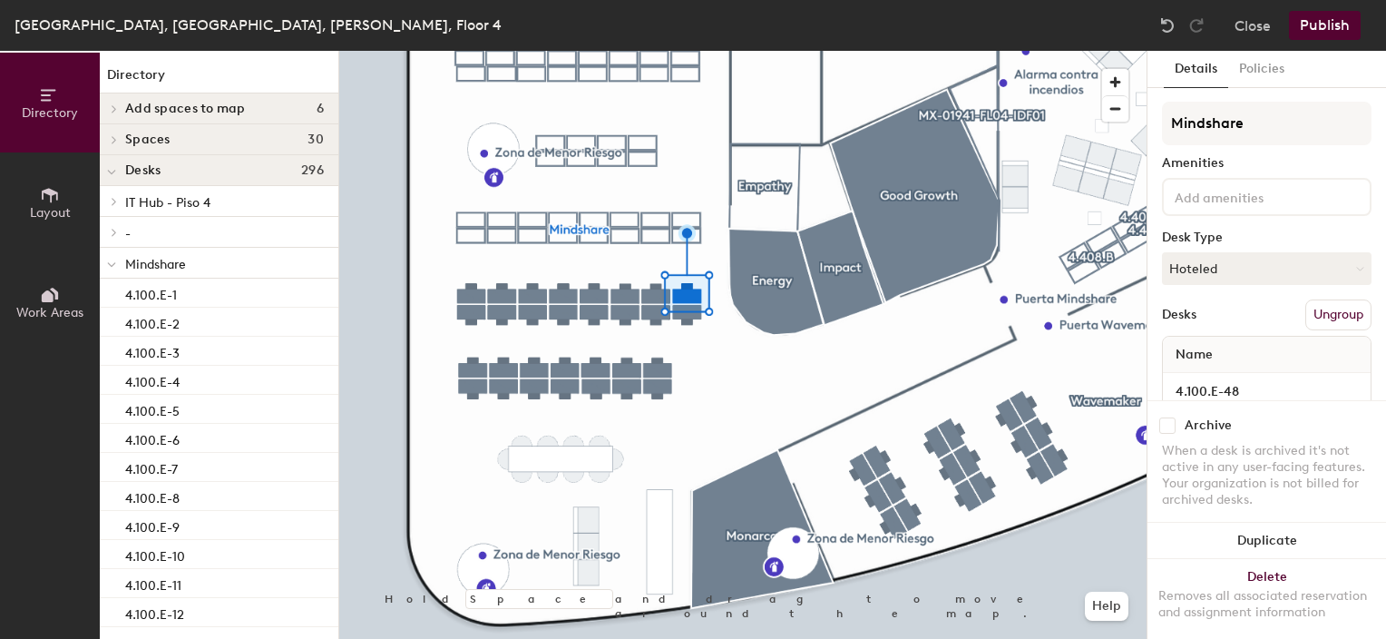
click at [1167, 417] on input "checkbox" at bounding box center [1167, 425] width 16 height 16
checkbox input "true"
click at [1167, 417] on input "checkbox" at bounding box center [1167, 425] width 16 height 16
checkbox input "true"
click at [1202, 417] on div "Archive" at bounding box center [1267, 425] width 210 height 16
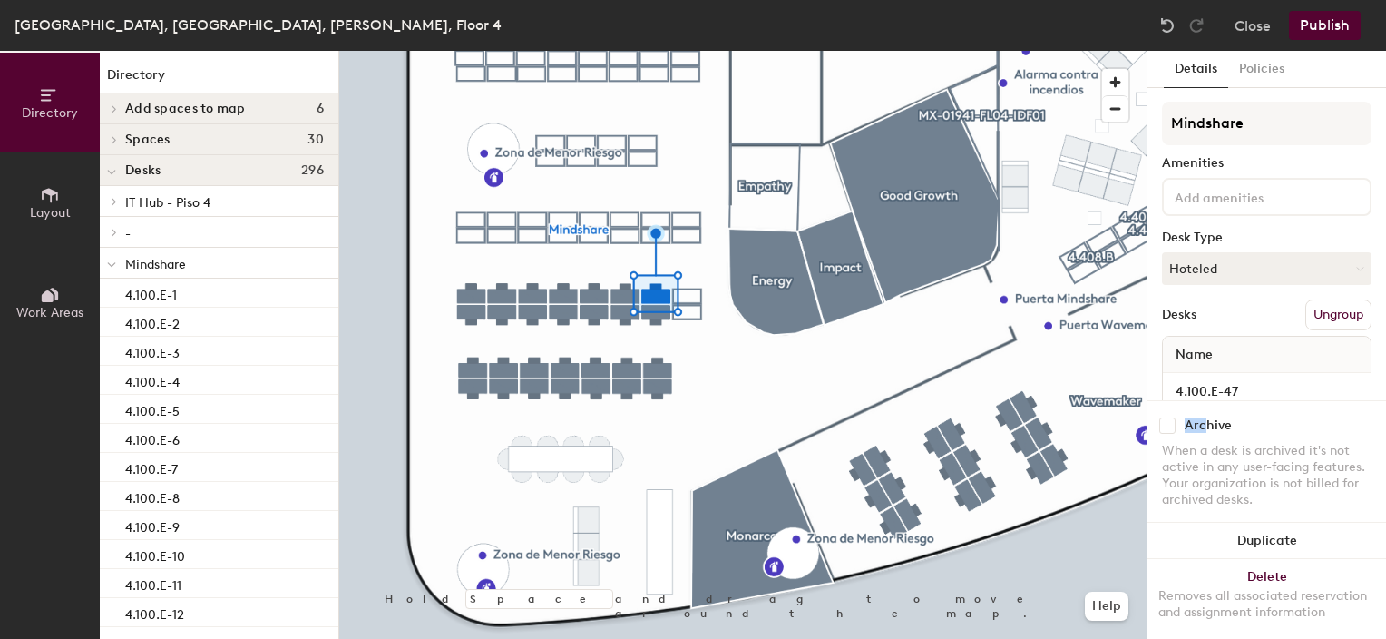
drag, startPoint x: 1202, startPoint y: 410, endPoint x: 1163, endPoint y: 405, distance: 39.4
click at [1163, 417] on input "checkbox" at bounding box center [1167, 425] width 16 height 16
checkbox input "true"
click at [1168, 417] on input "checkbox" at bounding box center [1167, 425] width 16 height 16
checkbox input "true"
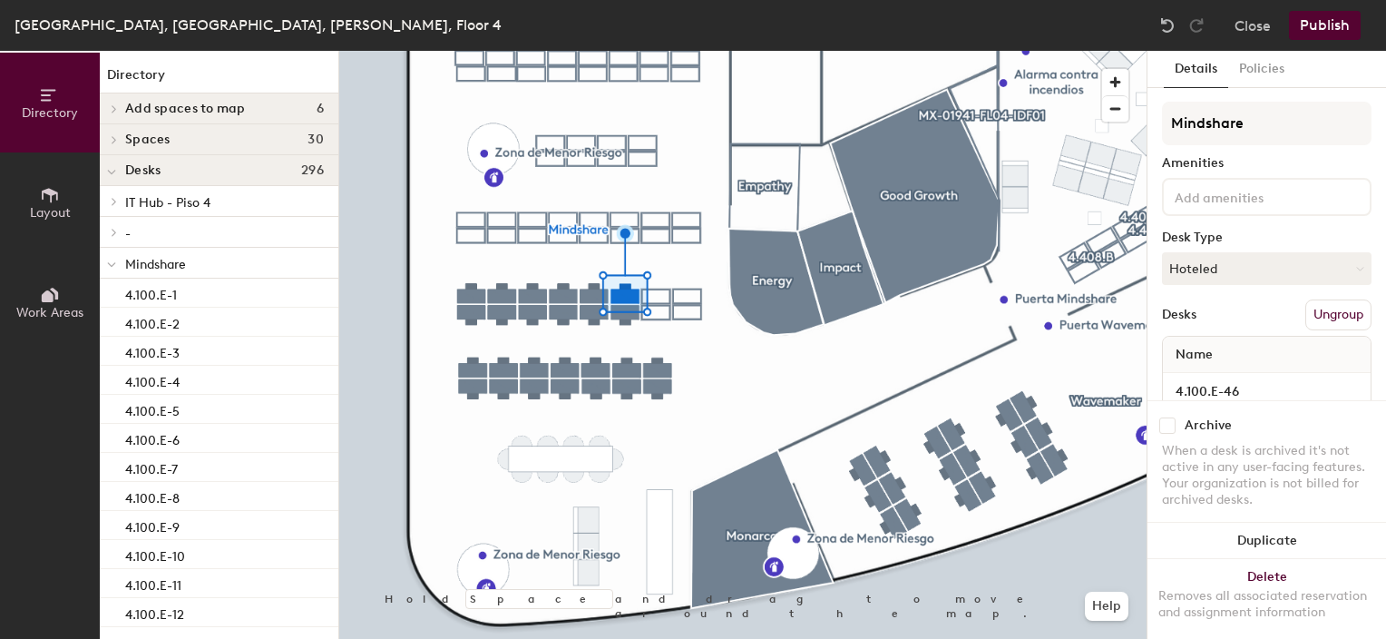
click at [1165, 417] on input "checkbox" at bounding box center [1167, 425] width 16 height 16
checkbox input "true"
click at [1168, 417] on input "checkbox" at bounding box center [1167, 425] width 16 height 16
checkbox input "true"
click at [1168, 417] on input "checkbox" at bounding box center [1167, 425] width 16 height 16
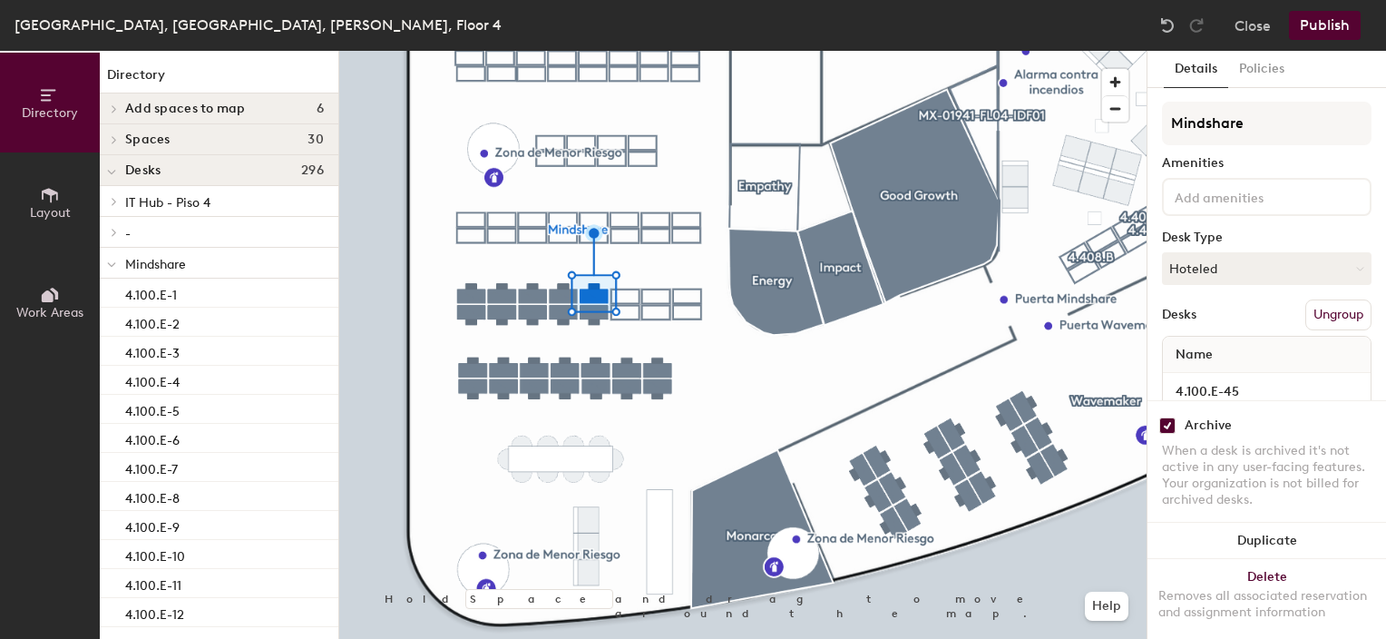
checkbox input "true"
click at [1167, 417] on input "checkbox" at bounding box center [1167, 425] width 16 height 16
checkbox input "true"
click at [1166, 417] on input "checkbox" at bounding box center [1167, 425] width 16 height 16
checkbox input "true"
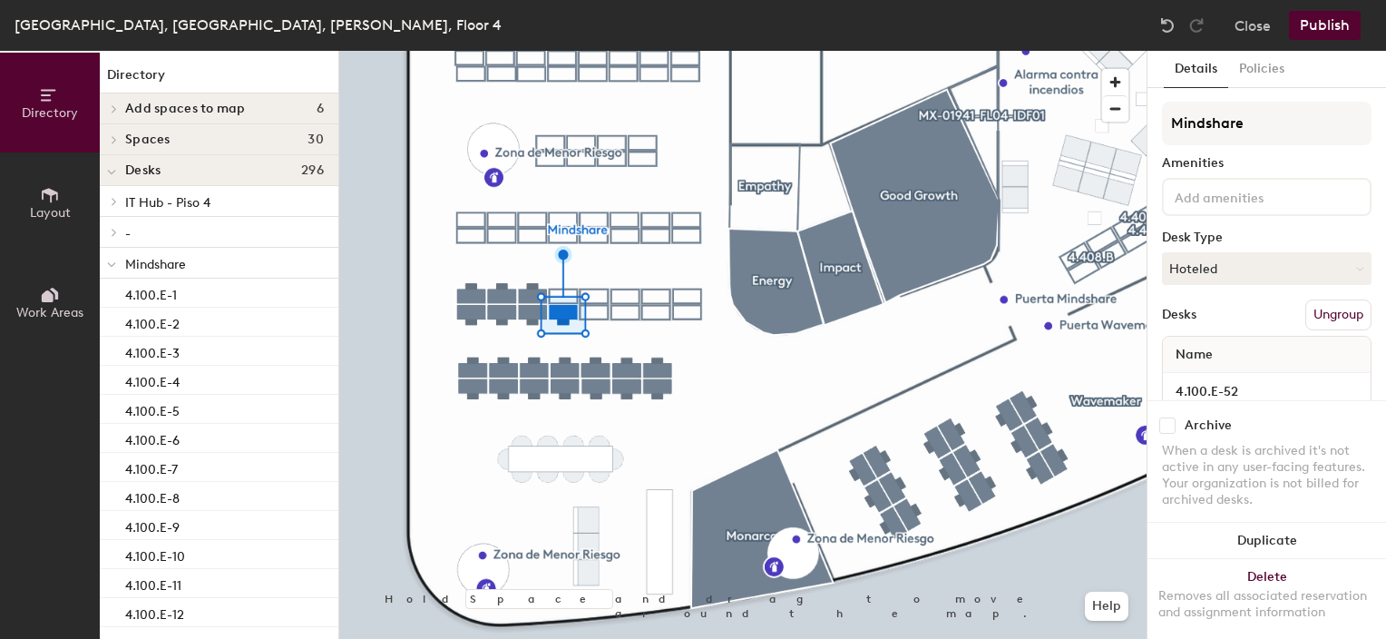
click at [1173, 417] on input "checkbox" at bounding box center [1167, 425] width 16 height 16
checkbox input "true"
click at [1165, 417] on input "checkbox" at bounding box center [1167, 425] width 16 height 16
checkbox input "true"
click at [1165, 417] on input "checkbox" at bounding box center [1167, 425] width 16 height 16
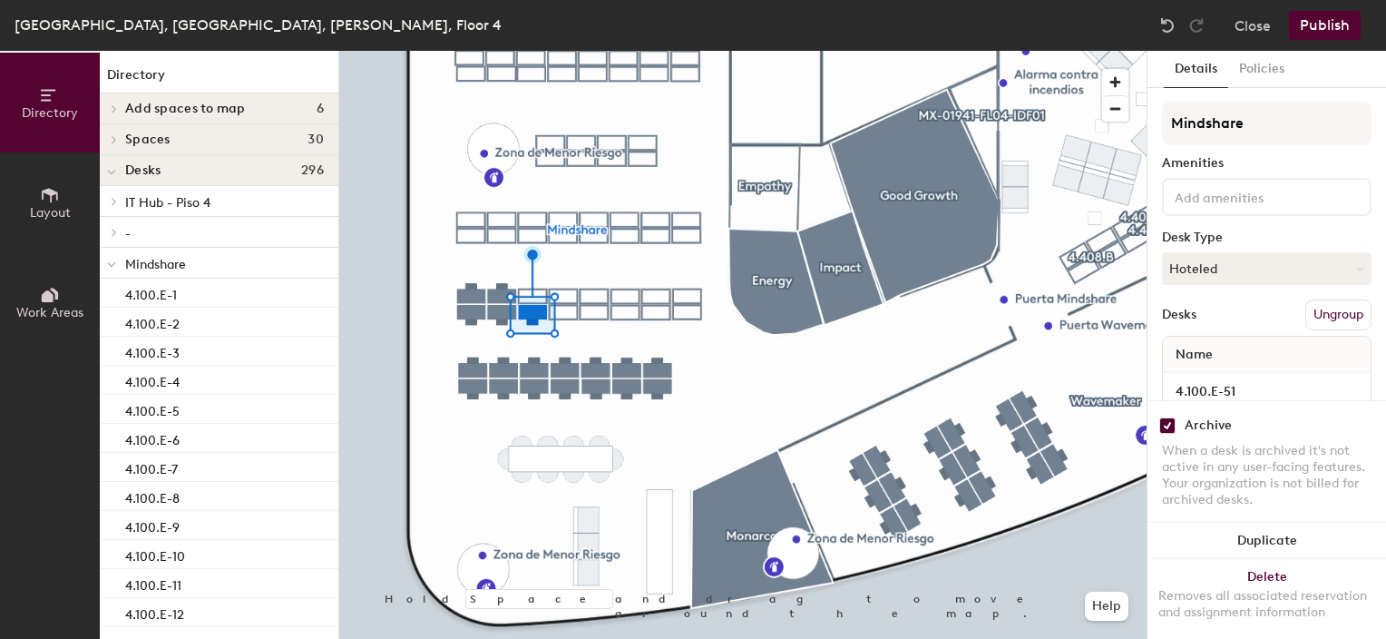
checkbox input "true"
click at [1168, 417] on input "checkbox" at bounding box center [1167, 425] width 16 height 16
checkbox input "true"
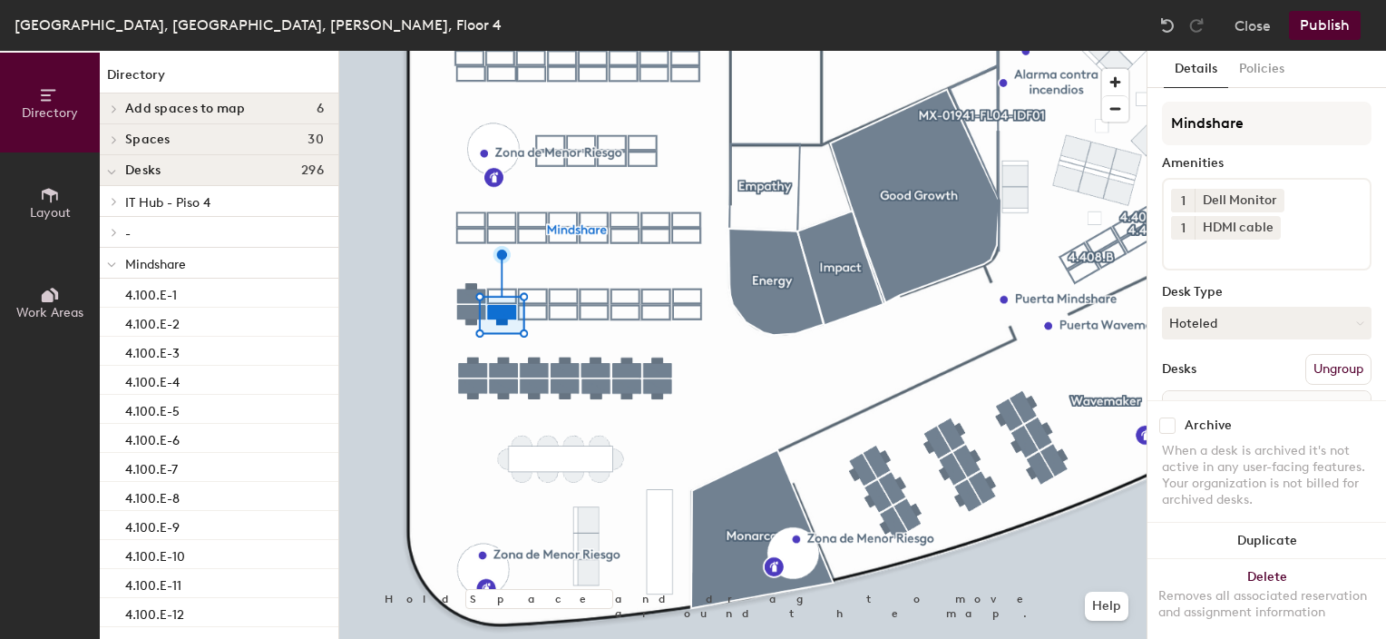
click at [1165, 417] on input "checkbox" at bounding box center [1167, 425] width 16 height 16
checkbox input "true"
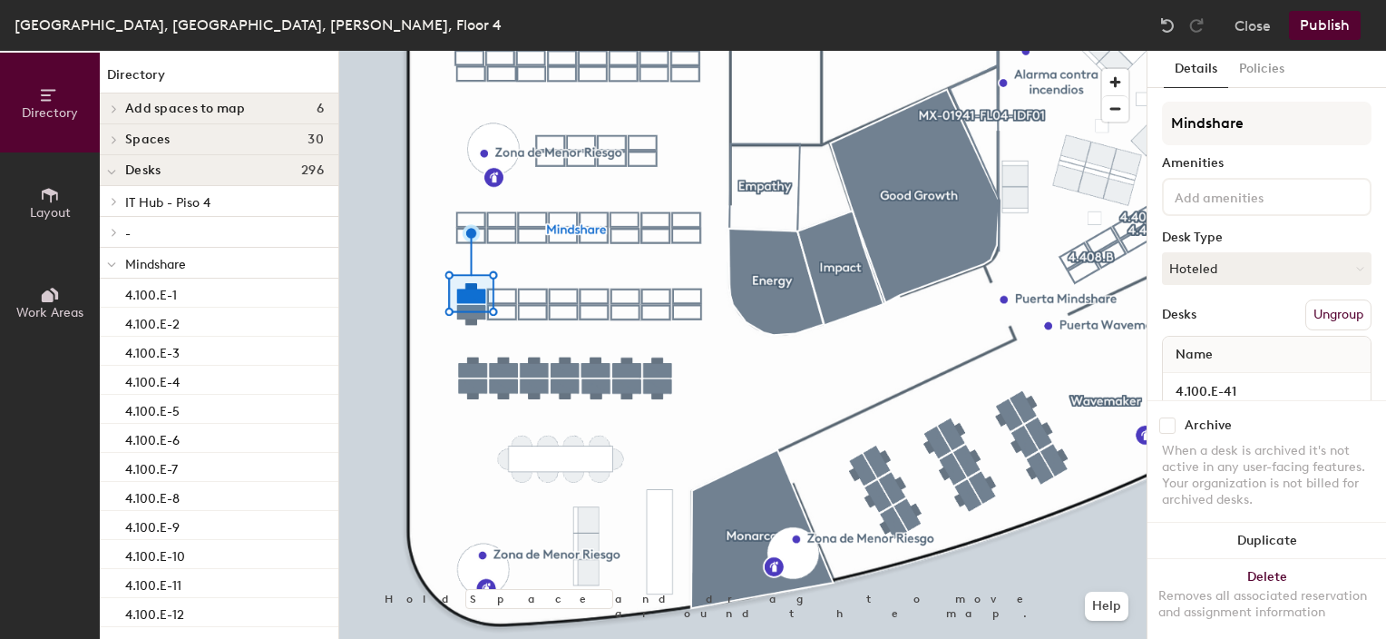
click at [1168, 417] on input "checkbox" at bounding box center [1167, 425] width 16 height 16
checkbox input "true"
click at [1166, 417] on input "checkbox" at bounding box center [1167, 425] width 16 height 16
checkbox input "true"
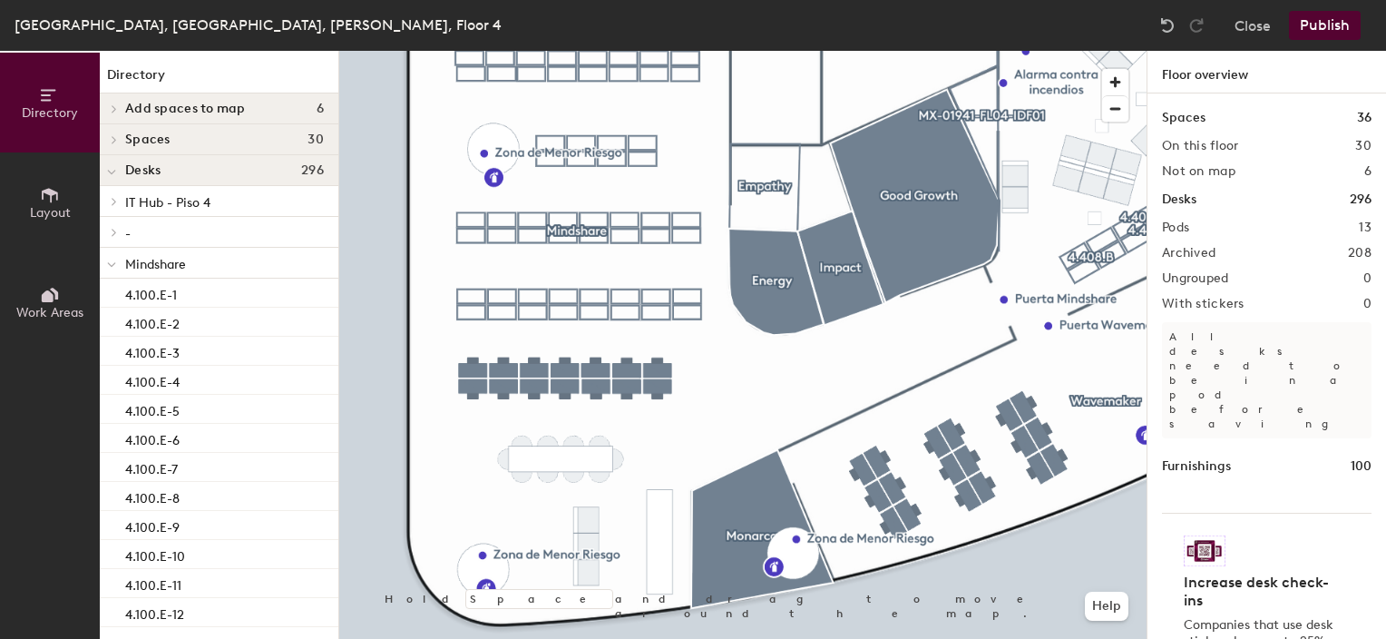
click at [1344, 31] on button "Publish" at bounding box center [1325, 25] width 72 height 29
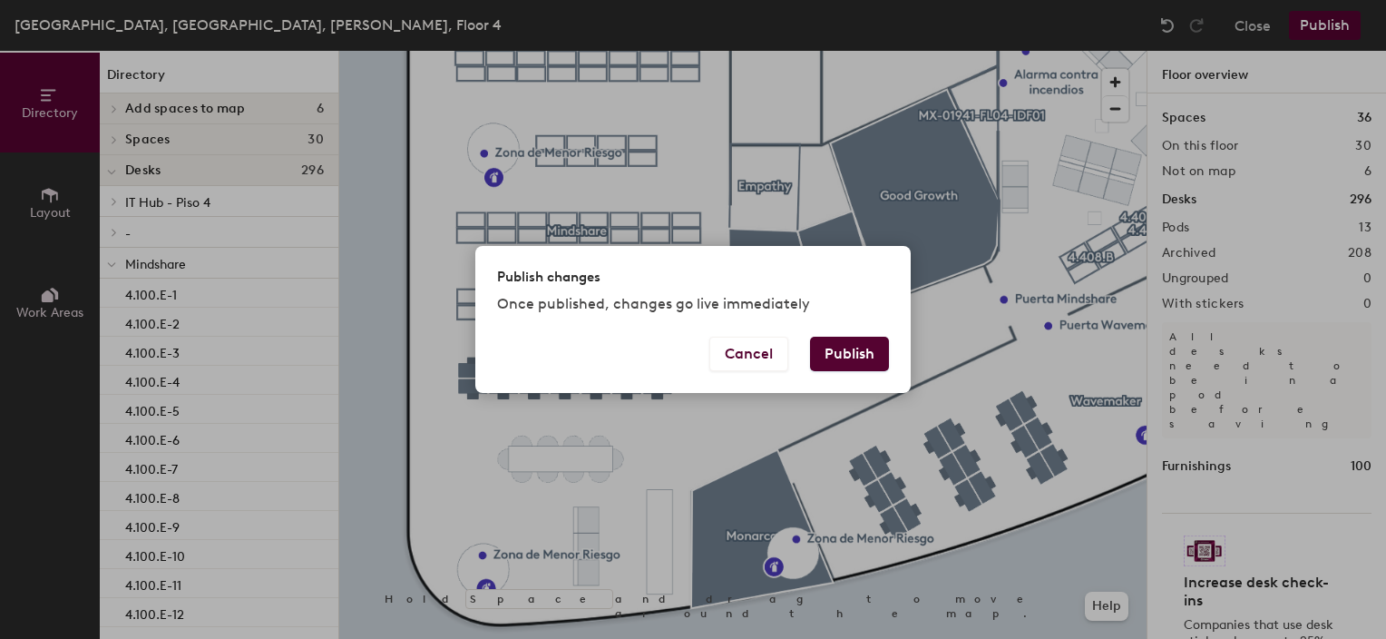
click at [856, 355] on button "Publish" at bounding box center [849, 354] width 79 height 34
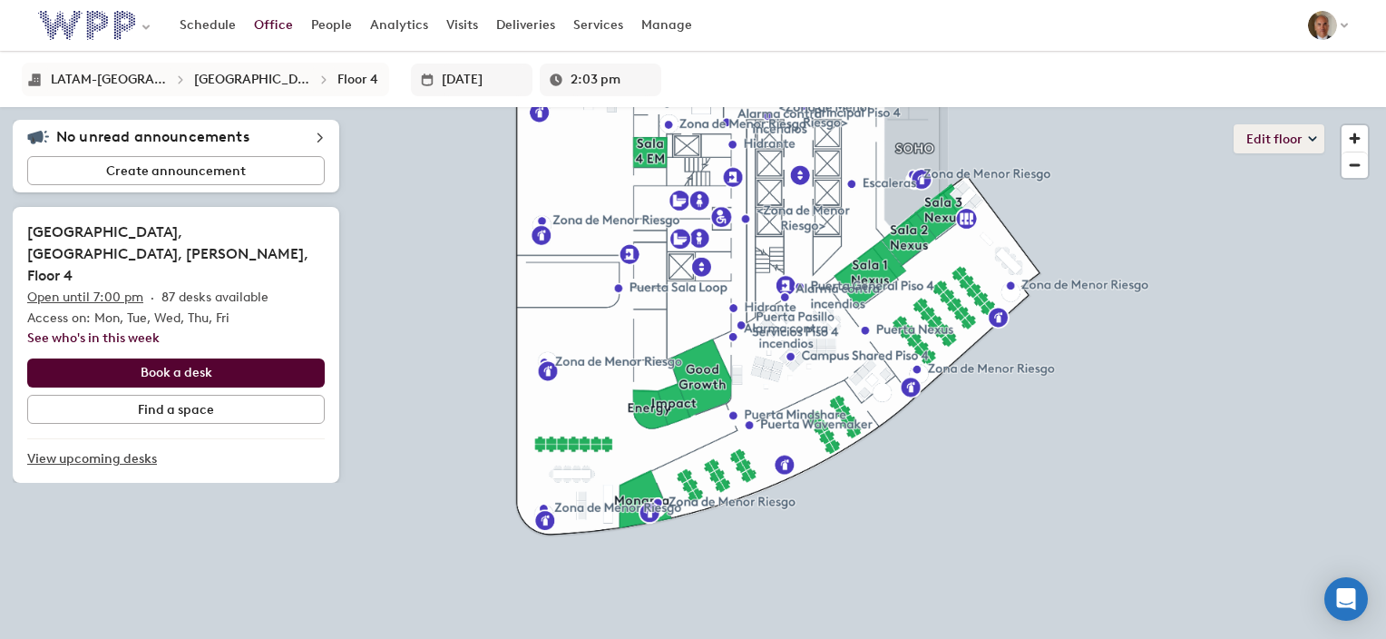
click at [1257, 149] on button "Edit floor" at bounding box center [1279, 138] width 91 height 29
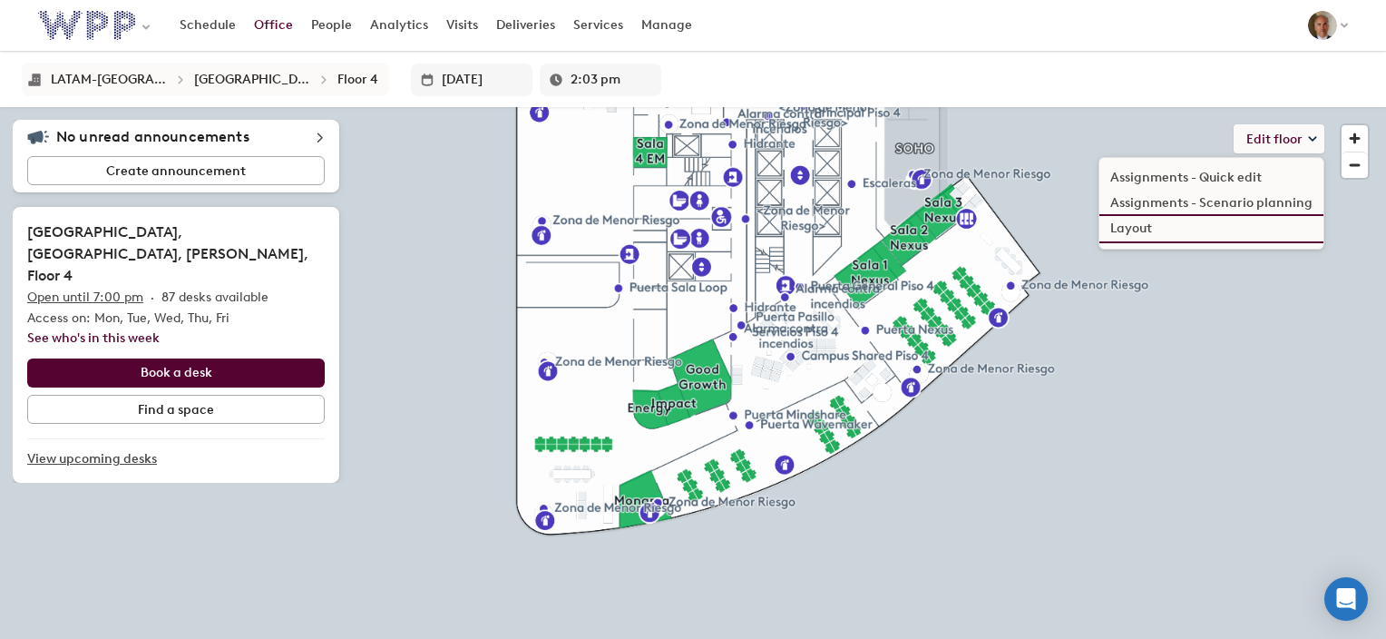
click at [1150, 224] on li "Layout" at bounding box center [1212, 228] width 224 height 25
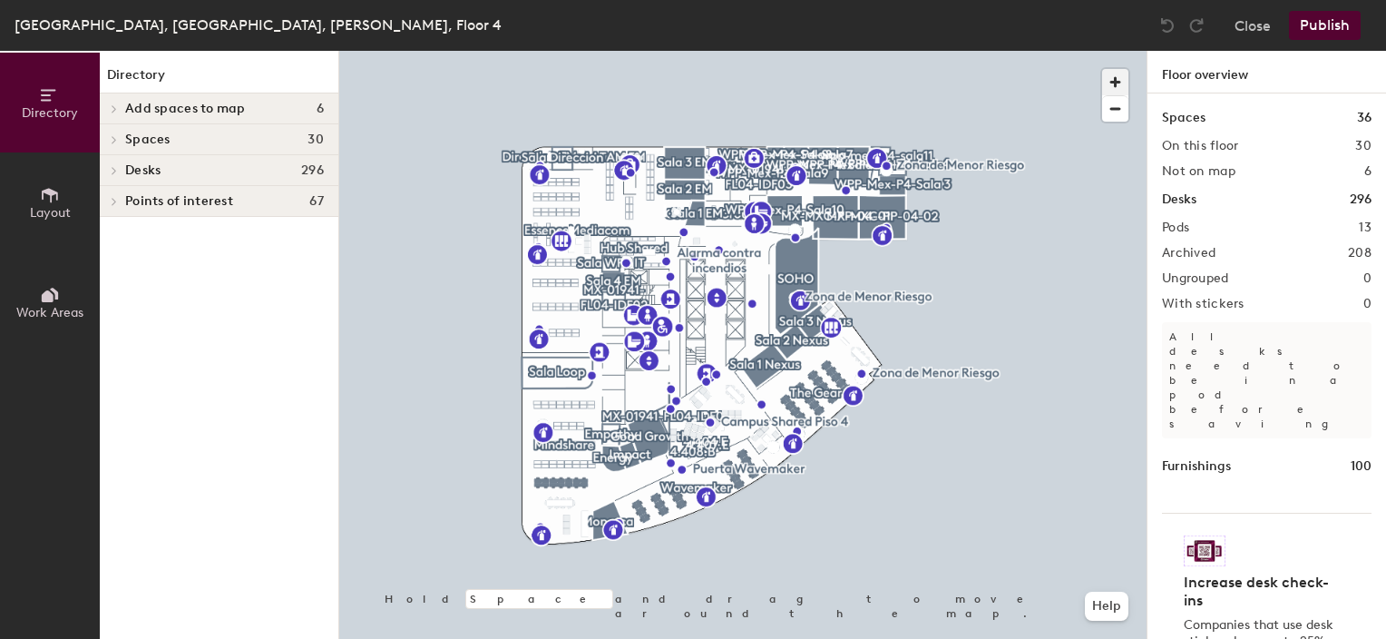
click at [1120, 83] on span "button" at bounding box center [1115, 82] width 26 height 26
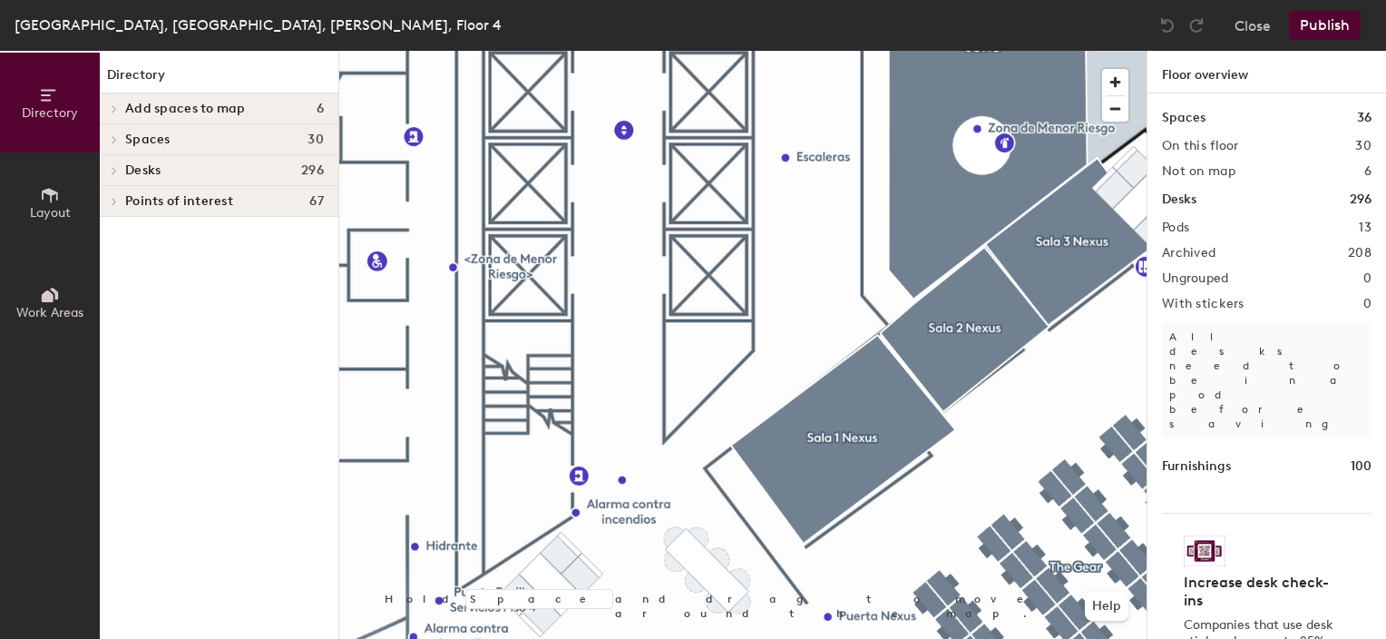
click at [1107, 0] on html "Skip navigation Schedule Office People Analytics Visits Deliveries Services Man…" at bounding box center [693, 319] width 1386 height 639
click at [1129, 108] on div "Hold Space and drag to move around the map. Help" at bounding box center [742, 345] width 807 height 588
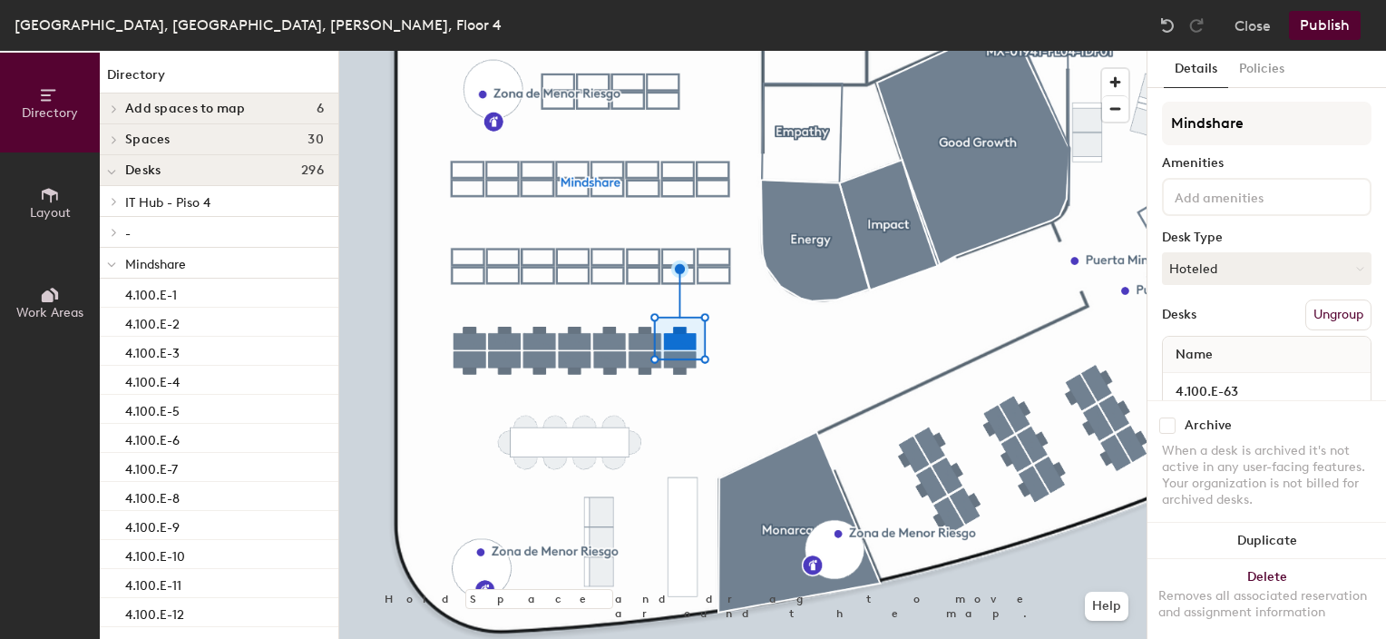
click at [1167, 417] on input "checkbox" at bounding box center [1167, 425] width 16 height 16
checkbox input "true"
click at [1170, 417] on input "checkbox" at bounding box center [1167, 425] width 16 height 16
checkbox input "true"
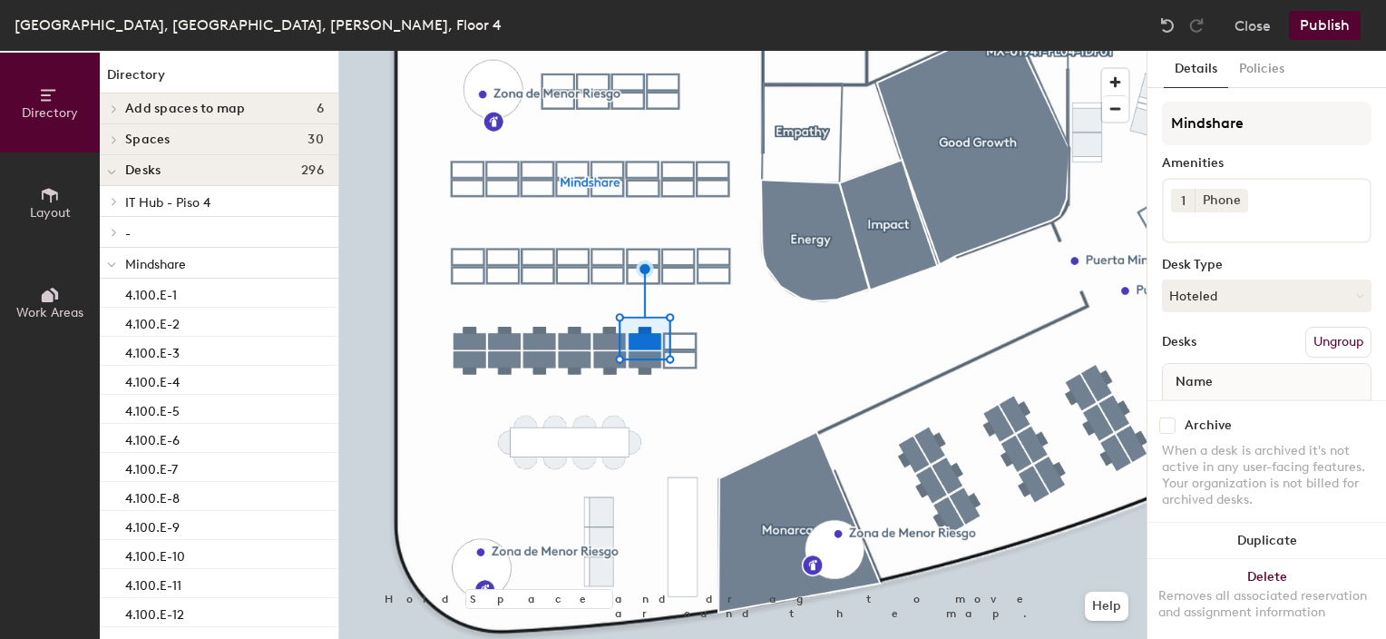
click at [1163, 417] on input "checkbox" at bounding box center [1167, 425] width 16 height 16
checkbox input "true"
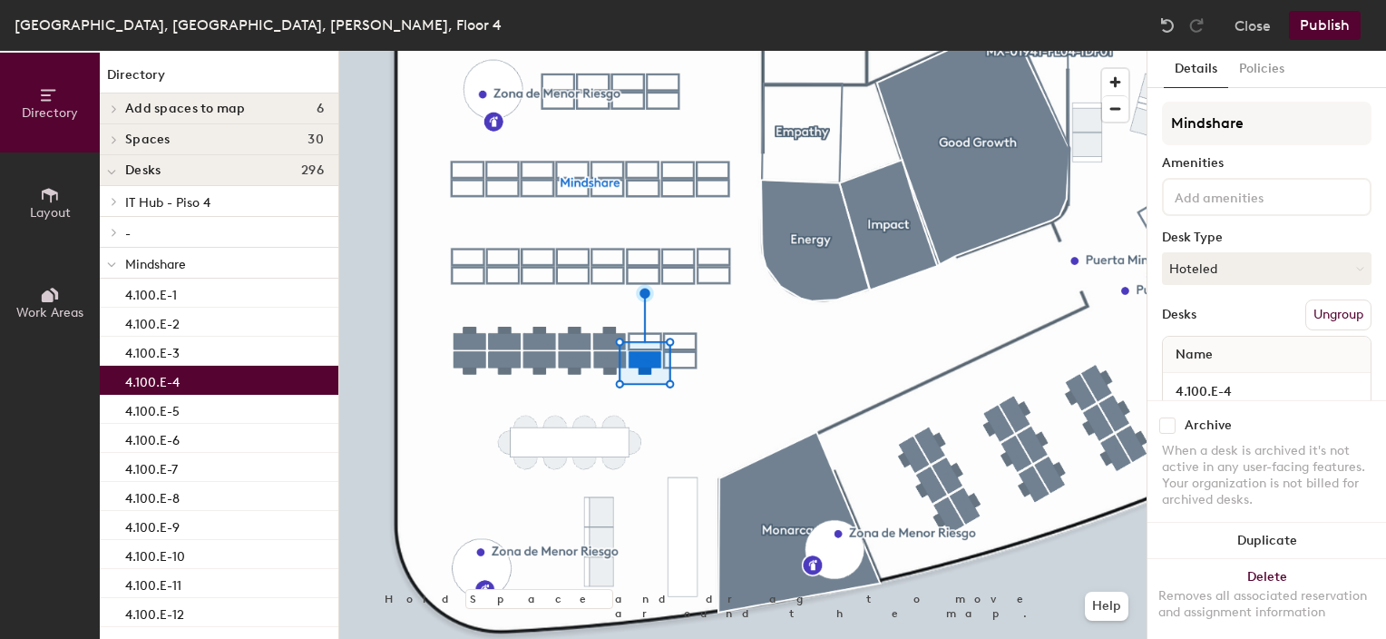
click at [1167, 417] on input "checkbox" at bounding box center [1167, 425] width 16 height 16
checkbox input "true"
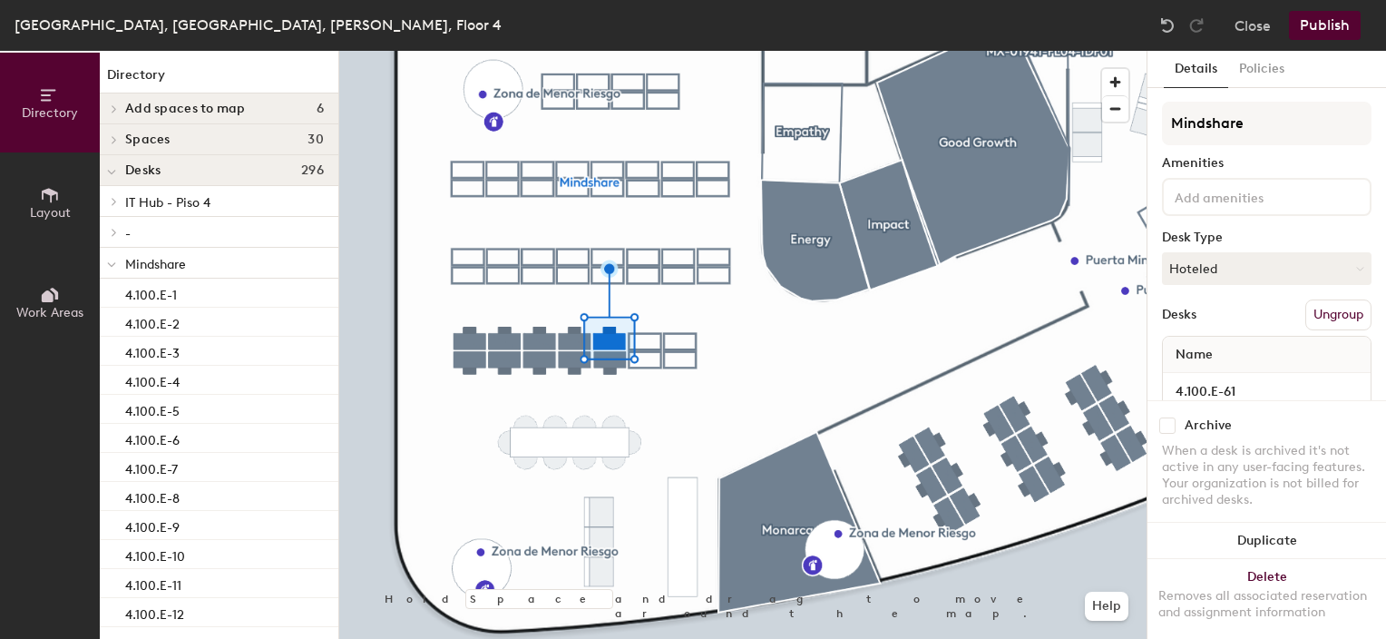
click at [1168, 417] on input "checkbox" at bounding box center [1167, 425] width 16 height 16
checkbox input "true"
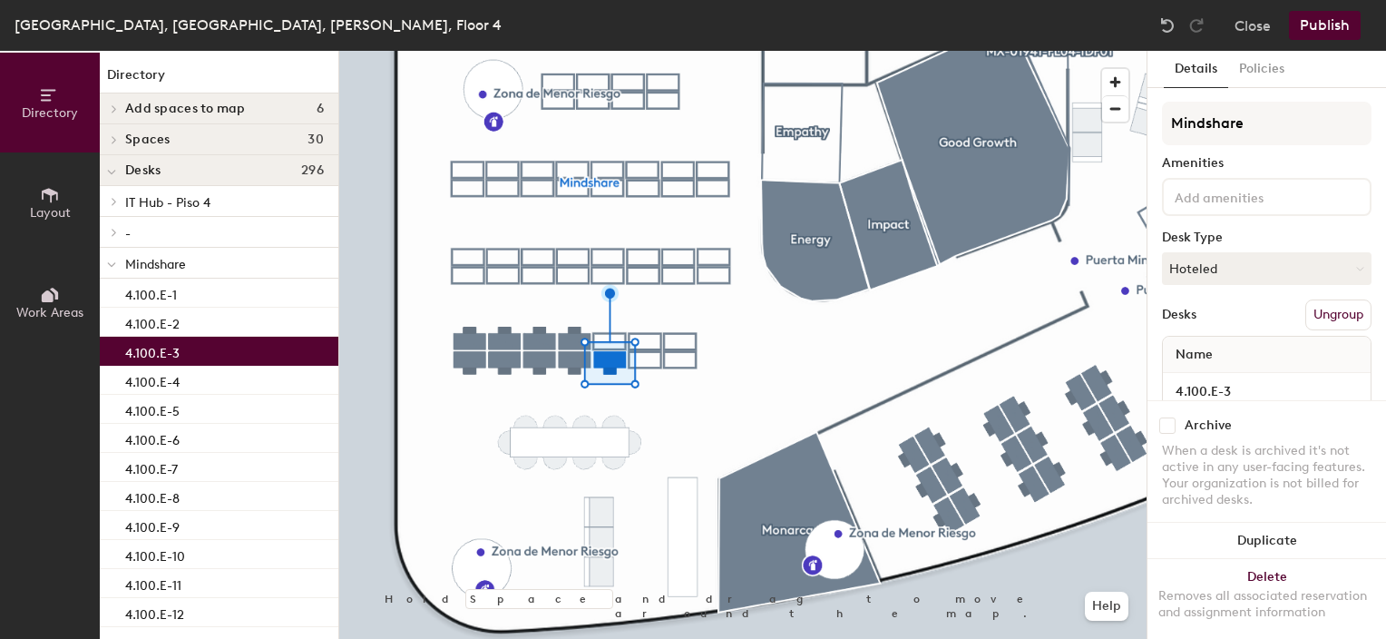
click at [1168, 417] on input "checkbox" at bounding box center [1167, 425] width 16 height 16
checkbox input "true"
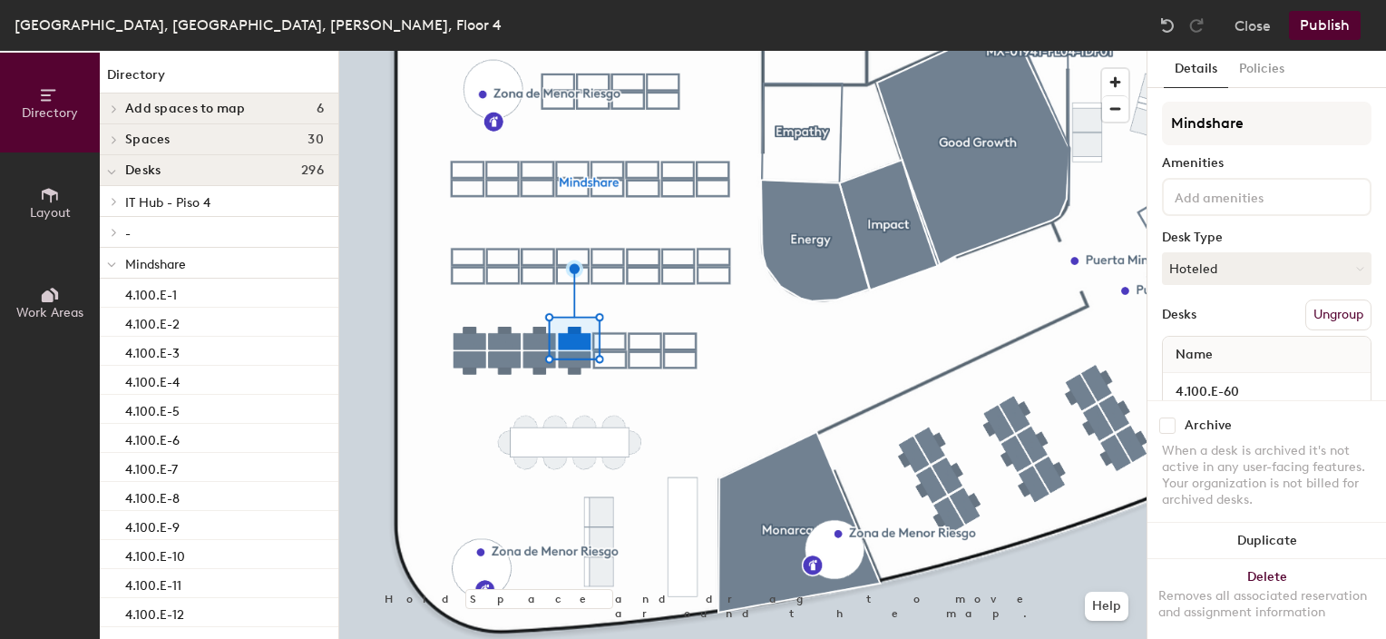
click at [1165, 417] on input "checkbox" at bounding box center [1167, 425] width 16 height 16
checkbox input "true"
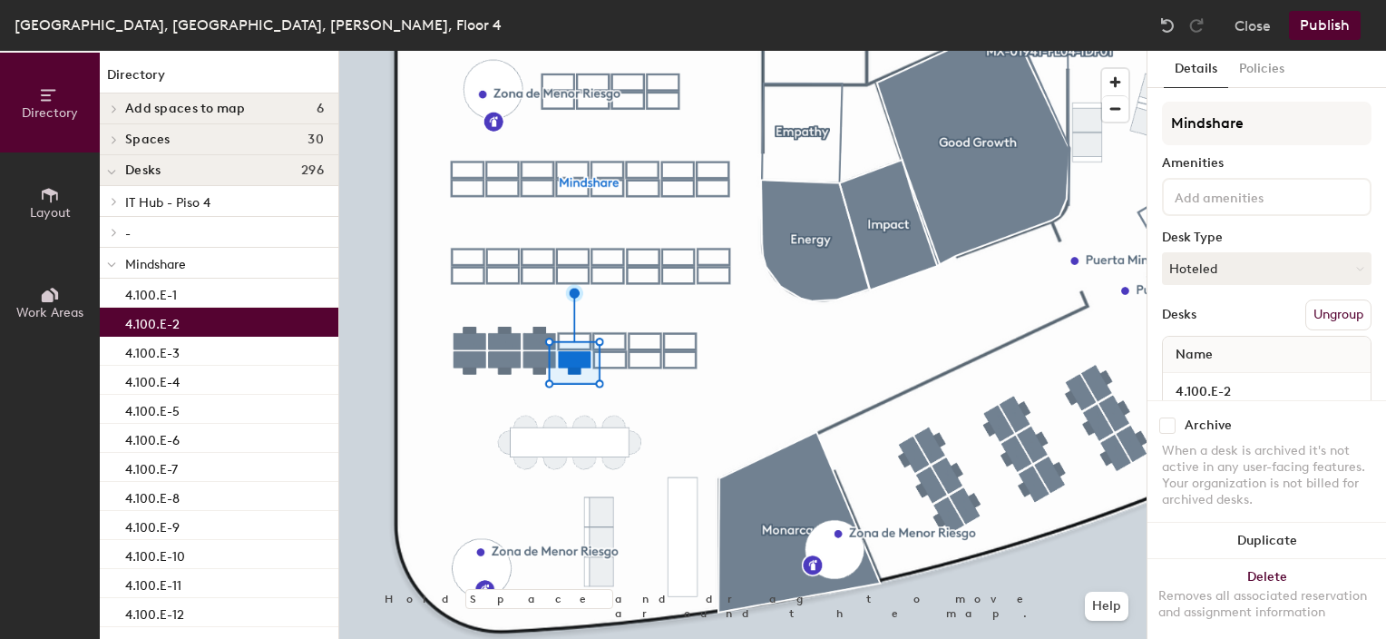
click at [1165, 417] on input "checkbox" at bounding box center [1167, 425] width 16 height 16
checkbox input "true"
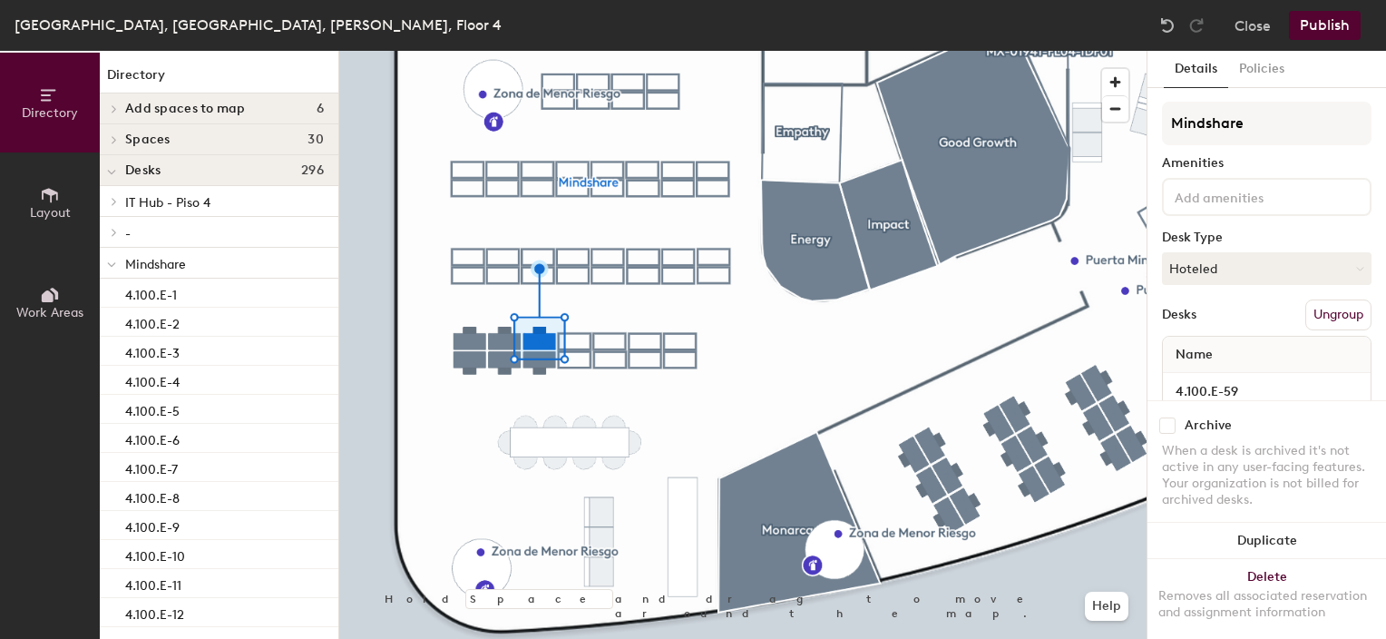
click at [1166, 417] on input "checkbox" at bounding box center [1167, 425] width 16 height 16
checkbox input "true"
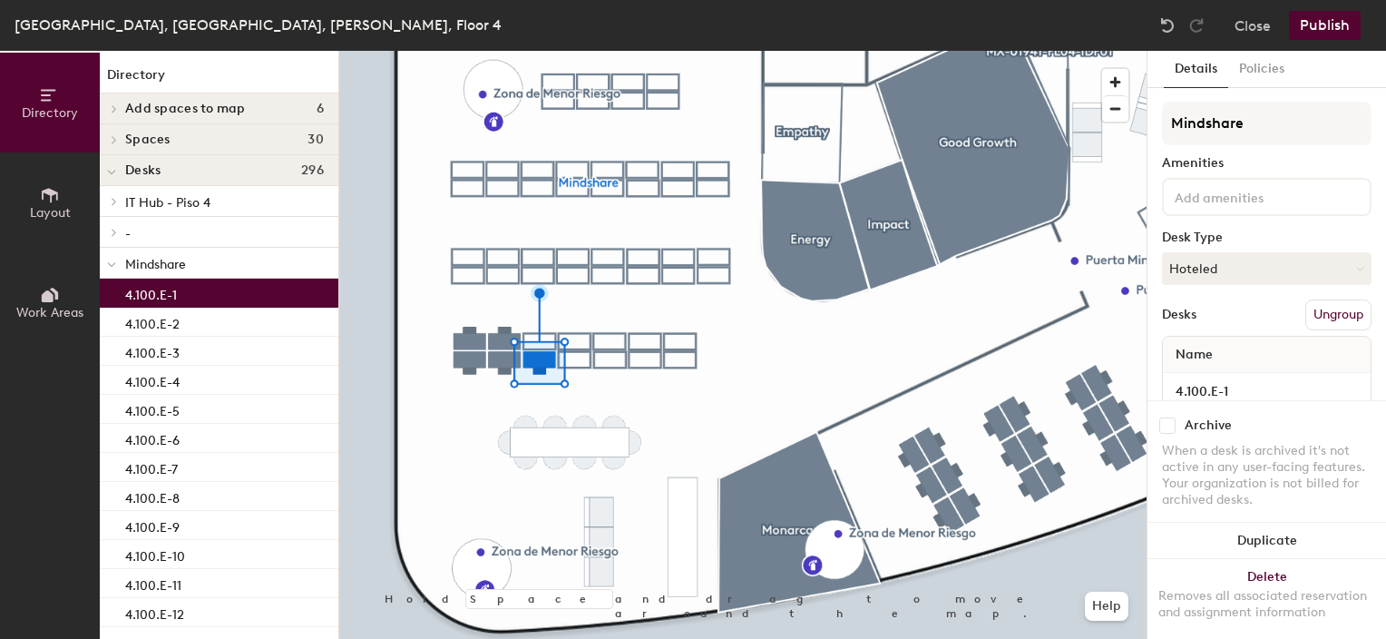
click at [1171, 417] on input "checkbox" at bounding box center [1167, 425] width 16 height 16
checkbox input "true"
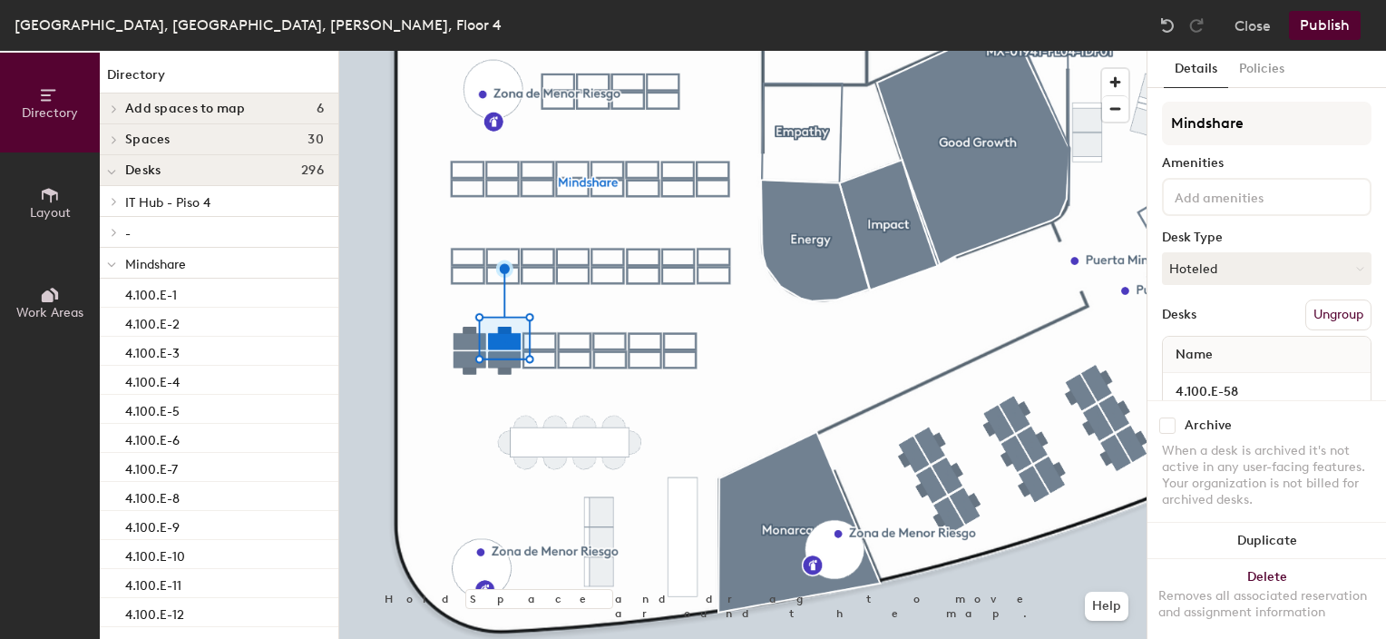
click at [1165, 417] on input "checkbox" at bounding box center [1167, 425] width 16 height 16
checkbox input "true"
click at [1165, 417] on input "checkbox" at bounding box center [1167, 425] width 16 height 16
checkbox input "true"
click at [1161, 417] on input "checkbox" at bounding box center [1167, 425] width 16 height 16
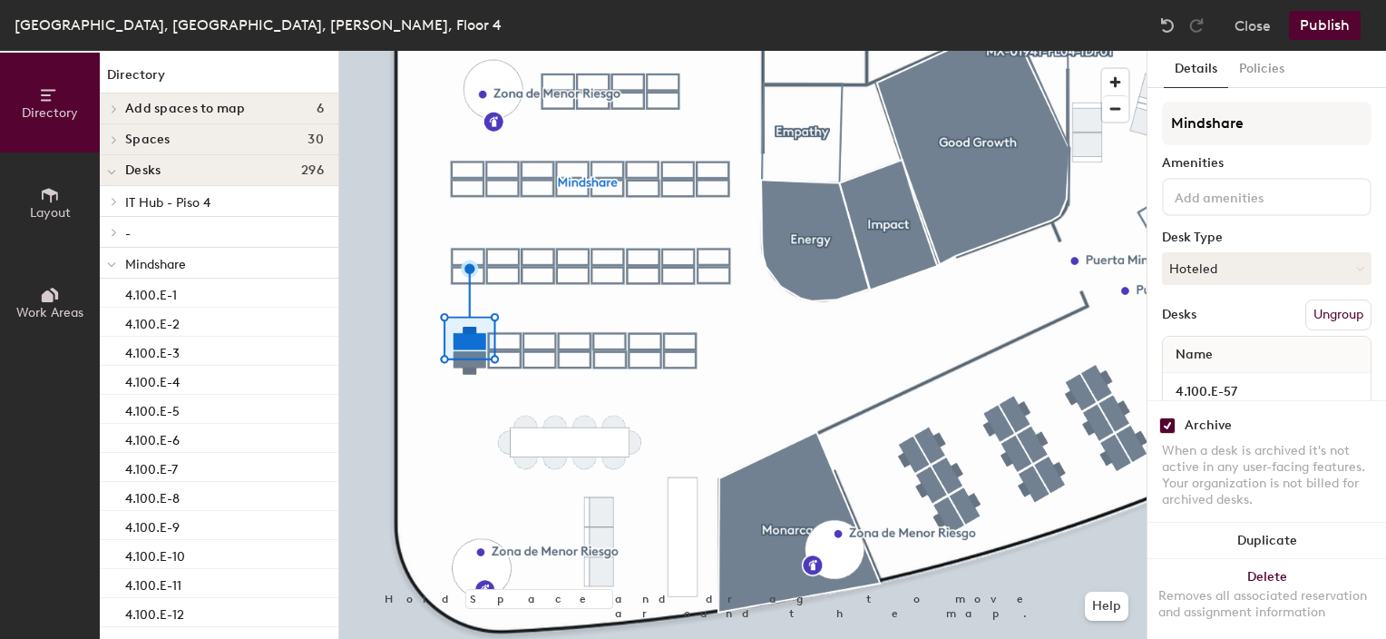
checkbox input "true"
click at [1161, 417] on input "checkbox" at bounding box center [1167, 425] width 16 height 16
checkbox input "true"
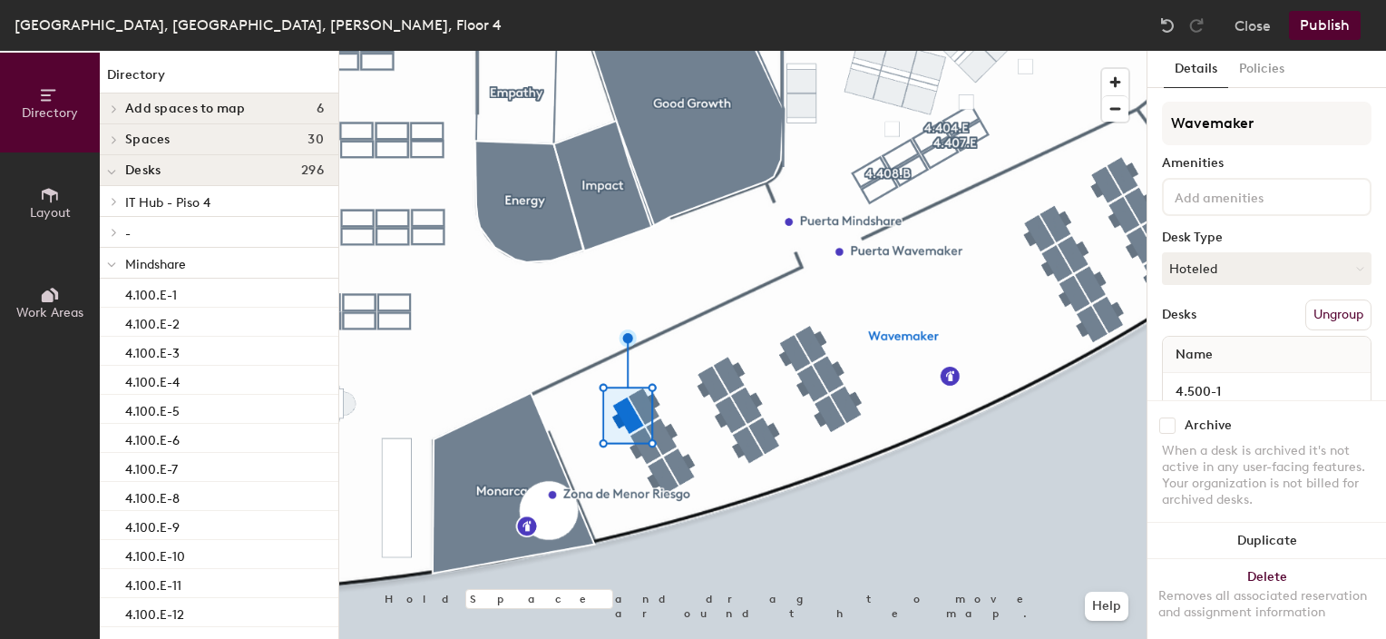
click at [1162, 417] on input "checkbox" at bounding box center [1167, 425] width 16 height 16
checkbox input "true"
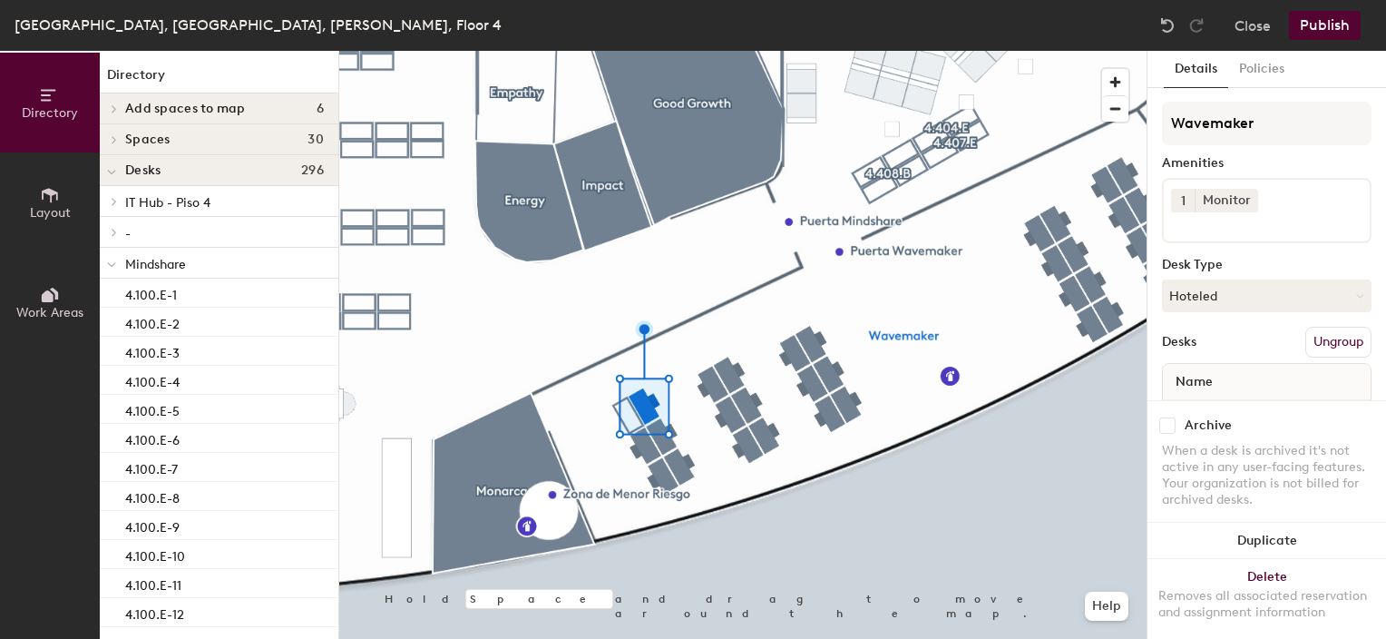
click at [1164, 417] on input "checkbox" at bounding box center [1167, 425] width 16 height 16
checkbox input "true"
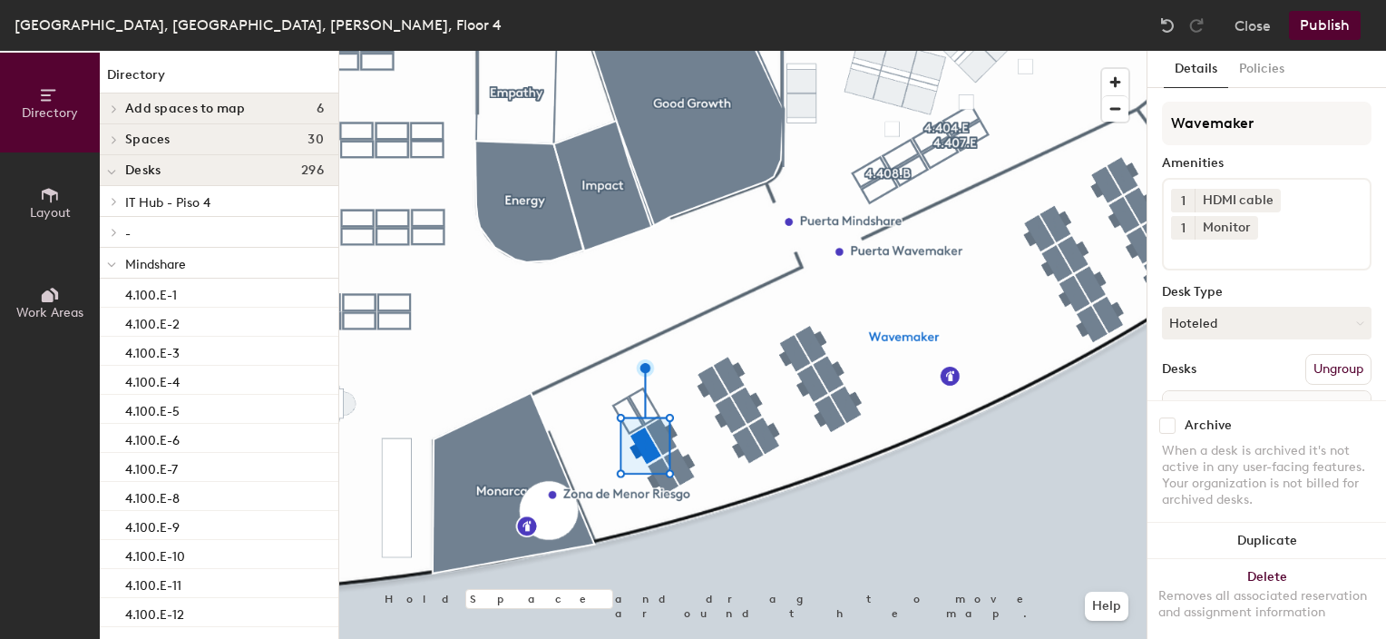
click at [1166, 417] on input "checkbox" at bounding box center [1167, 425] width 16 height 16
checkbox input "true"
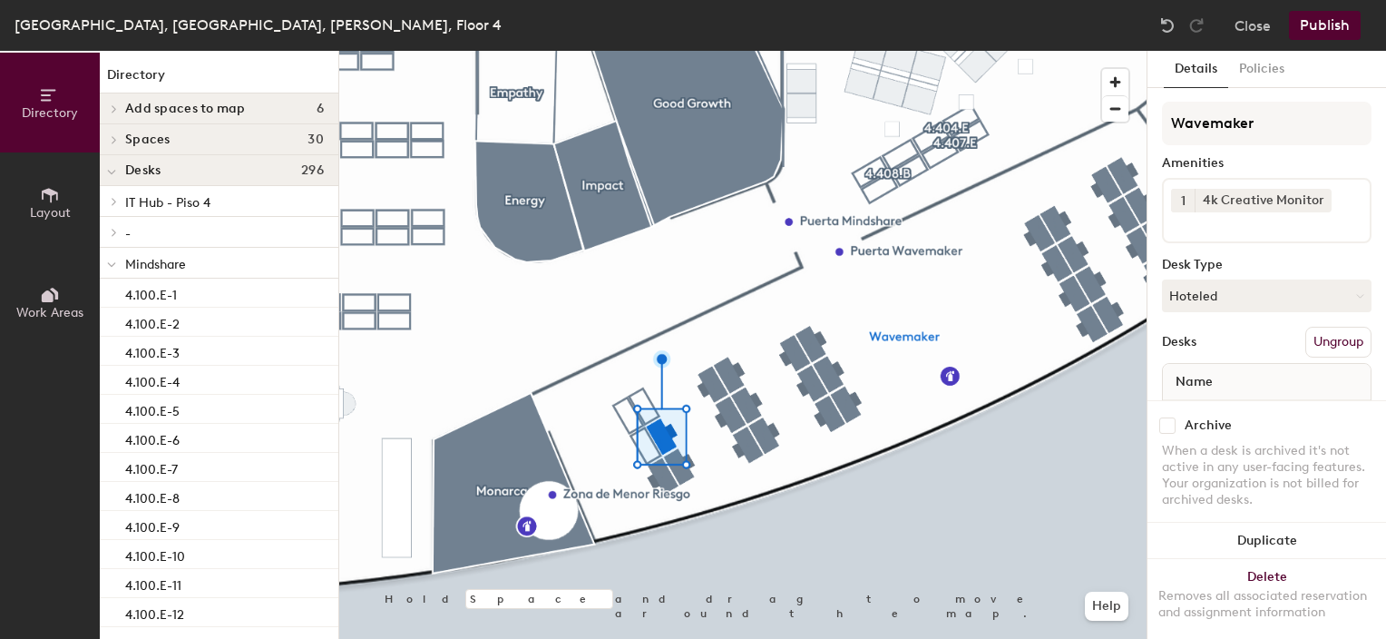
click at [1167, 417] on input "checkbox" at bounding box center [1167, 425] width 16 height 16
checkbox input "true"
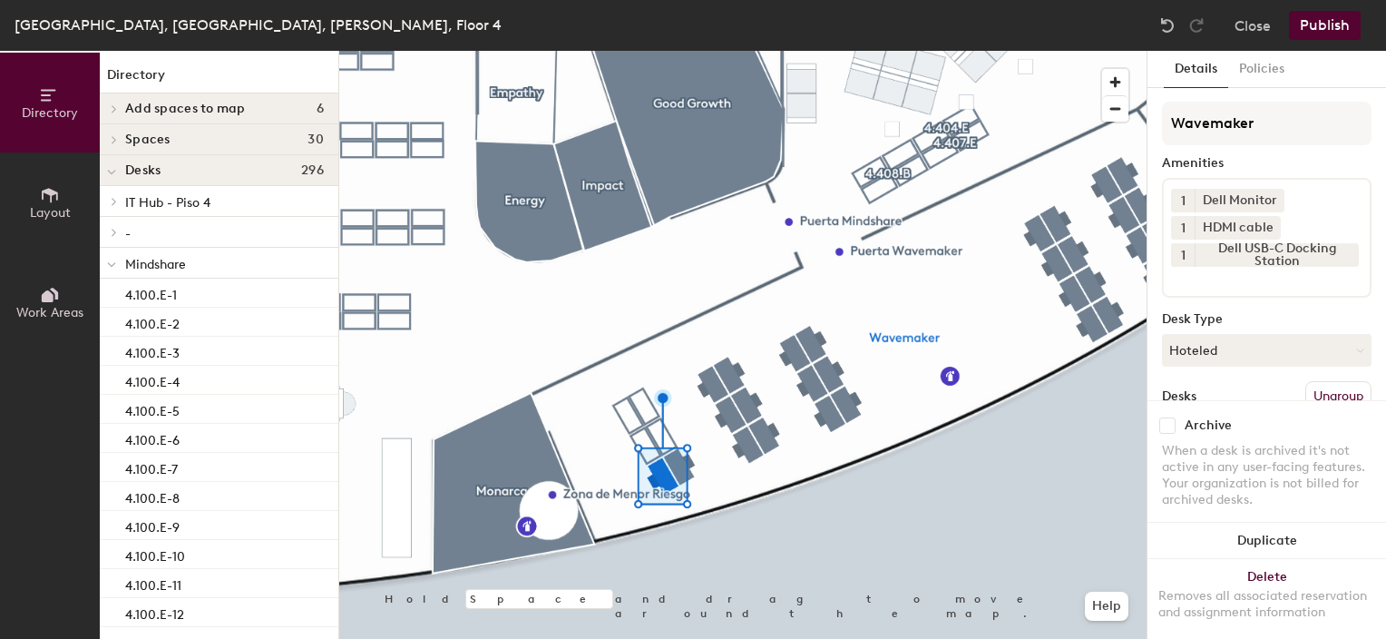
click at [1162, 417] on input "checkbox" at bounding box center [1167, 425] width 16 height 16
checkbox input "true"
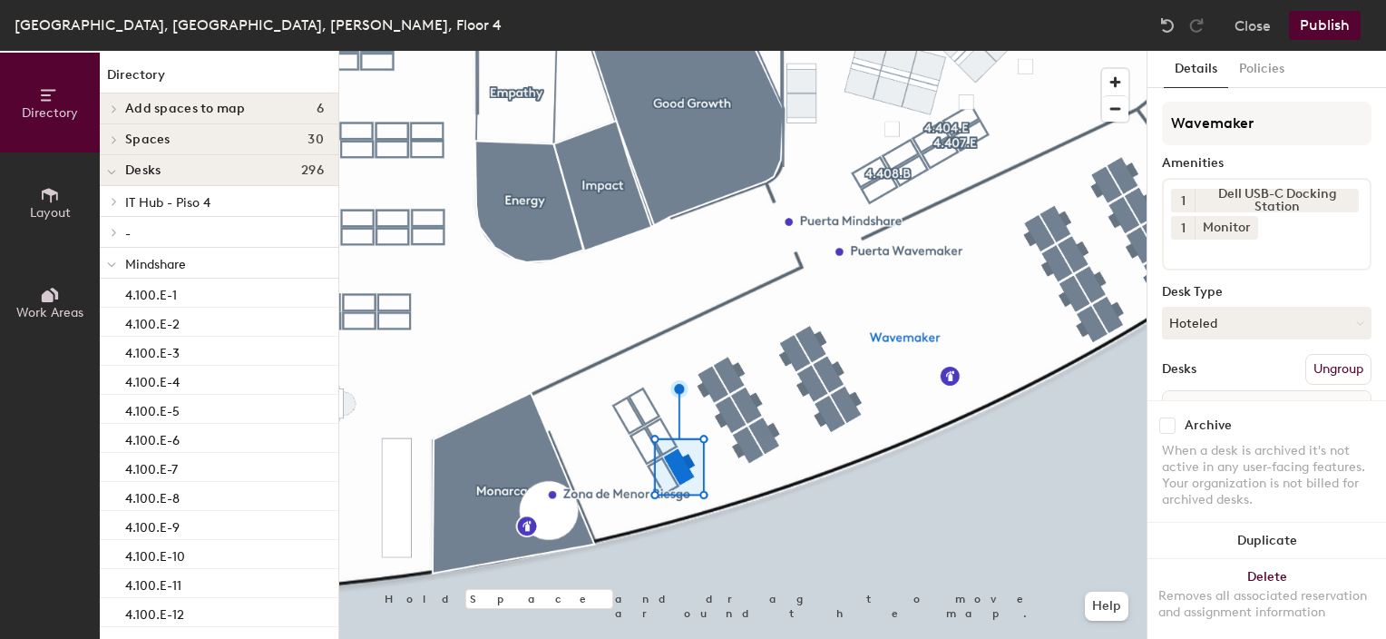
click at [1176, 417] on div "Archive" at bounding box center [1267, 425] width 210 height 16
click at [1165, 417] on input "checkbox" at bounding box center [1167, 425] width 16 height 16
checkbox input "true"
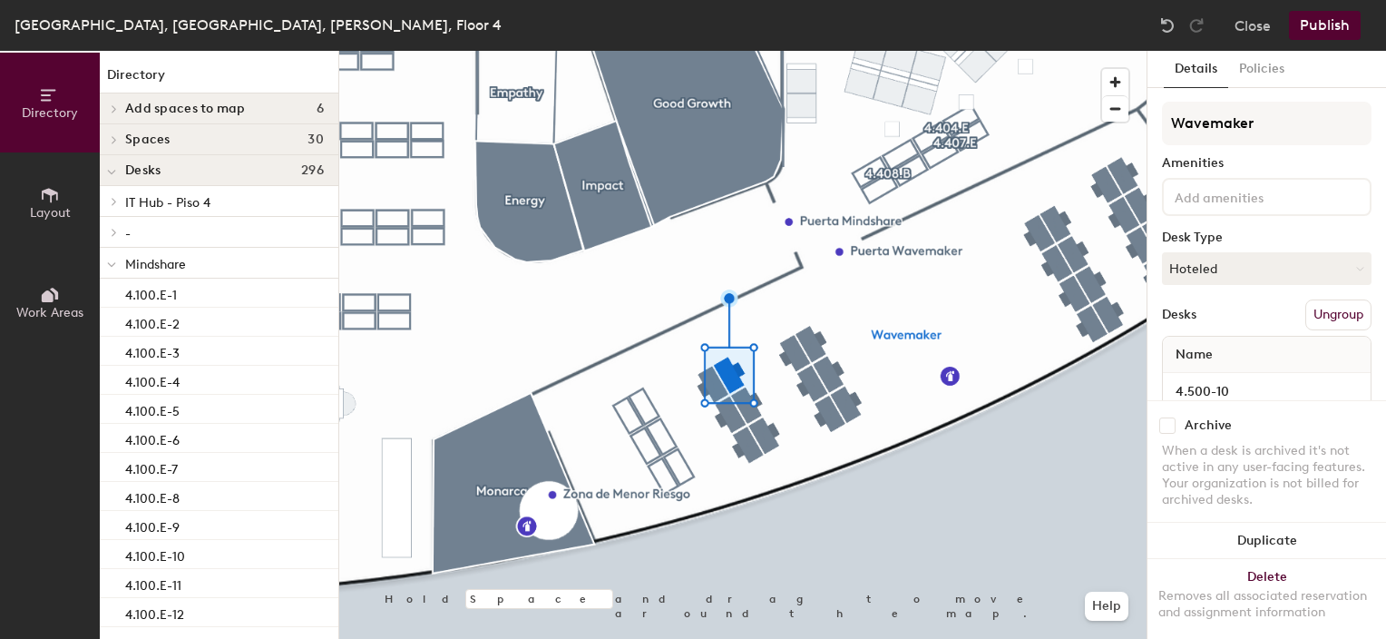
click at [1164, 417] on input "checkbox" at bounding box center [1167, 425] width 16 height 16
checkbox input "true"
click at [1165, 417] on input "checkbox" at bounding box center [1167, 425] width 16 height 16
checkbox input "true"
click at [1166, 417] on input "checkbox" at bounding box center [1167, 425] width 16 height 16
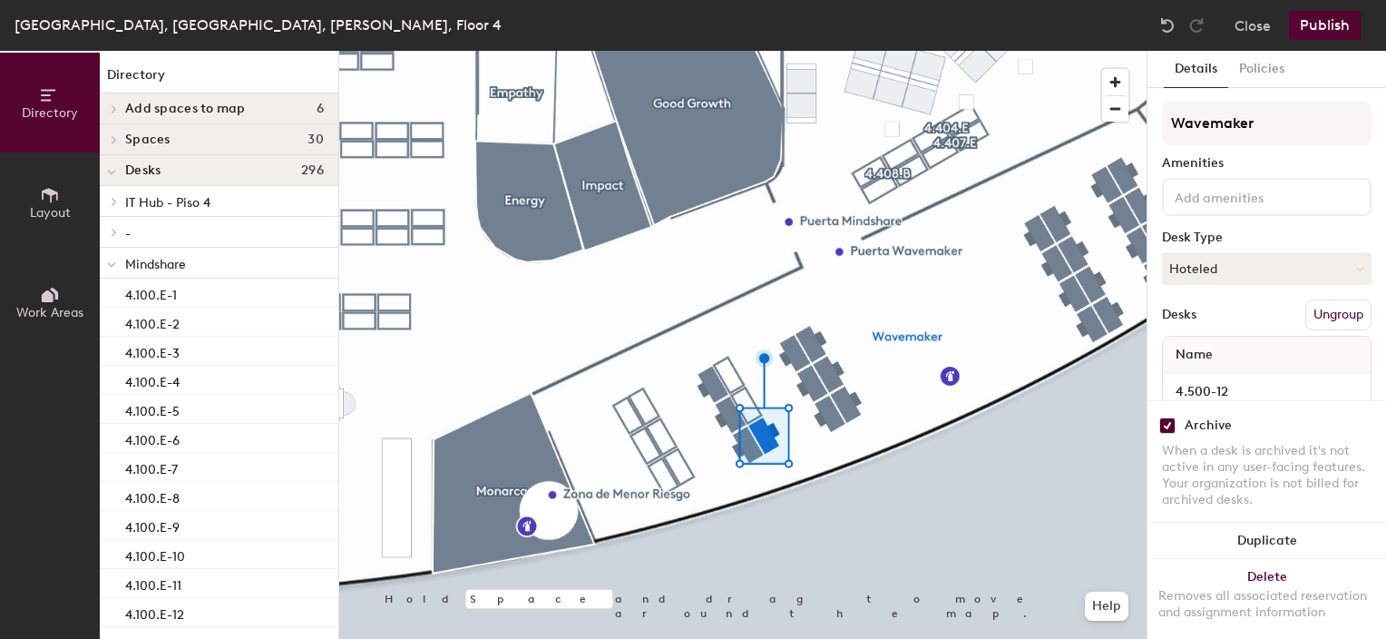
checkbox input "true"
click at [1173, 417] on input "checkbox" at bounding box center [1167, 425] width 16 height 16
checkbox input "true"
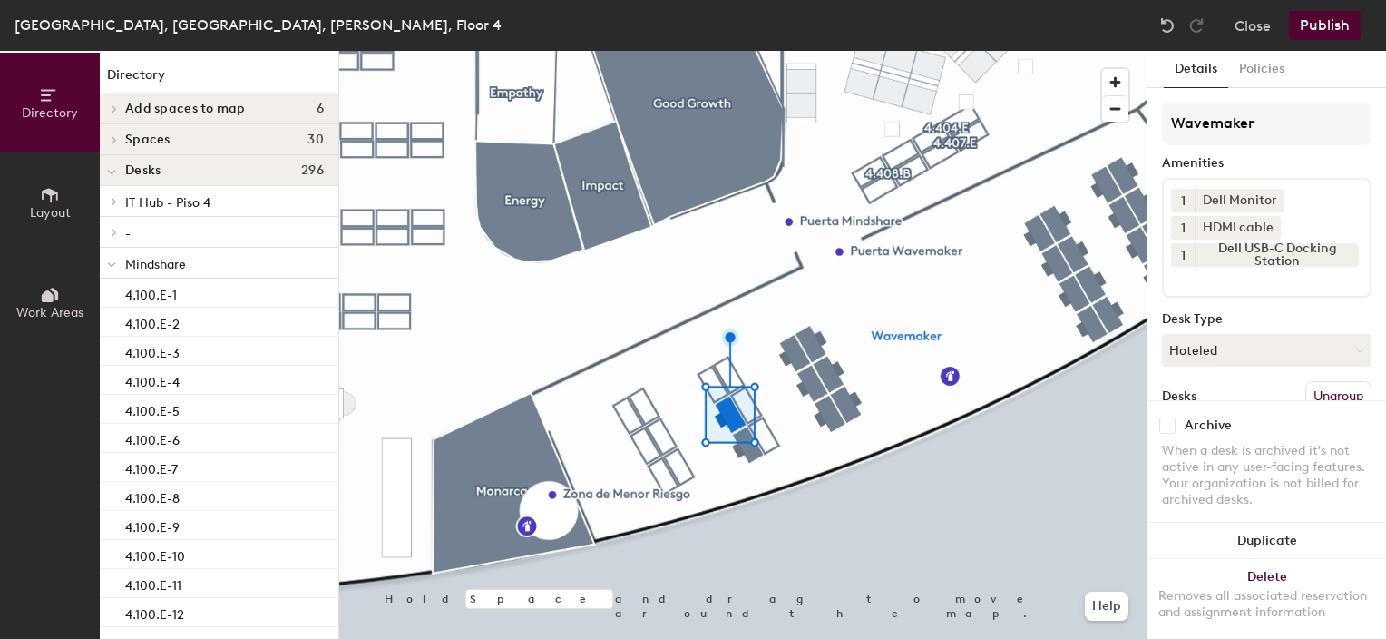
click at [1165, 417] on input "checkbox" at bounding box center [1167, 425] width 16 height 16
checkbox input "true"
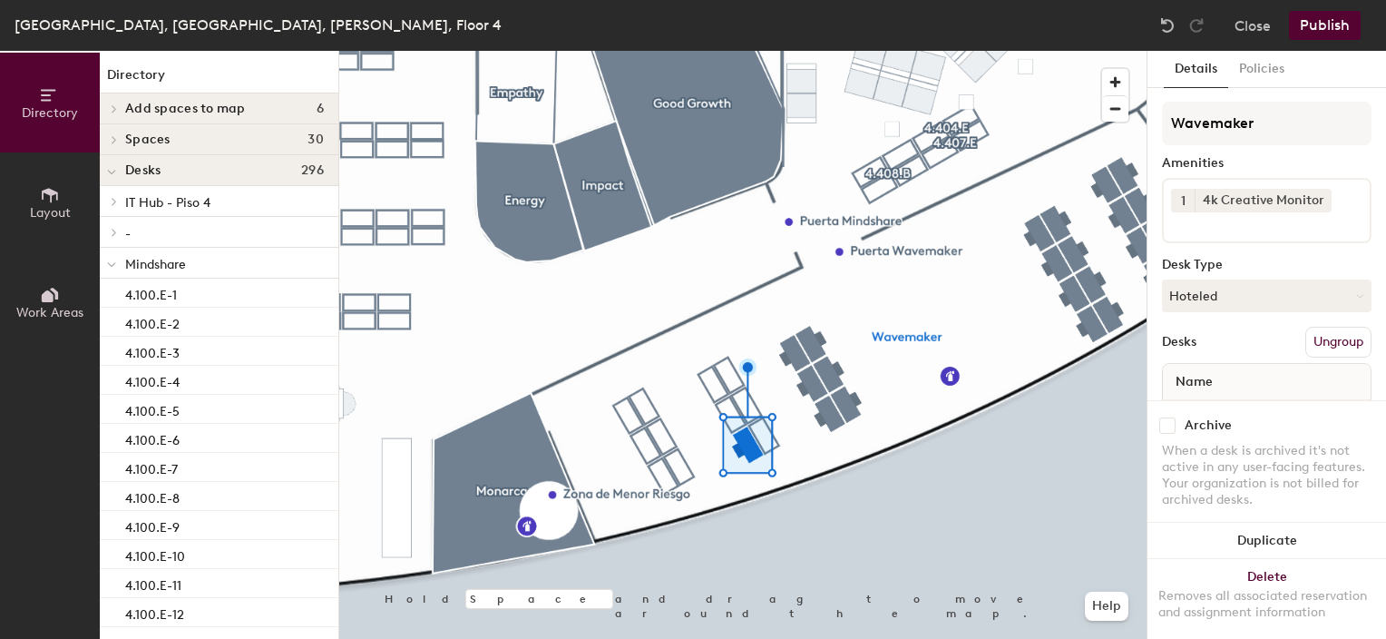
click at [1166, 417] on input "checkbox" at bounding box center [1167, 425] width 16 height 16
checkbox input "true"
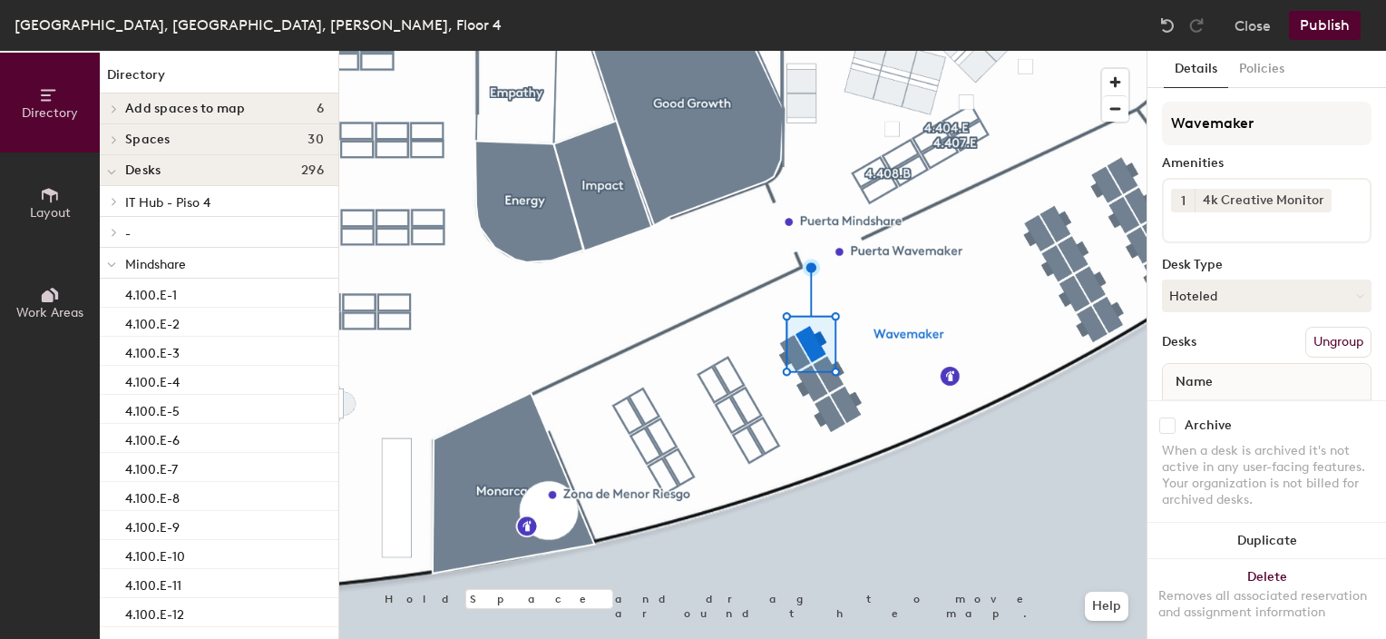
click at [1162, 417] on input "checkbox" at bounding box center [1167, 425] width 16 height 16
checkbox input "true"
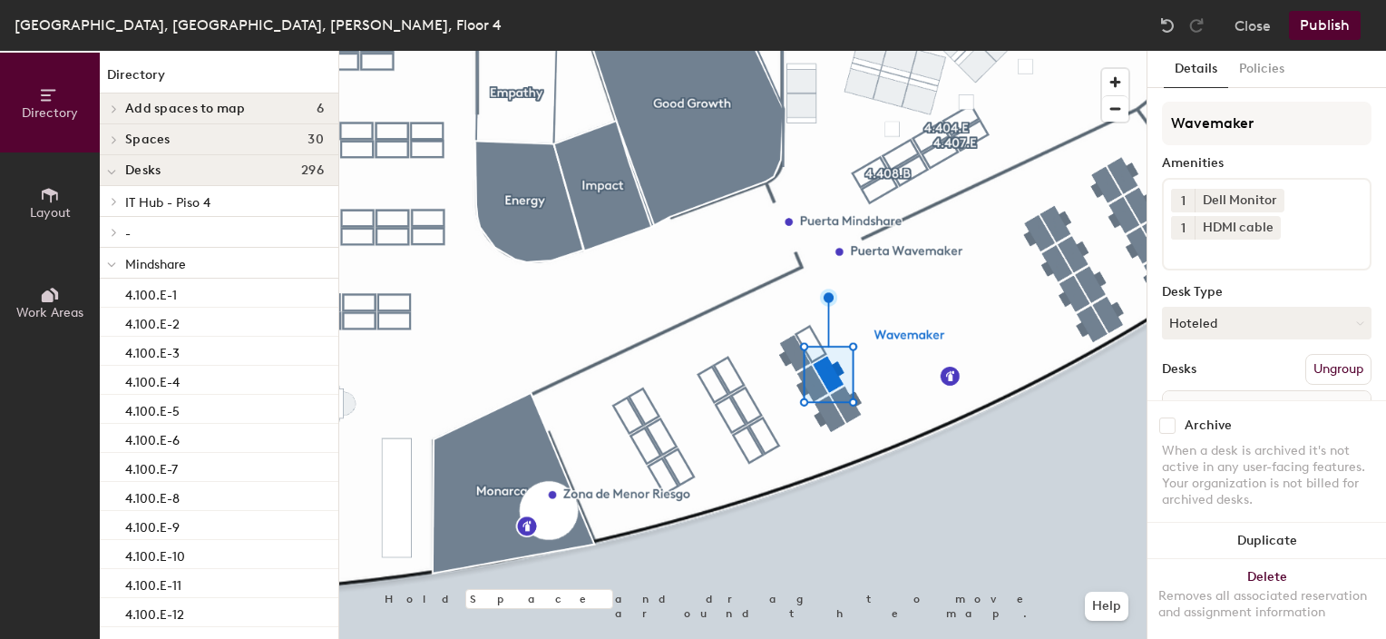
click at [1171, 417] on input "checkbox" at bounding box center [1167, 425] width 16 height 16
checkbox input "true"
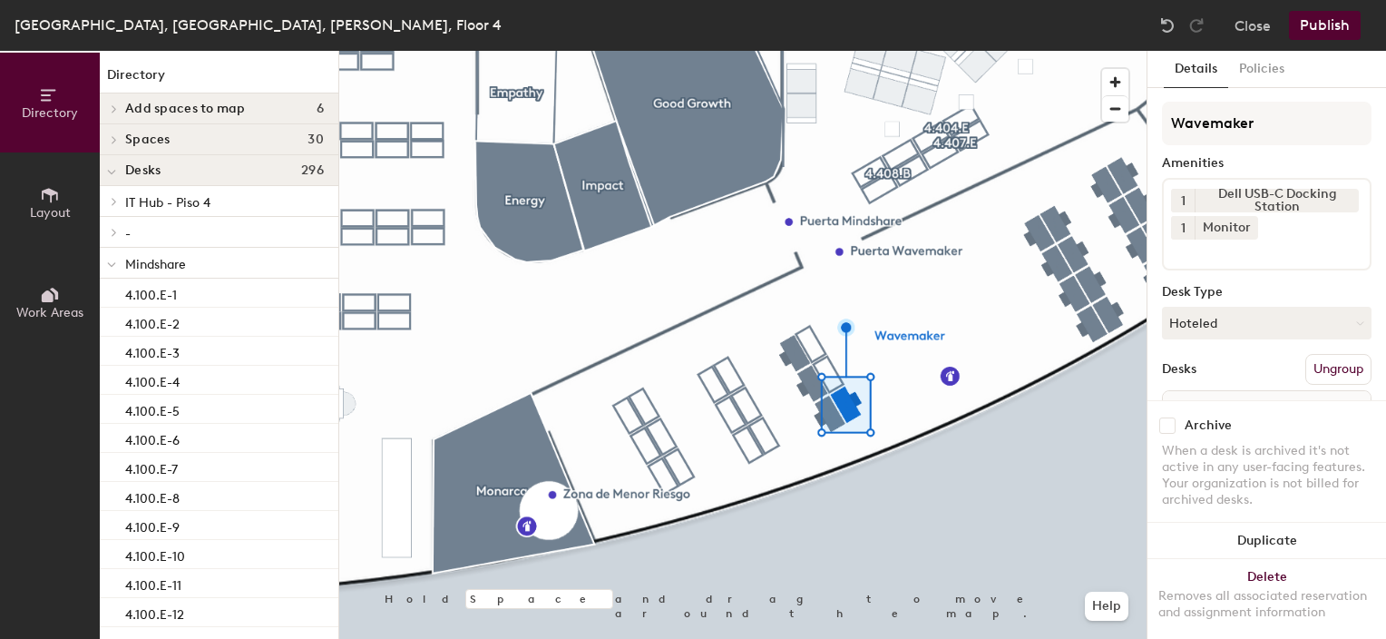
click at [1165, 417] on input "checkbox" at bounding box center [1167, 425] width 16 height 16
checkbox input "true"
click at [791, 51] on div at bounding box center [742, 51] width 807 height 0
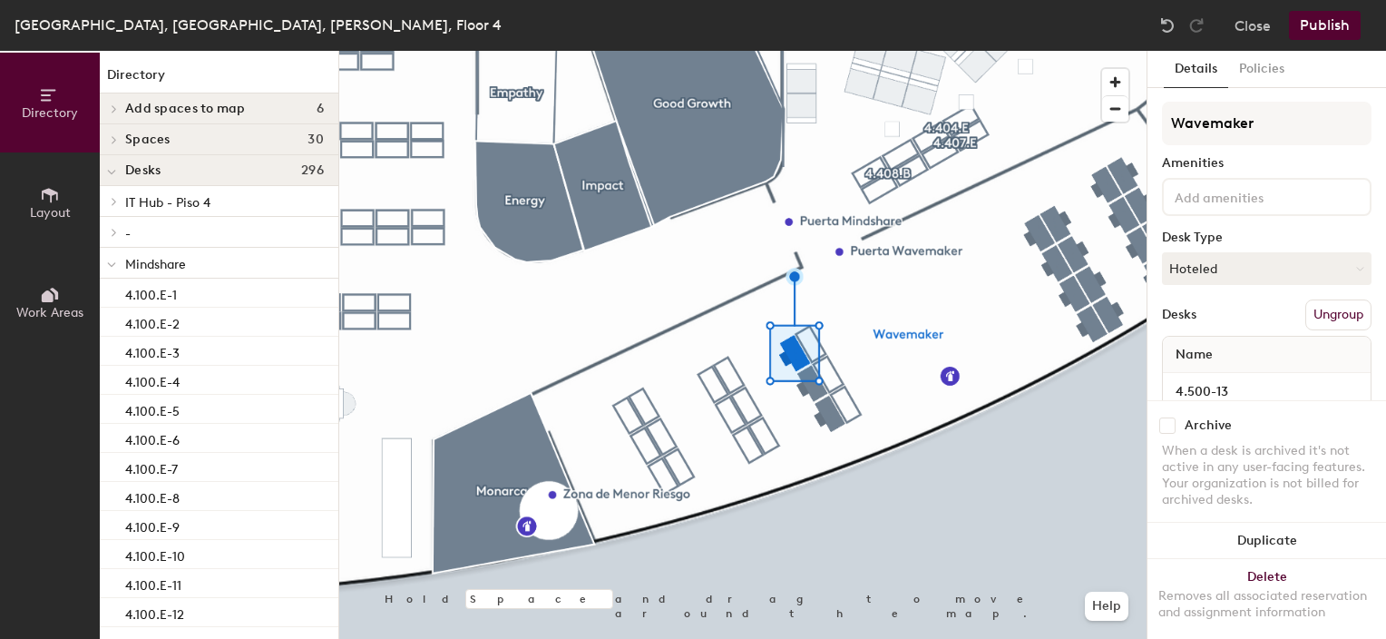
click at [1165, 417] on input "checkbox" at bounding box center [1167, 425] width 16 height 16
checkbox input "true"
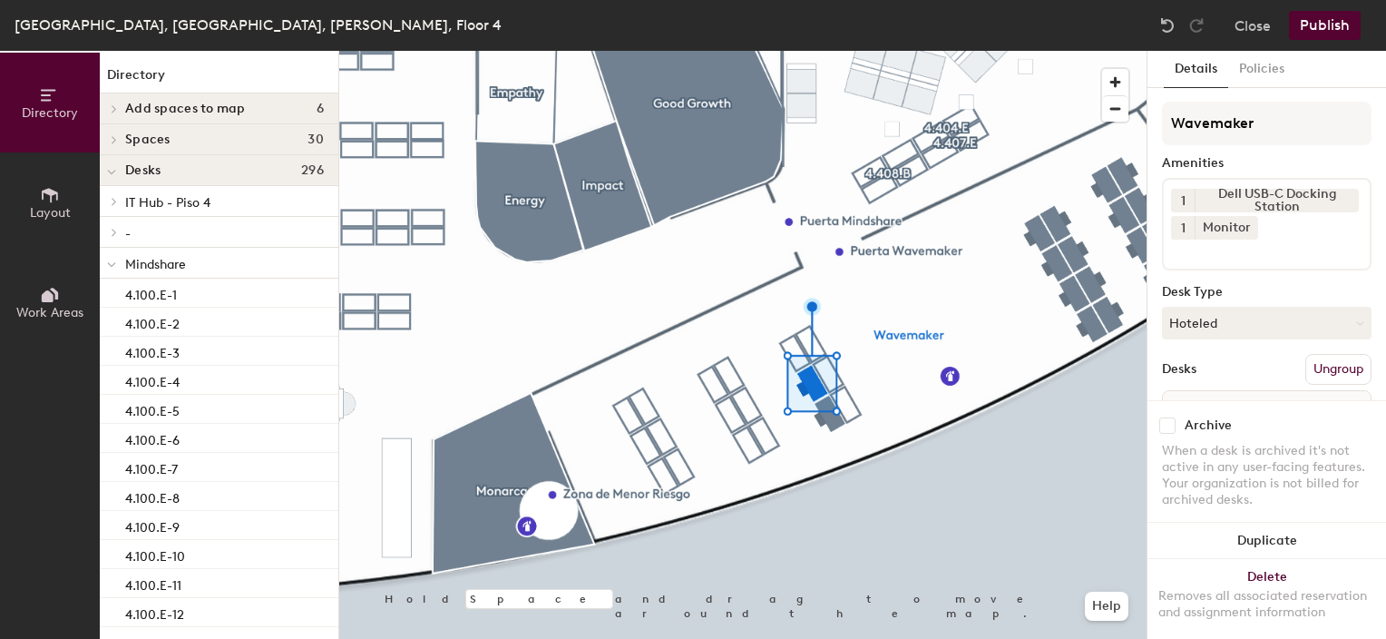
click at [1162, 417] on input "checkbox" at bounding box center [1167, 425] width 16 height 16
checkbox input "true"
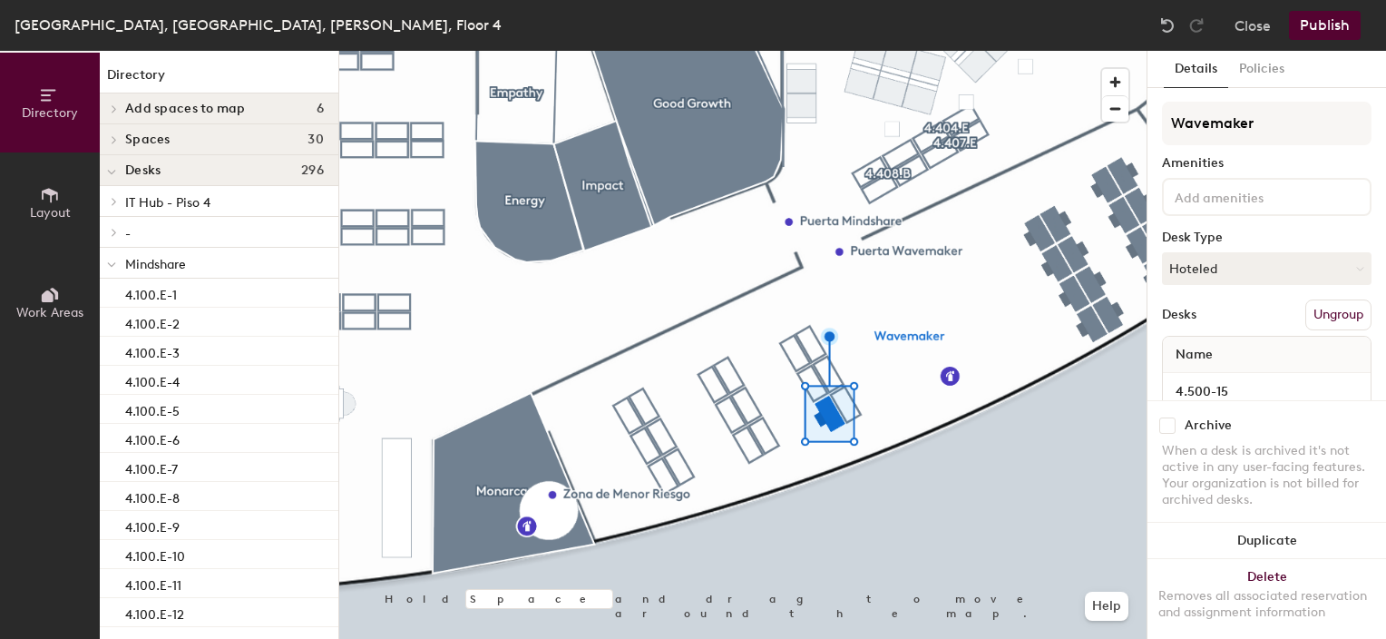
click at [1159, 417] on input "checkbox" at bounding box center [1167, 425] width 16 height 16
checkbox input "true"
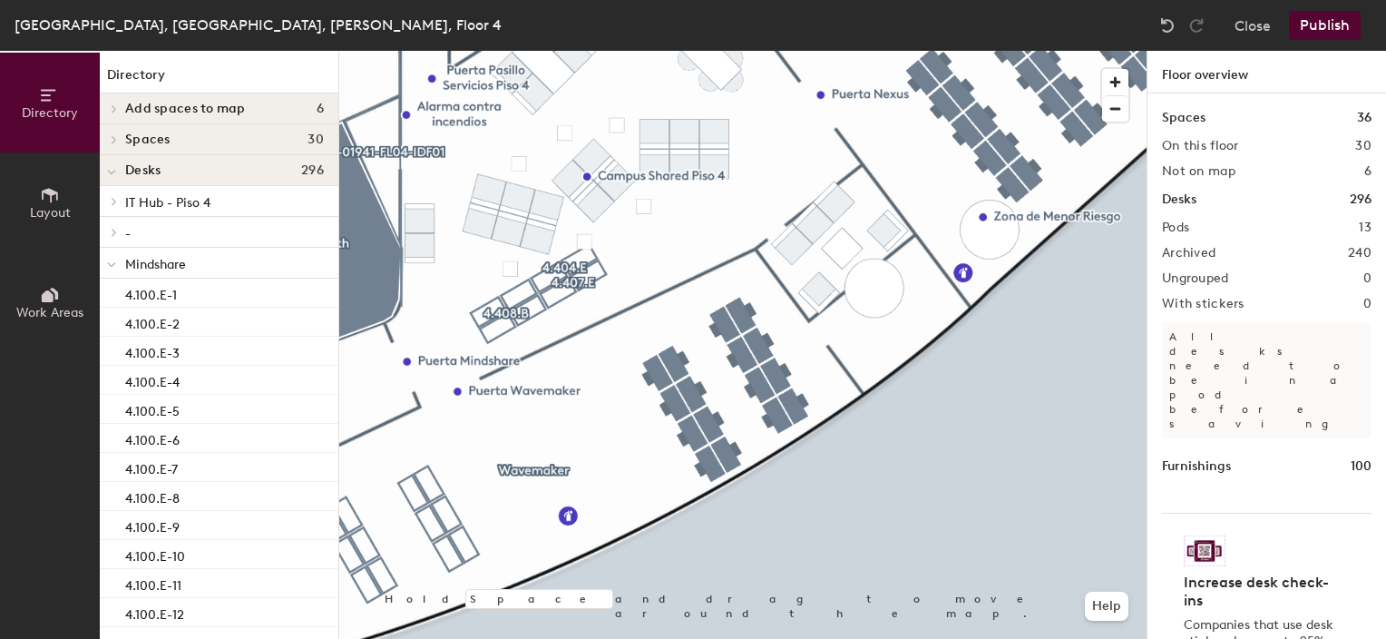
click at [1317, 30] on button "Publish" at bounding box center [1325, 25] width 72 height 29
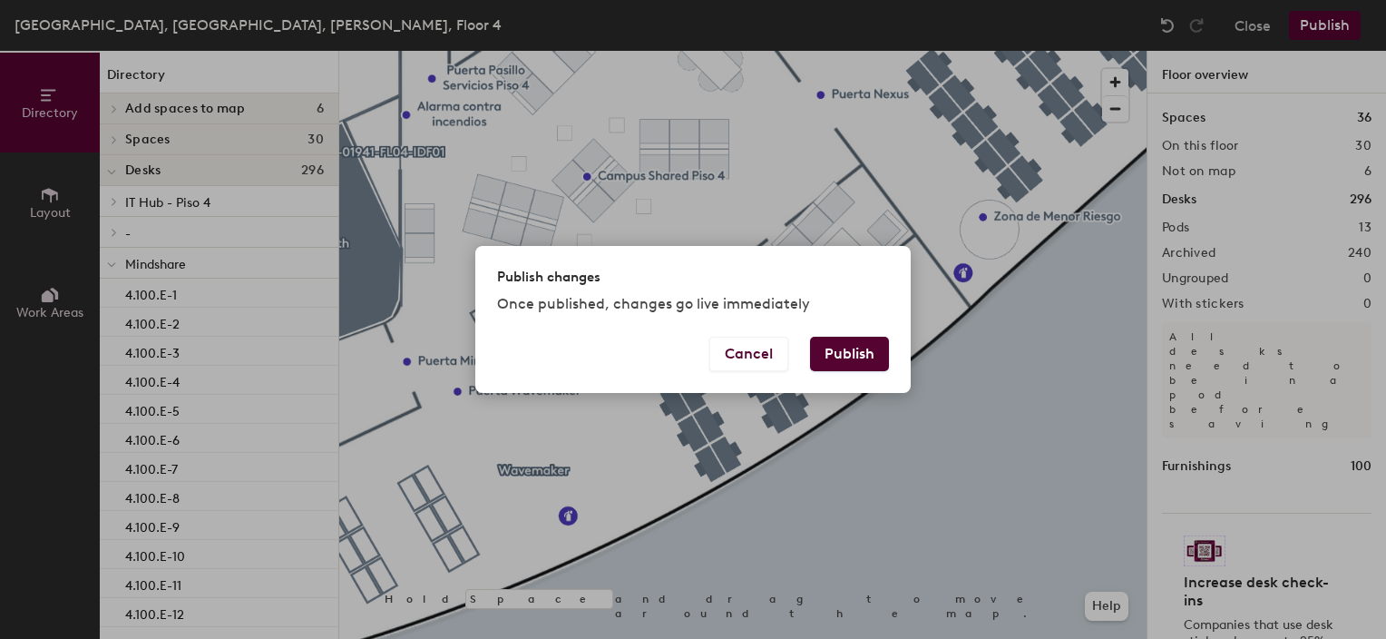
click at [864, 357] on button "Publish" at bounding box center [849, 354] width 79 height 34
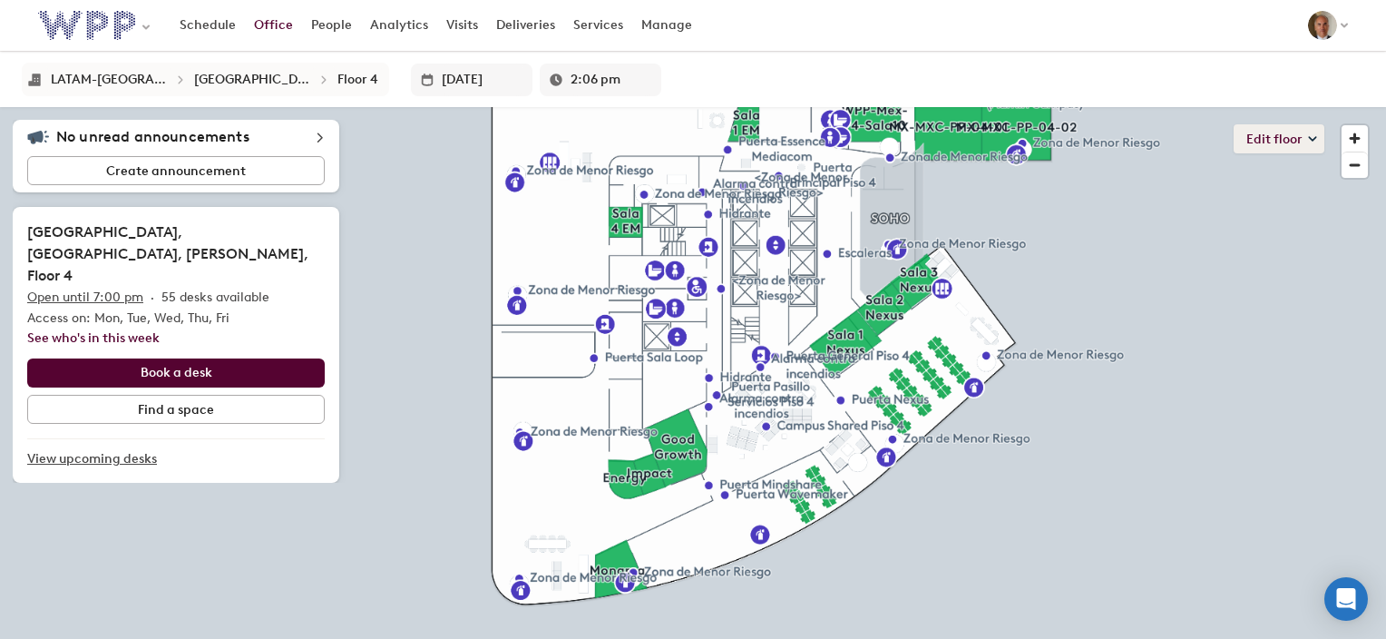
click at [1295, 142] on button "Edit floor" at bounding box center [1279, 138] width 91 height 29
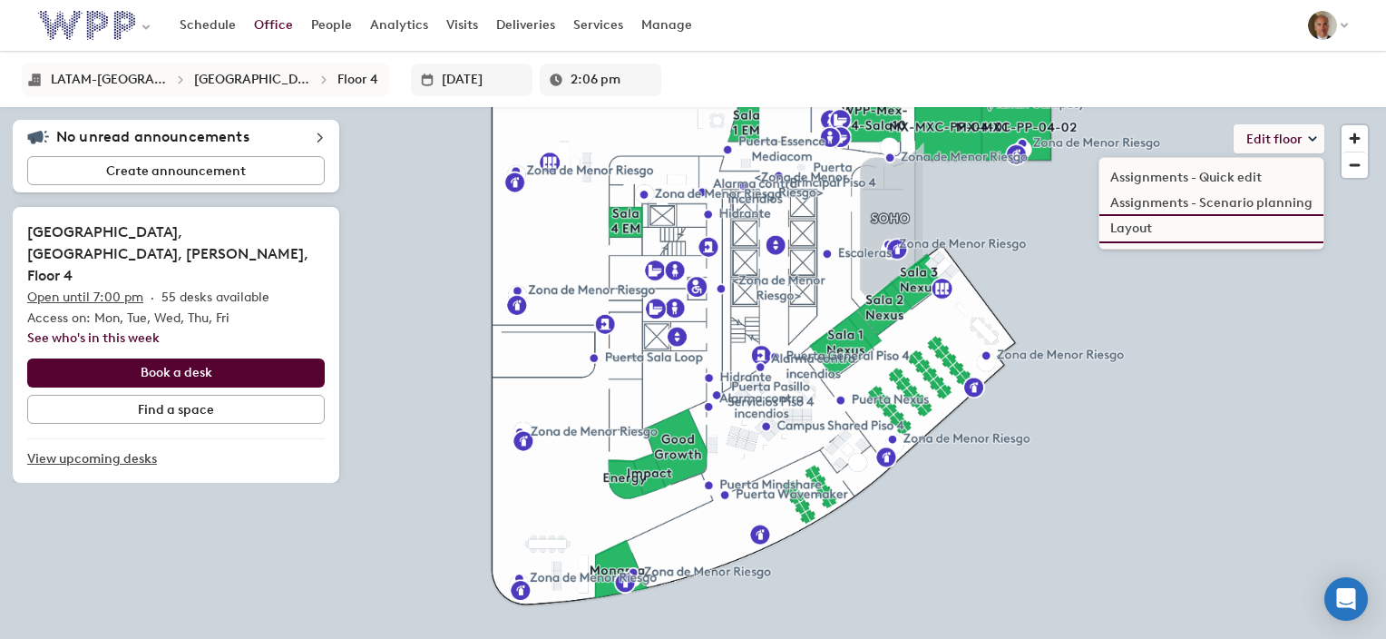
click at [1119, 229] on li "Layout" at bounding box center [1212, 228] width 224 height 25
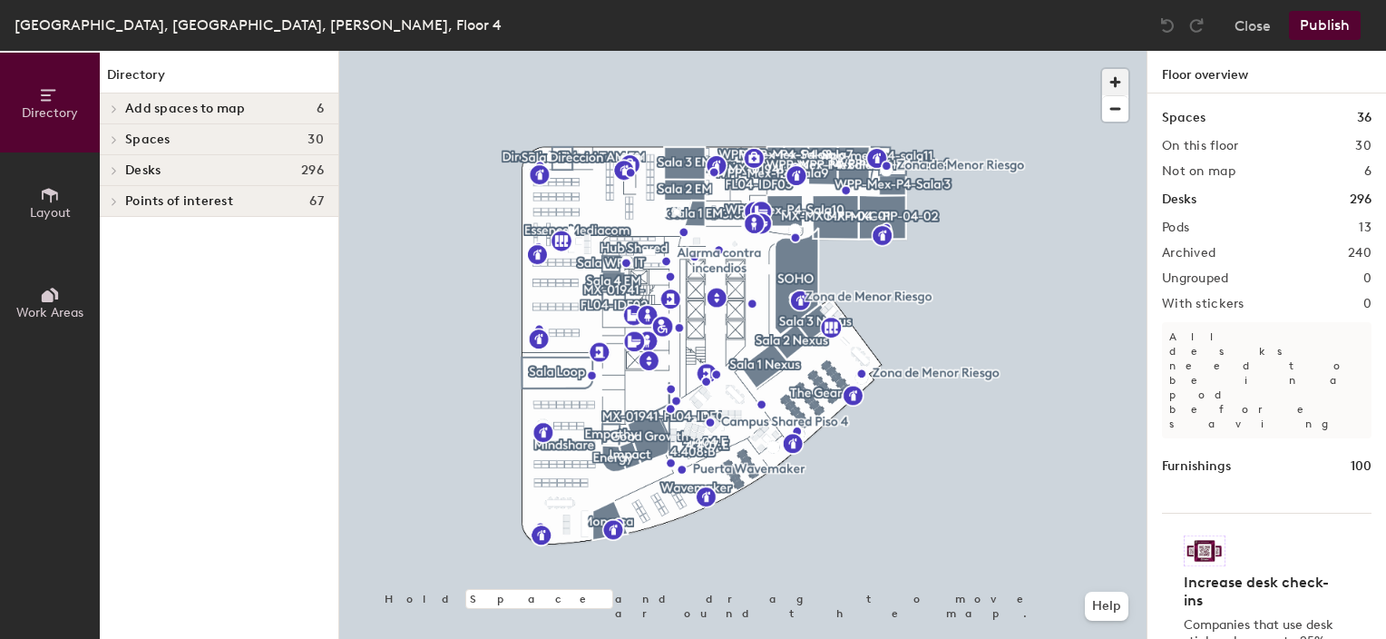
click at [1112, 83] on span "button" at bounding box center [1115, 82] width 26 height 26
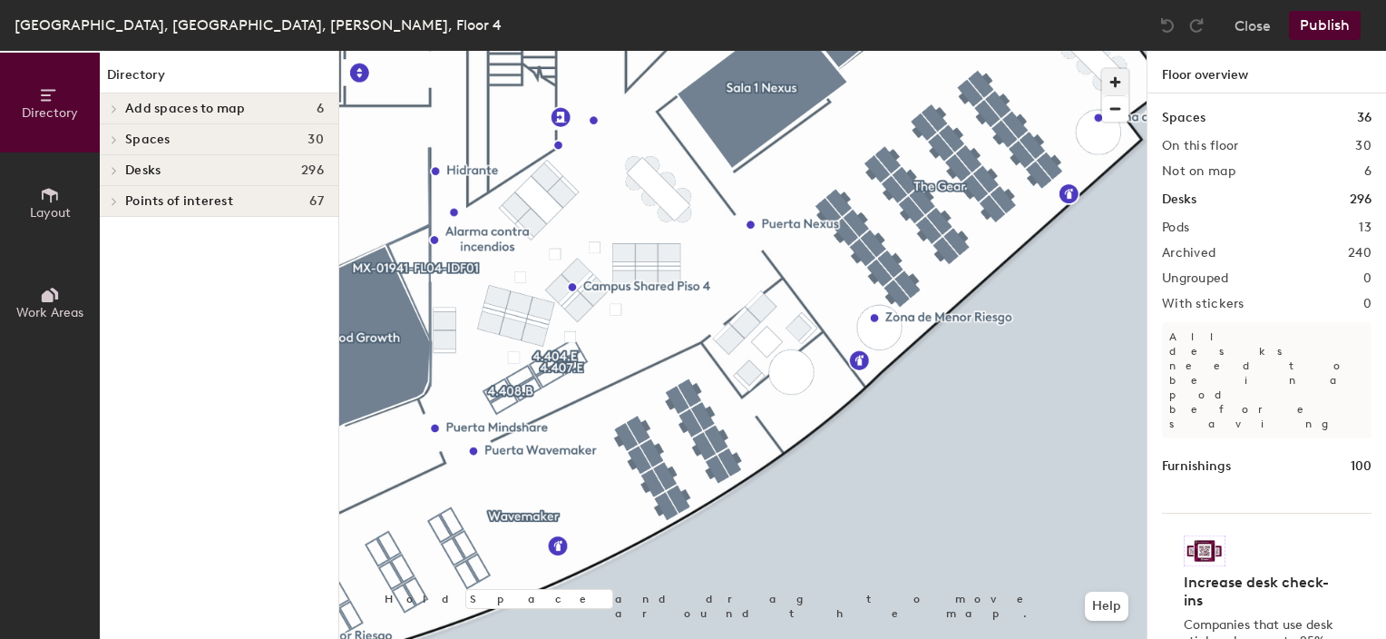
click at [1111, 76] on span "button" at bounding box center [1115, 82] width 26 height 26
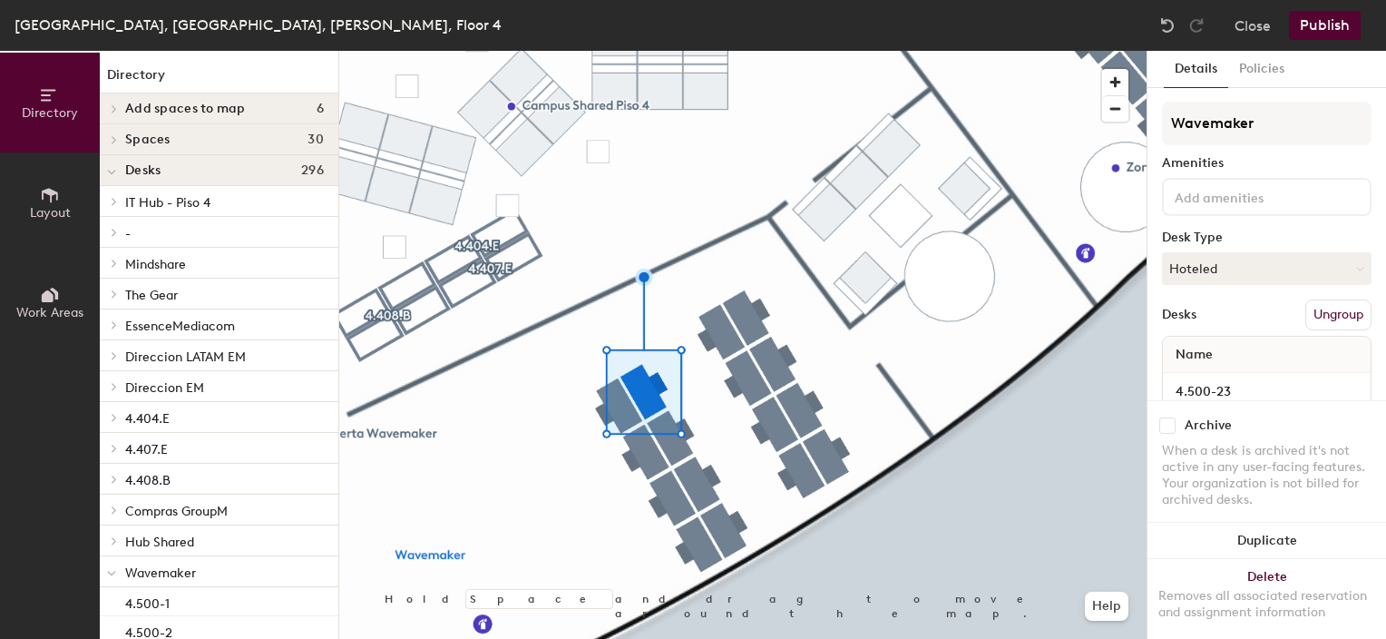
click at [1168, 417] on input "checkbox" at bounding box center [1167, 425] width 16 height 16
checkbox input "true"
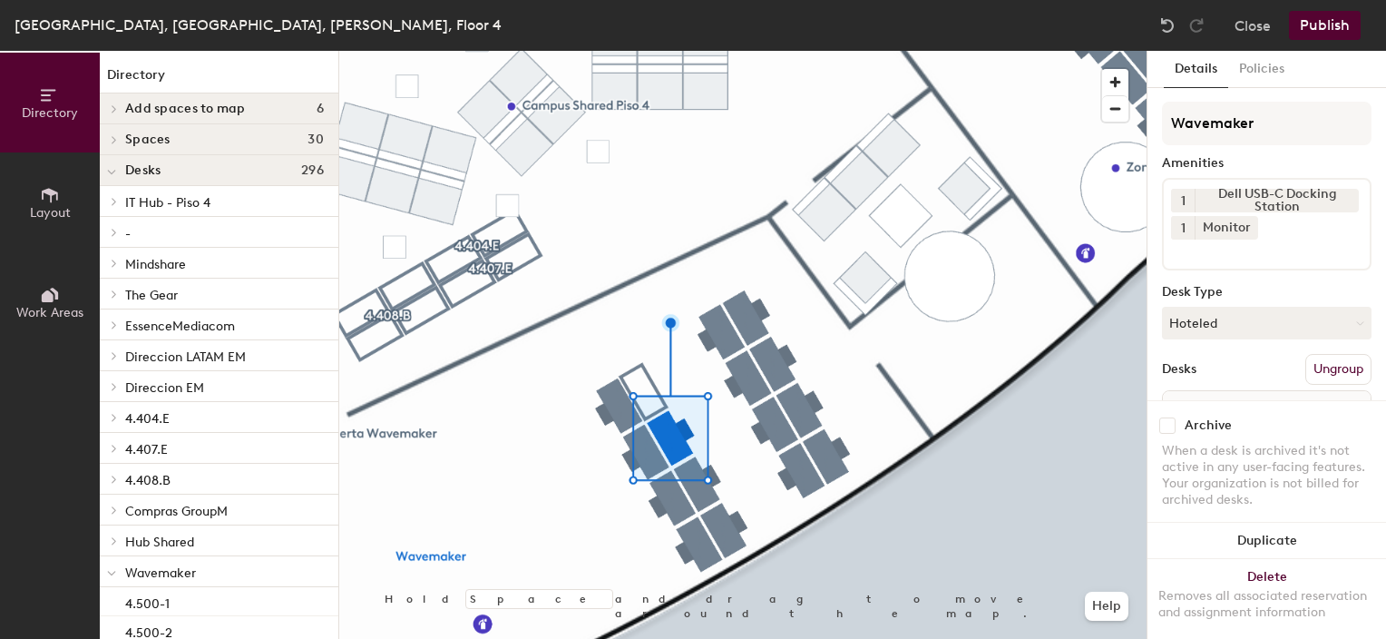
click at [1172, 417] on input "checkbox" at bounding box center [1167, 425] width 16 height 16
checkbox input "true"
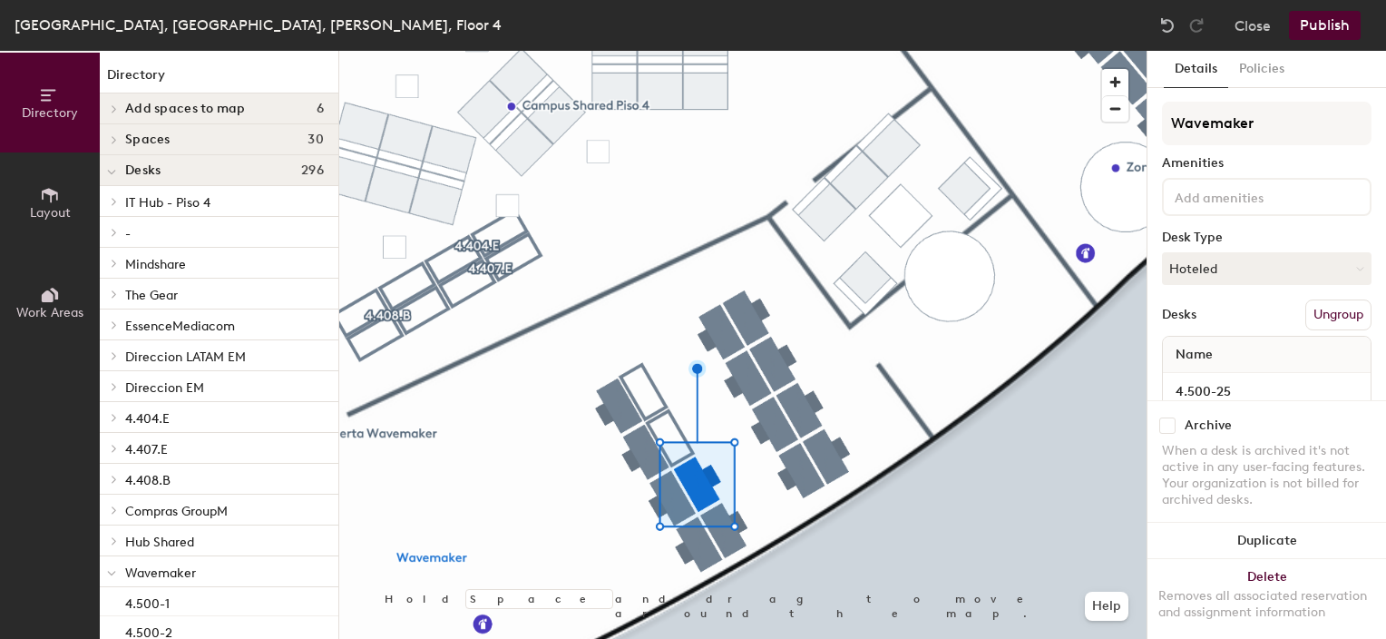
click at [1171, 417] on input "checkbox" at bounding box center [1167, 425] width 16 height 16
checkbox input "true"
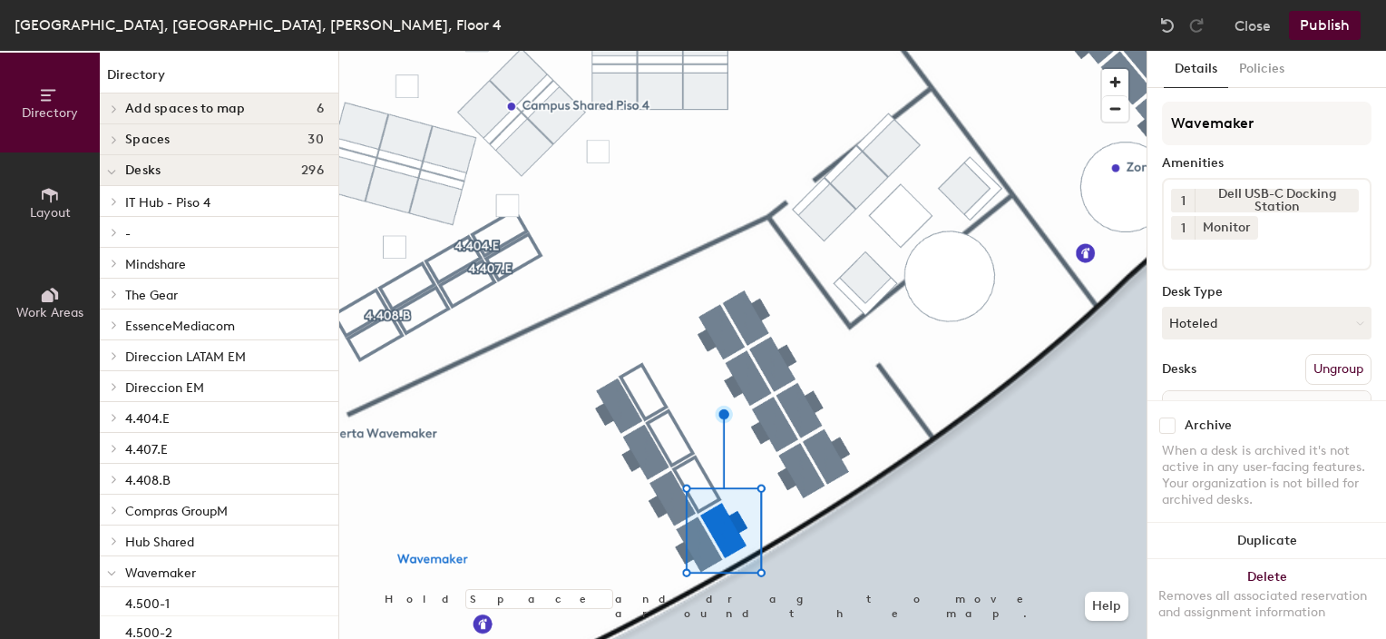
click at [1162, 417] on input "checkbox" at bounding box center [1167, 425] width 16 height 16
checkbox input "true"
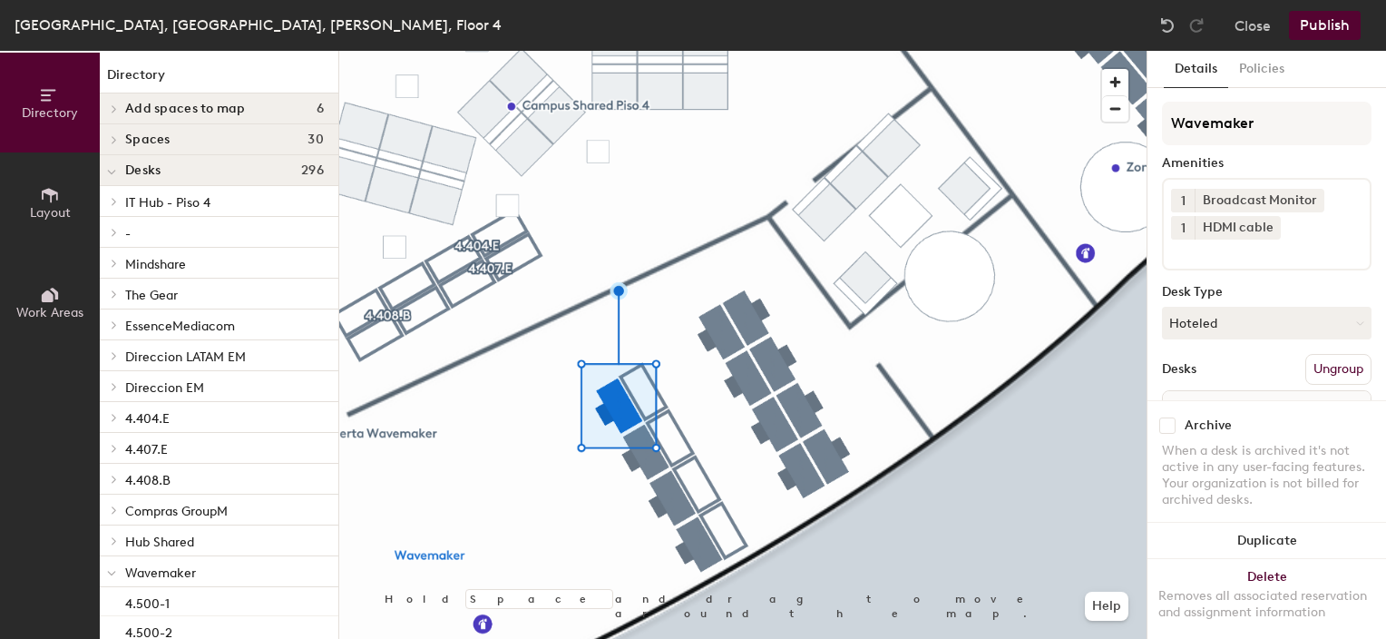
click at [1165, 417] on input "checkbox" at bounding box center [1167, 425] width 16 height 16
checkbox input "true"
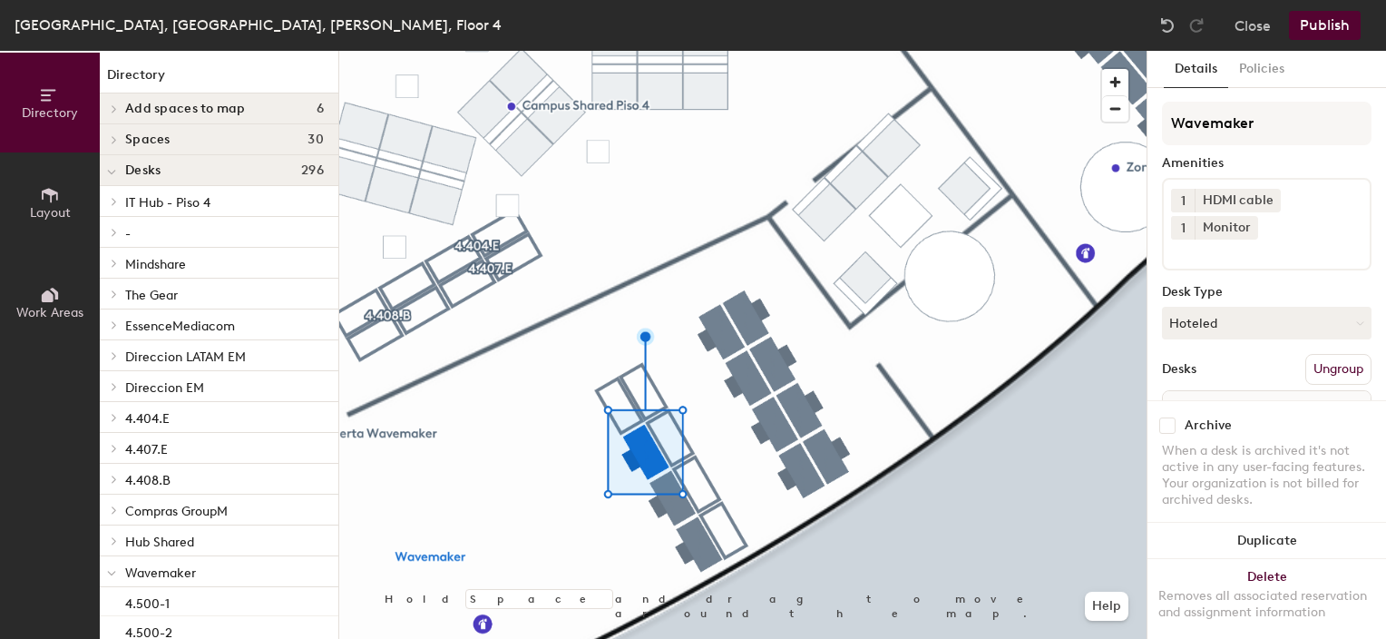
click at [1166, 417] on input "checkbox" at bounding box center [1167, 425] width 16 height 16
checkbox input "true"
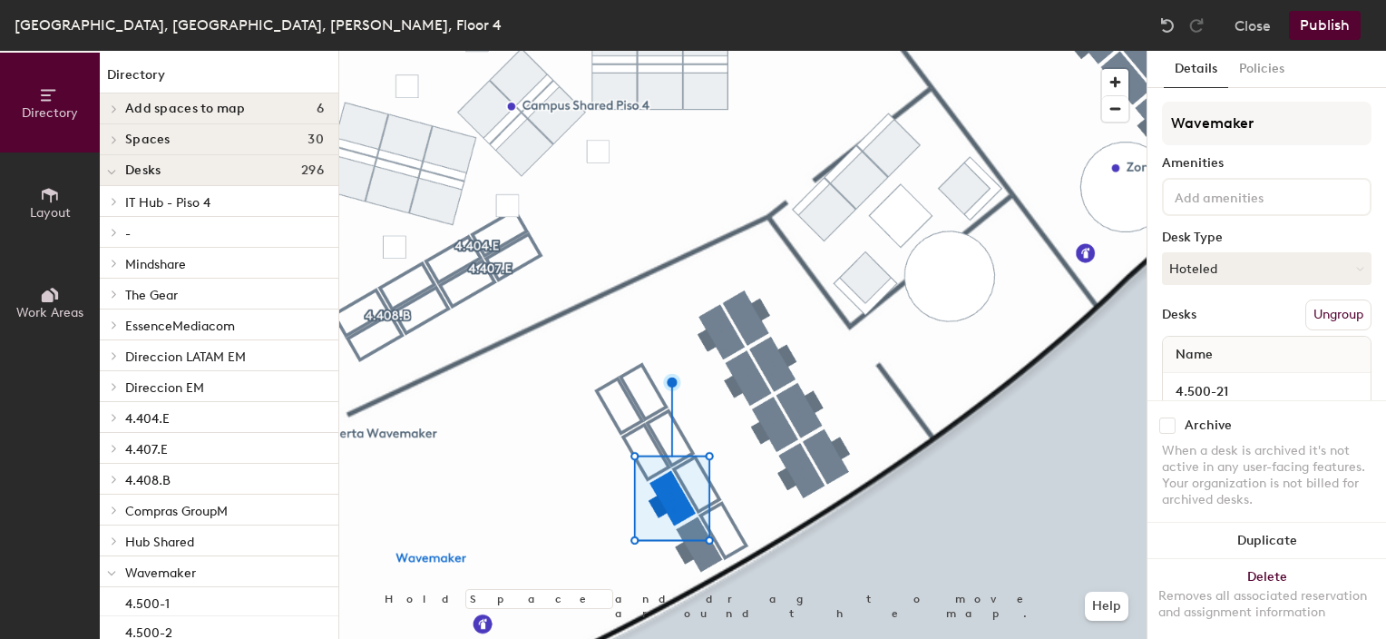
click at [1173, 417] on input "checkbox" at bounding box center [1167, 425] width 16 height 16
checkbox input "true"
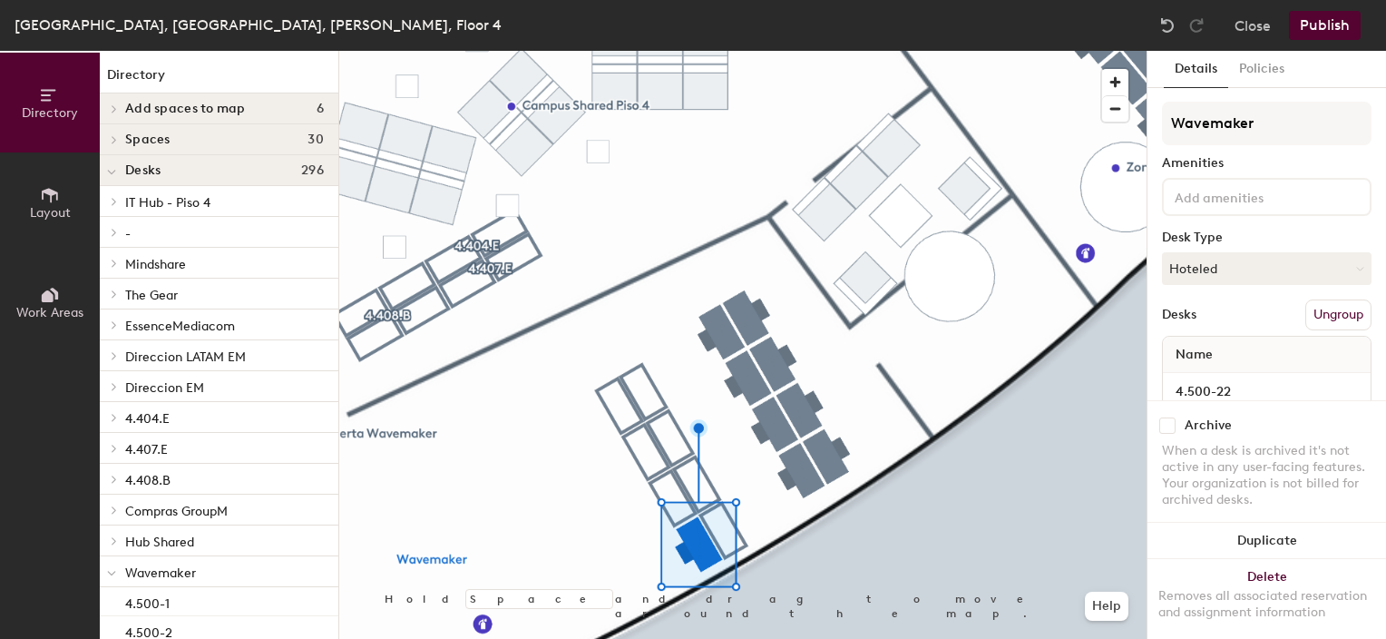
click at [1169, 417] on input "checkbox" at bounding box center [1167, 425] width 16 height 16
checkbox input "true"
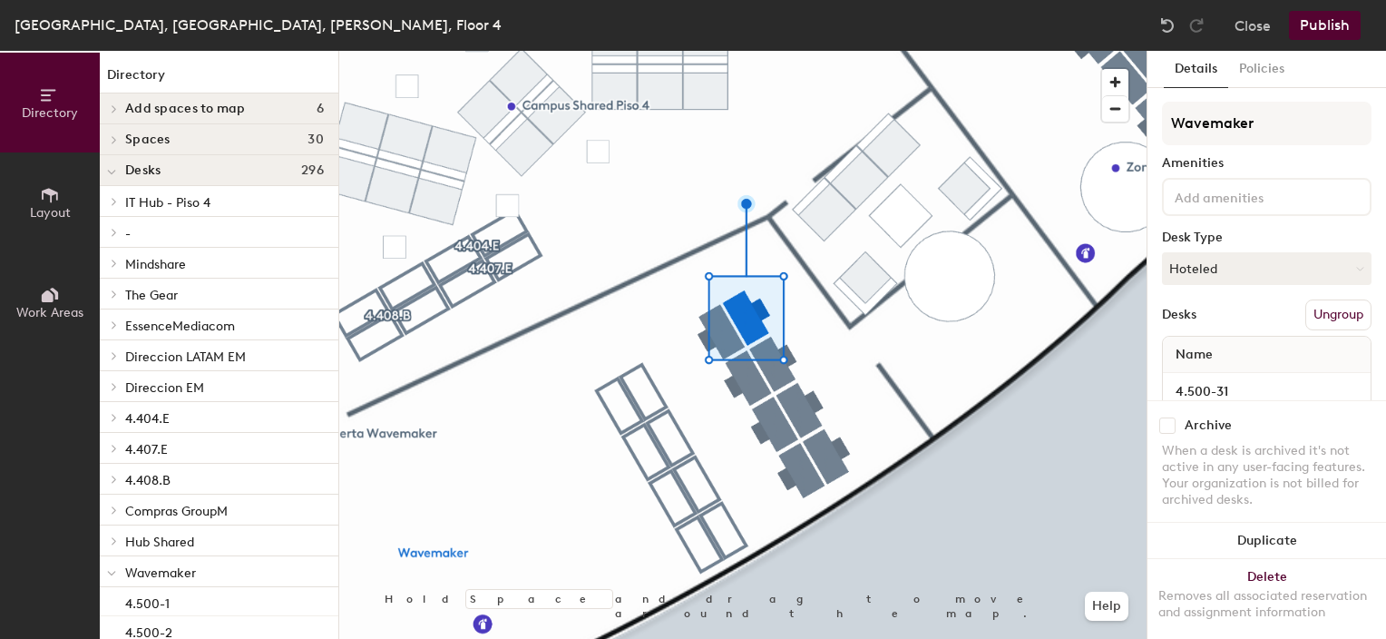
click at [1165, 417] on input "checkbox" at bounding box center [1167, 425] width 16 height 16
checkbox input "true"
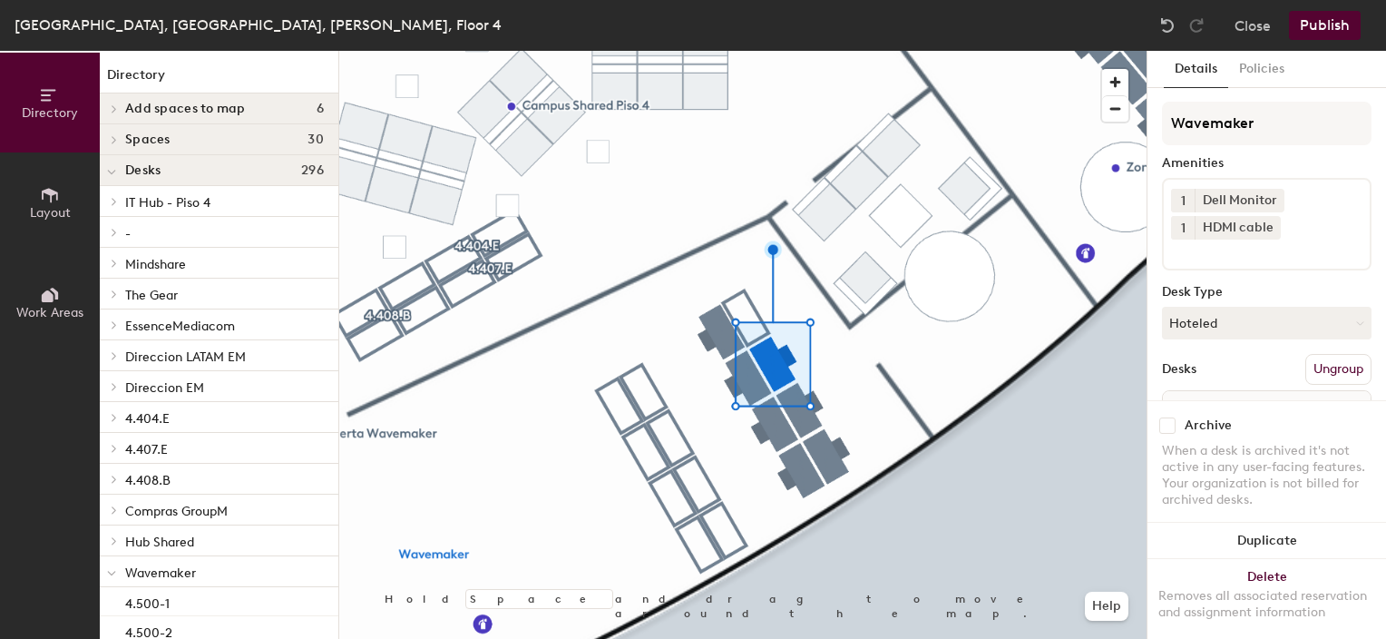
click at [1168, 417] on input "checkbox" at bounding box center [1167, 425] width 16 height 16
checkbox input "true"
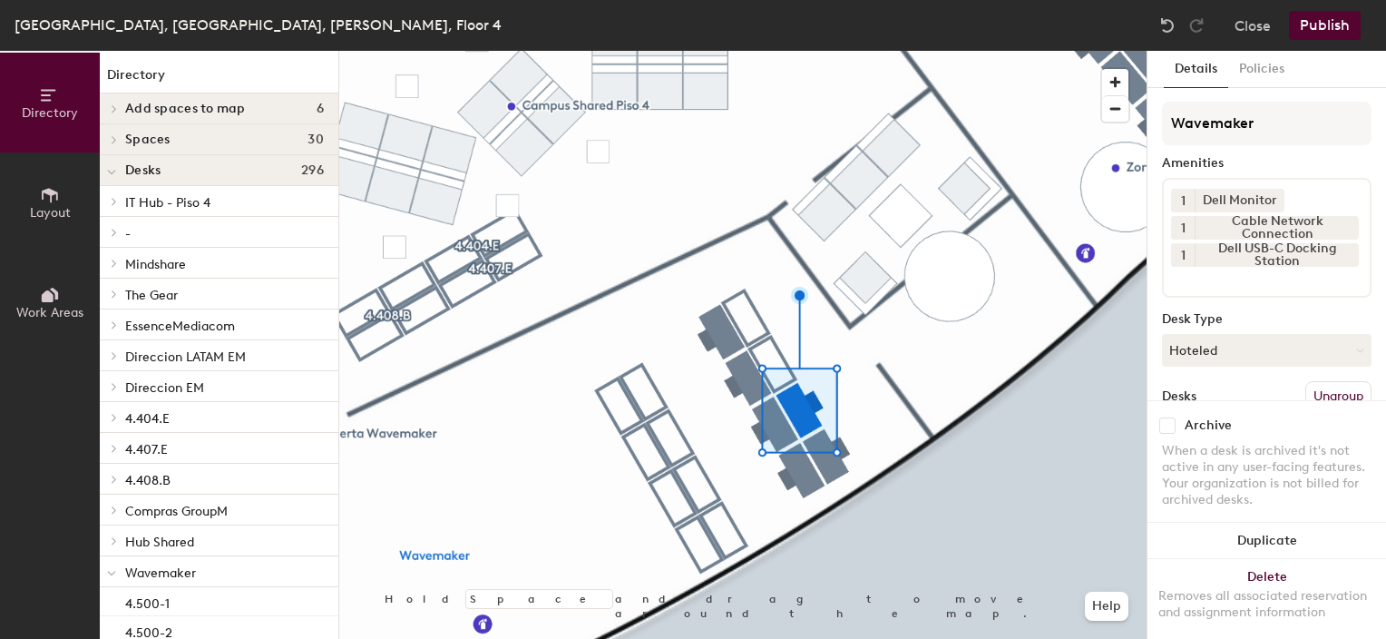
click at [1166, 417] on input "checkbox" at bounding box center [1167, 425] width 16 height 16
checkbox input "true"
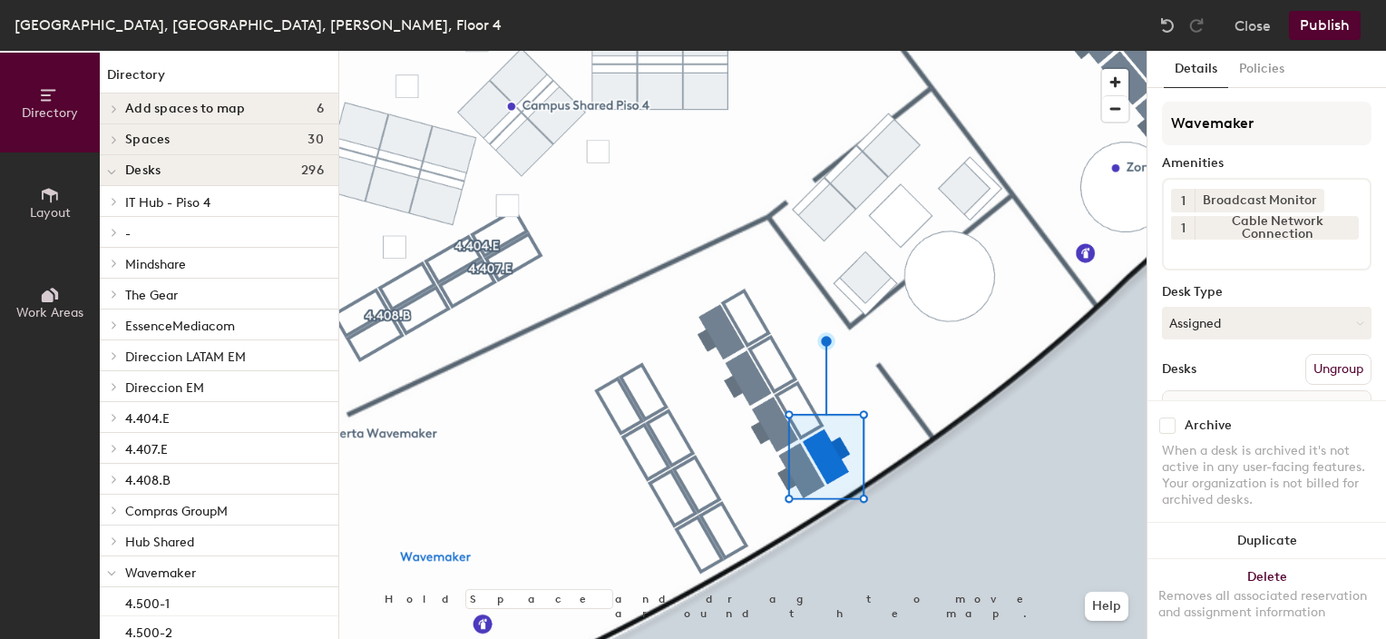
click at [1172, 417] on input "checkbox" at bounding box center [1167, 425] width 16 height 16
checkbox input "true"
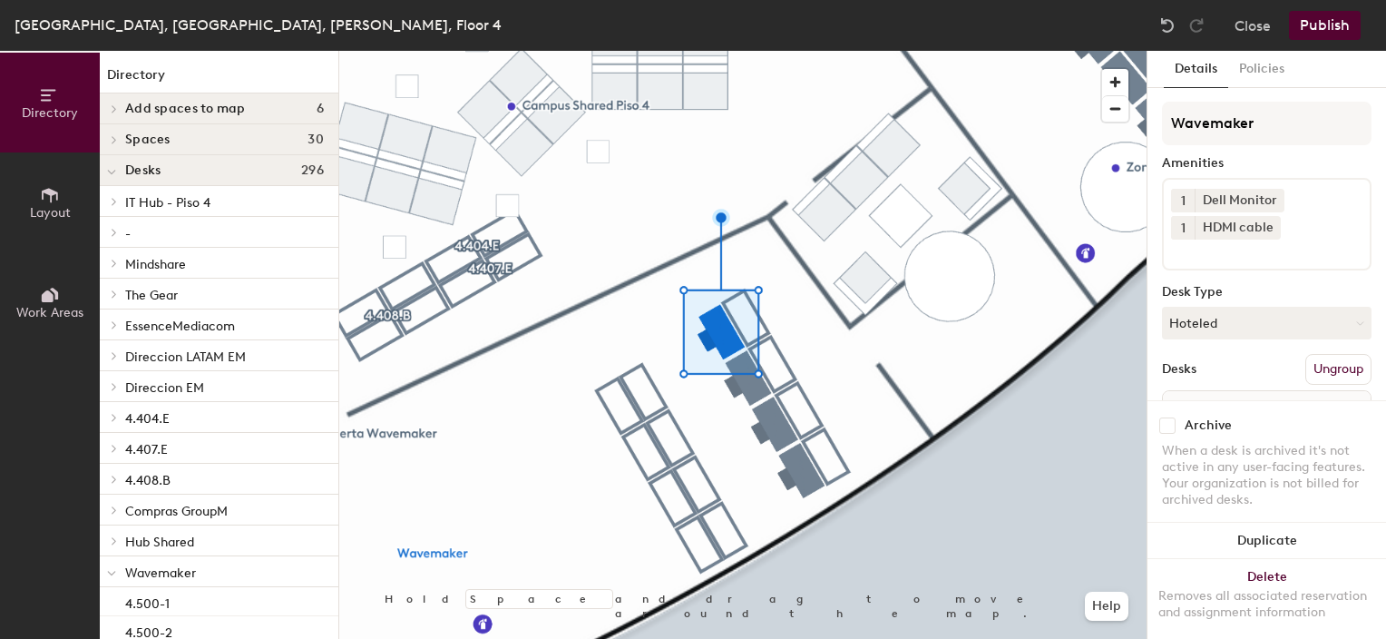
click at [1168, 417] on input "checkbox" at bounding box center [1167, 425] width 16 height 16
checkbox input "true"
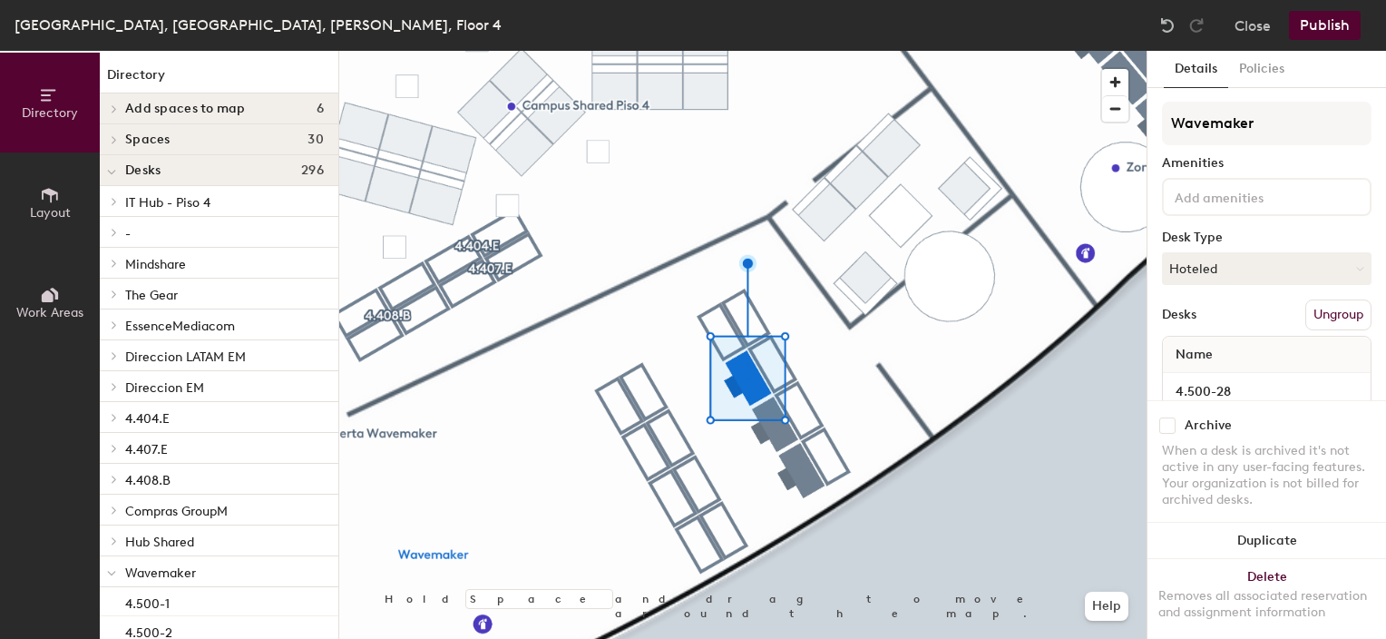
click at [1168, 417] on input "checkbox" at bounding box center [1167, 425] width 16 height 16
checkbox input "true"
click at [781, 51] on div at bounding box center [742, 51] width 807 height 0
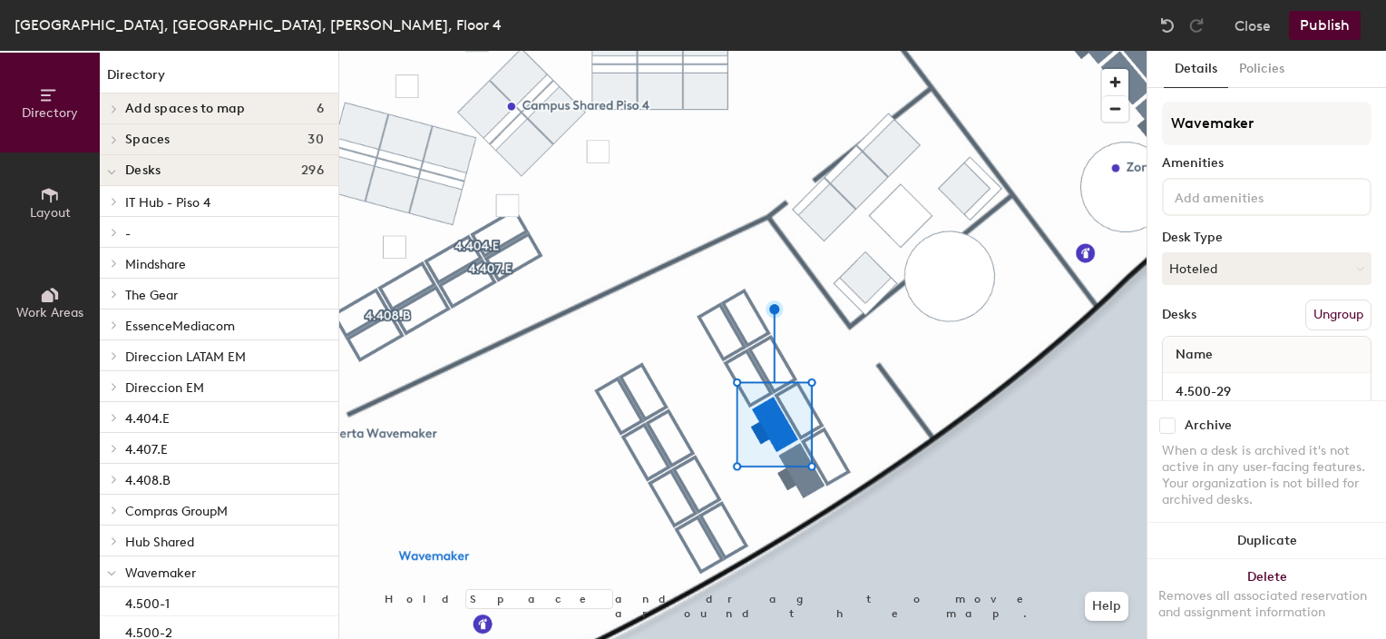
click at [1159, 417] on input "checkbox" at bounding box center [1167, 425] width 16 height 16
checkbox input "true"
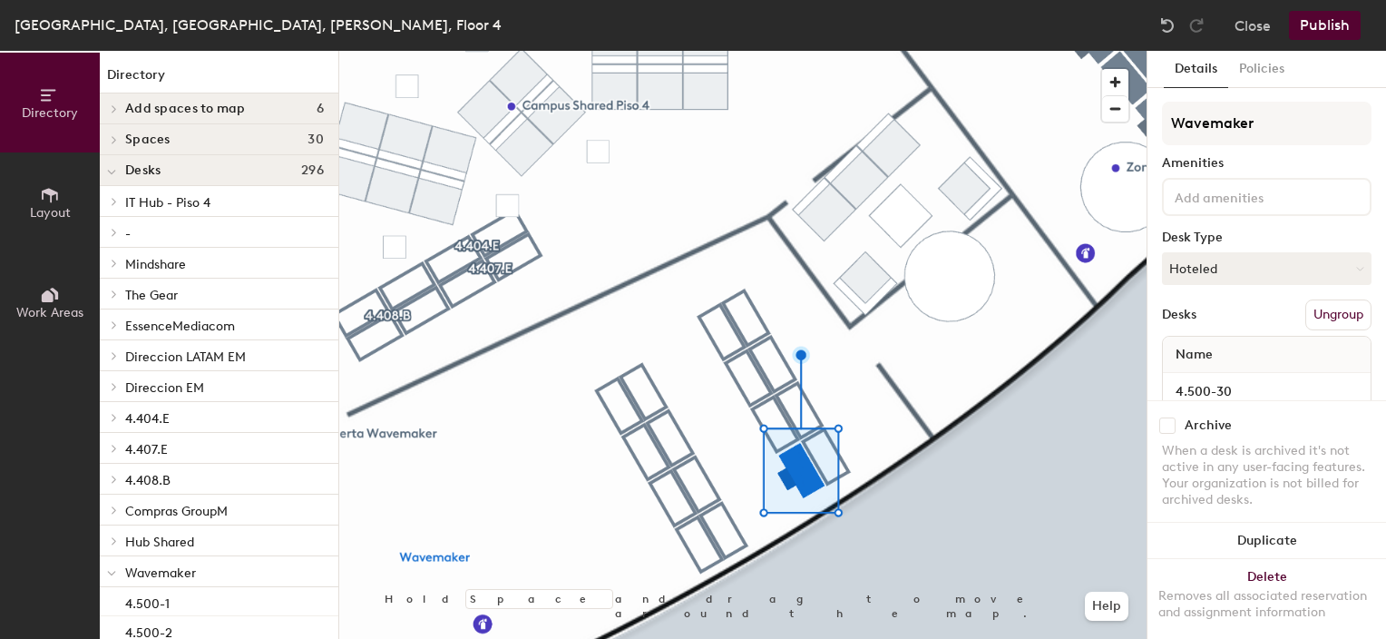
click at [1173, 417] on input "checkbox" at bounding box center [1167, 425] width 16 height 16
checkbox input "true"
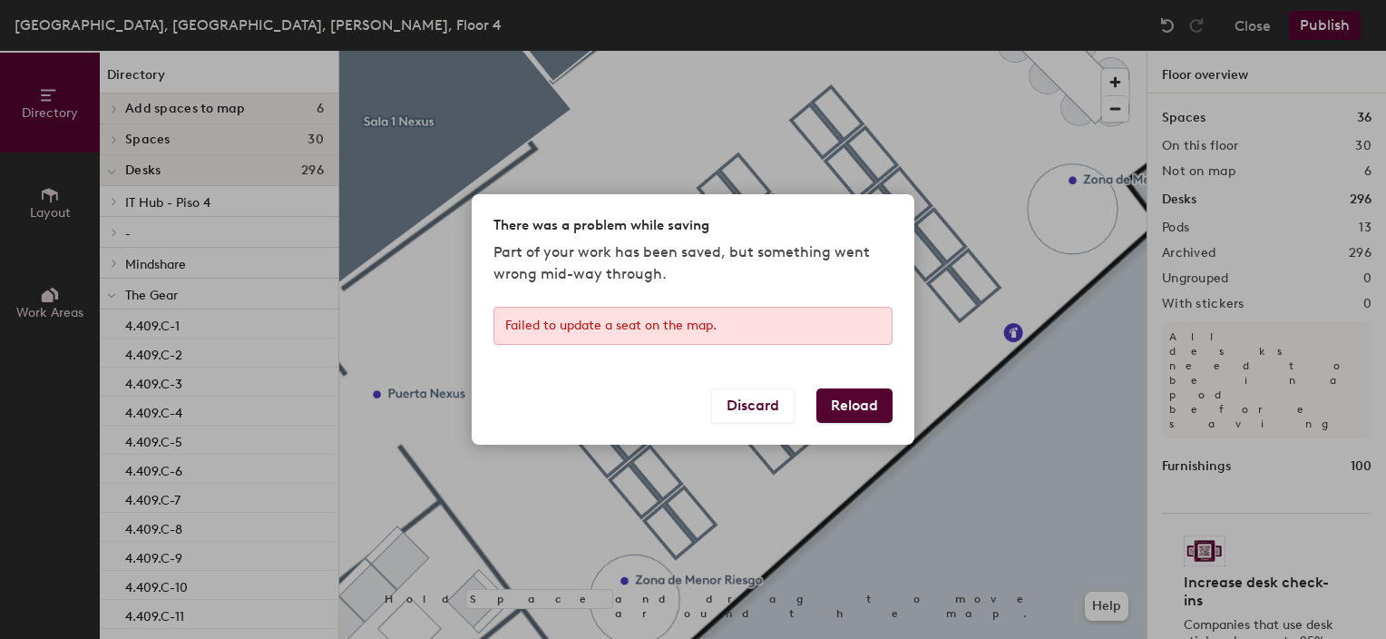
click at [846, 403] on button "Reload" at bounding box center [854, 405] width 76 height 34
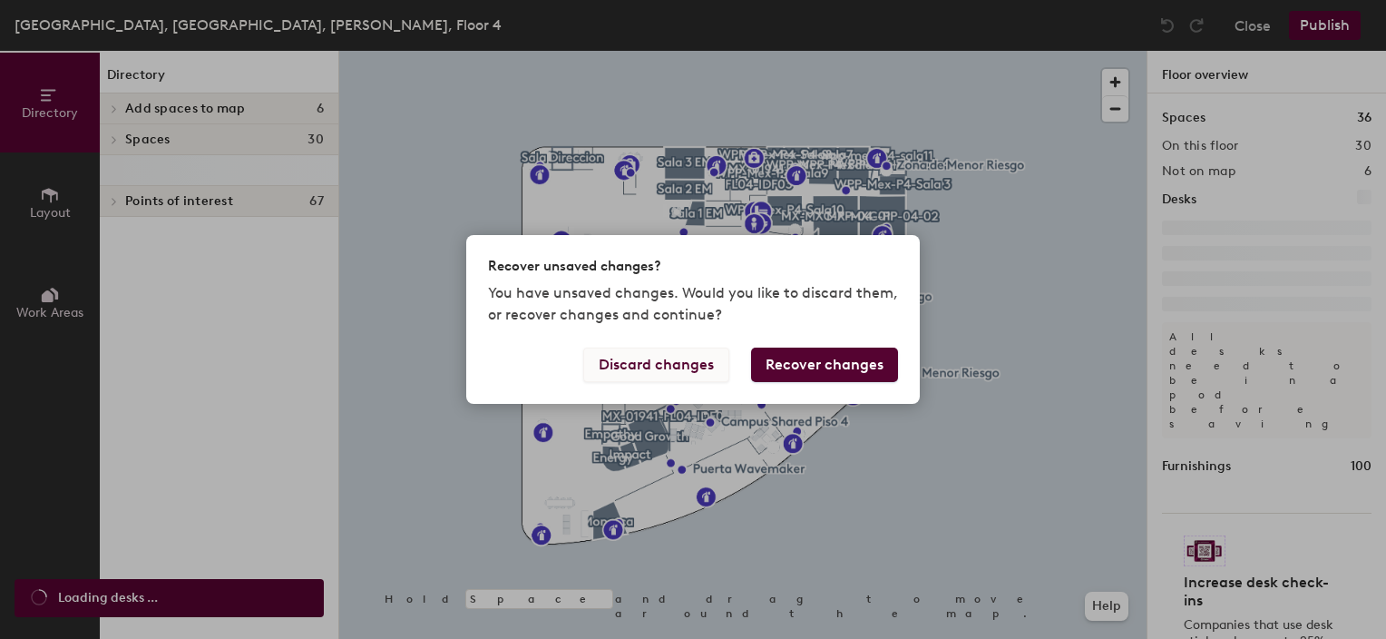
click at [678, 356] on button "Discard changes" at bounding box center [656, 364] width 146 height 34
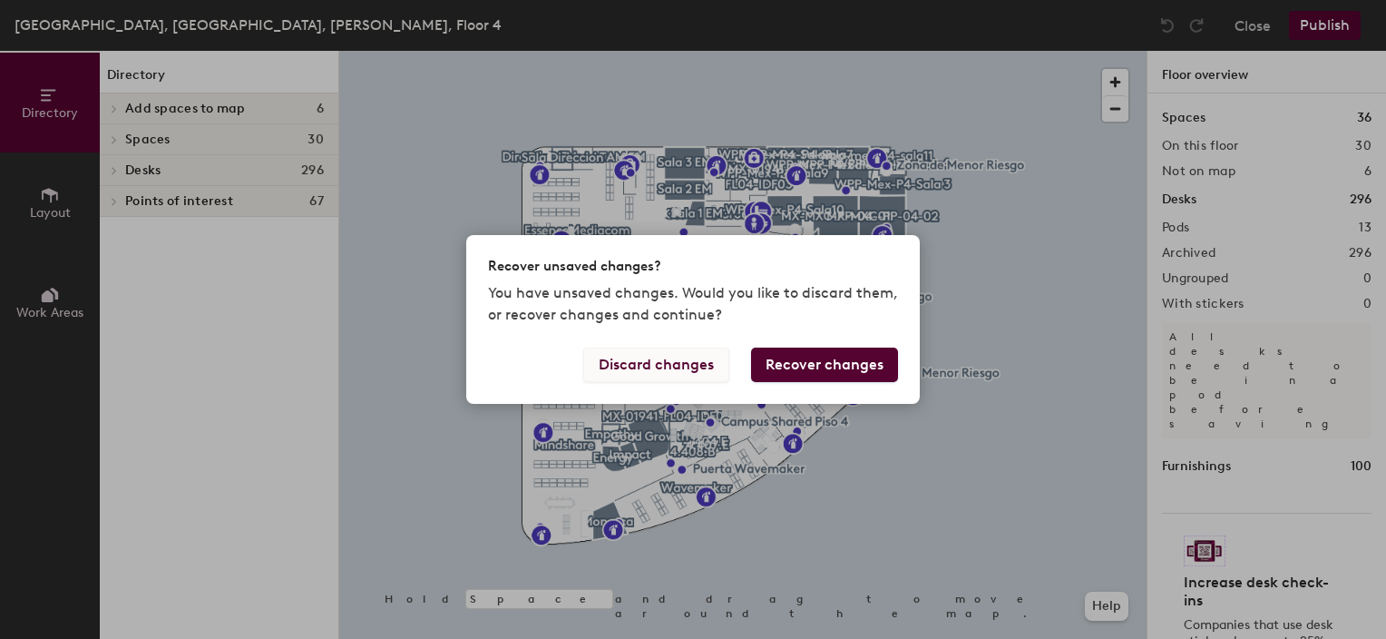
click at [686, 377] on button "Discard changes" at bounding box center [656, 364] width 146 height 34
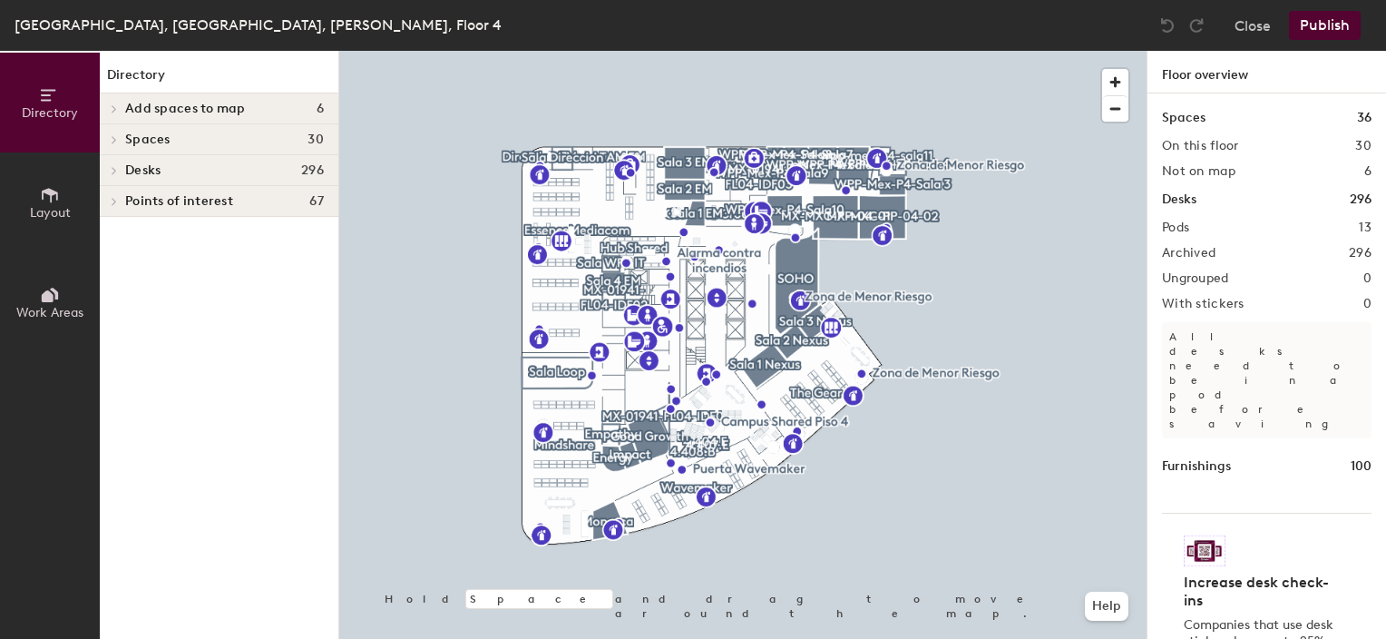
click at [117, 167] on icon at bounding box center [114, 170] width 7 height 9
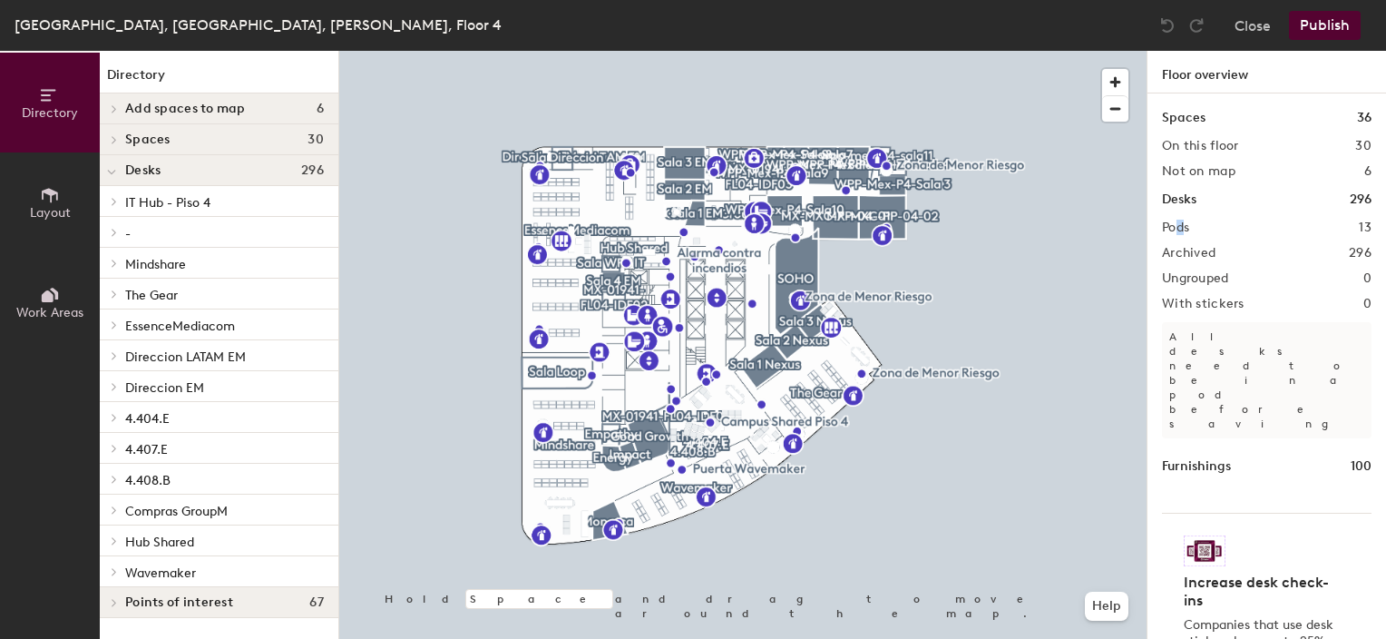
click at [1181, 234] on h2 "Pods" at bounding box center [1175, 227] width 27 height 15
click at [995, 51] on div at bounding box center [742, 51] width 807 height 0
click at [1120, 75] on span "button" at bounding box center [1115, 82] width 26 height 26
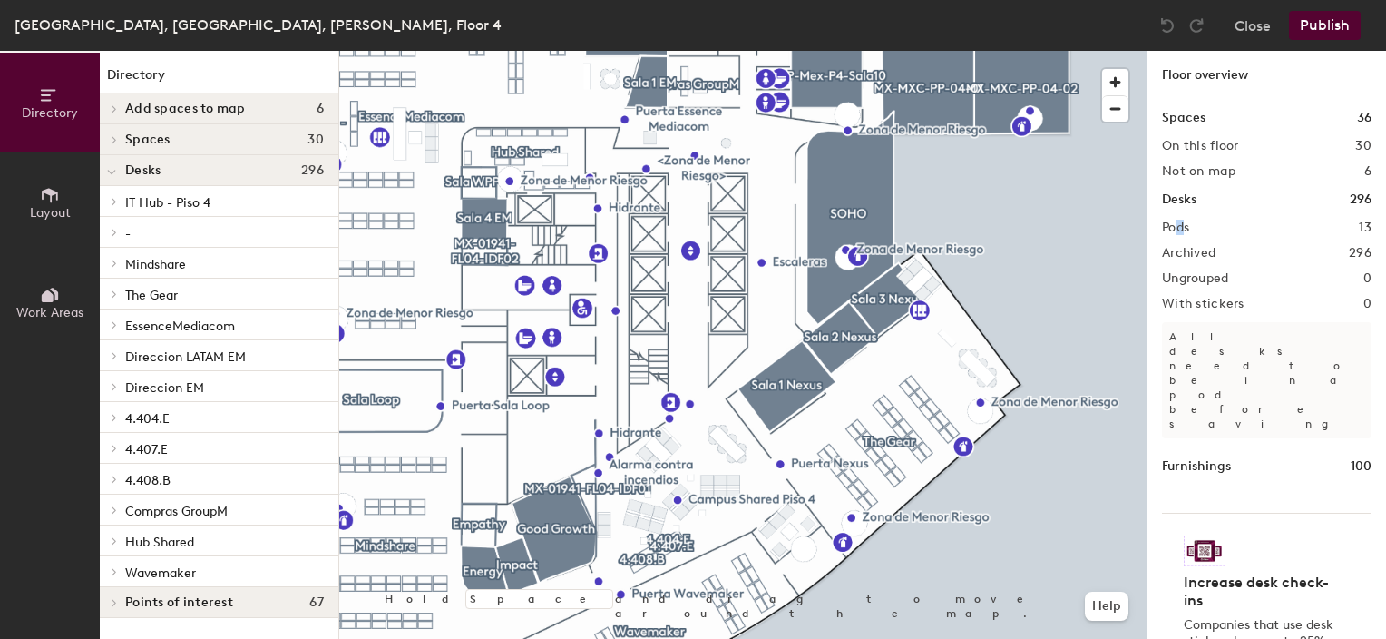
click at [115, 140] on icon at bounding box center [114, 139] width 4 height 7
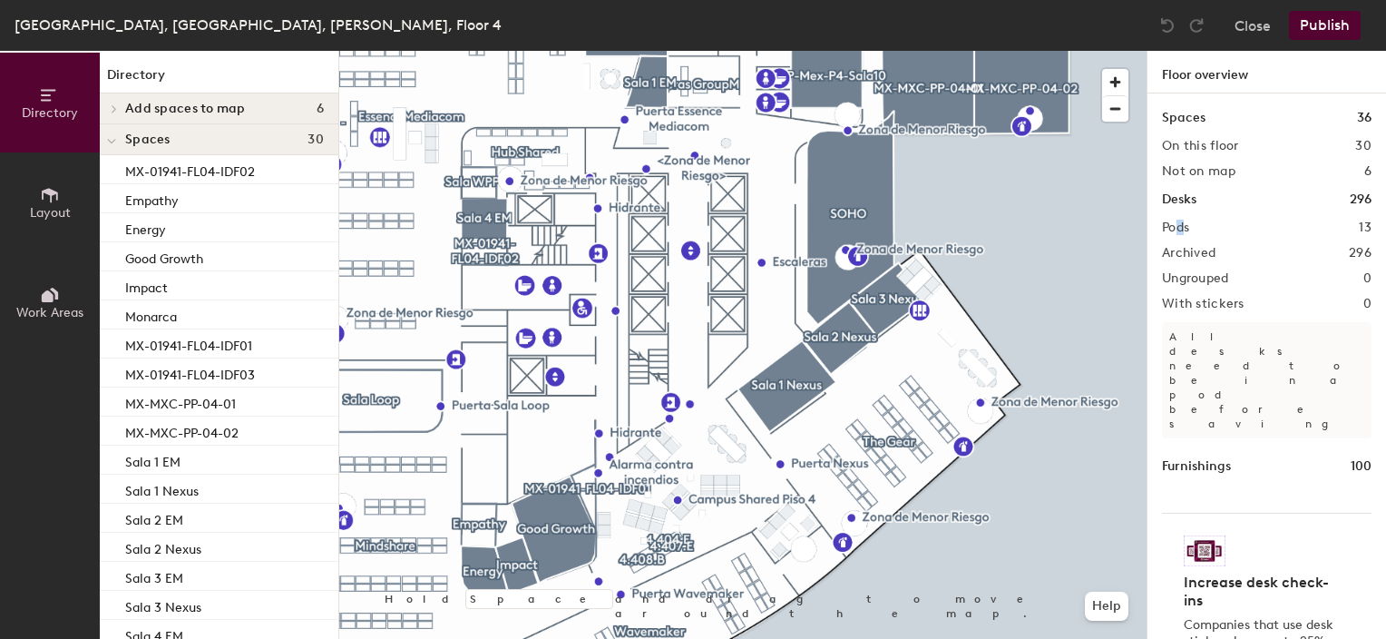
click at [115, 140] on icon at bounding box center [111, 141] width 9 height 7
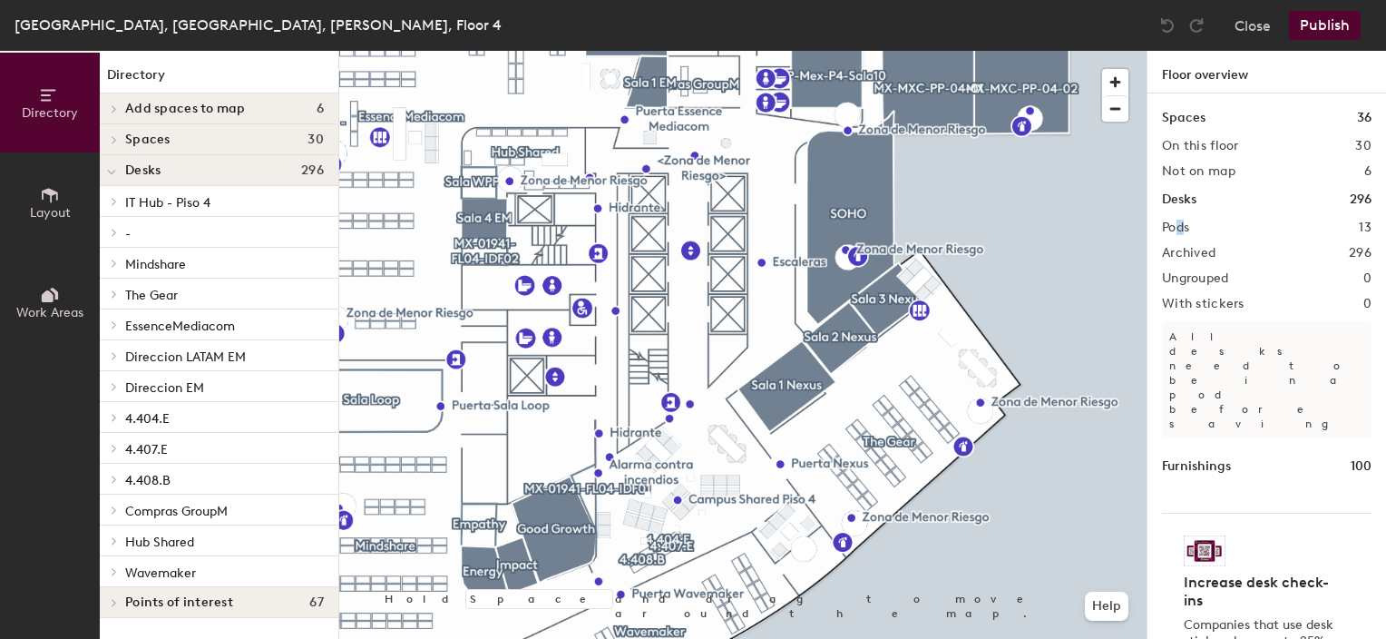
click at [116, 232] on icon at bounding box center [114, 232] width 4 height 7
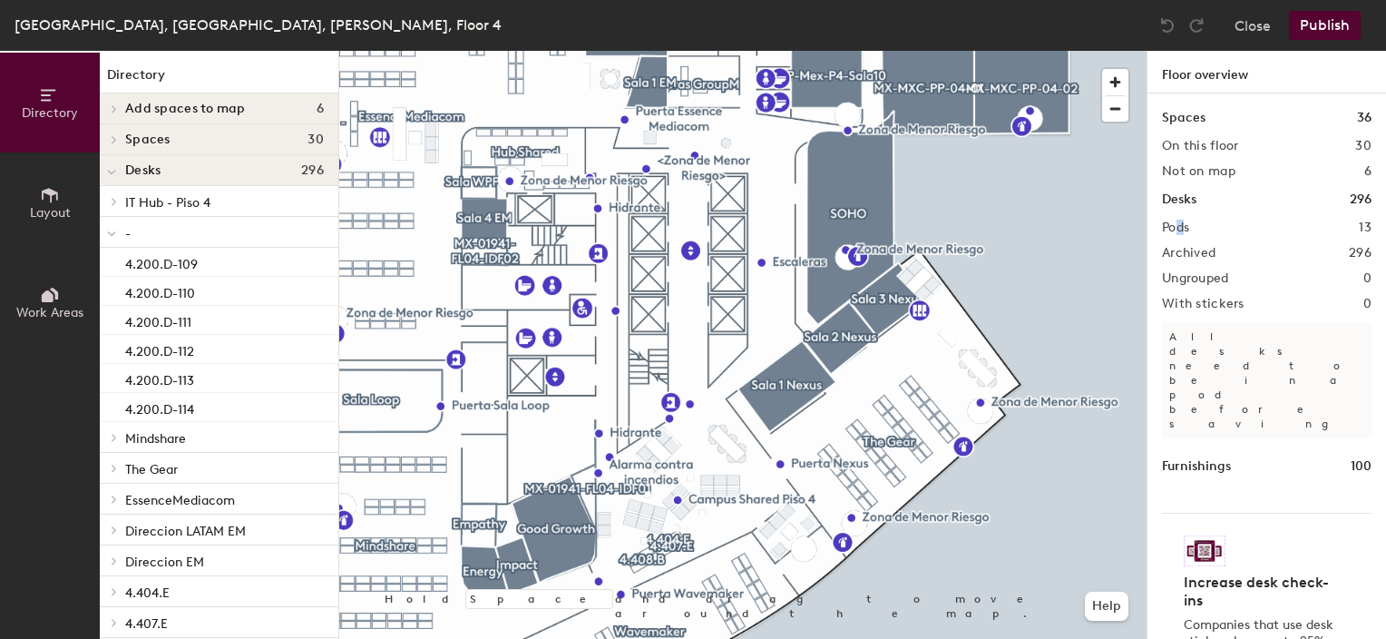
click at [116, 232] on span at bounding box center [111, 233] width 9 height 15
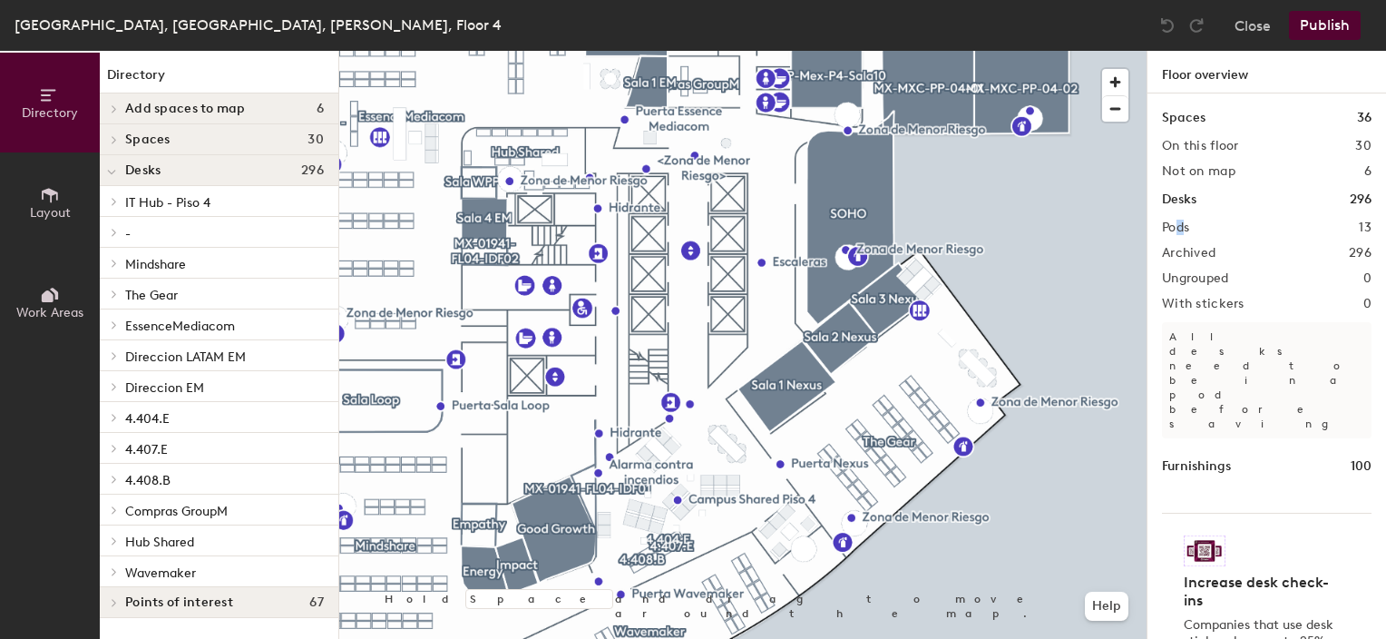
click at [121, 601] on div at bounding box center [113, 602] width 20 height 9
click at [115, 111] on icon at bounding box center [114, 108] width 4 height 7
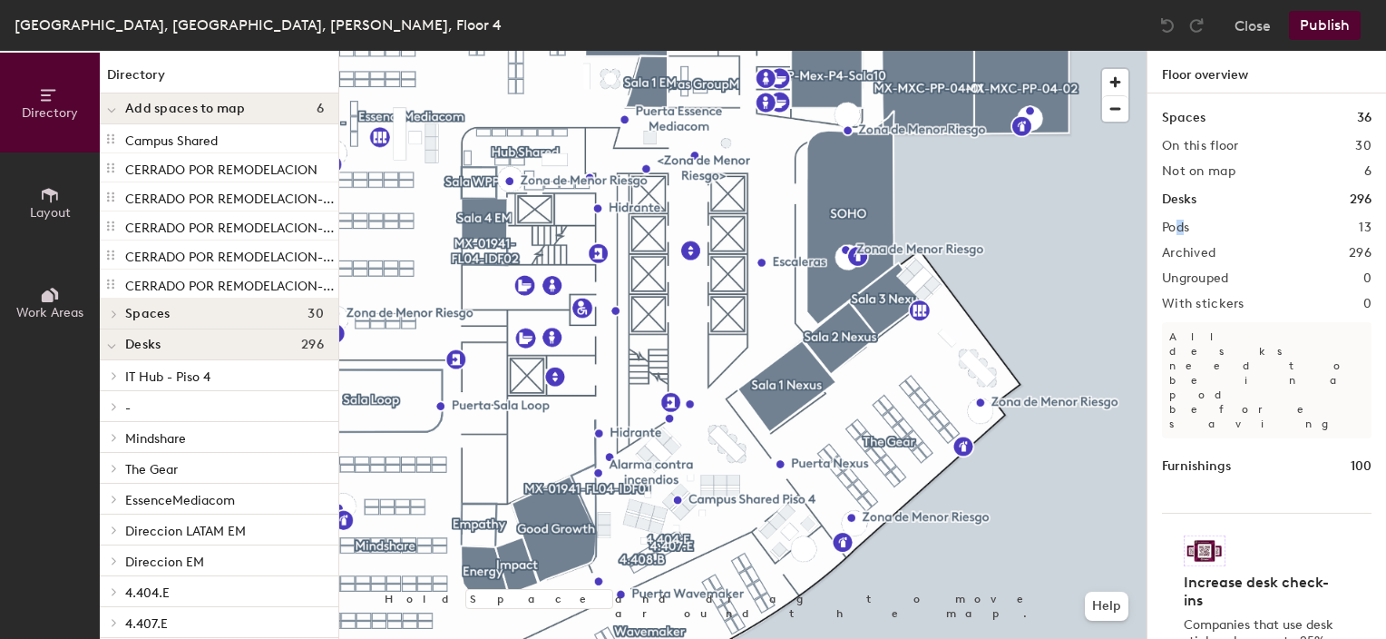
click at [115, 111] on icon at bounding box center [111, 110] width 9 height 7
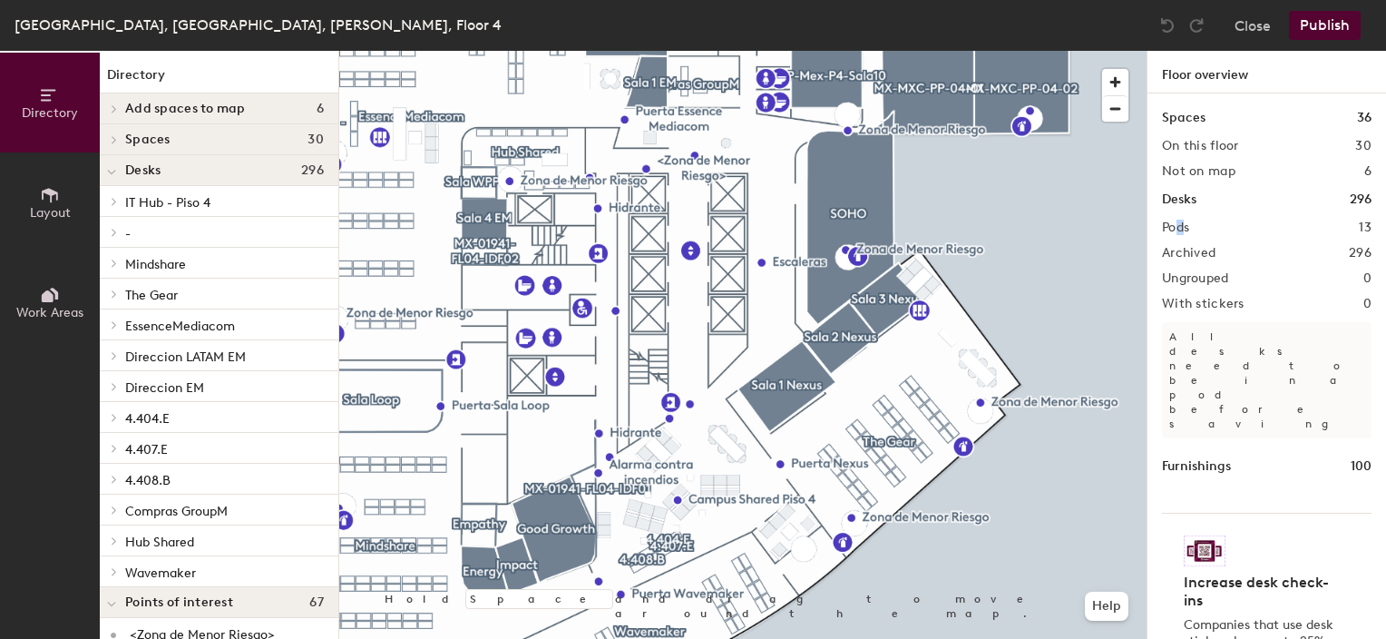
click at [112, 138] on icon at bounding box center [114, 139] width 7 height 9
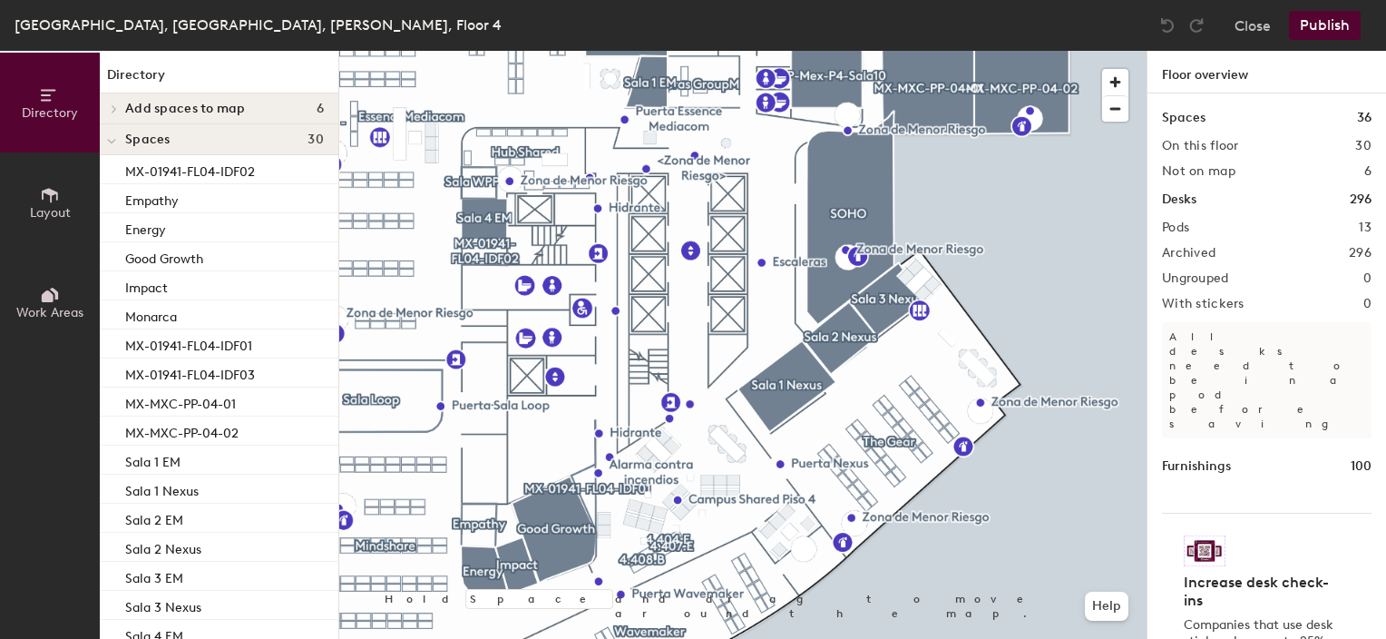
click at [1366, 229] on h2 "13" at bounding box center [1365, 227] width 13 height 15
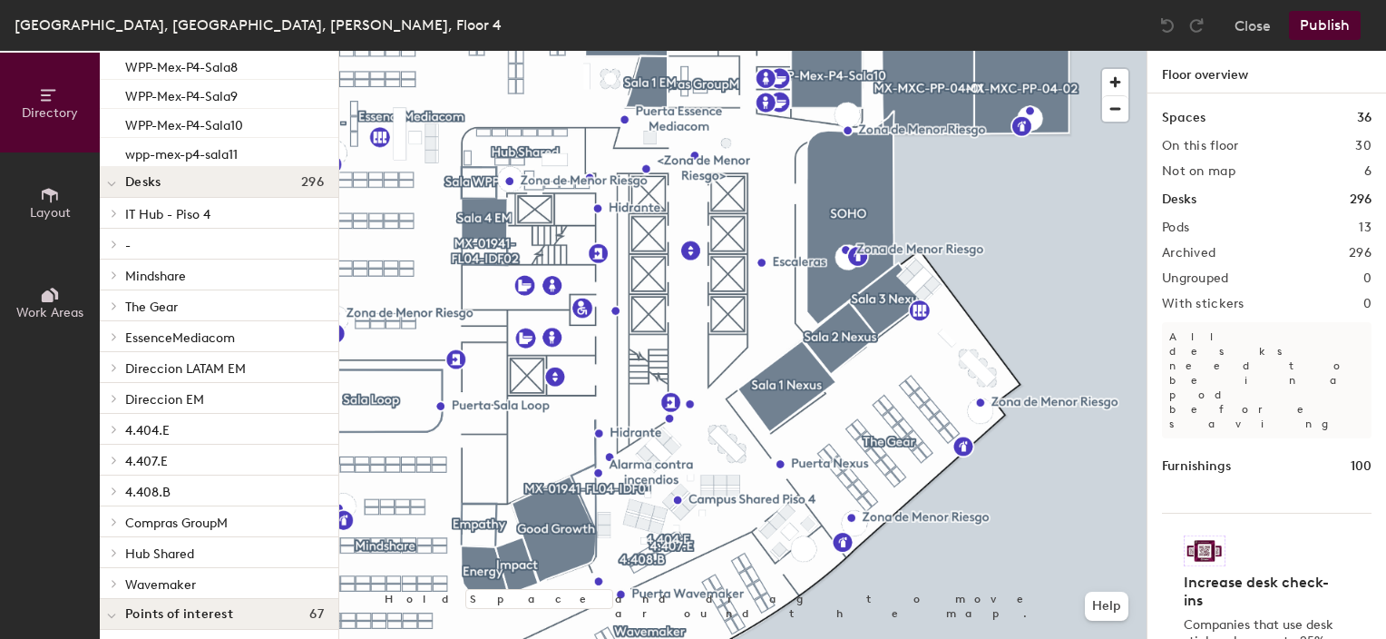
scroll to position [907, 0]
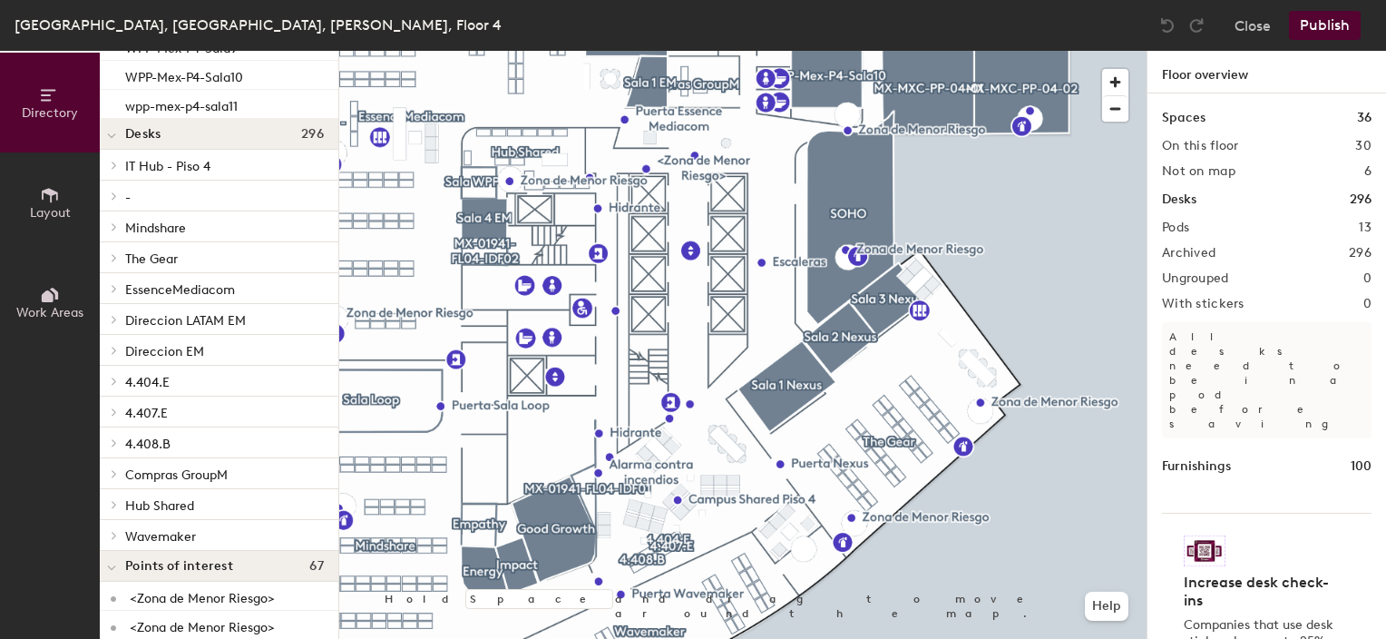
click at [111, 137] on icon at bounding box center [111, 135] width 9 height 7
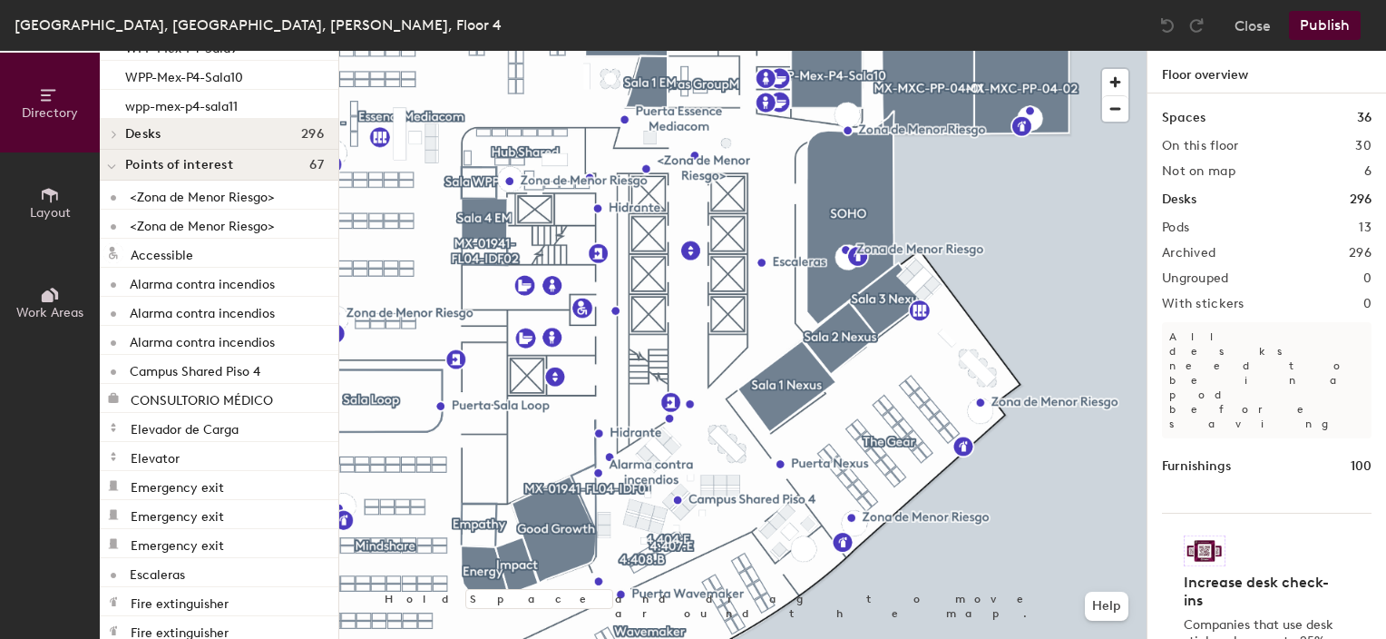
click at [115, 165] on icon at bounding box center [111, 166] width 9 height 7
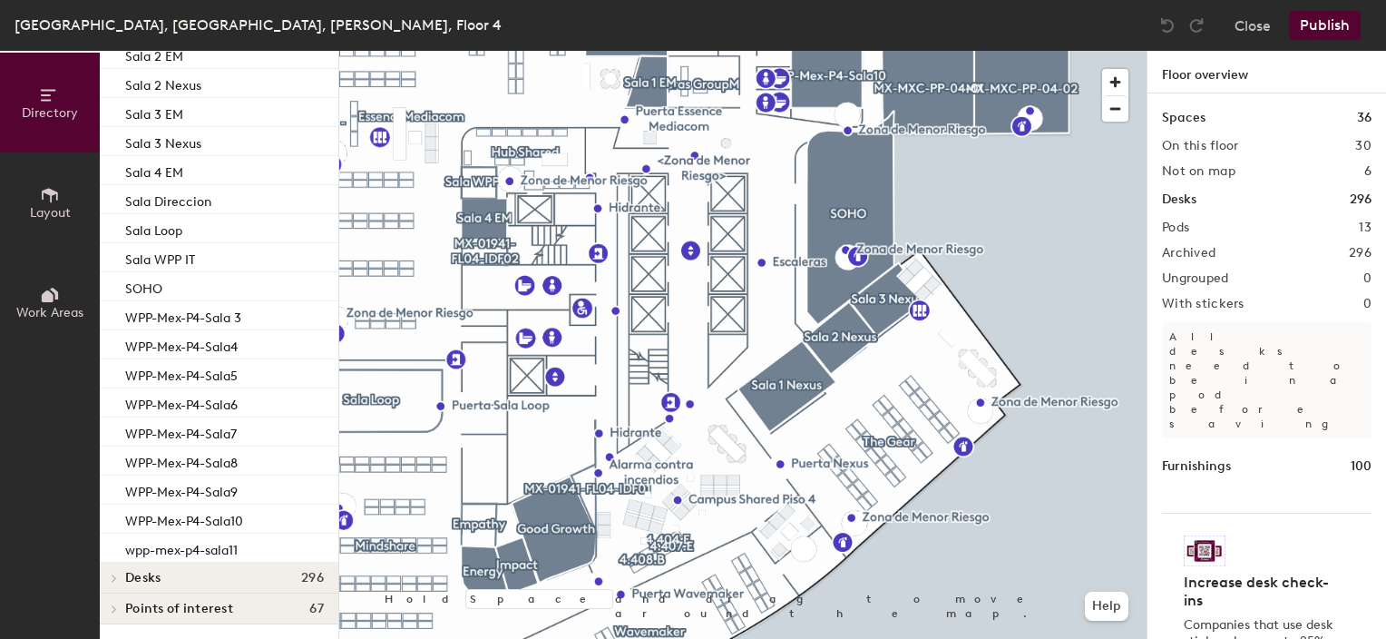
click at [115, 608] on icon at bounding box center [114, 608] width 7 height 9
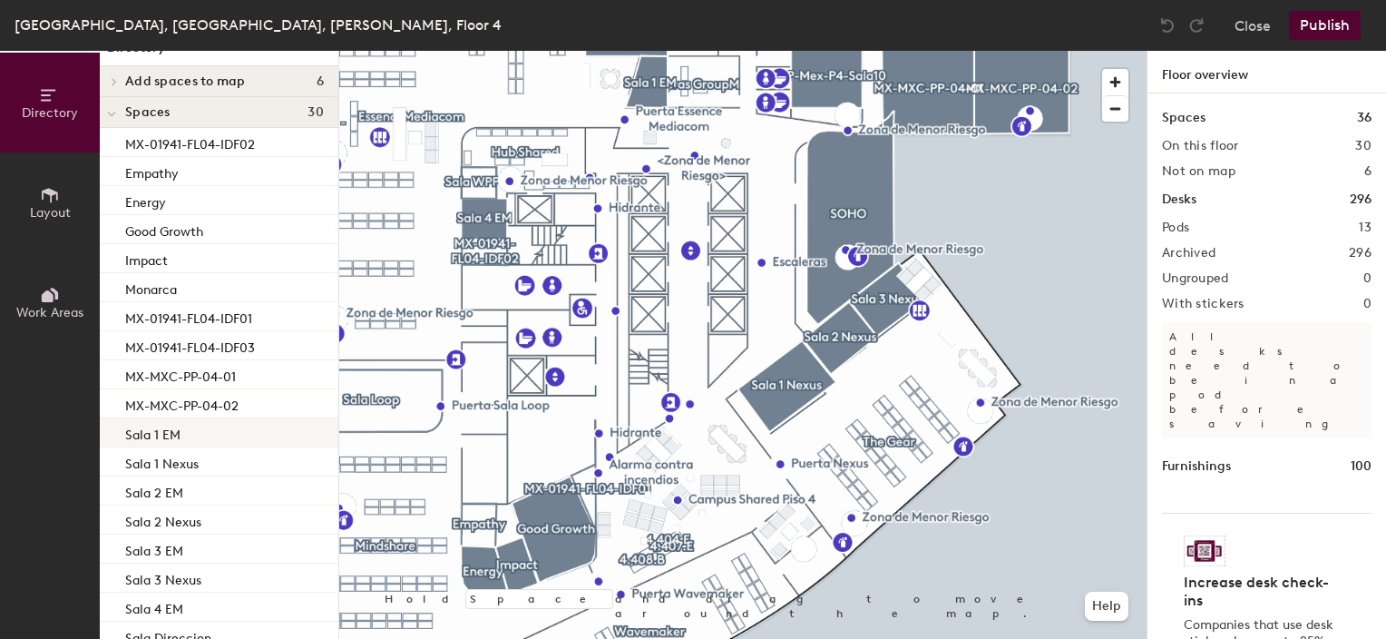
scroll to position [0, 0]
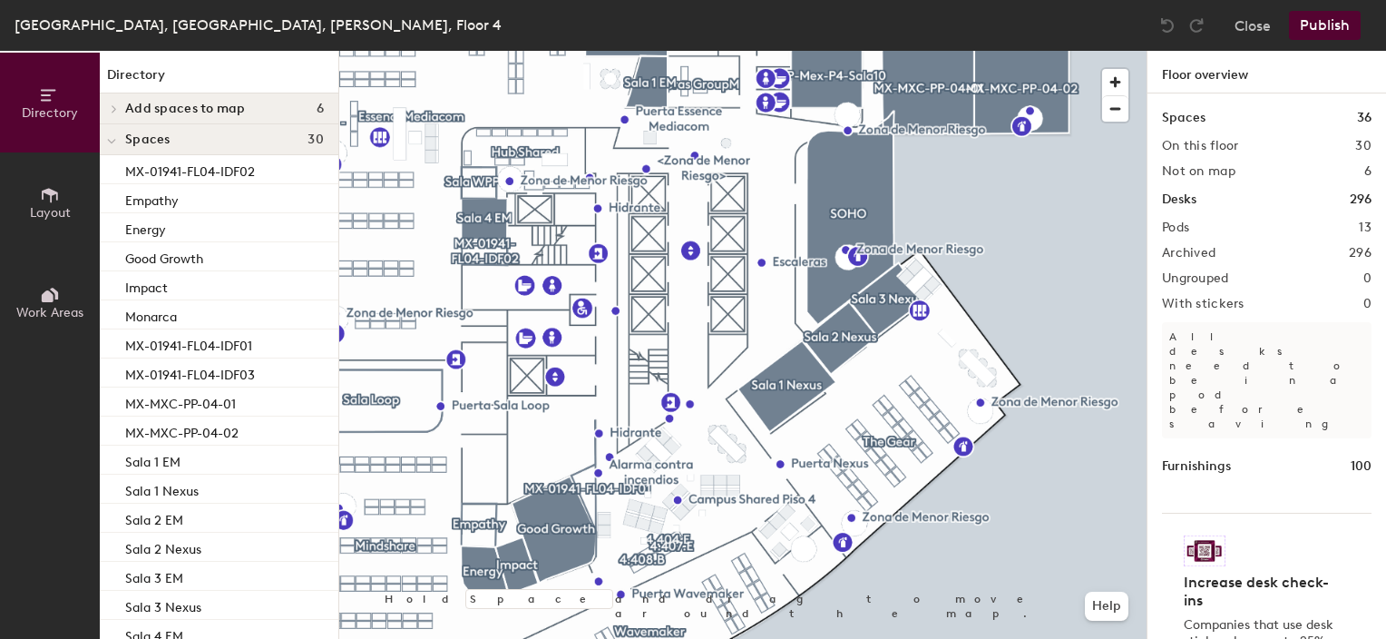
click at [112, 143] on icon at bounding box center [111, 142] width 7 height 4
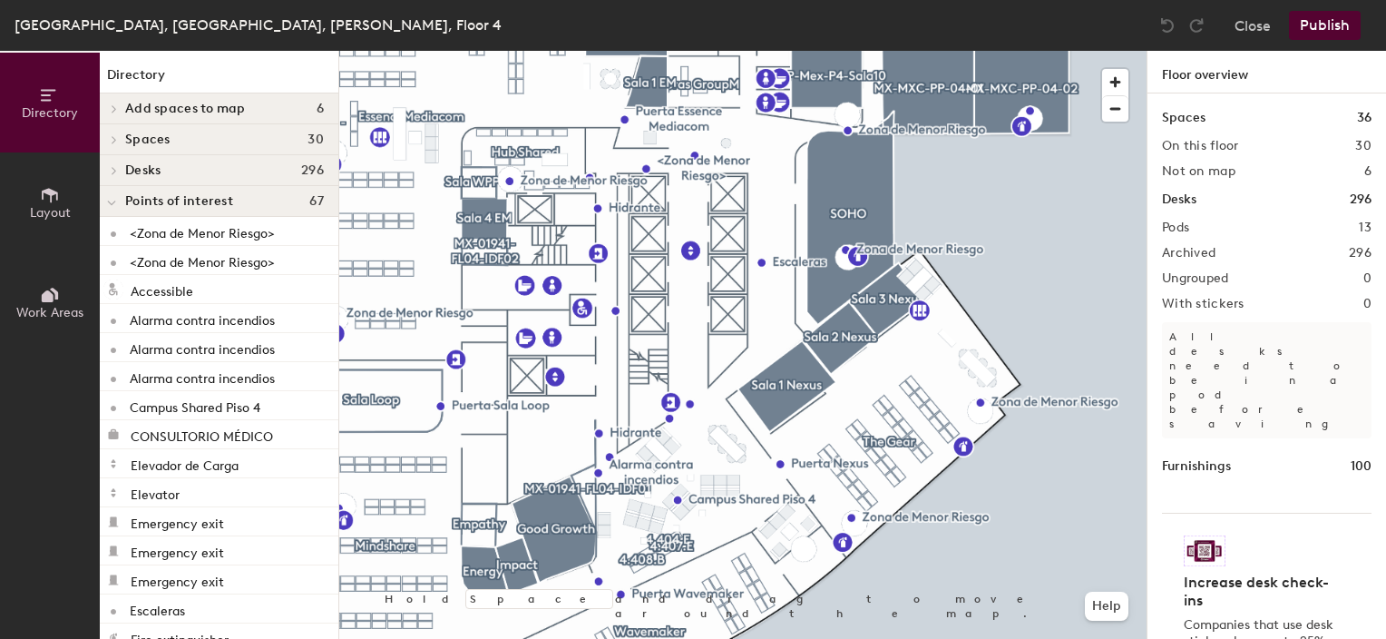
click at [113, 167] on icon at bounding box center [114, 170] width 4 height 7
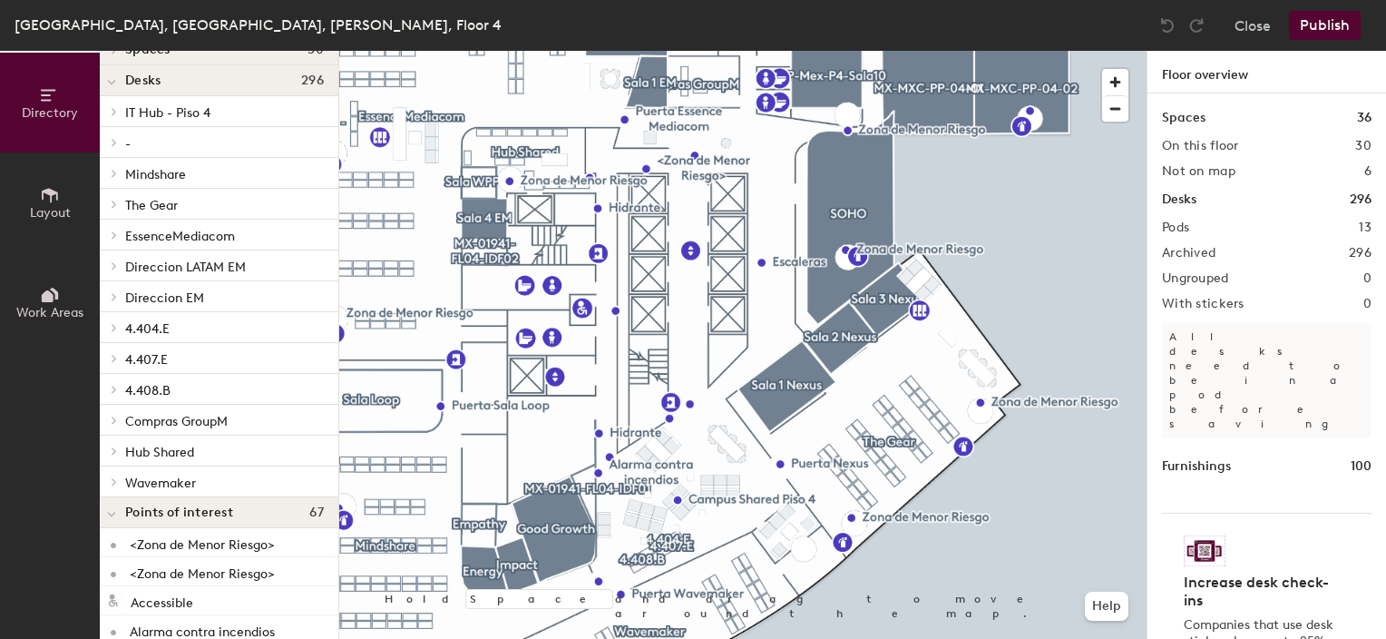
scroll to position [91, 0]
click at [116, 476] on icon at bounding box center [114, 480] width 7 height 9
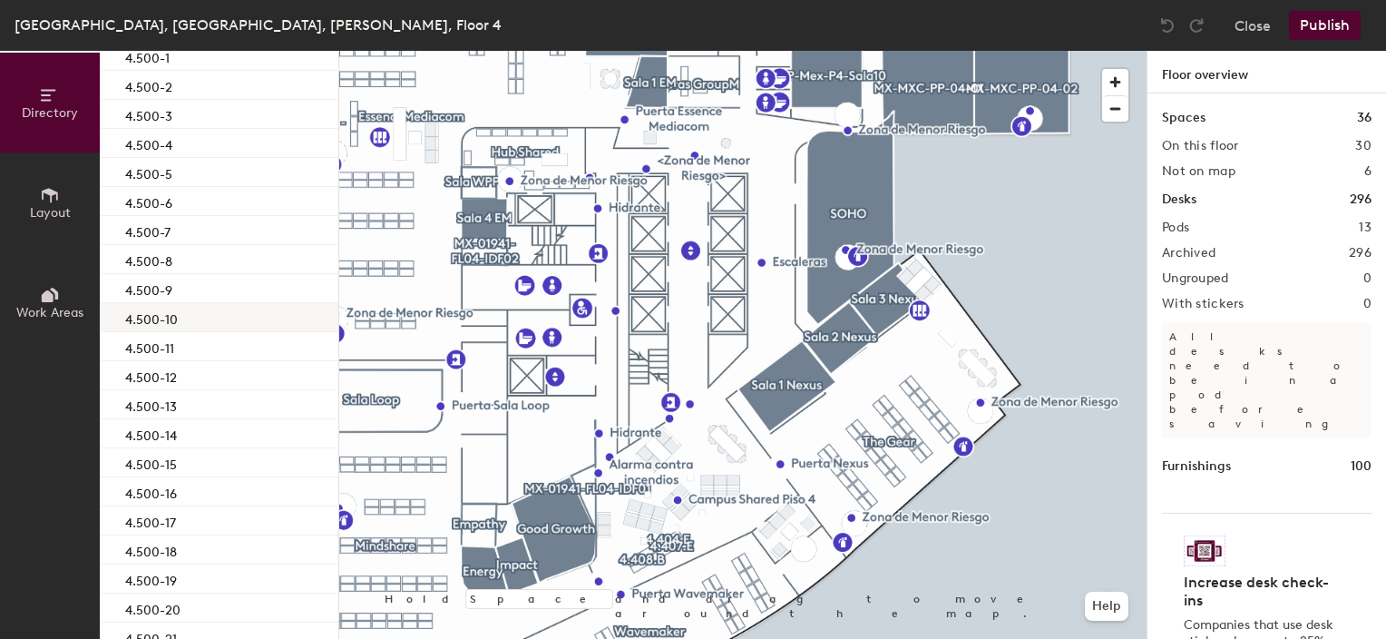
scroll to position [544, 0]
click at [1246, 22] on button "Close" at bounding box center [1253, 25] width 36 height 29
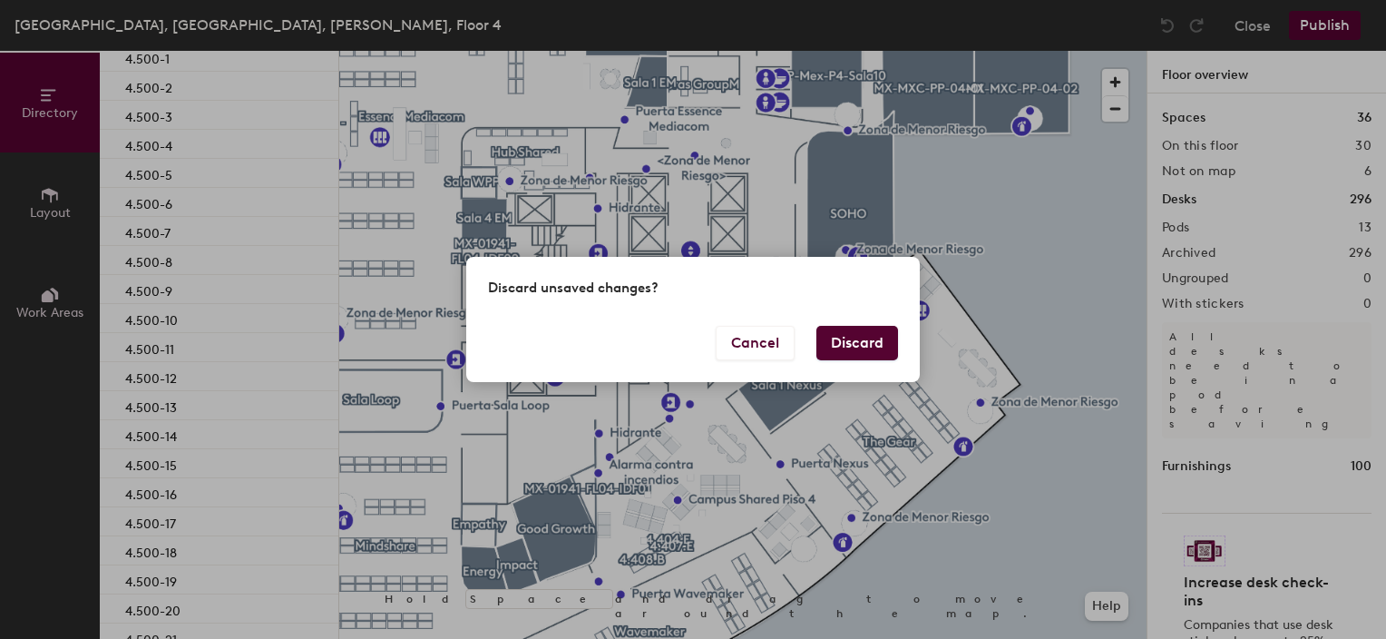
click at [853, 342] on button "Discard" at bounding box center [857, 343] width 82 height 34
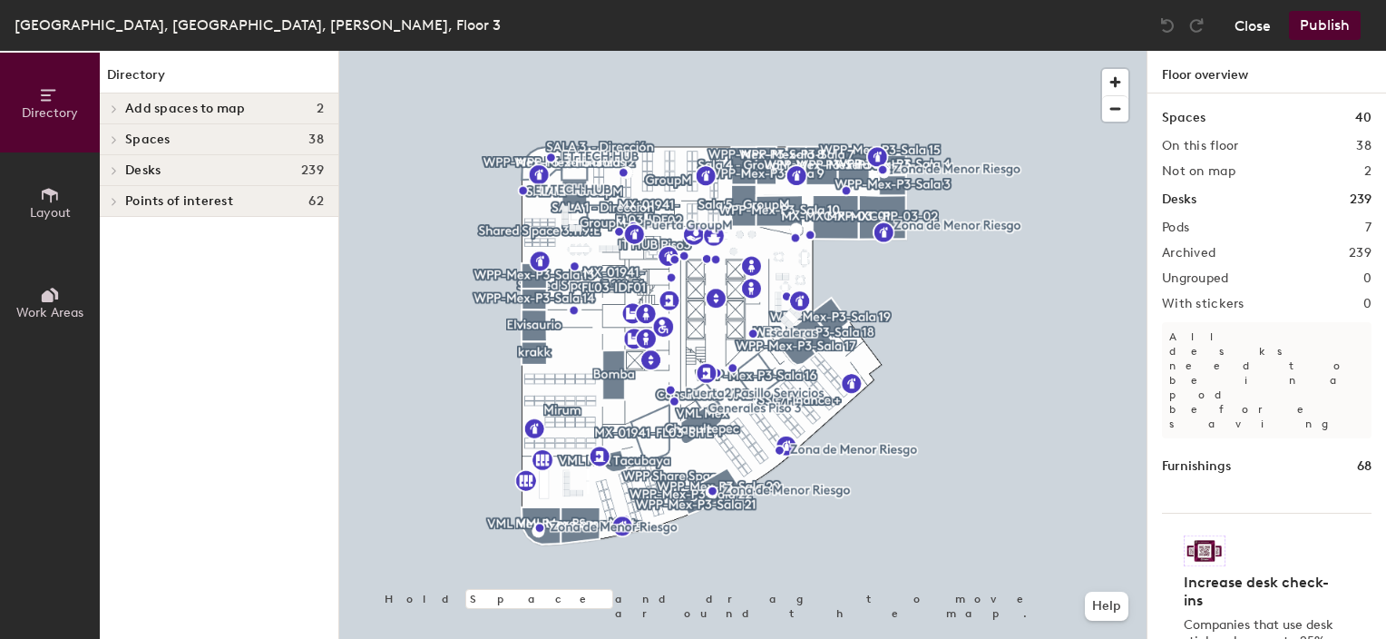
click at [1263, 26] on button "Close" at bounding box center [1253, 25] width 36 height 29
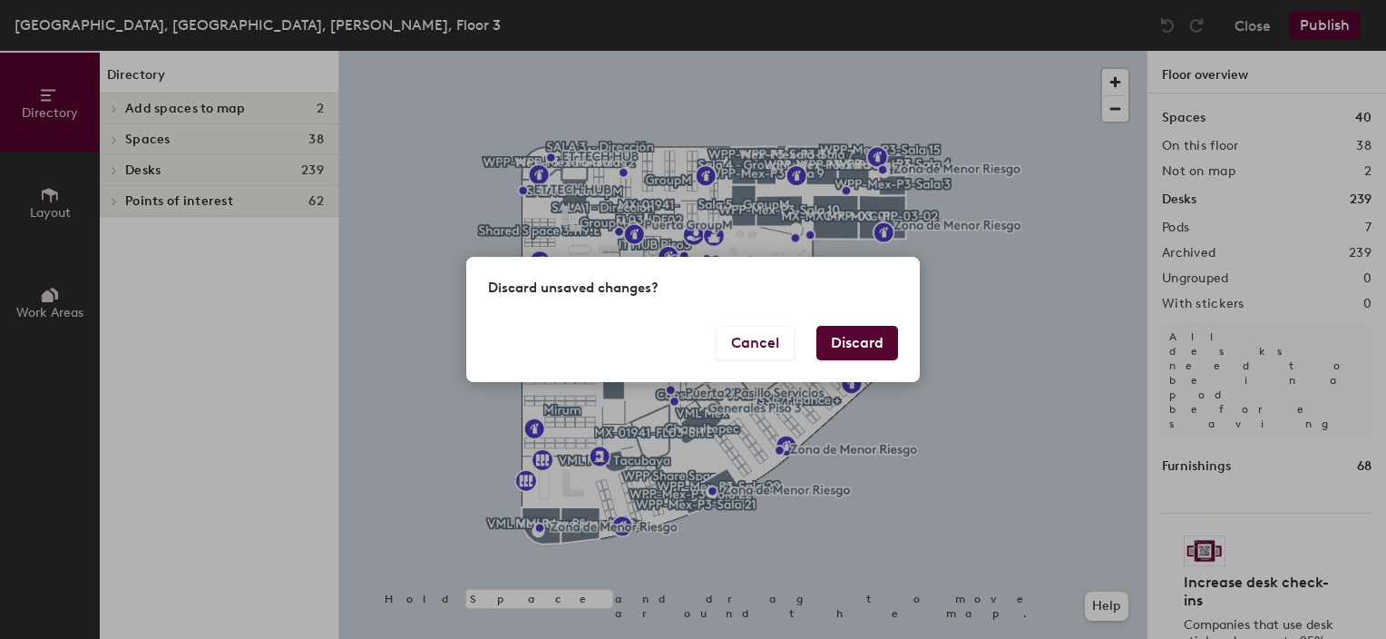
click at [879, 339] on button "Discard" at bounding box center [857, 343] width 82 height 34
